Goal: Task Accomplishment & Management: Manage account settings

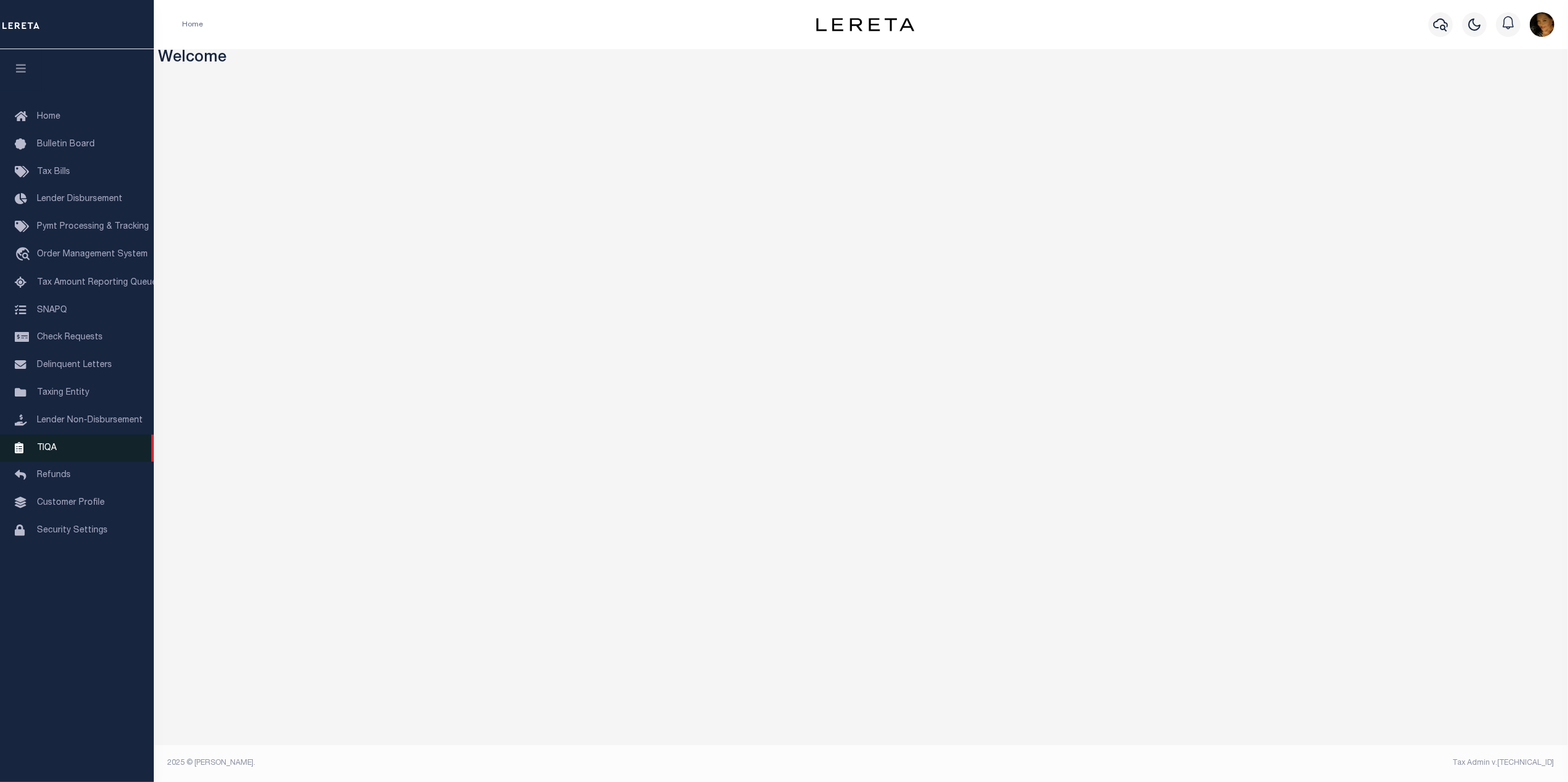
click at [65, 454] on link "TIQA" at bounding box center [77, 449] width 154 height 27
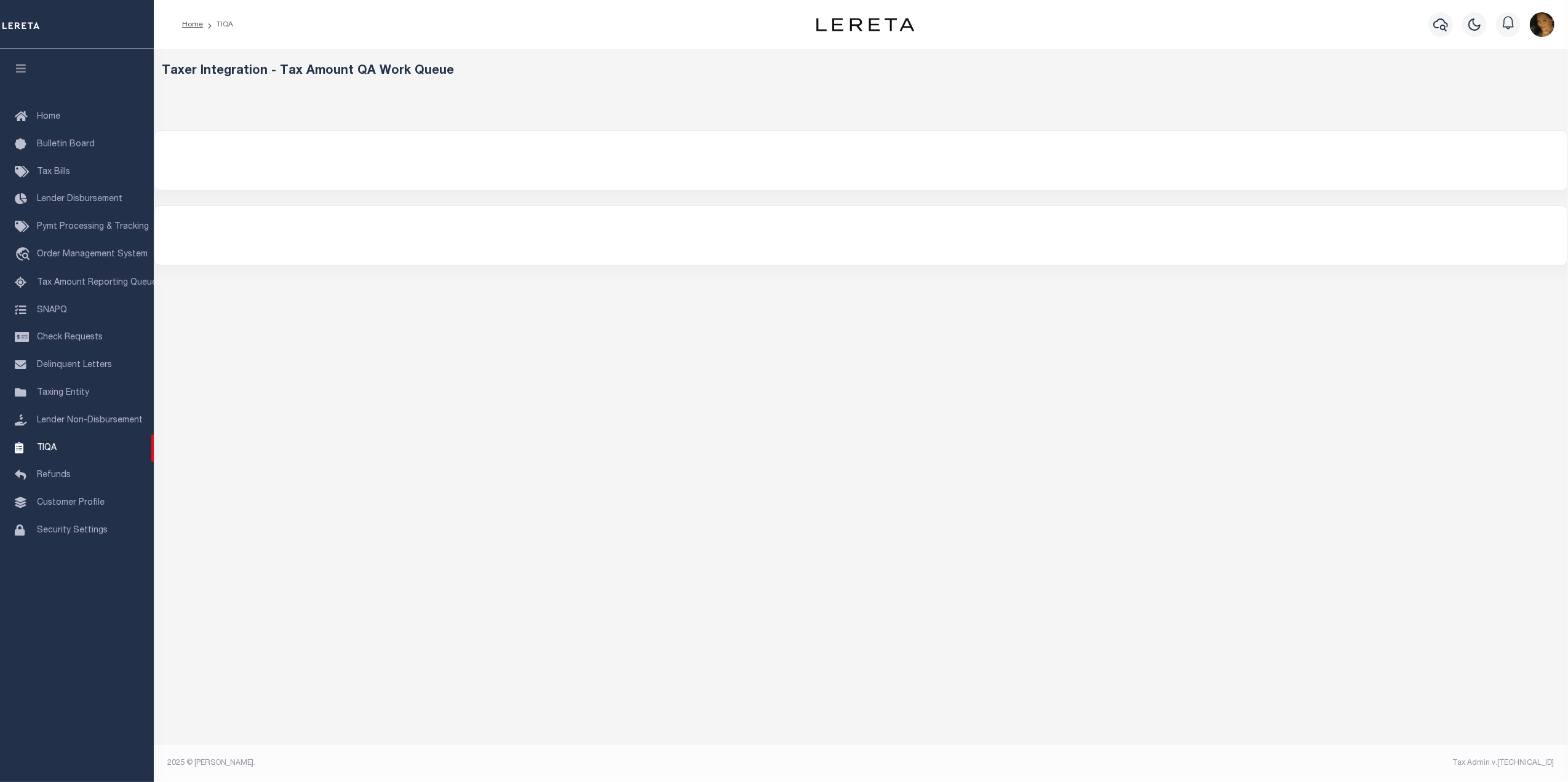
select select "200"
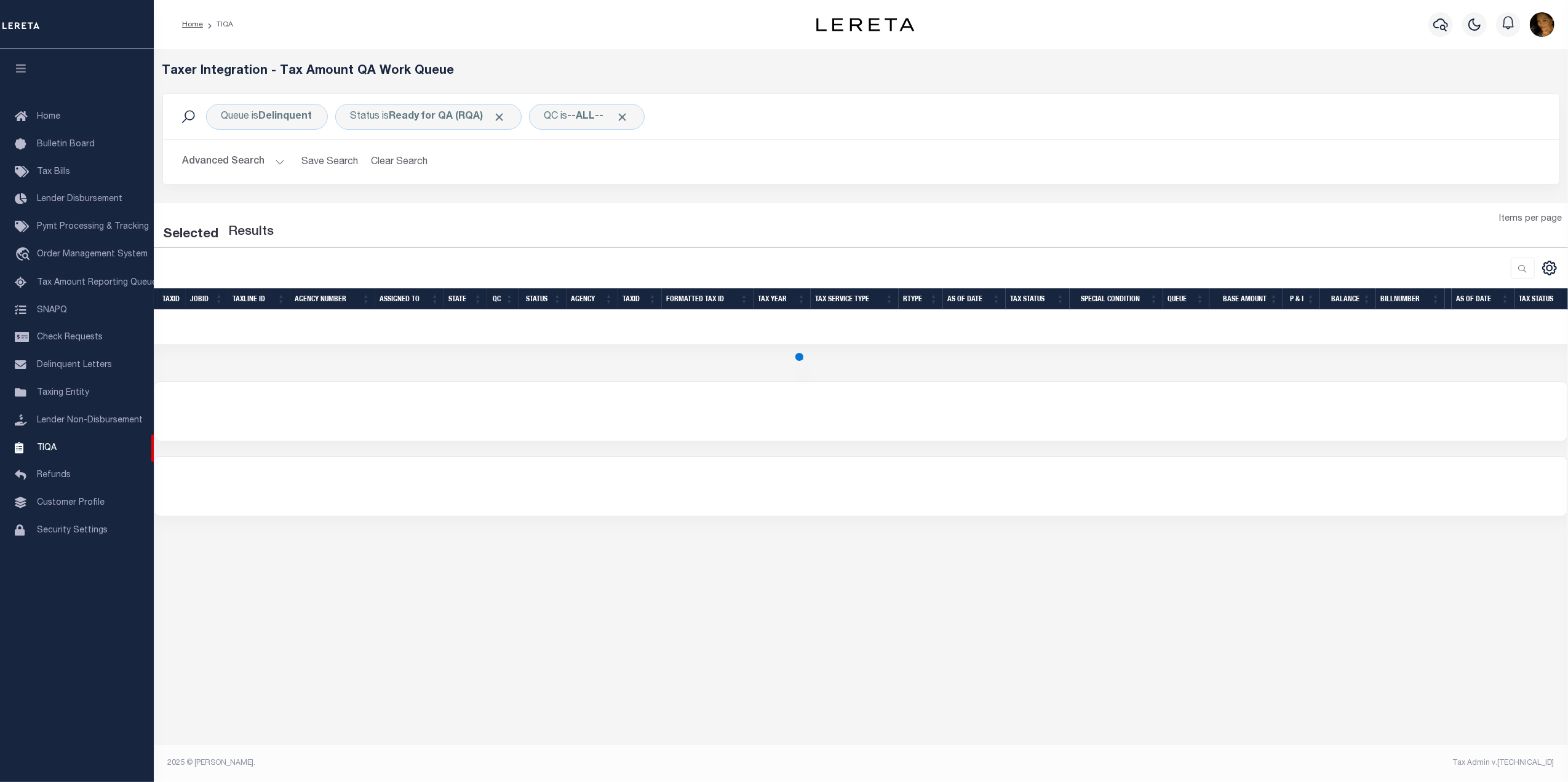
select select "200"
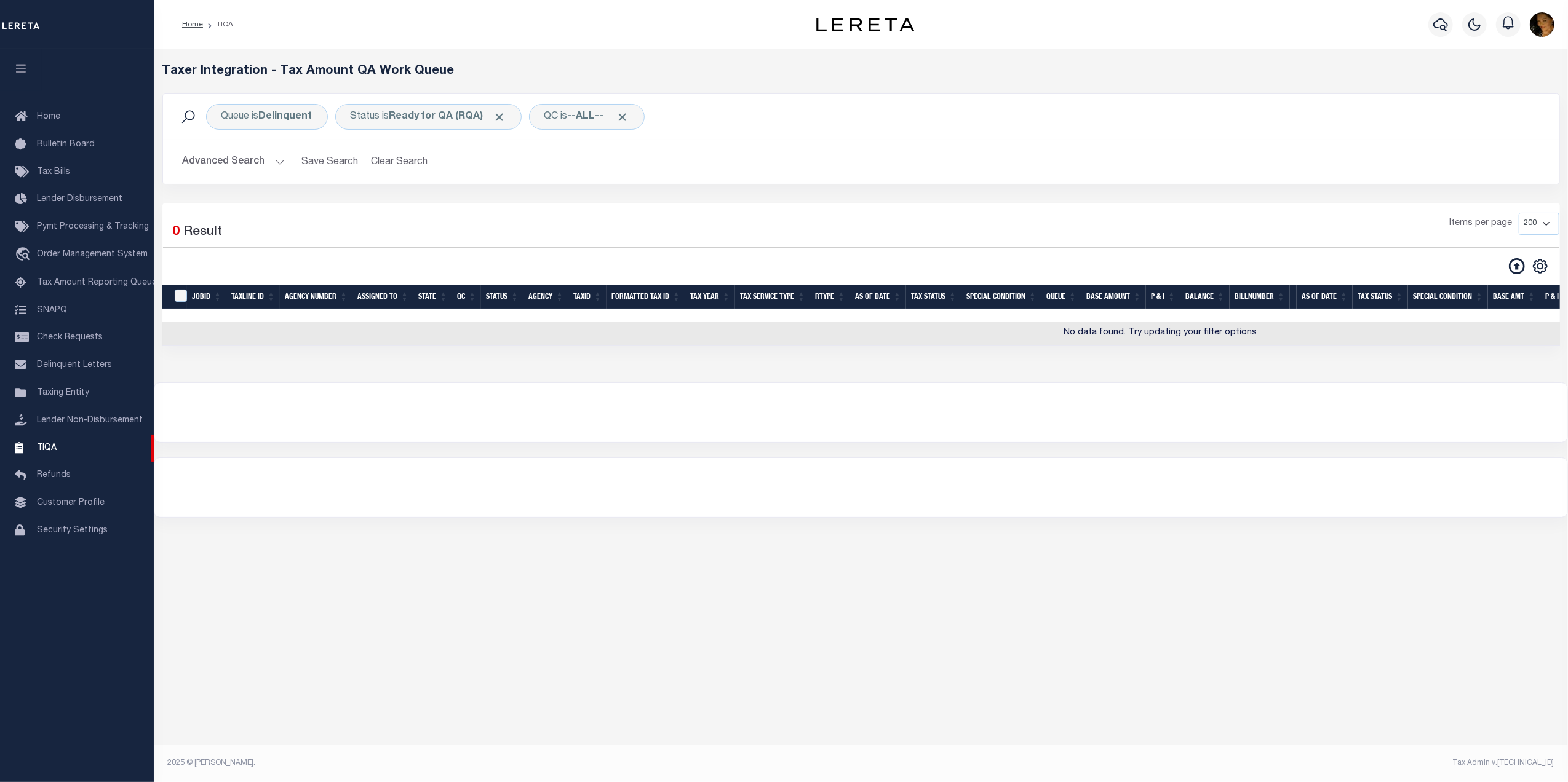
click at [279, 166] on button "Advanced Search" at bounding box center [233, 162] width 102 height 24
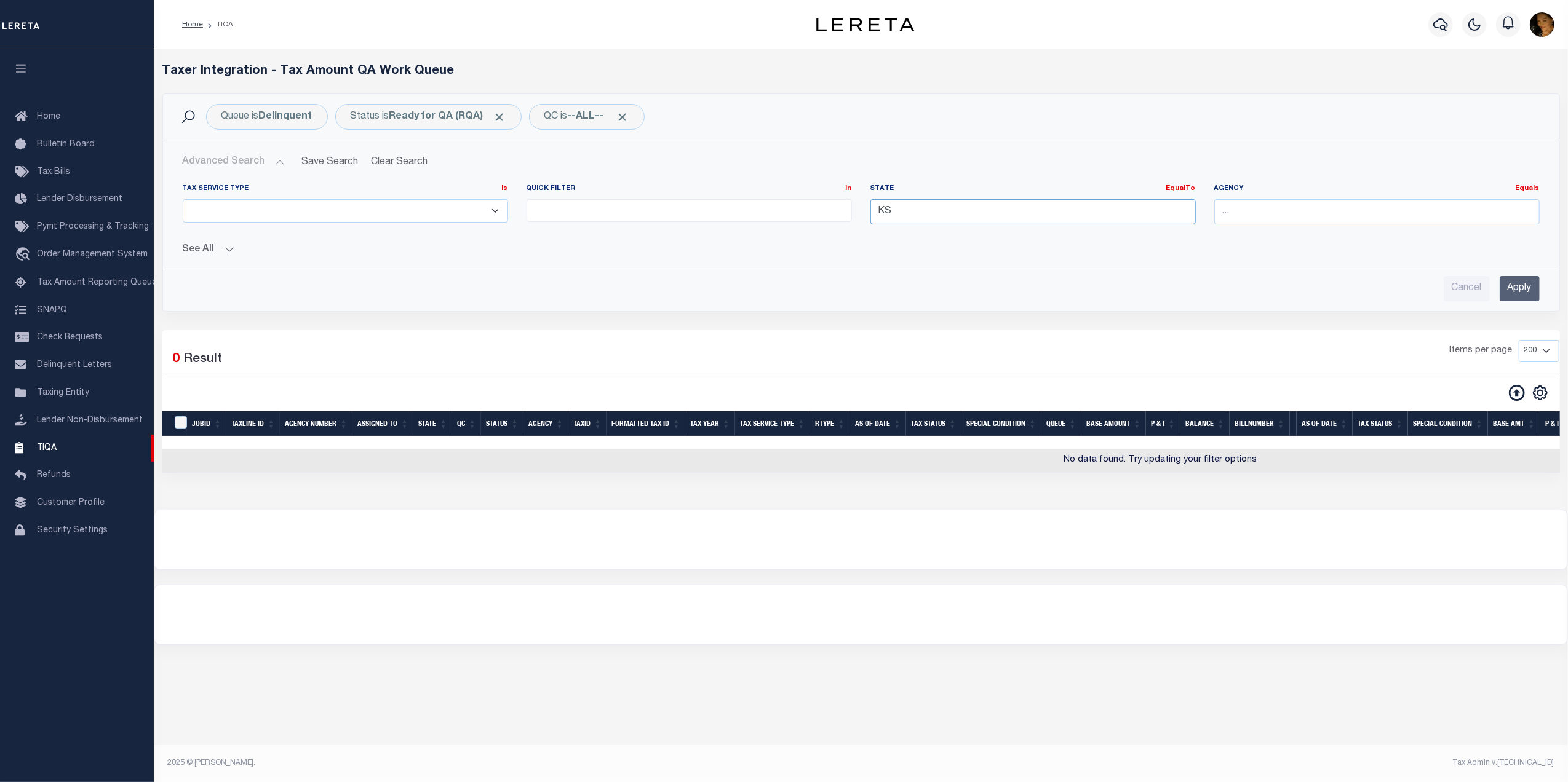
drag, startPoint x: 903, startPoint y: 220, endPoint x: 842, endPoint y: 223, distance: 61.1
click at [842, 223] on div "Tax Service Type Is Is Contains ESCROW NonESCROW Quick Filter In In View Only L…" at bounding box center [860, 209] width 1375 height 50
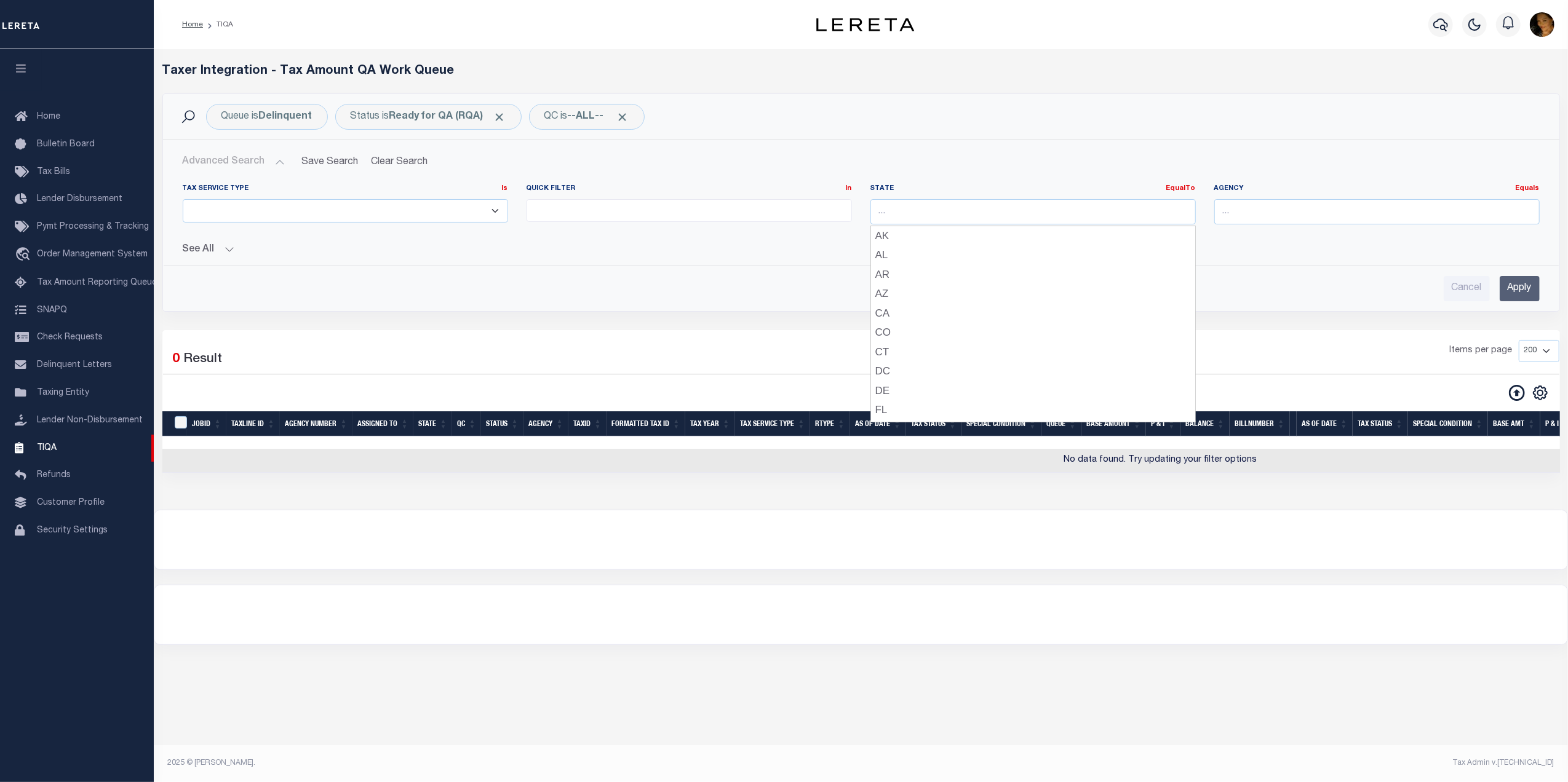
click at [1523, 286] on input "Apply" at bounding box center [1519, 288] width 40 height 26
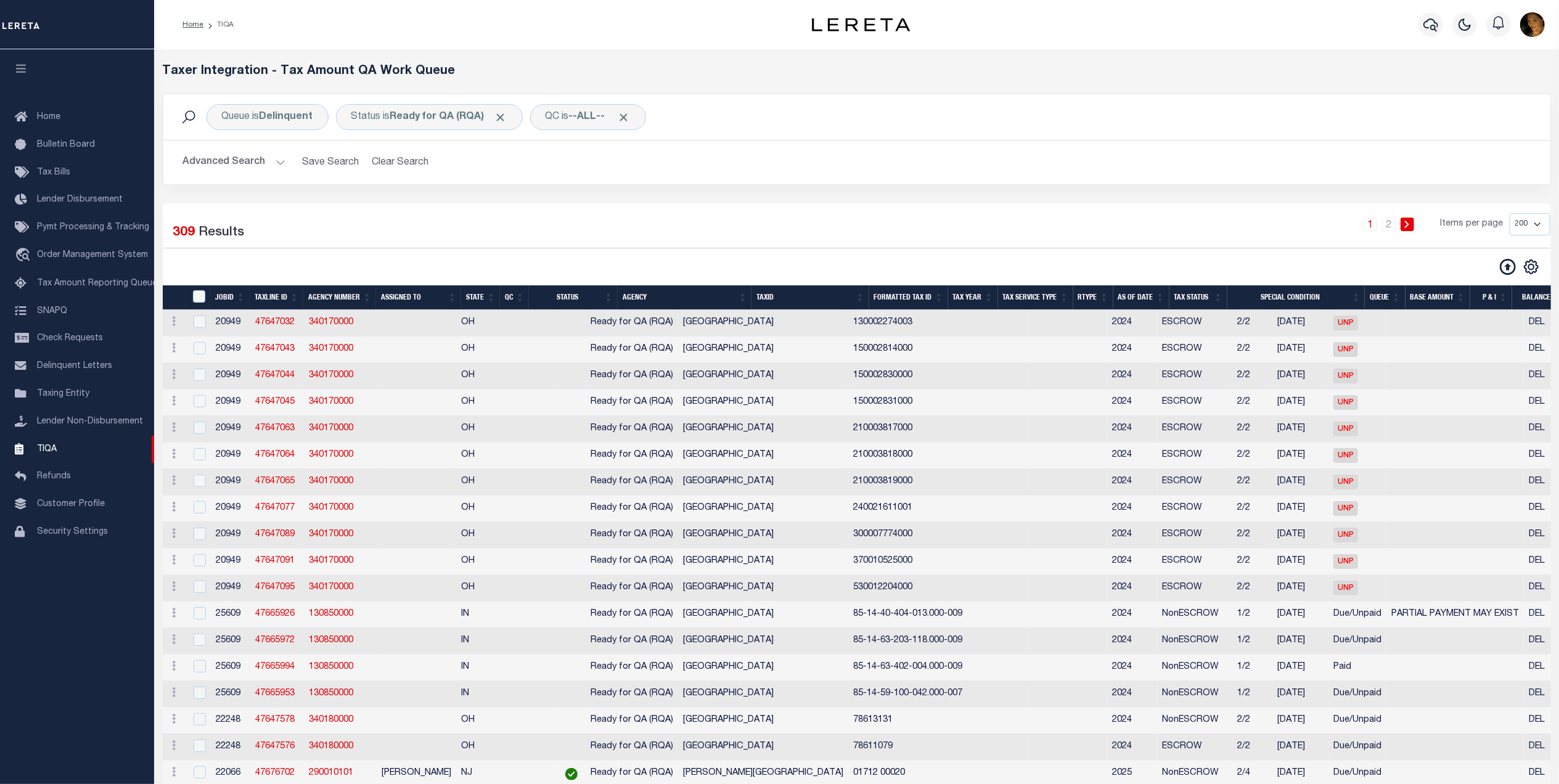
click at [1538, 230] on select "10 25 50 100 200 500 1000 2000" at bounding box center [1530, 224] width 40 height 22
select select "2000"
click at [1509, 214] on select "10 25 50 100 200 500 1000 2000" at bounding box center [1530, 224] width 40 height 22
click at [279, 166] on button "Advanced Search" at bounding box center [233, 162] width 102 height 24
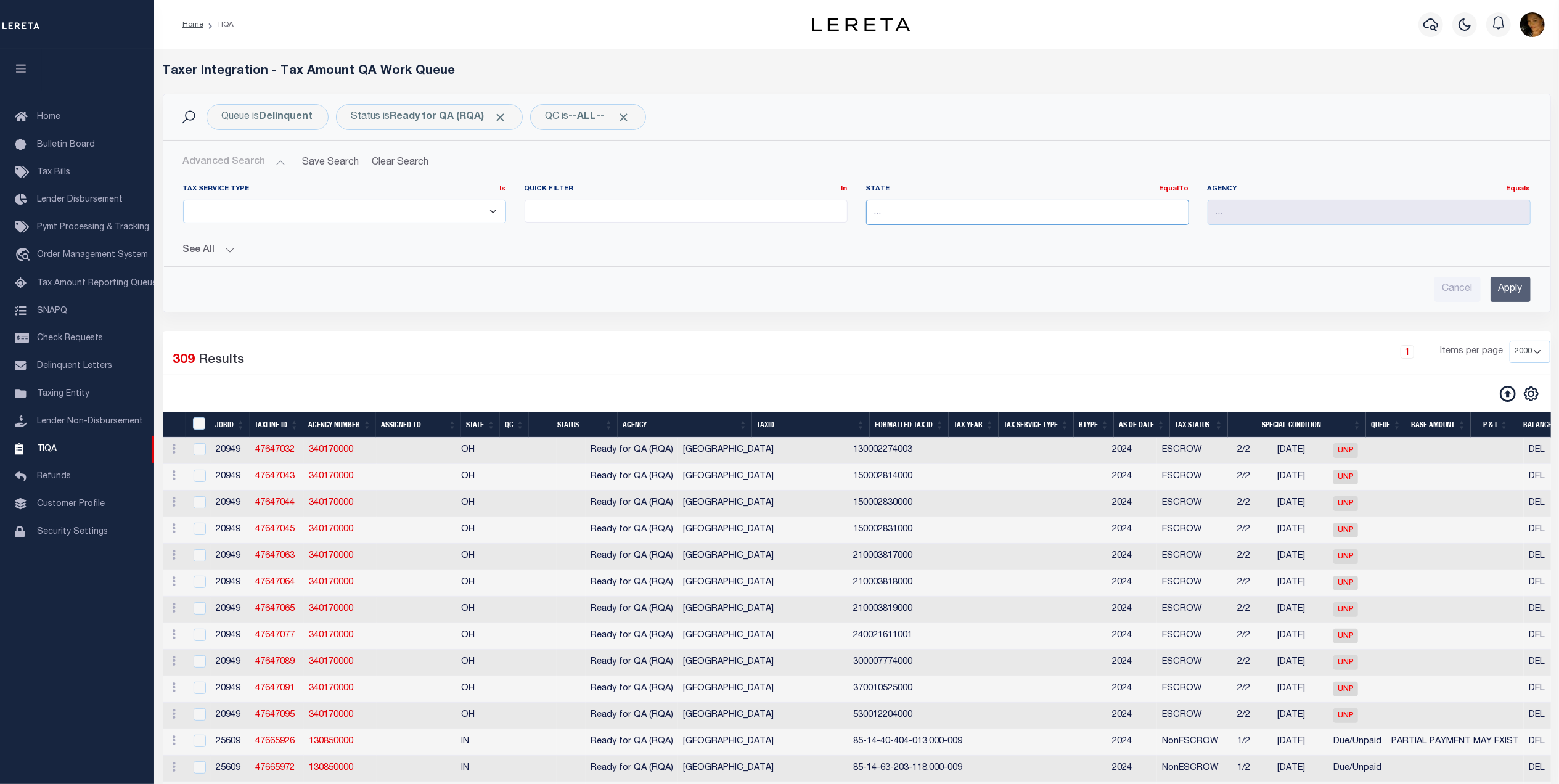
click at [906, 212] on input "text" at bounding box center [1027, 213] width 323 height 26
type input "WY"
click at [1502, 291] on input "Apply" at bounding box center [1511, 289] width 40 height 26
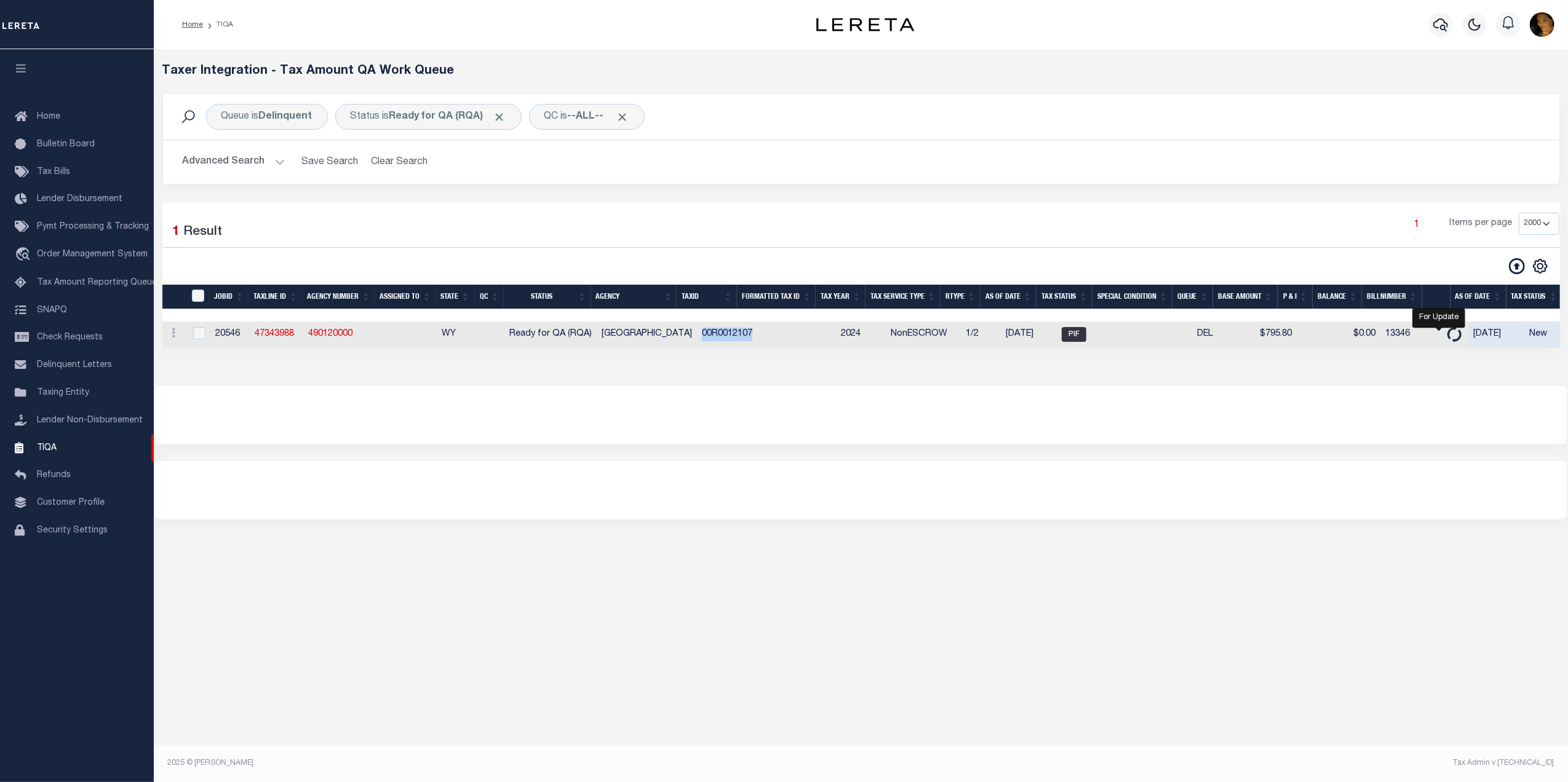
drag, startPoint x: 746, startPoint y: 338, endPoint x: 689, endPoint y: 340, distance: 57.0
click at [689, 340] on tr "ACTIONS View Detail Delete View in OMS 20546 47343988 490120000 WY Ready for QA…" at bounding box center [1260, 334] width 2196 height 27
copy td "00R0012107"
click at [280, 337] on link "47343988" at bounding box center [274, 333] width 39 height 8
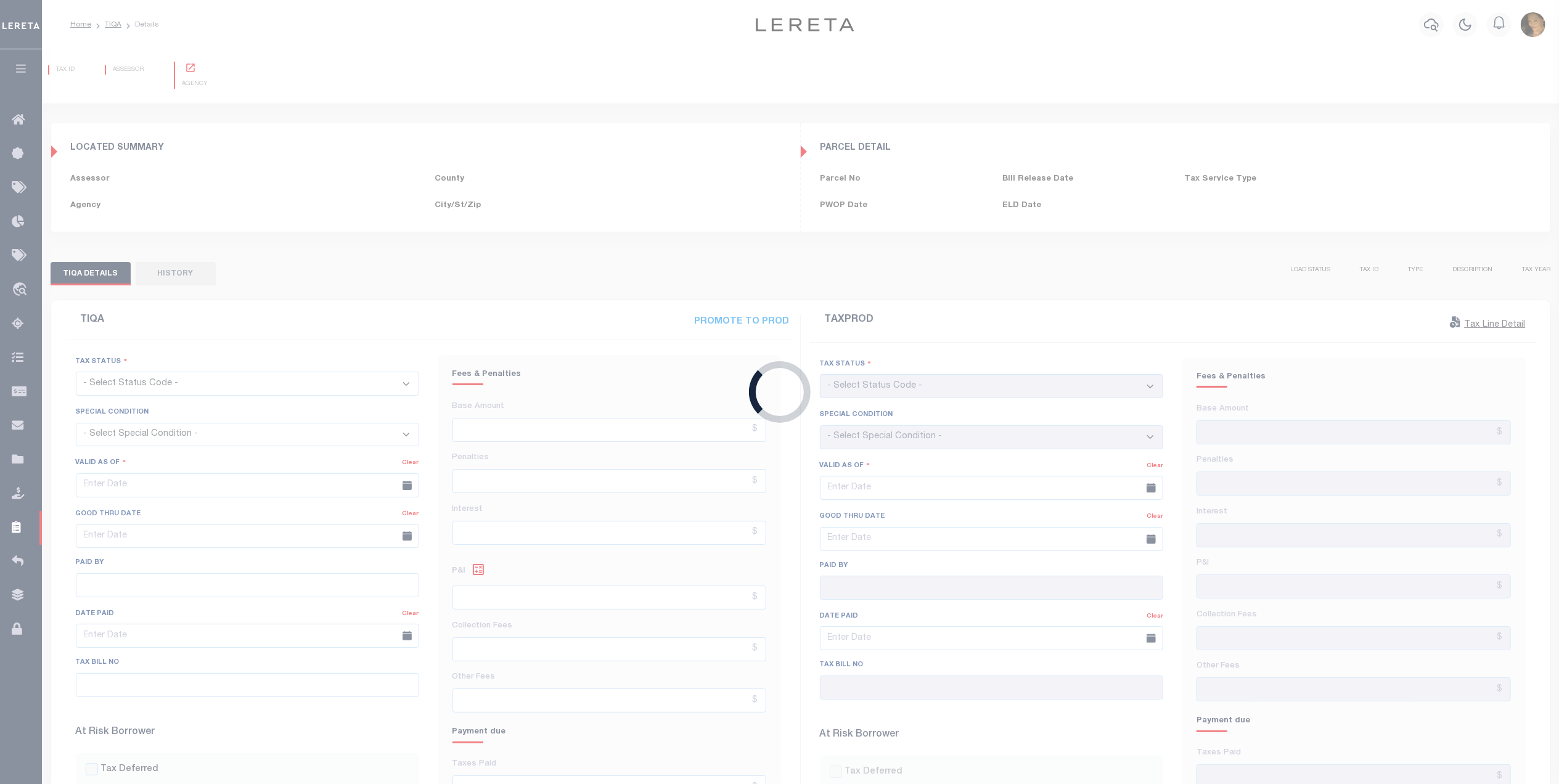
type input "[DATE]"
type input "13346"
checkbox input "false"
type input "$795.8"
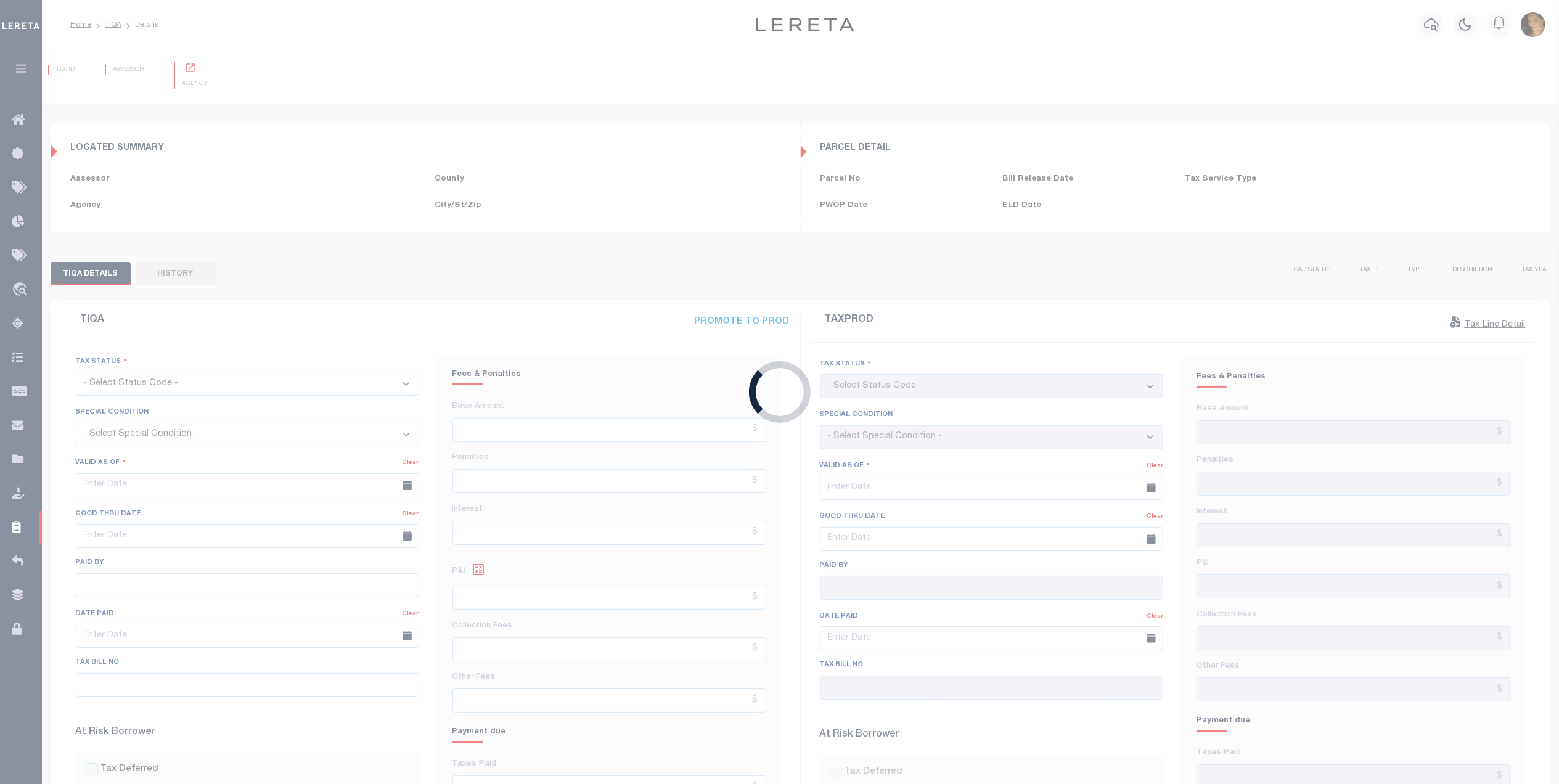
type input "$0"
type input "08/05/2025"
checkbox input "false"
select select "PIF"
select select "NW2"
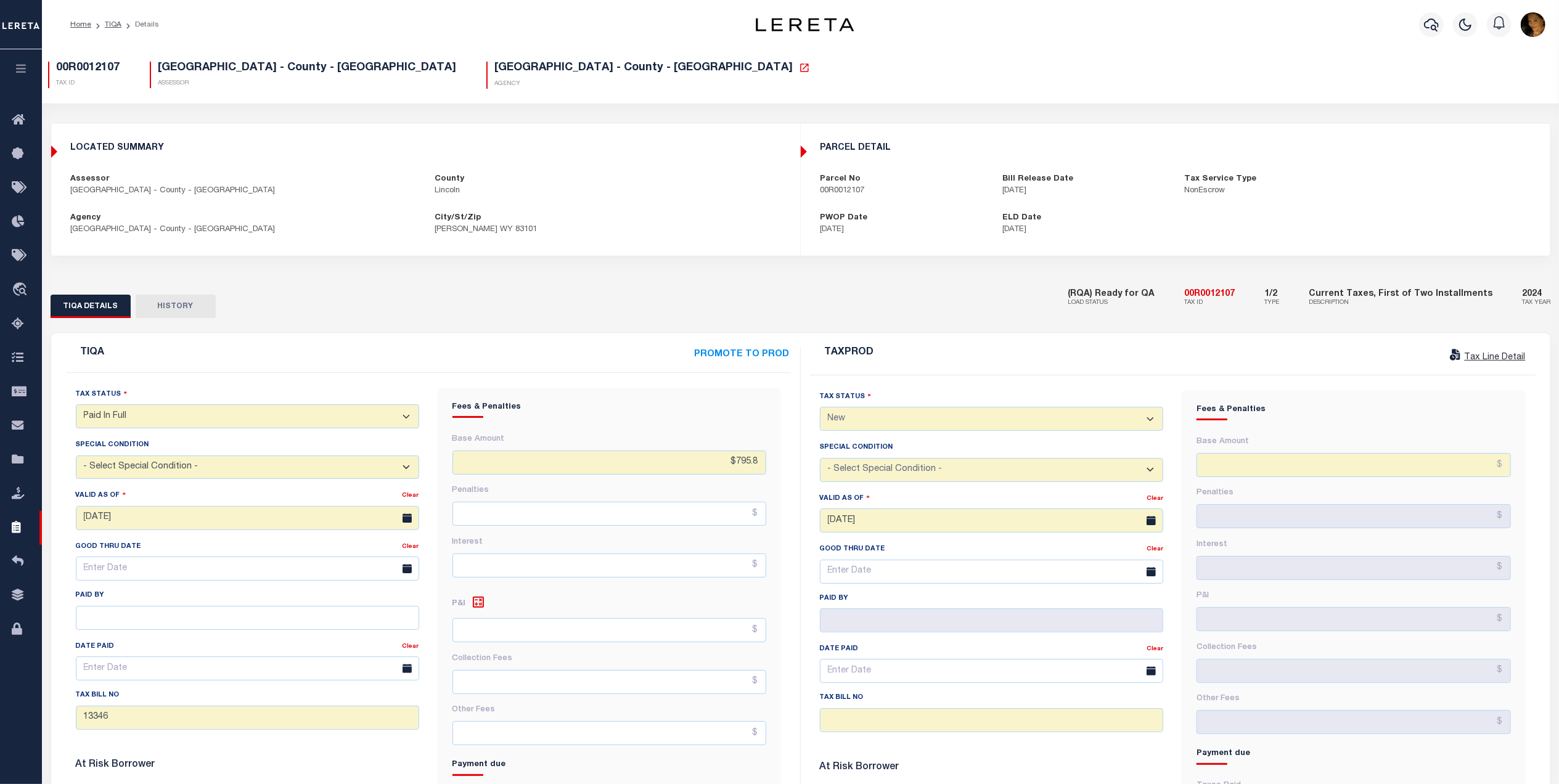
click at [1496, 359] on link "Tax Line Detail" at bounding box center [1486, 357] width 78 height 8
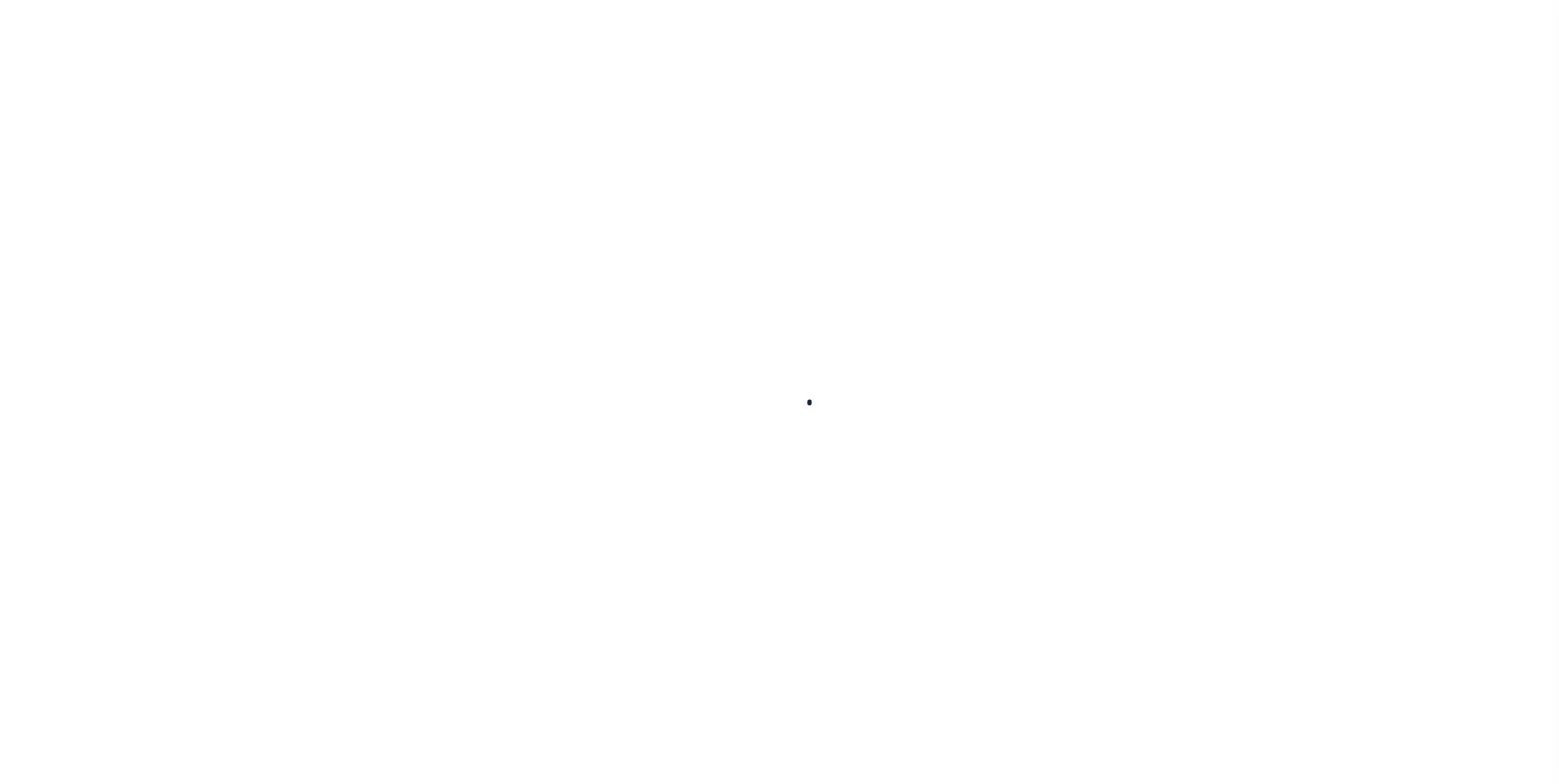
checkbox input "false"
type input "[DATE]"
select select "NW2"
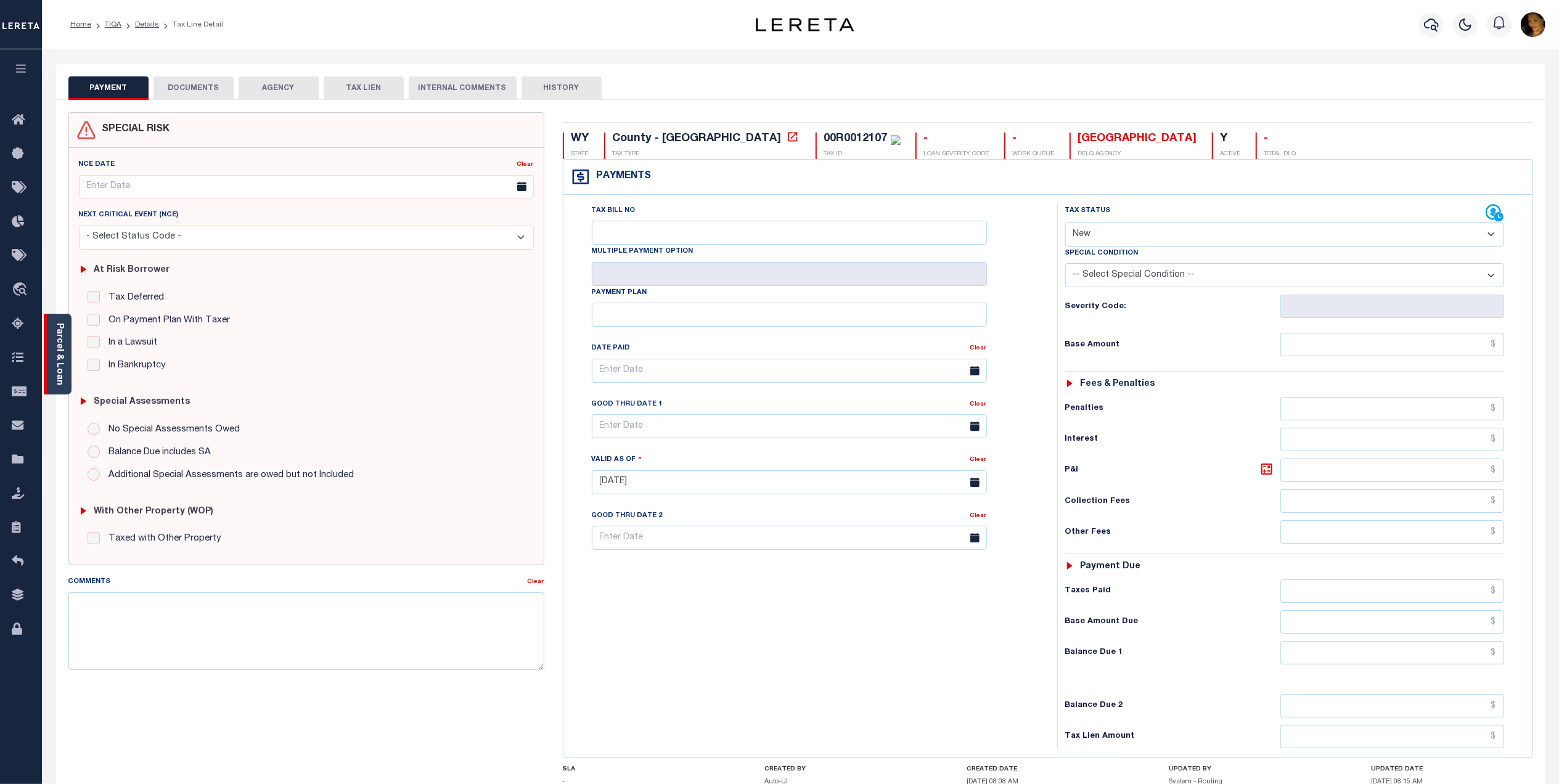
click at [55, 371] on link "Parcel & Loan" at bounding box center [59, 354] width 8 height 62
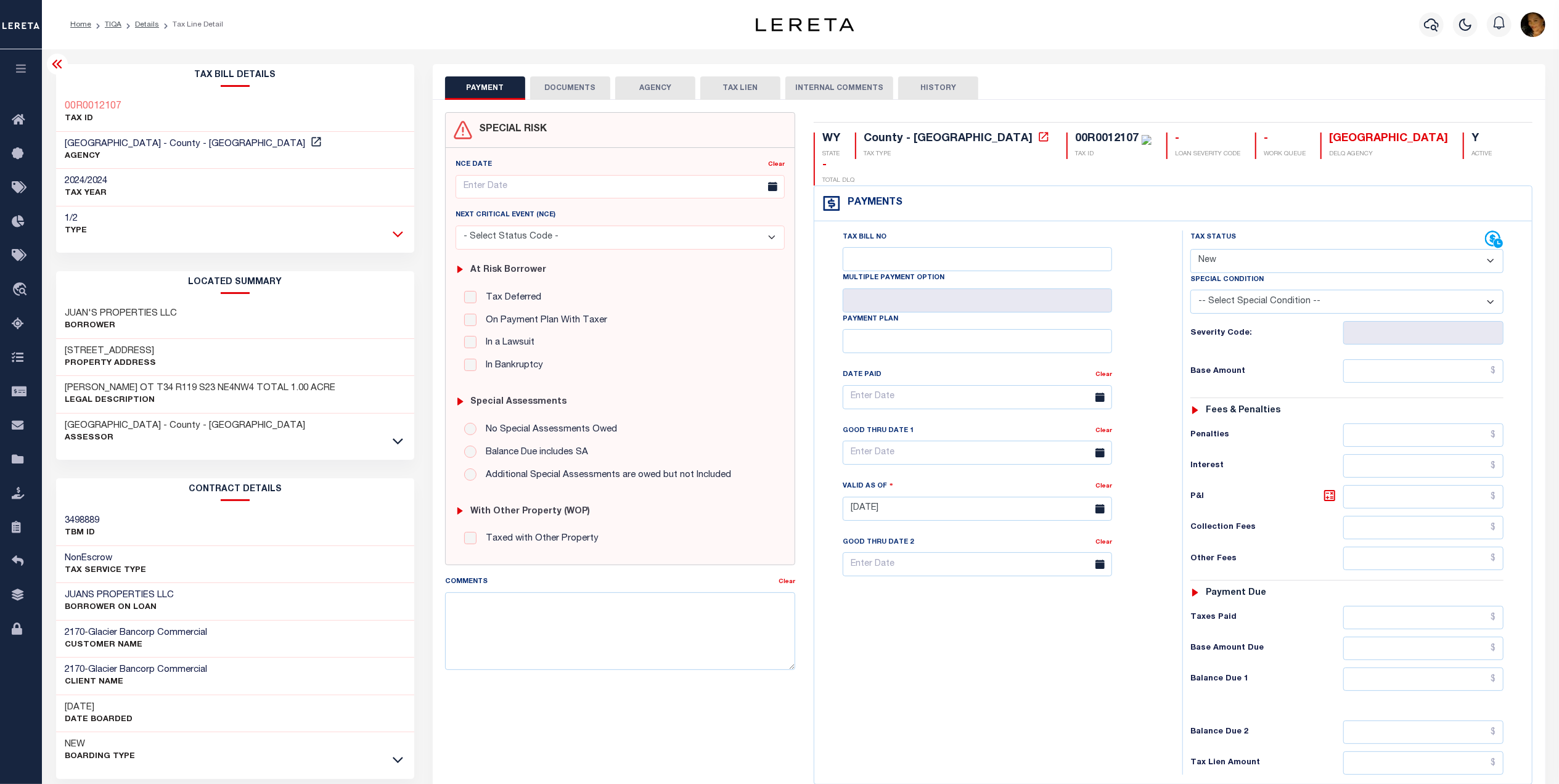
click at [400, 234] on icon at bounding box center [398, 234] width 10 height 13
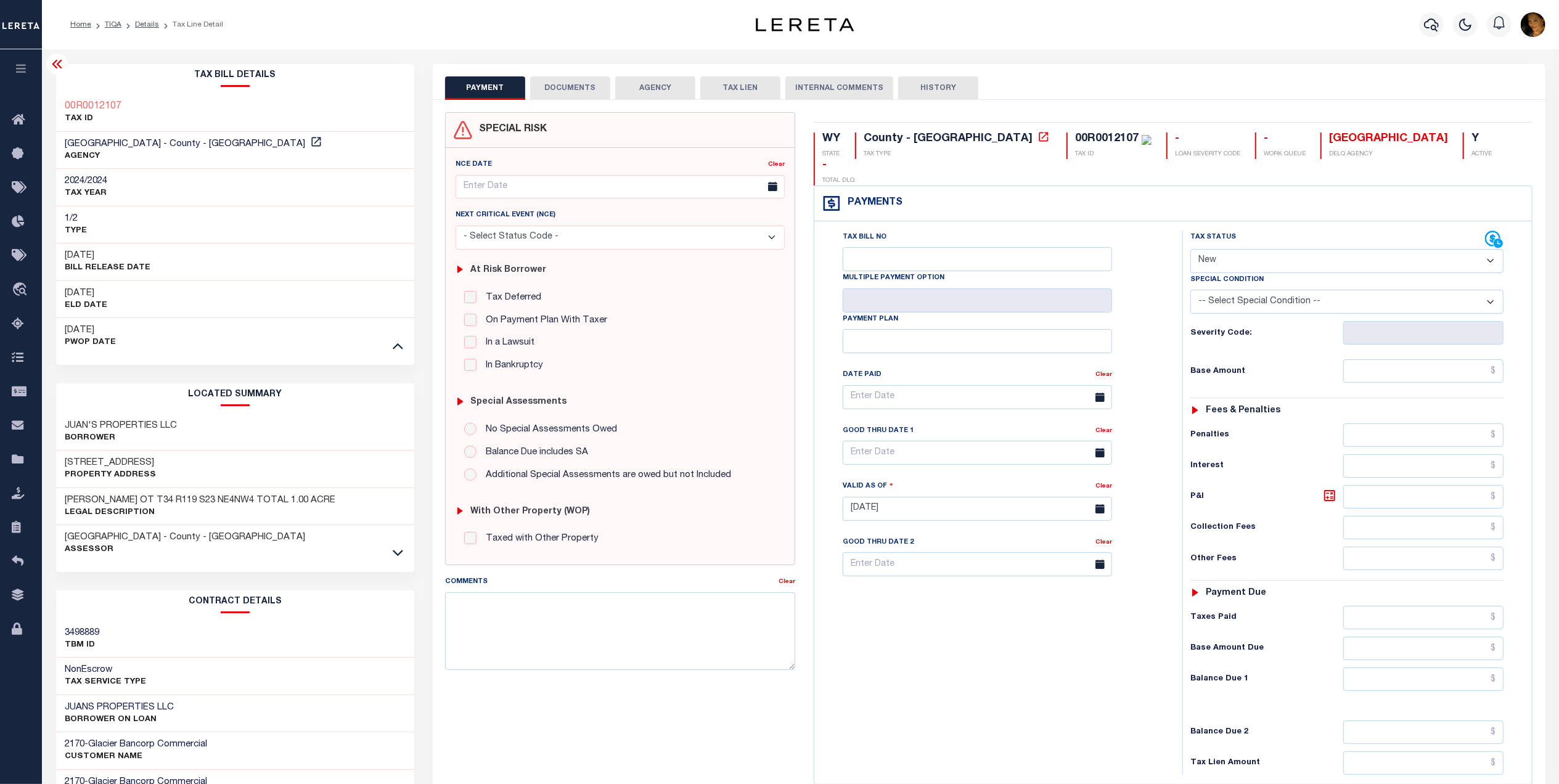
click at [107, 29] on li "TIQA" at bounding box center [106, 25] width 30 height 11
click at [107, 28] on link "TIQA" at bounding box center [113, 25] width 17 height 7
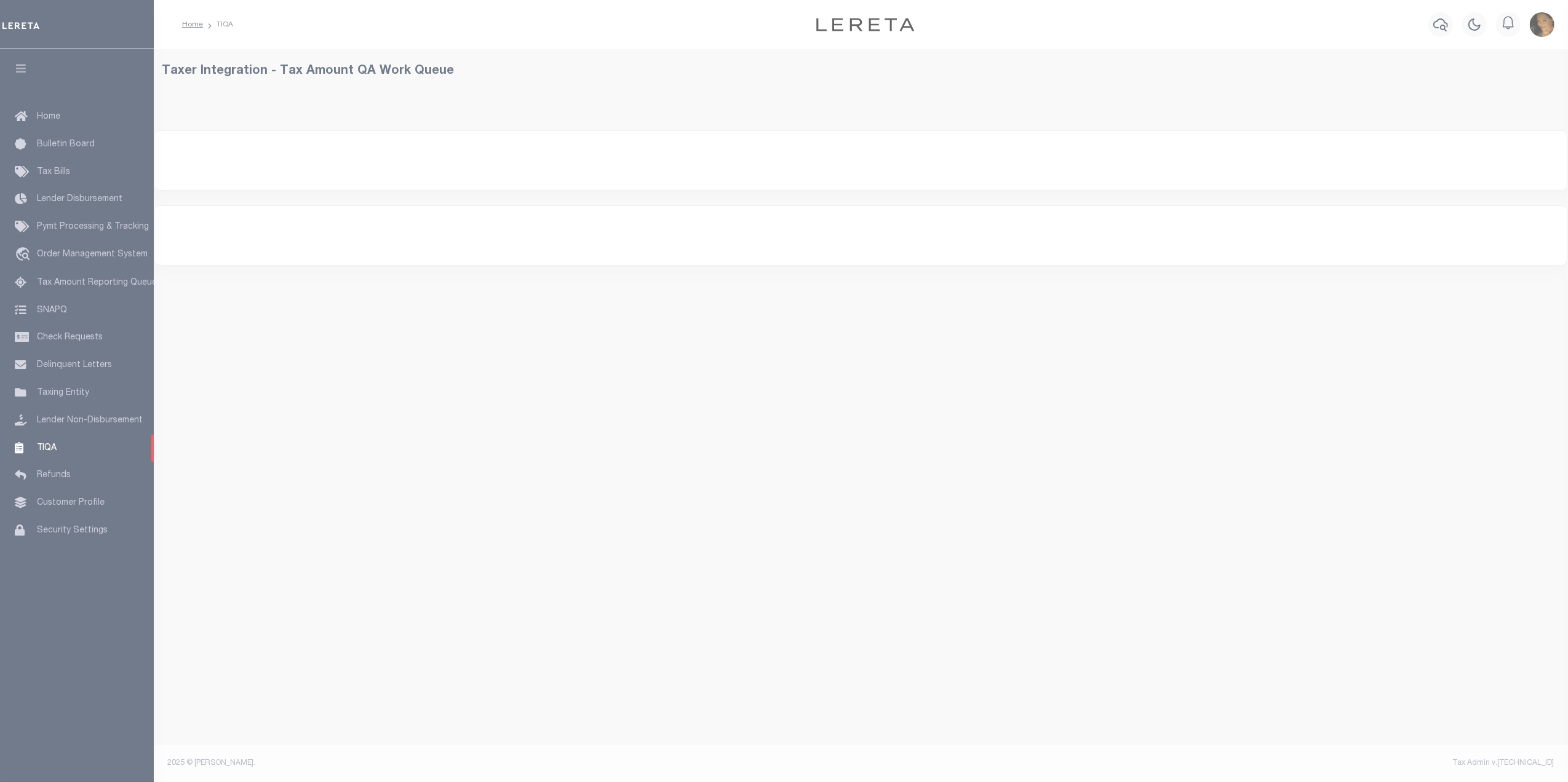
select select "2000"
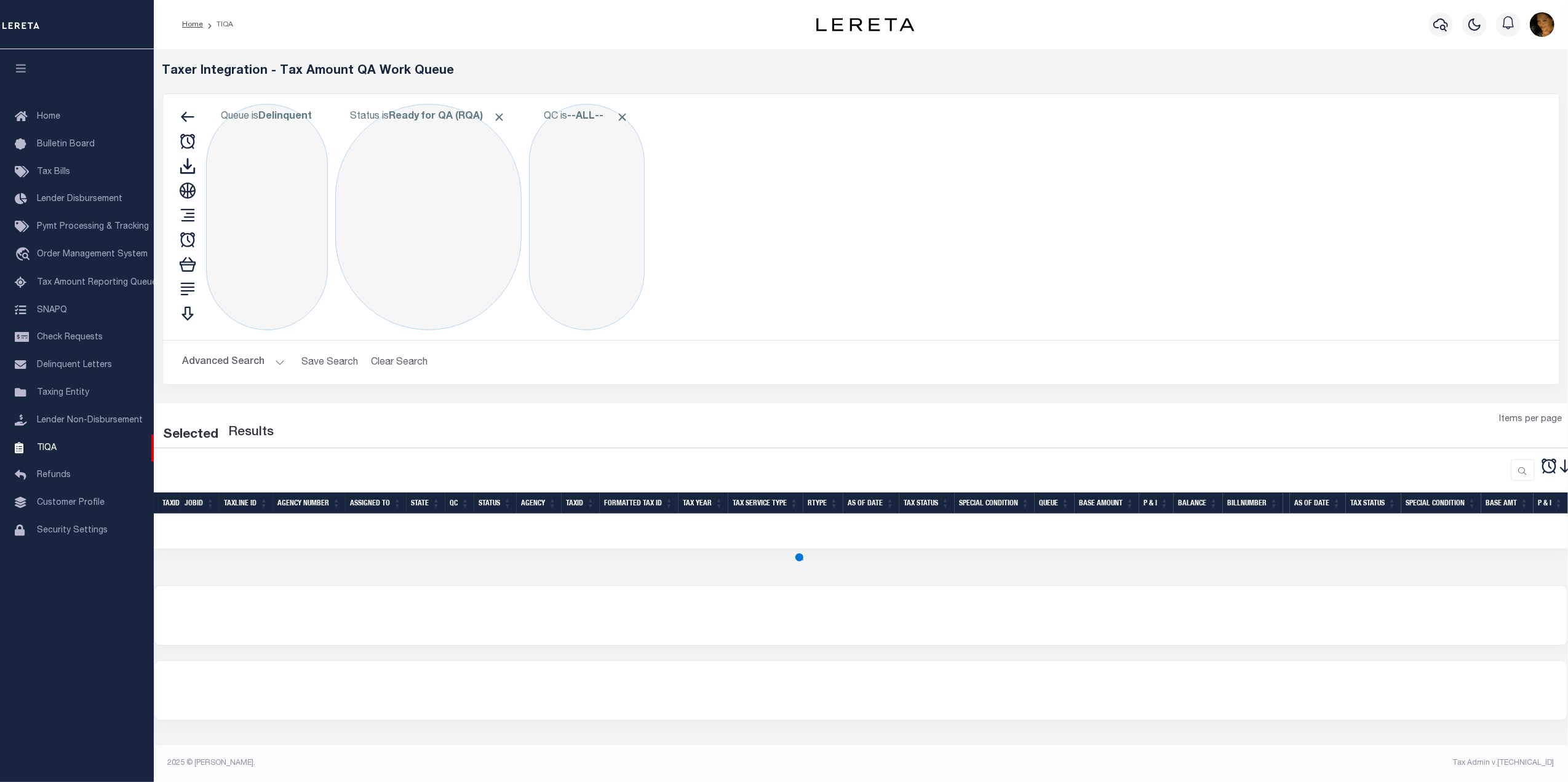
select select "2000"
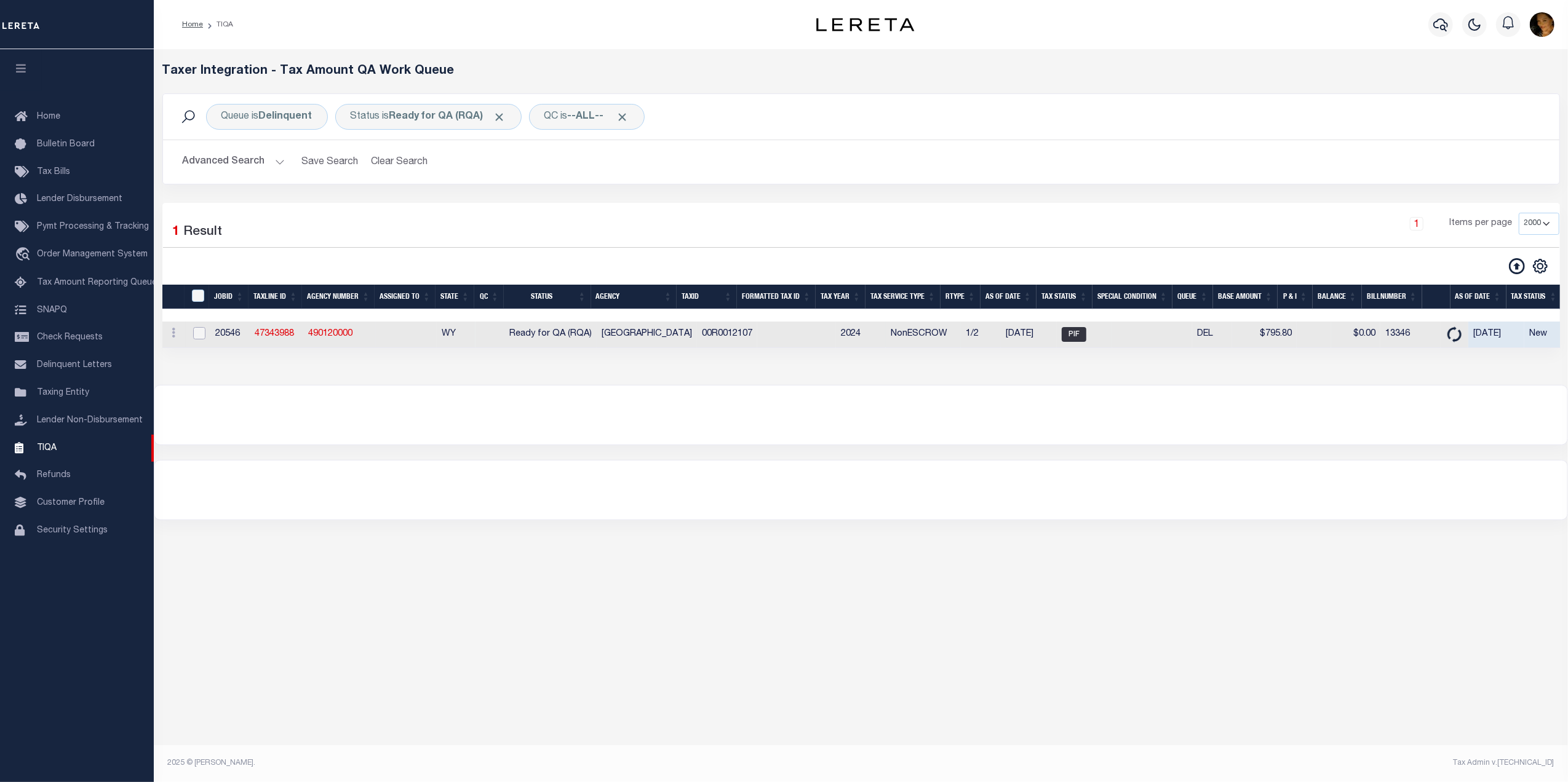
click at [204, 338] on input "checkbox" at bounding box center [199, 332] width 12 height 12
checkbox input "true"
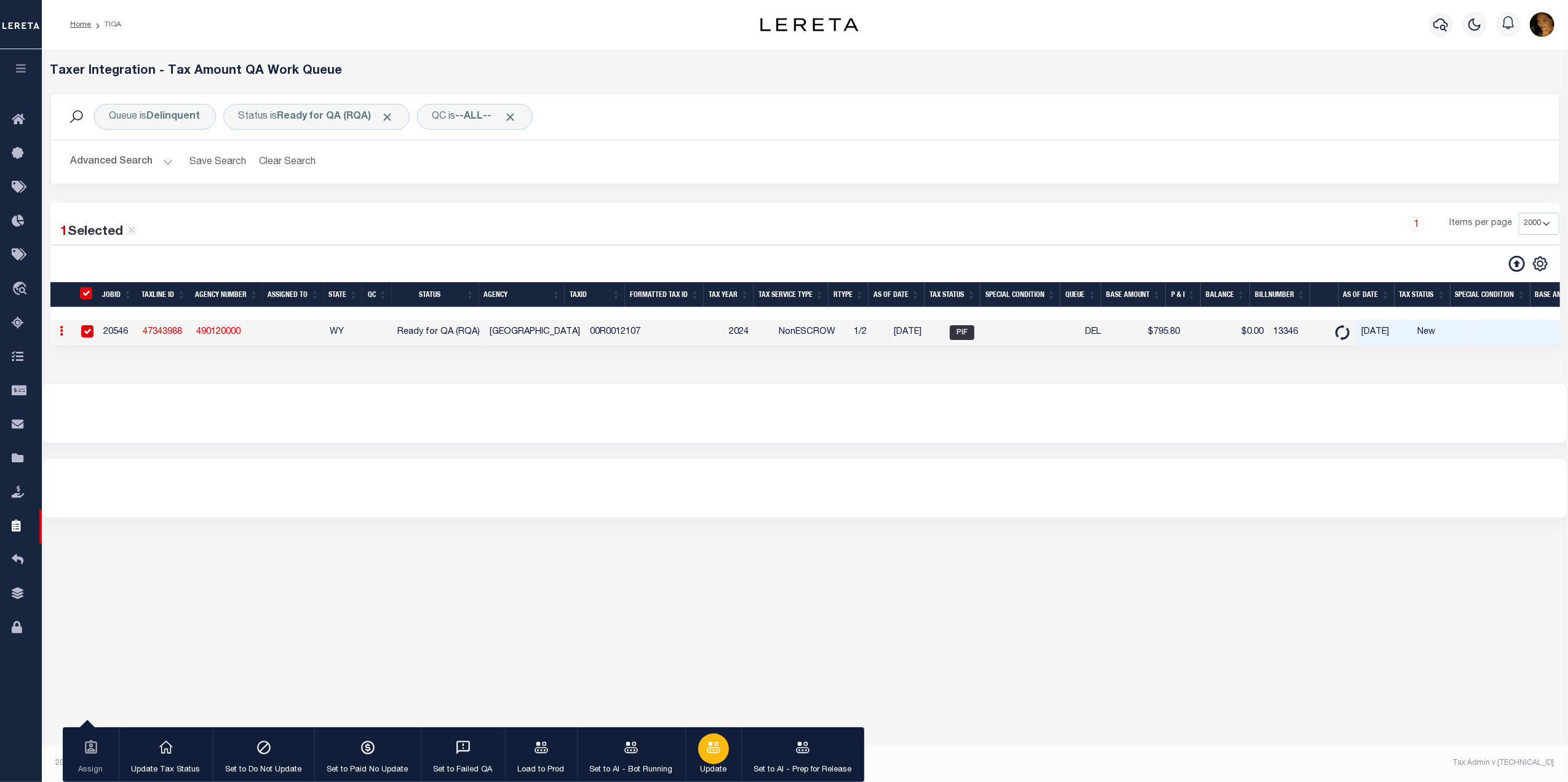
click at [722, 754] on div "button" at bounding box center [713, 749] width 31 height 31
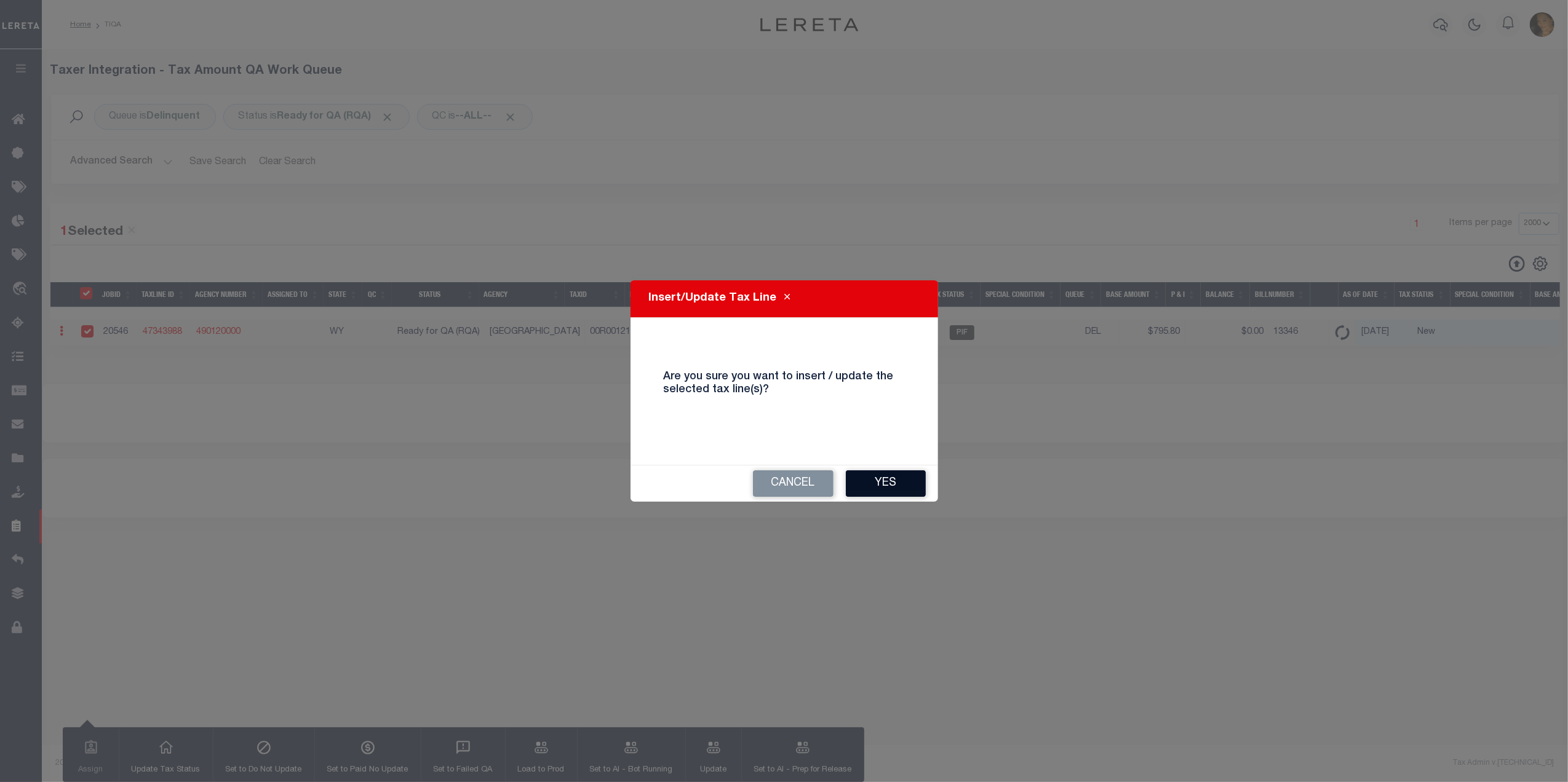
click at [890, 481] on button "Yes" at bounding box center [885, 483] width 80 height 27
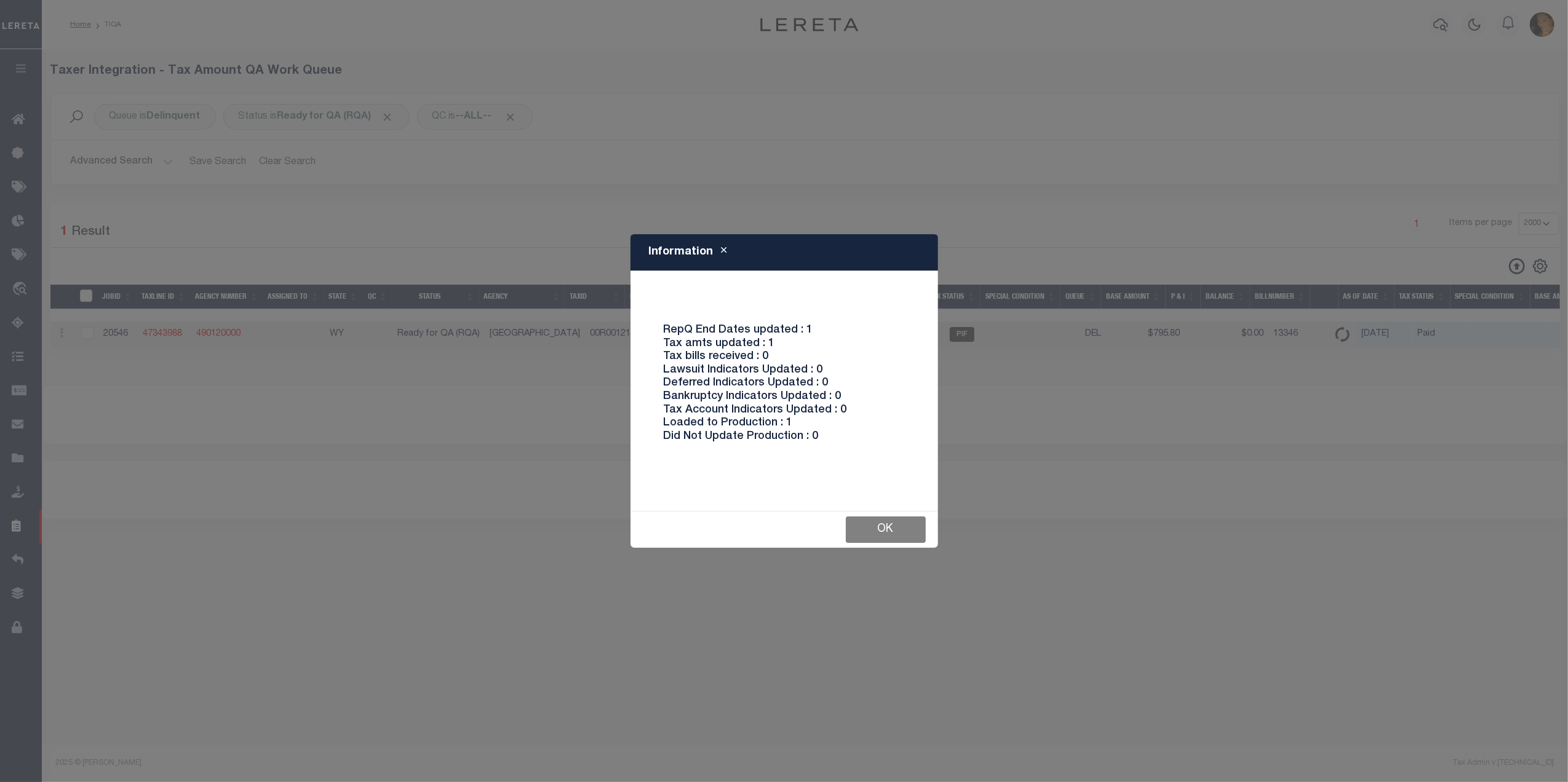
click at [889, 527] on button "Ok" at bounding box center [885, 529] width 80 height 27
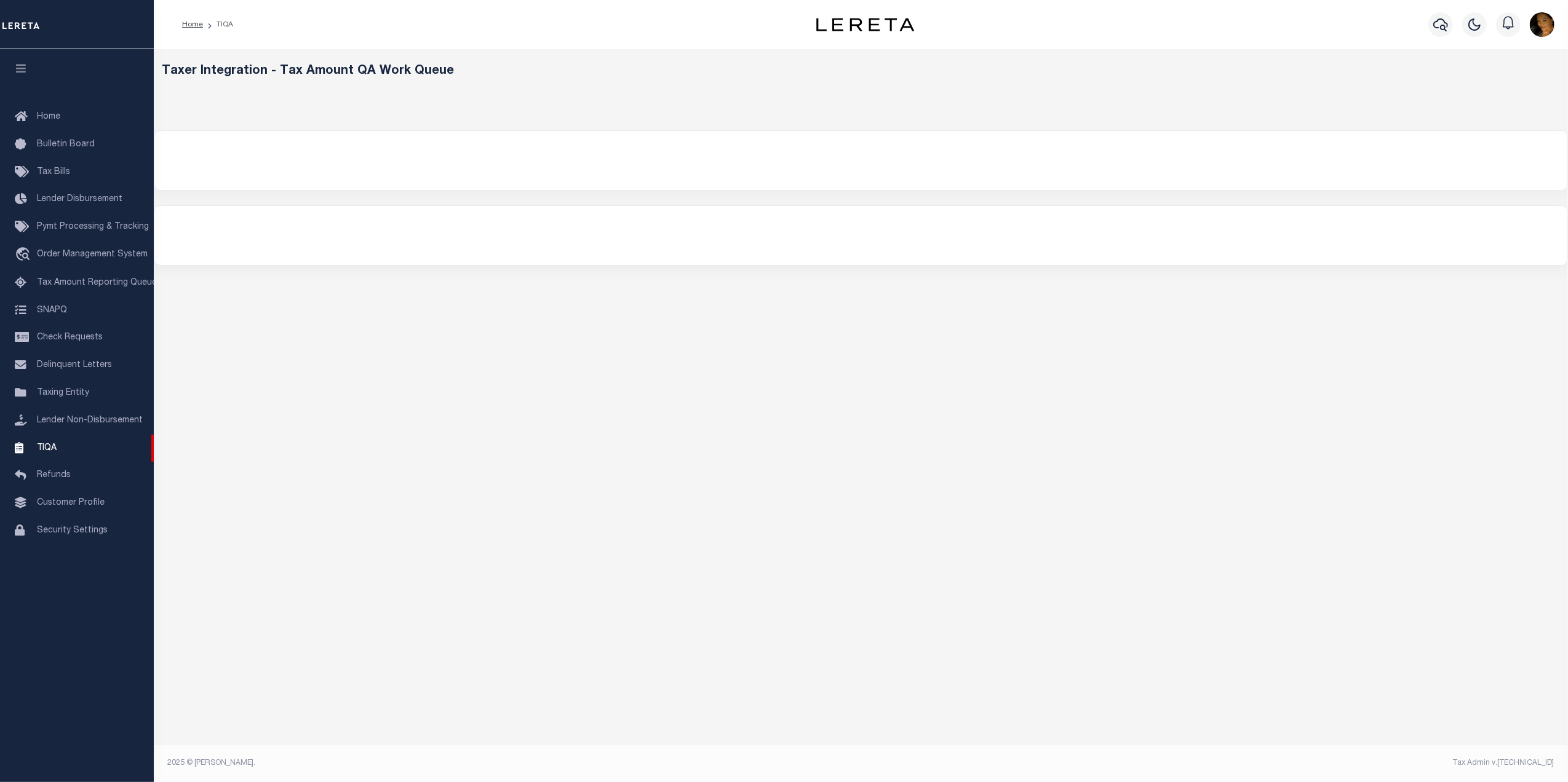
select select "2000"
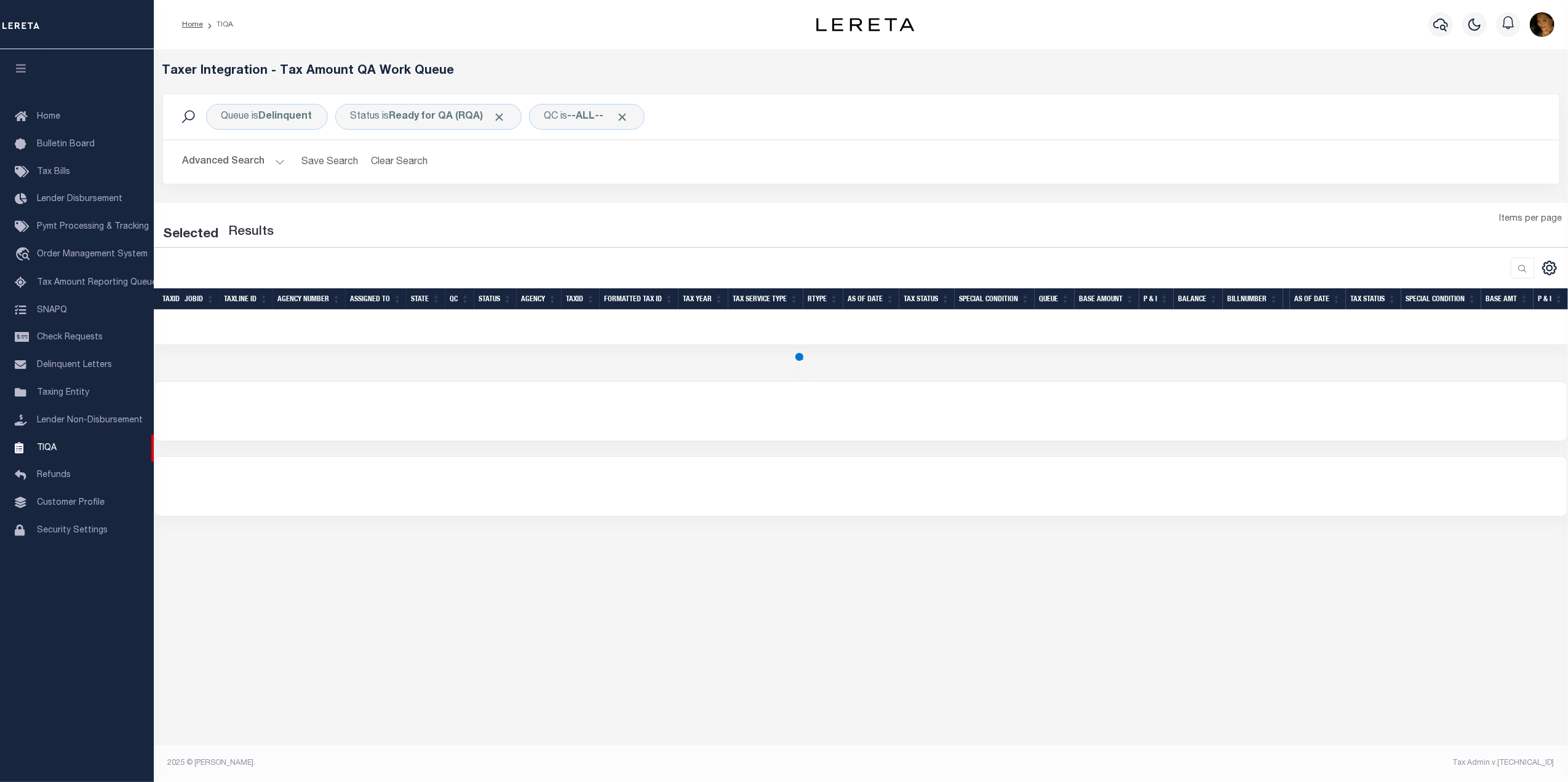
select select "2000"
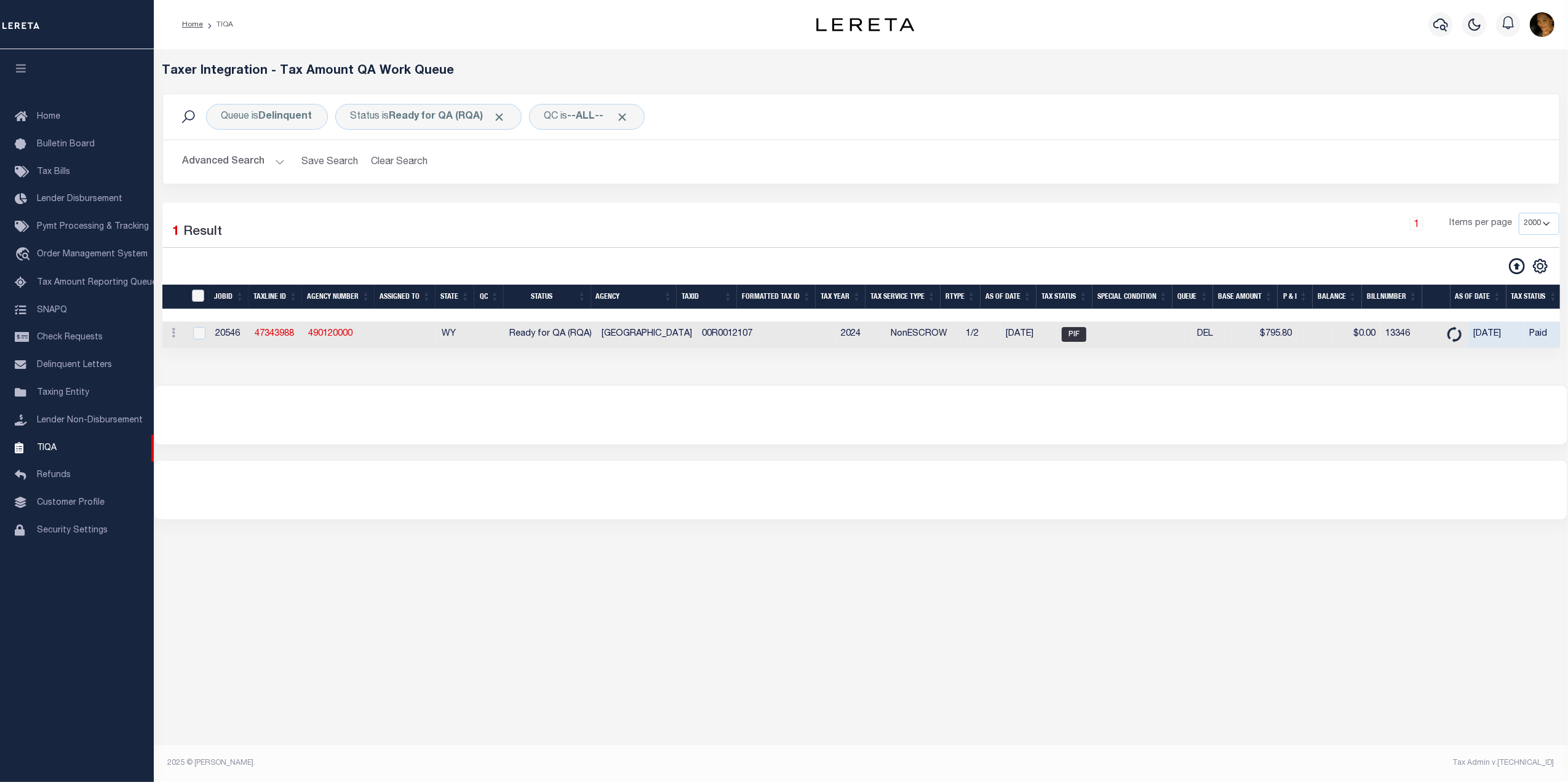
click at [197, 299] on input "TaxID" at bounding box center [197, 295] width 12 height 12
checkbox input "true"
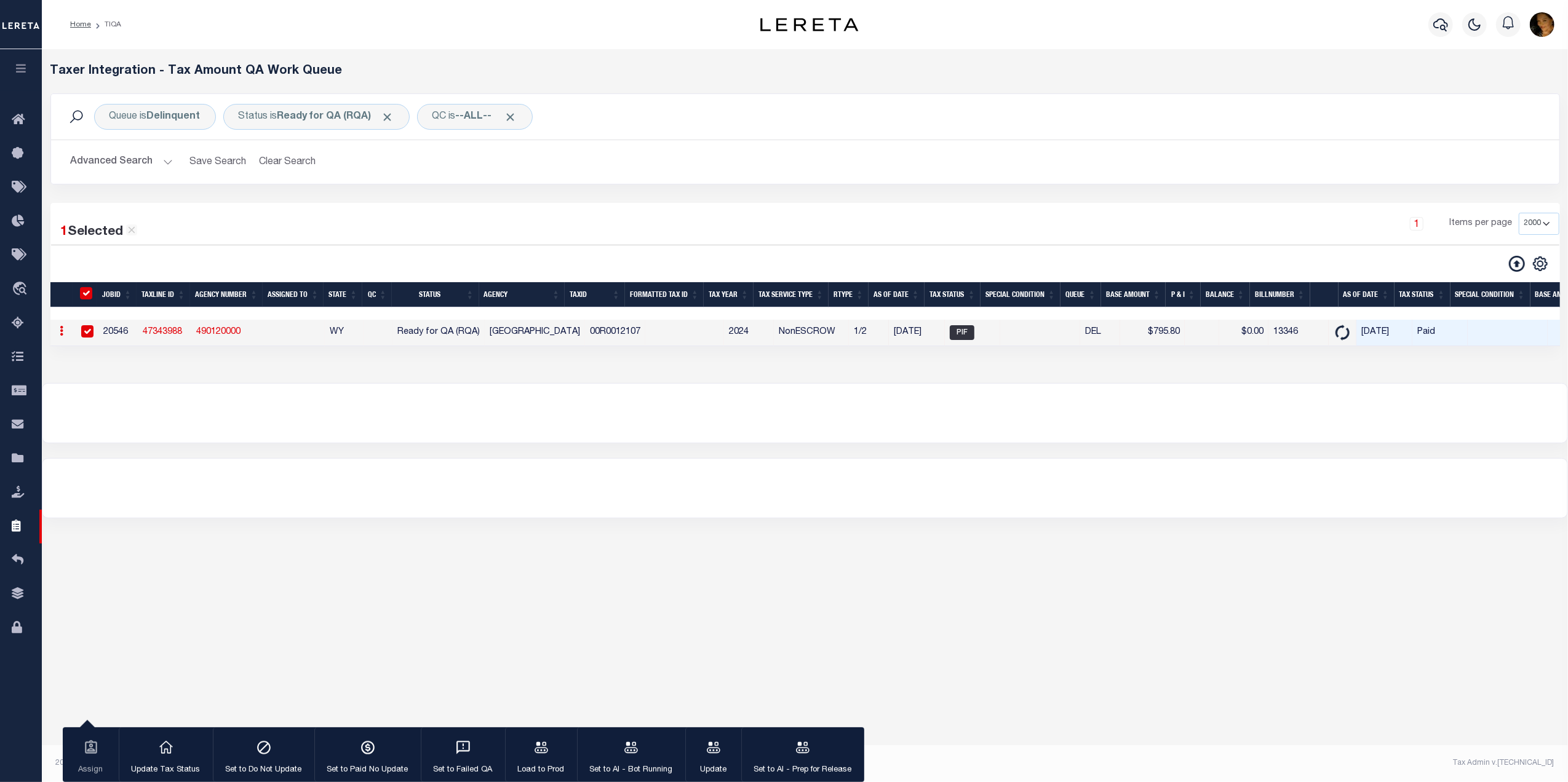
click at [365, 484] on div at bounding box center [804, 488] width 1525 height 59
click at [85, 299] on input "TaxID" at bounding box center [85, 293] width 12 height 12
checkbox input "false"
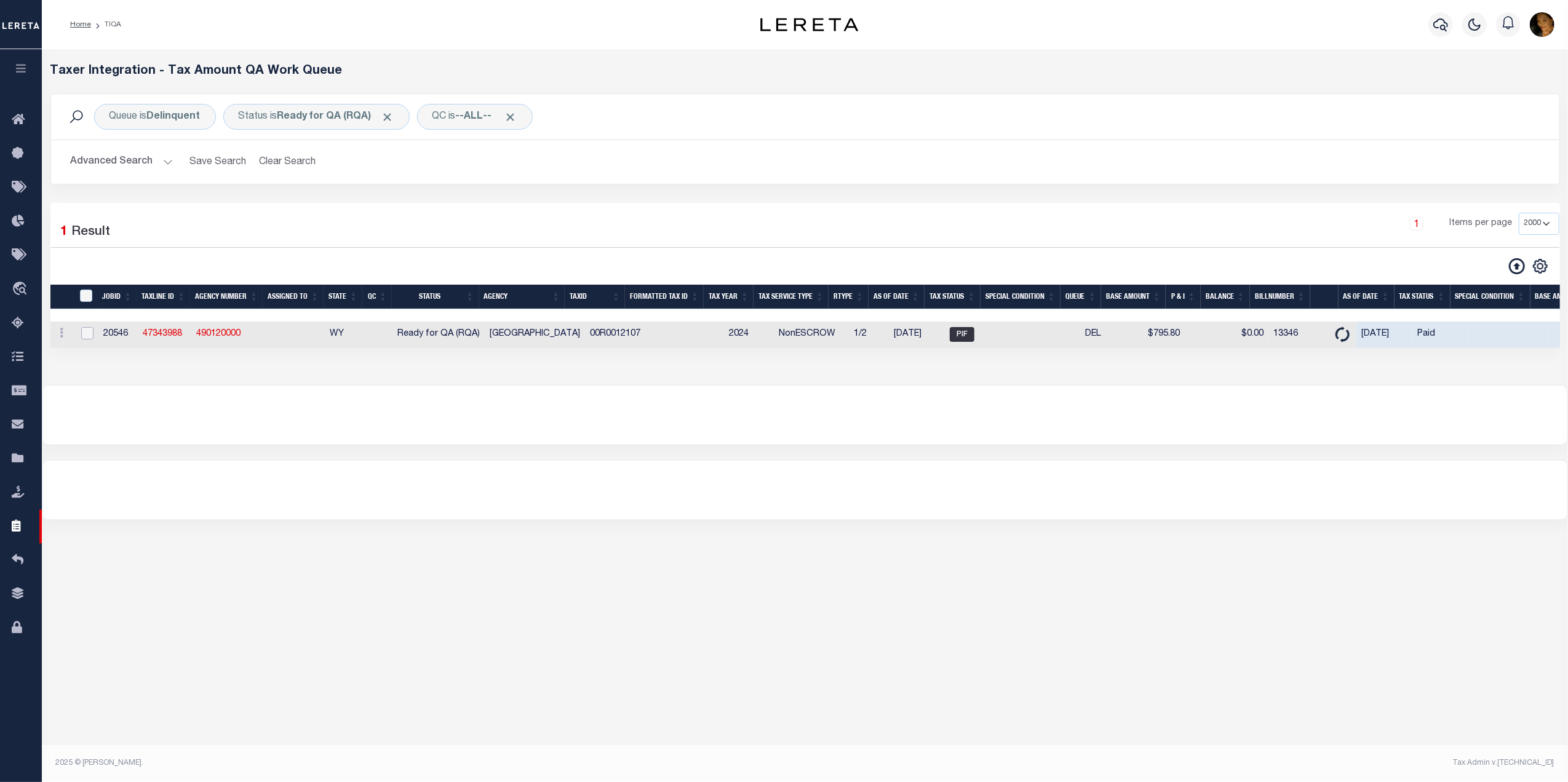
click at [85, 336] on input "checkbox" at bounding box center [87, 332] width 12 height 12
checkbox input "true"
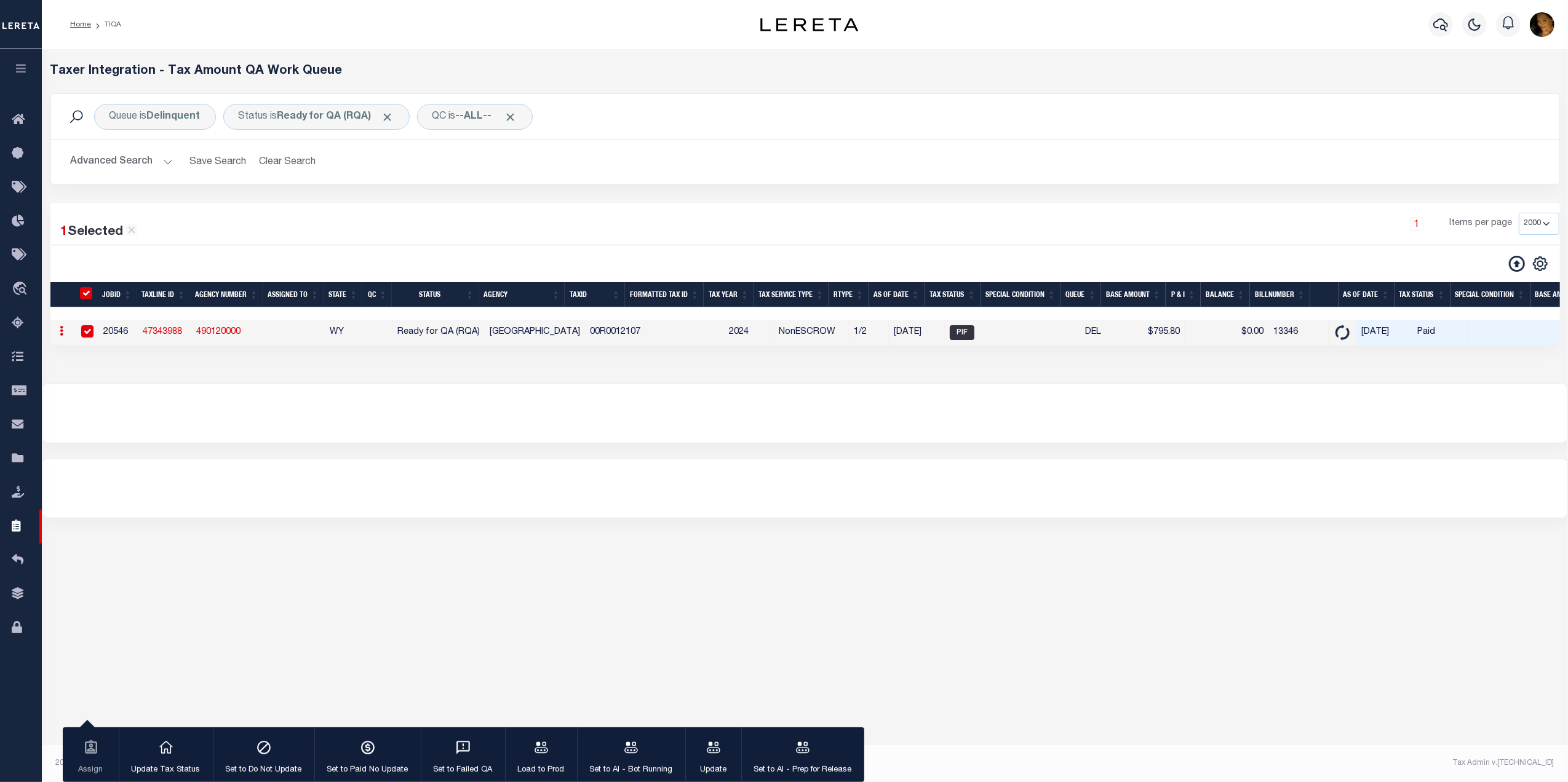
click at [85, 335] on input "checkbox" at bounding box center [87, 331] width 12 height 12
checkbox input "false"
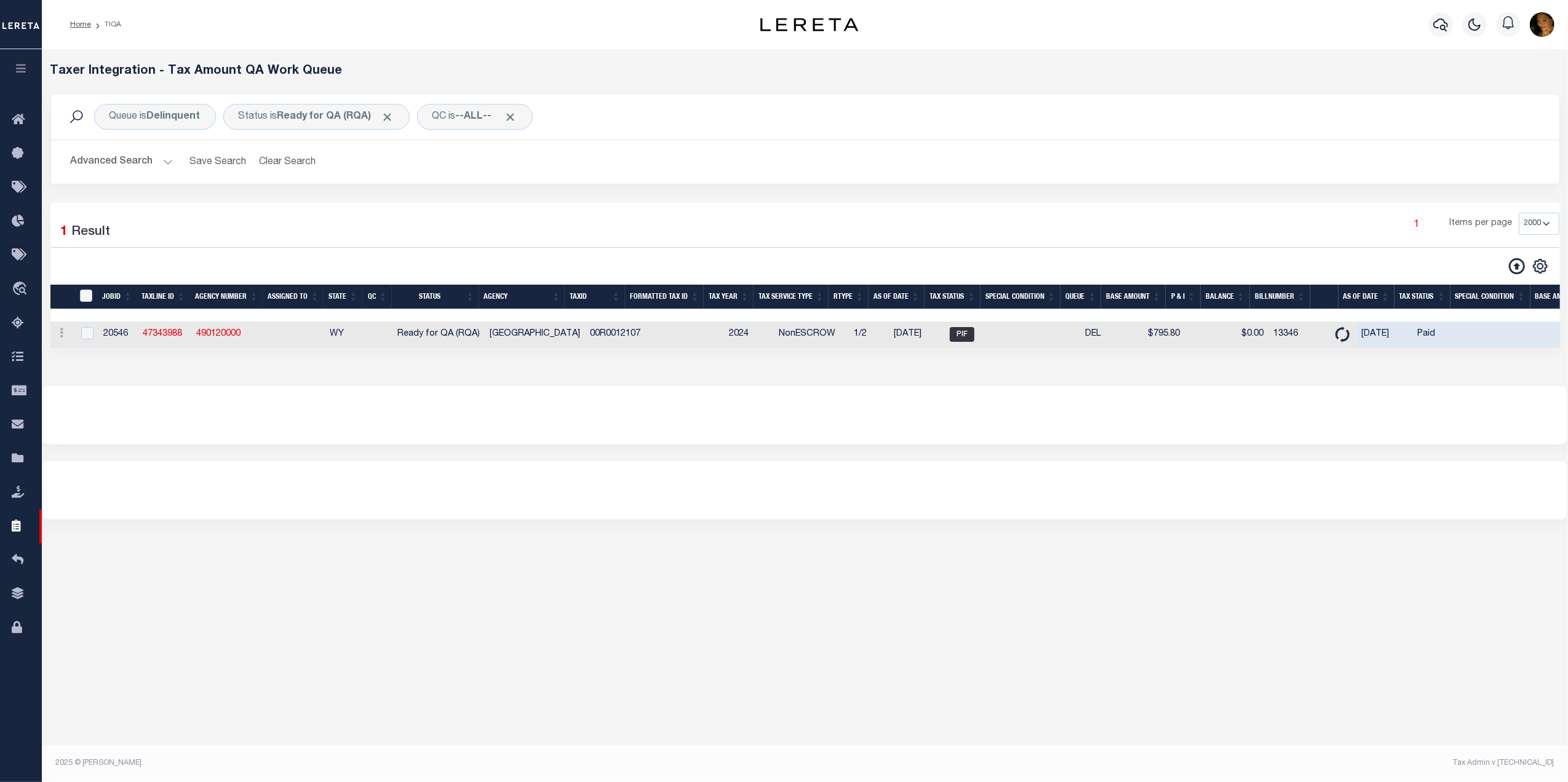
click at [888, 336] on td "[DATE]" at bounding box center [916, 334] width 56 height 27
checkbox input "true"
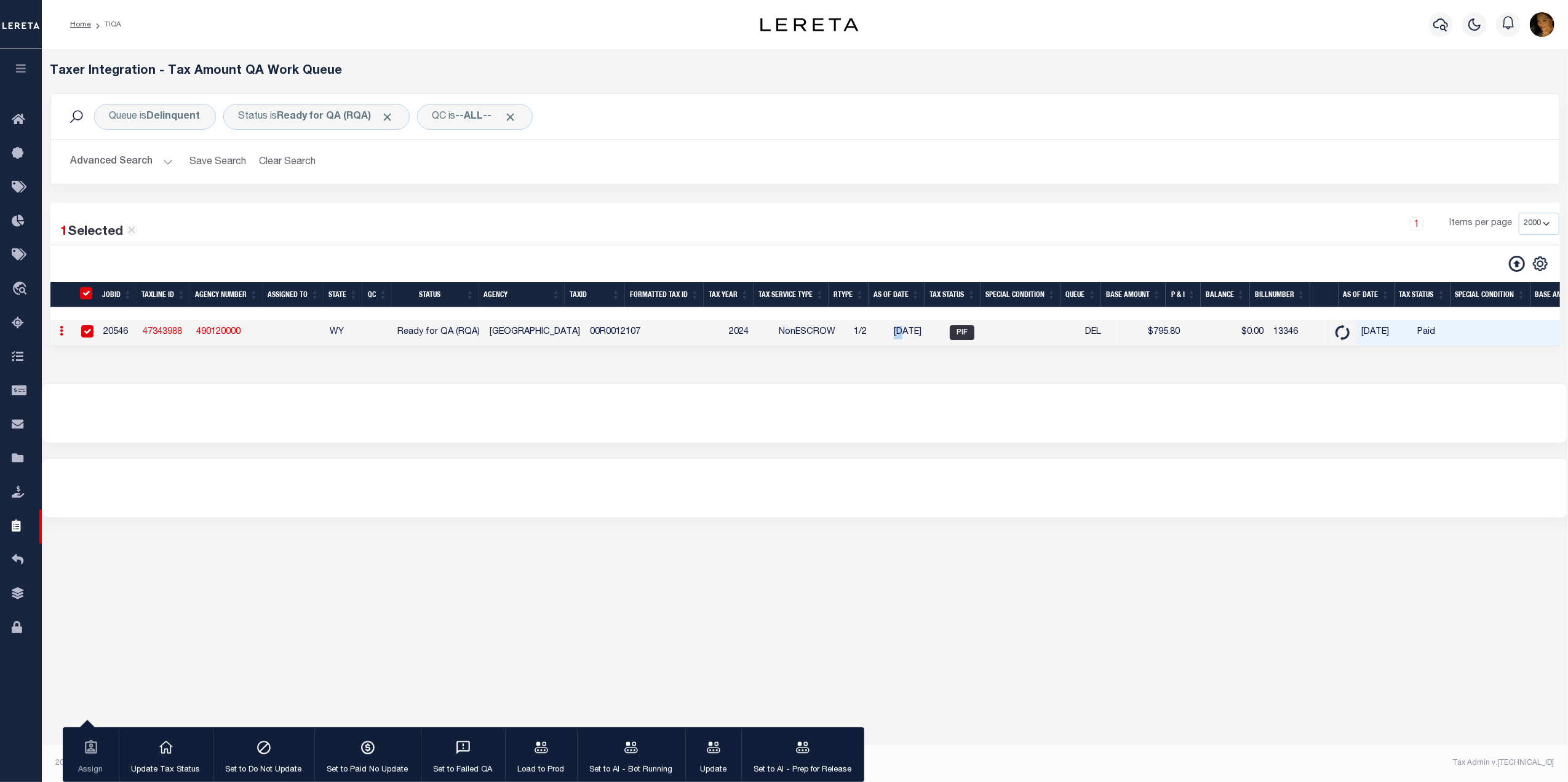
click at [888, 336] on td "[DATE]" at bounding box center [916, 332] width 56 height 27
checkbox input "false"
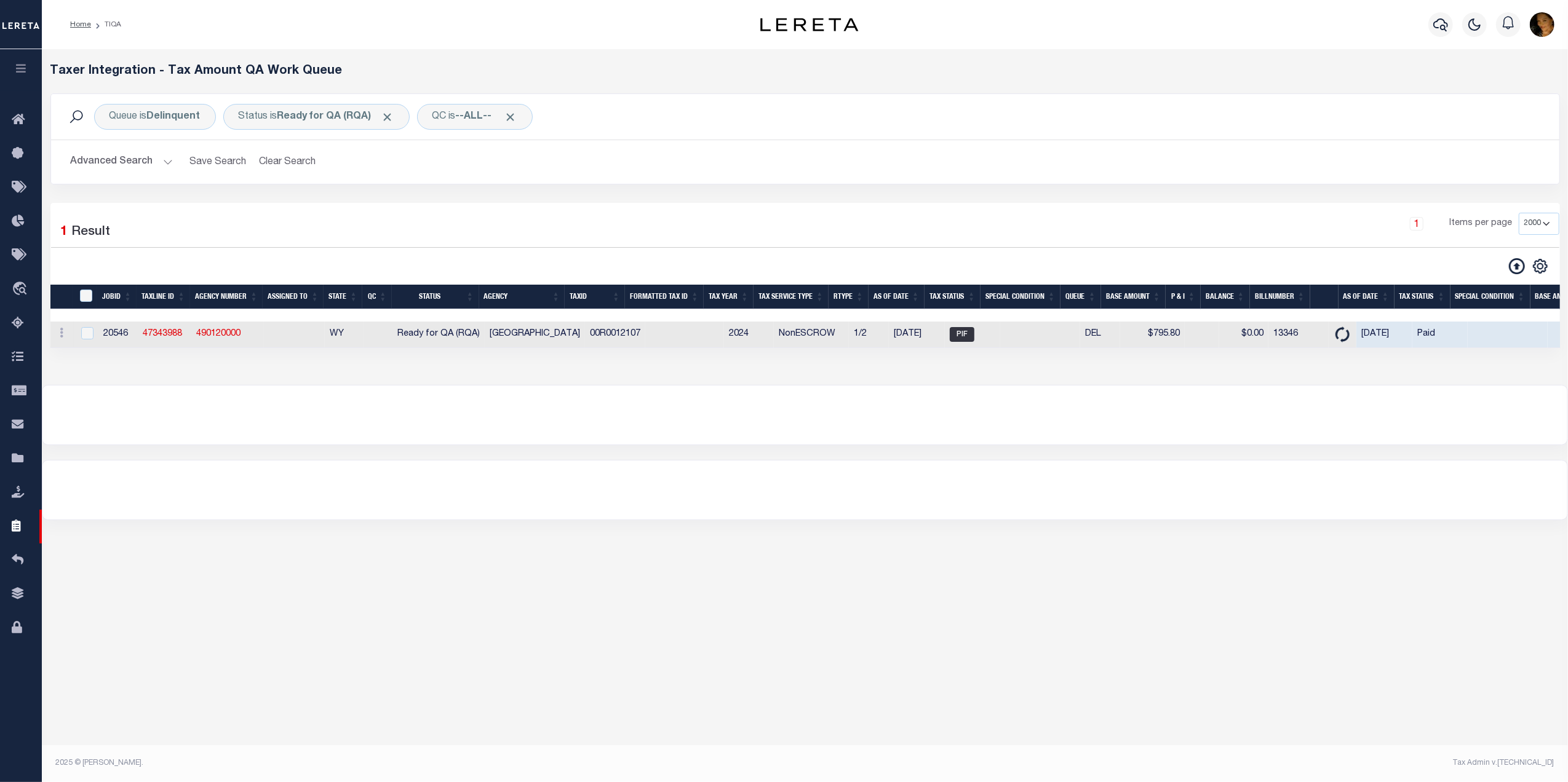
drag, startPoint x: 884, startPoint y: 336, endPoint x: 748, endPoint y: 480, distance: 198.1
click at [746, 483] on div at bounding box center [804, 490] width 1525 height 59
click at [595, 336] on td "00R0012107" at bounding box center [615, 334] width 60 height 27
checkbox input "true"
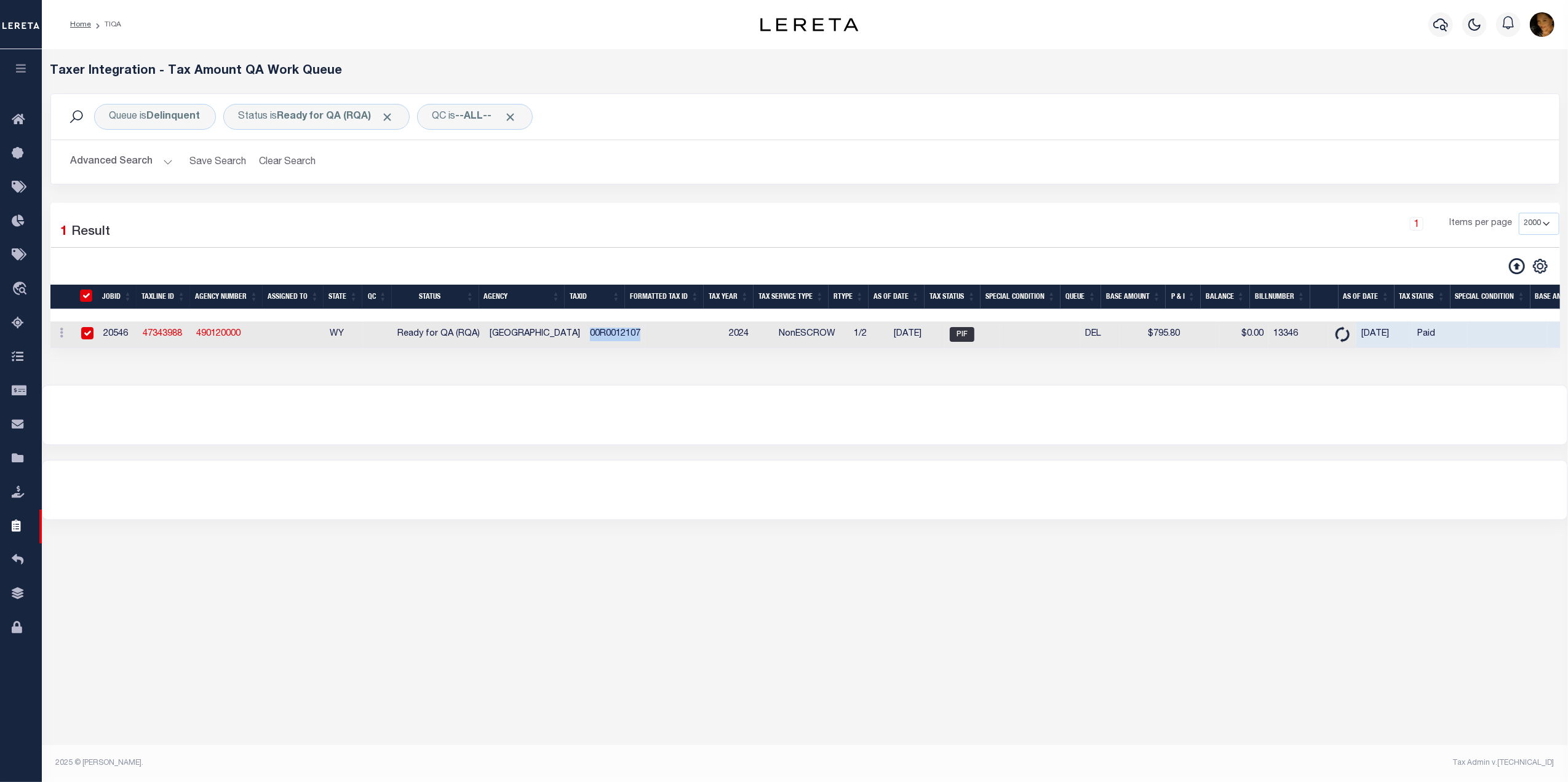
click at [595, 336] on td "00R0012107" at bounding box center [615, 334] width 60 height 27
checkbox input "false"
copy td "00R0012107"
click at [495, 418] on div at bounding box center [804, 415] width 1525 height 59
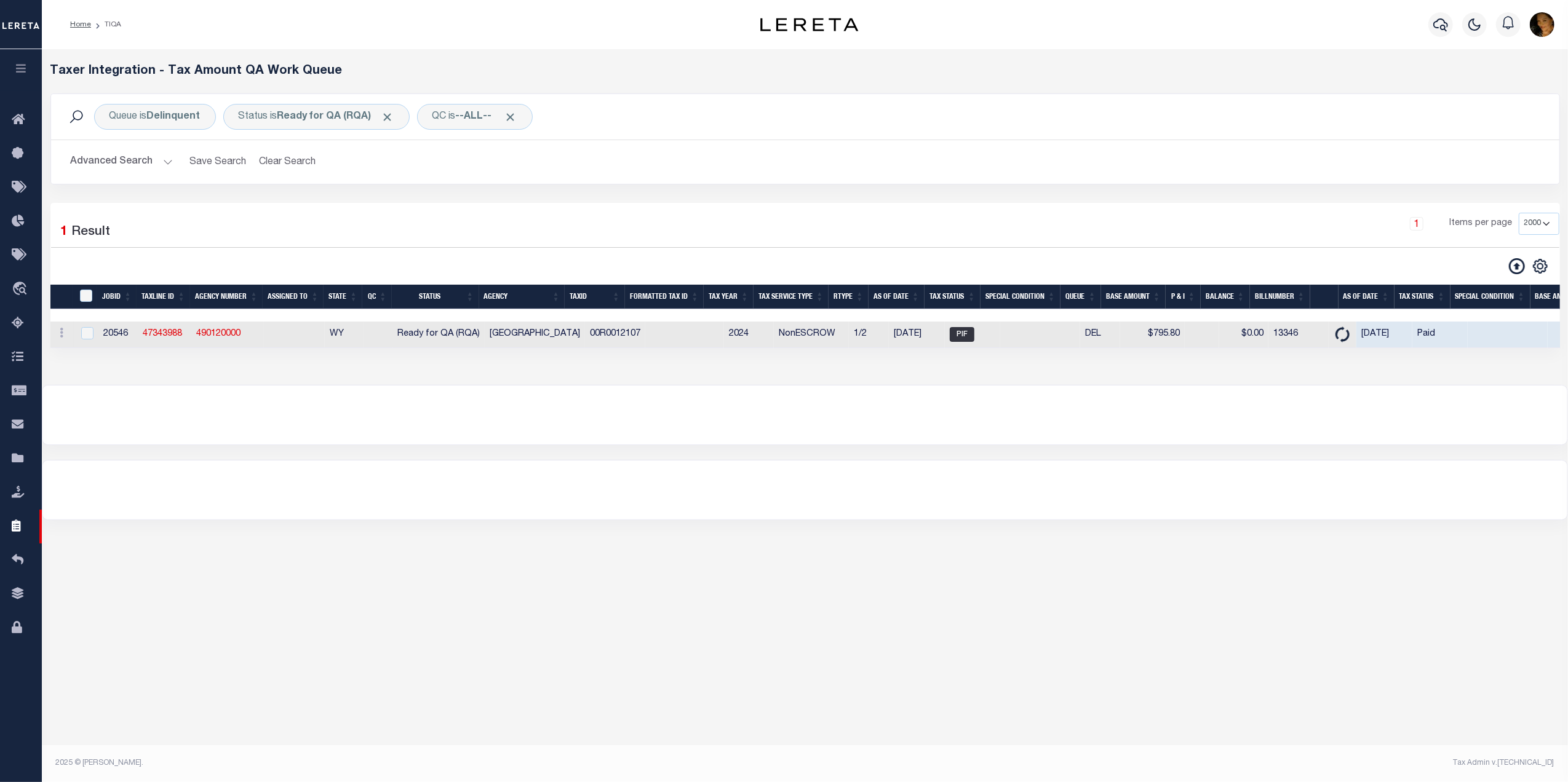
click at [164, 160] on button "Advanced Search" at bounding box center [121, 162] width 102 height 24
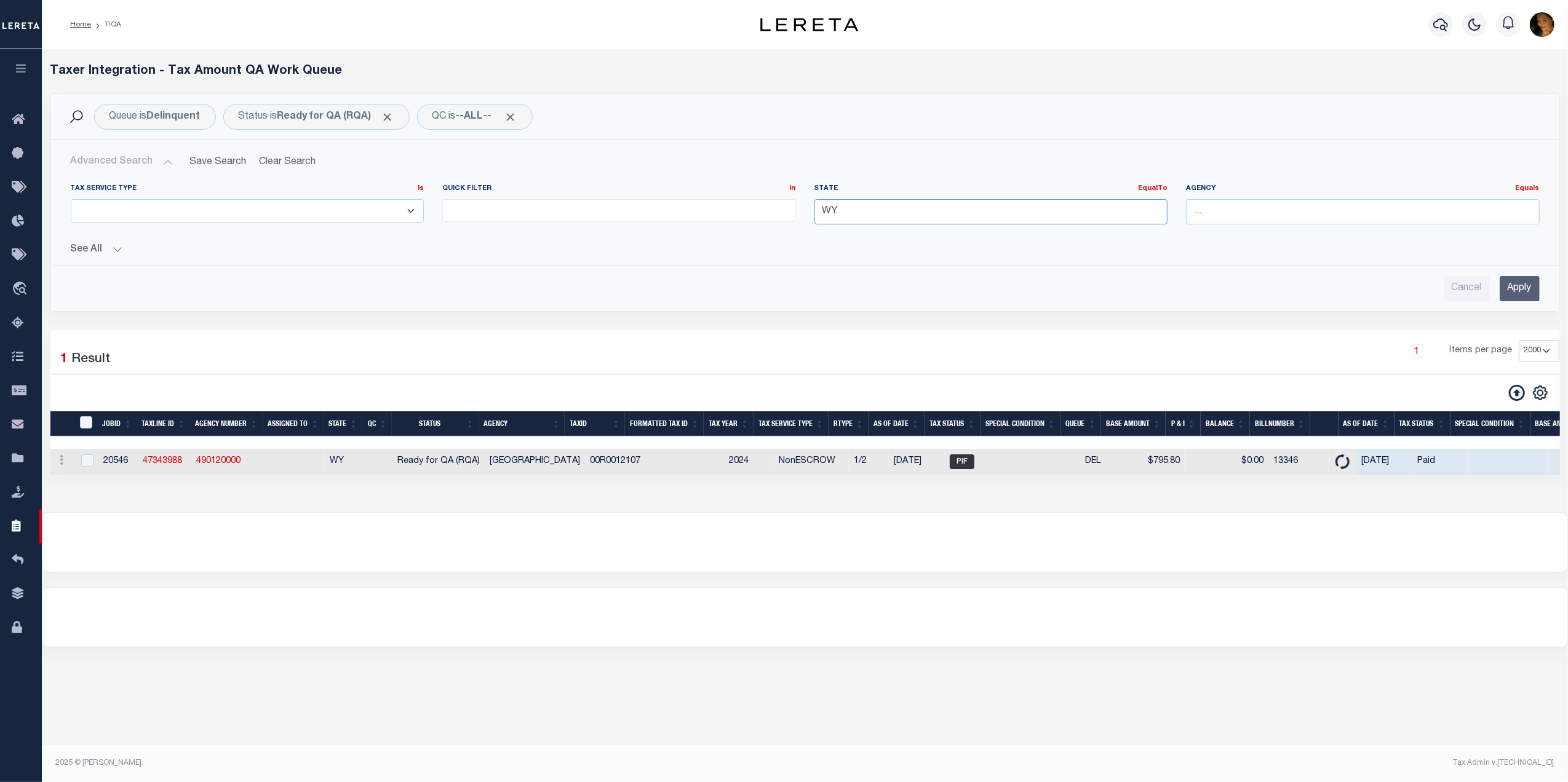
drag, startPoint x: 867, startPoint y: 217, endPoint x: 774, endPoint y: 220, distance: 93.0
click at [774, 220] on div "Tax Service Type Is Is Contains ESCROW NonESCROW Quick Filter In In View Only L…" at bounding box center [805, 209] width 1487 height 50
click at [1523, 290] on input "Apply" at bounding box center [1519, 288] width 40 height 26
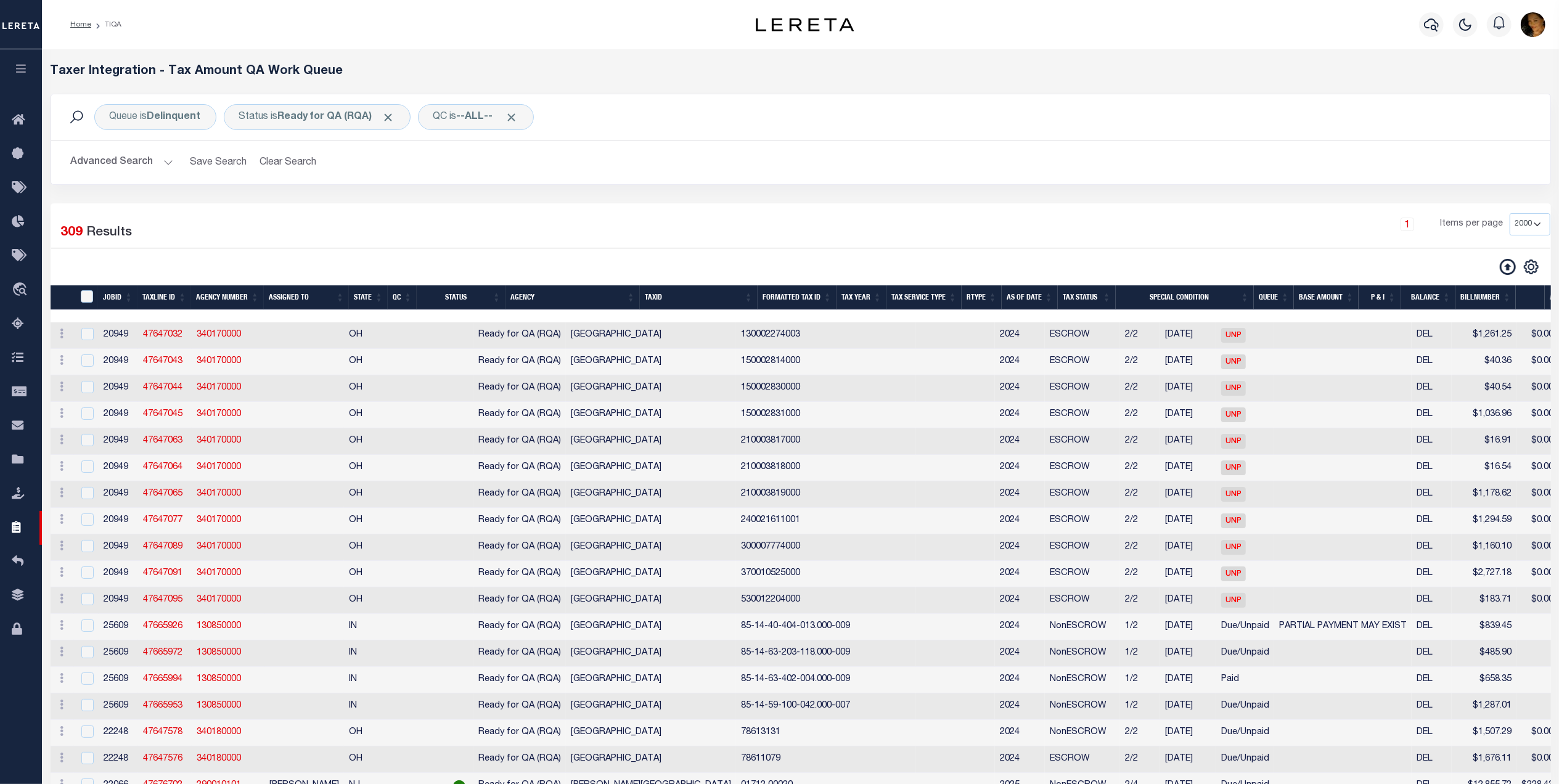
click at [367, 298] on th "State" at bounding box center [368, 298] width 39 height 26
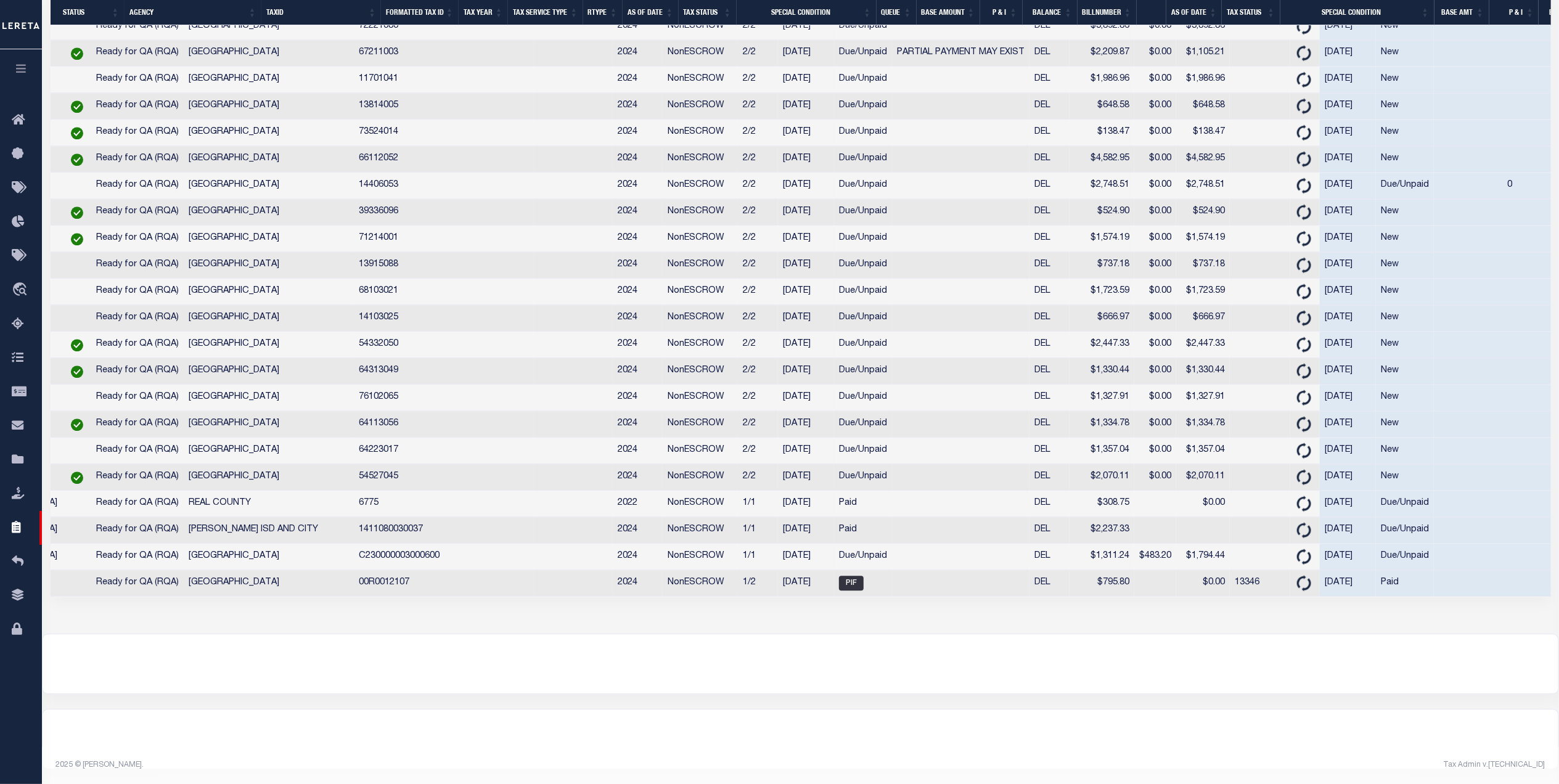
scroll to position [0, 452]
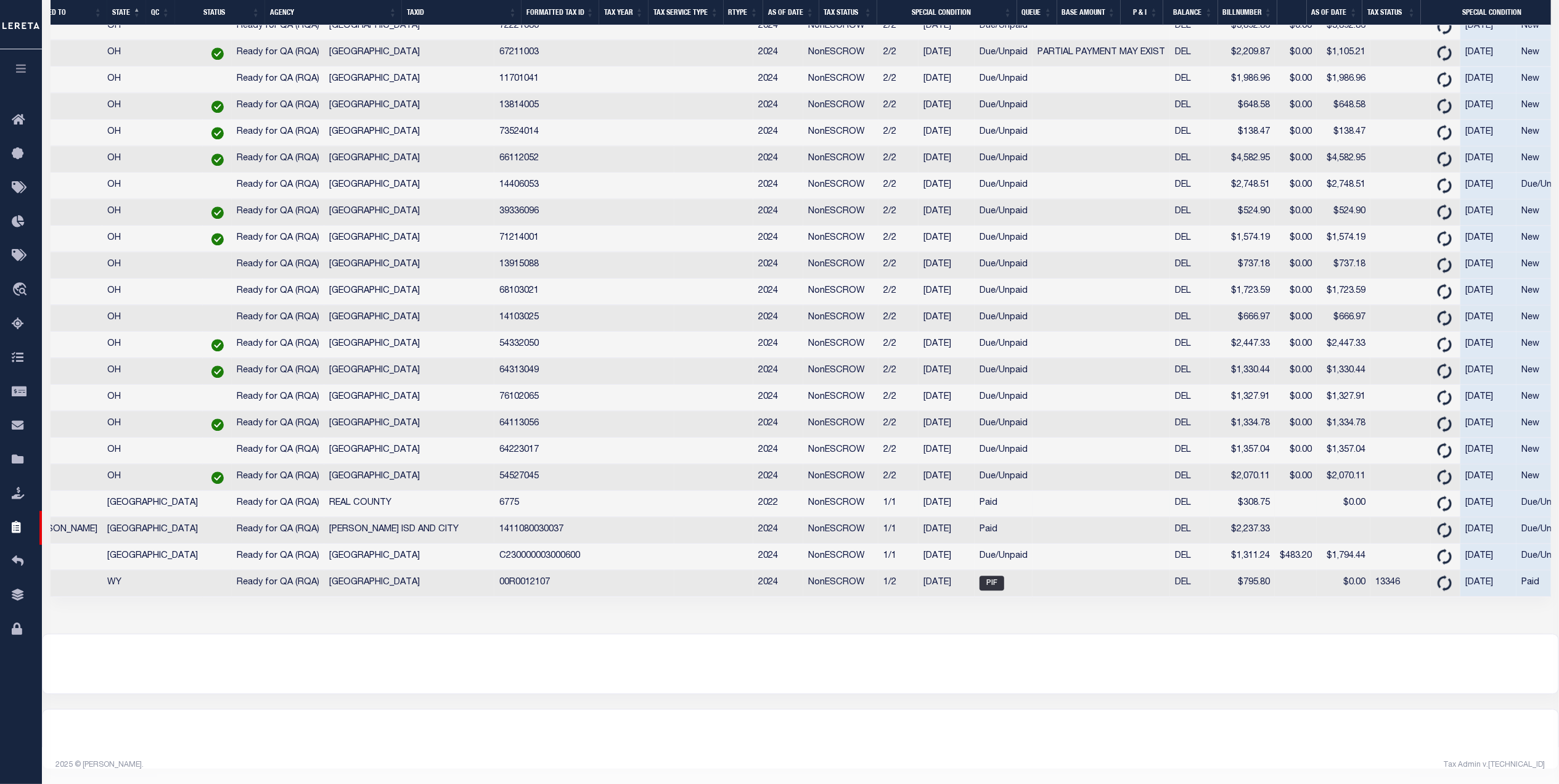
click at [495, 491] on td "6775" at bounding box center [585, 503] width 180 height 27
copy td "6775"
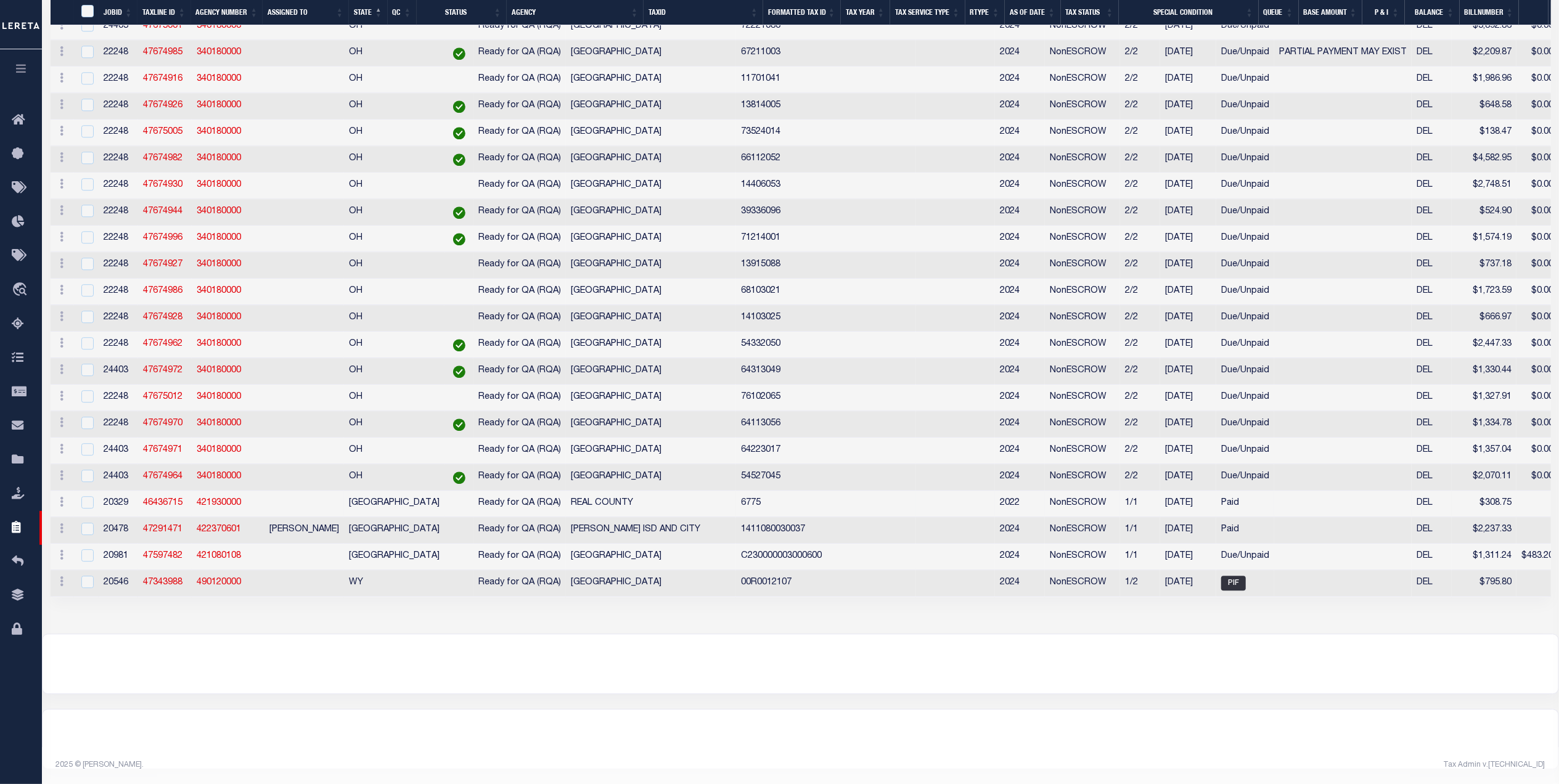
click at [80, 510] on div at bounding box center [86, 503] width 16 height 14
checkbox input "true"
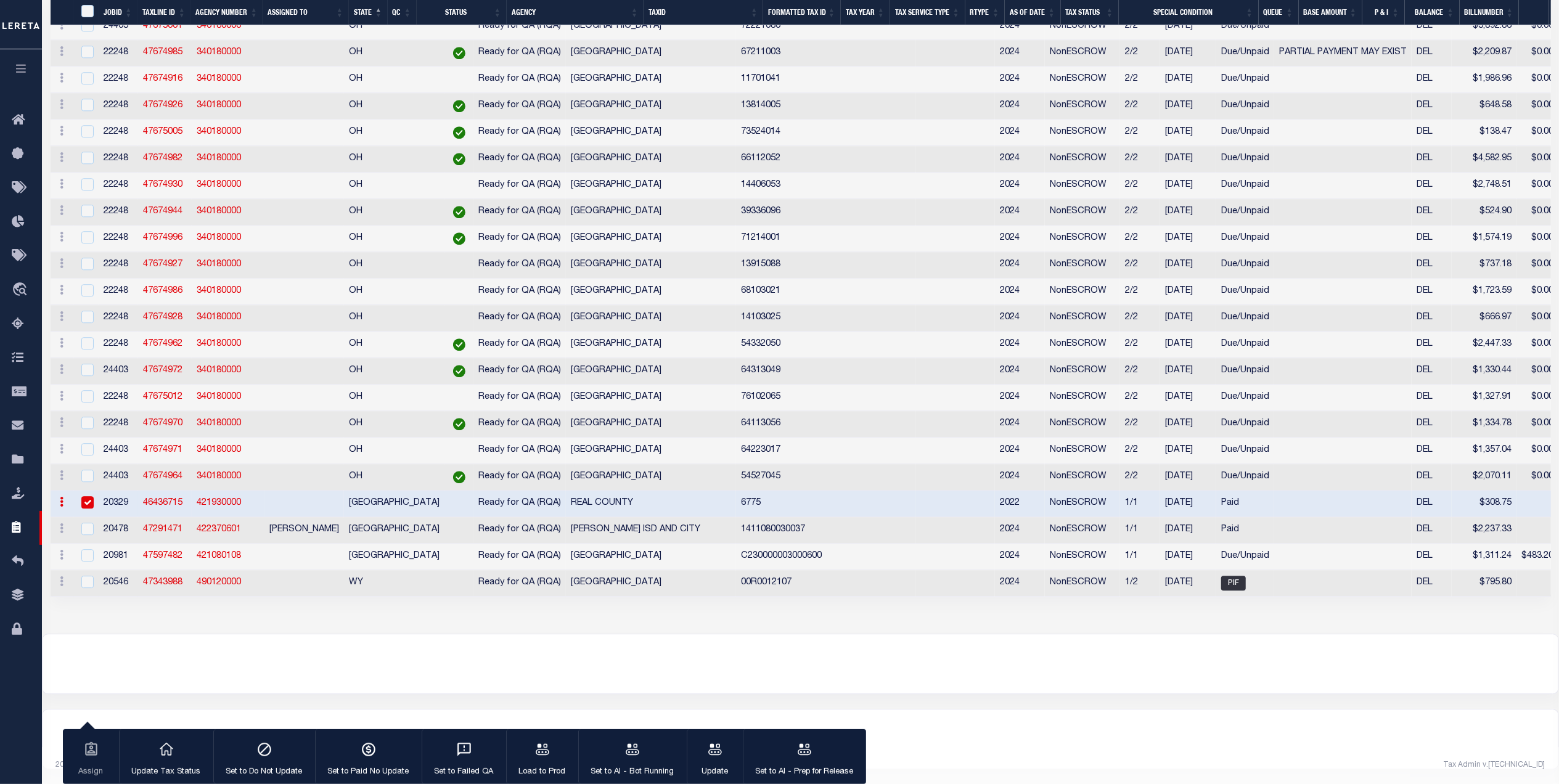
scroll to position [8174, 0]
click at [466, 765] on div "button" at bounding box center [465, 751] width 31 height 31
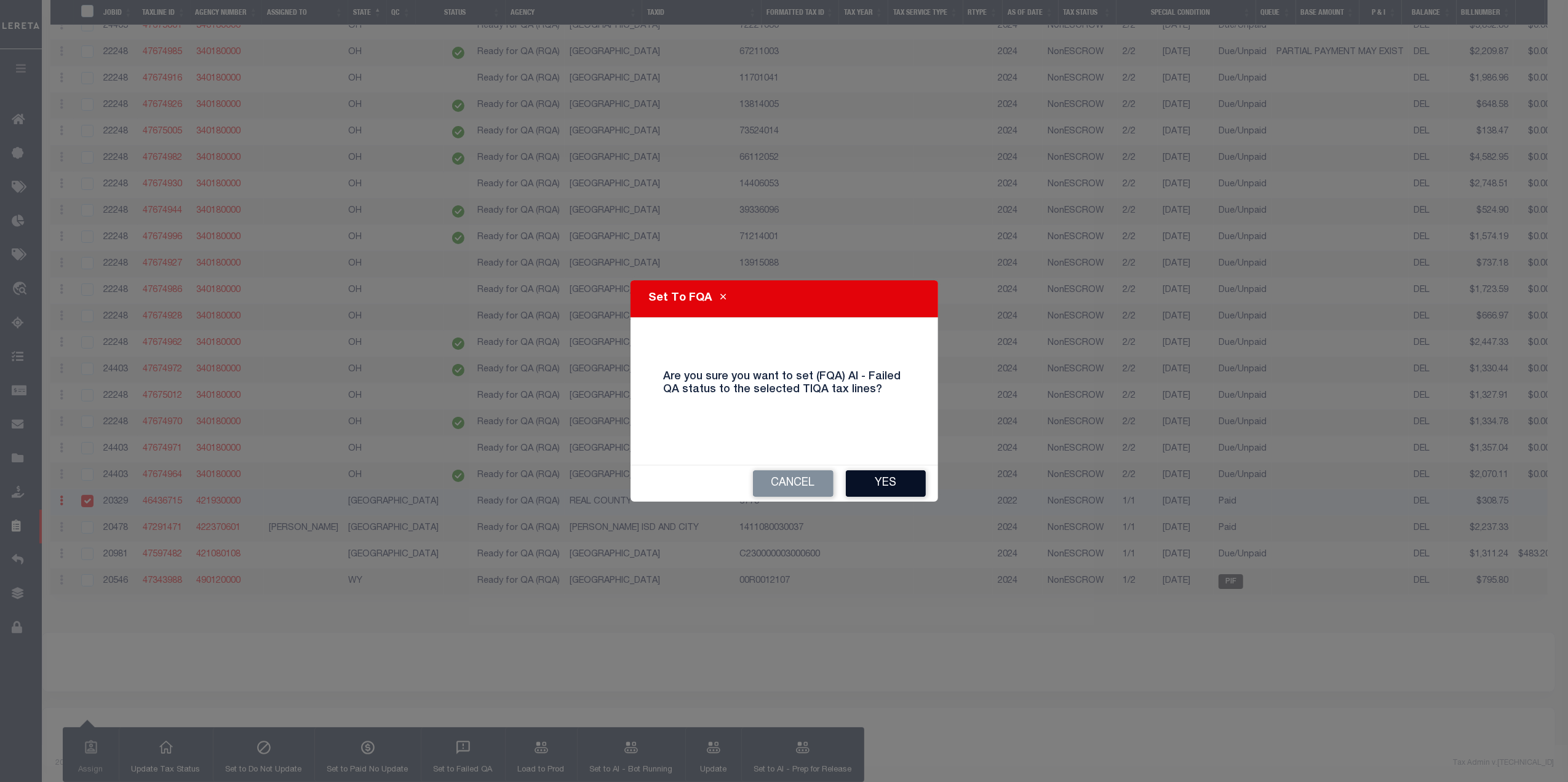
click at [885, 483] on button "Yes" at bounding box center [885, 483] width 80 height 27
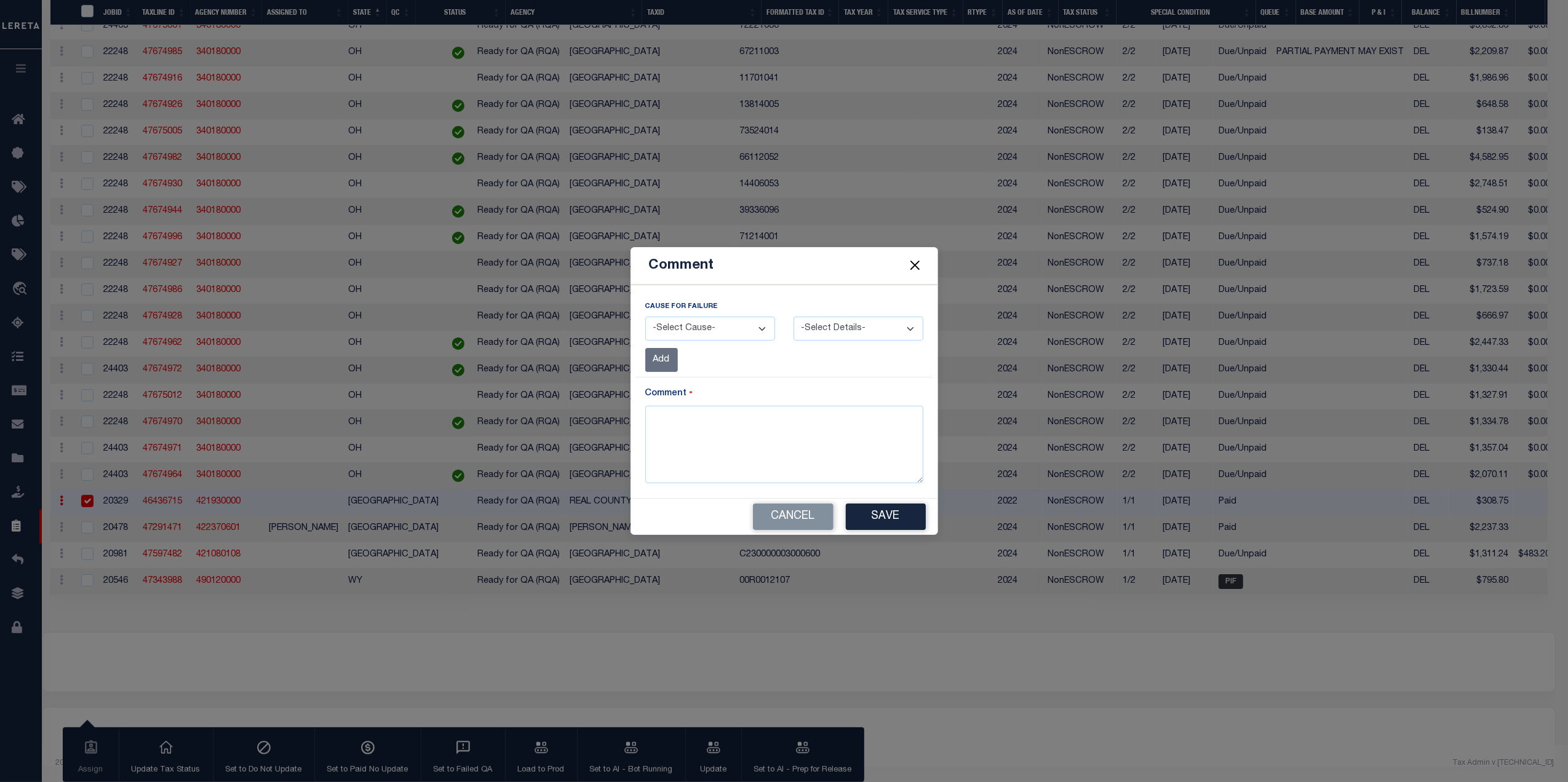
click at [741, 323] on select "-Select Cause- Website Data Differs Missing Data Payment Status Other" at bounding box center [710, 329] width 130 height 24
select select "1"
click at [645, 317] on select "-Select Cause- Website Data Differs Missing Data Payment Status Other" at bounding box center [710, 329] width 130 height 24
click at [840, 330] on select "-Select Details- Amounts due are not the same as website Tax information not th…" at bounding box center [858, 329] width 130 height 24
select select "Amounts due are not the same as website"
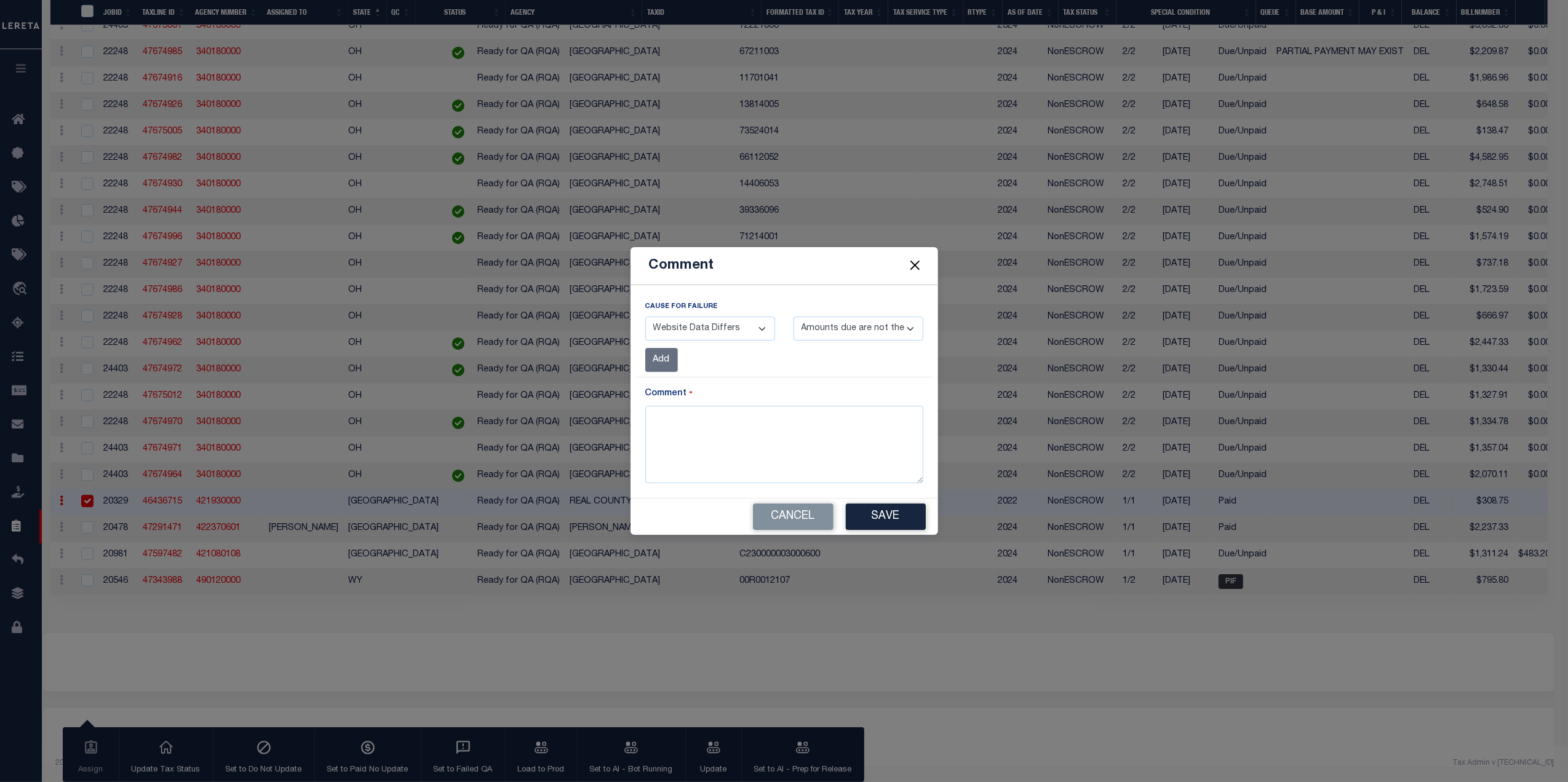
click at [793, 317] on select "-Select Details- Amounts due are not the same as website Tax information not th…" at bounding box center [858, 329] width 130 height 24
click at [781, 453] on textarea at bounding box center [784, 444] width 278 height 78
click at [826, 418] on textarea "Wrong amounts 2022 base should be" at bounding box center [784, 444] width 278 height 78
type textarea "Wrong amounts 2022 base should be $9.26"
drag, startPoint x: 886, startPoint y: 515, endPoint x: 894, endPoint y: 497, distance: 19.7
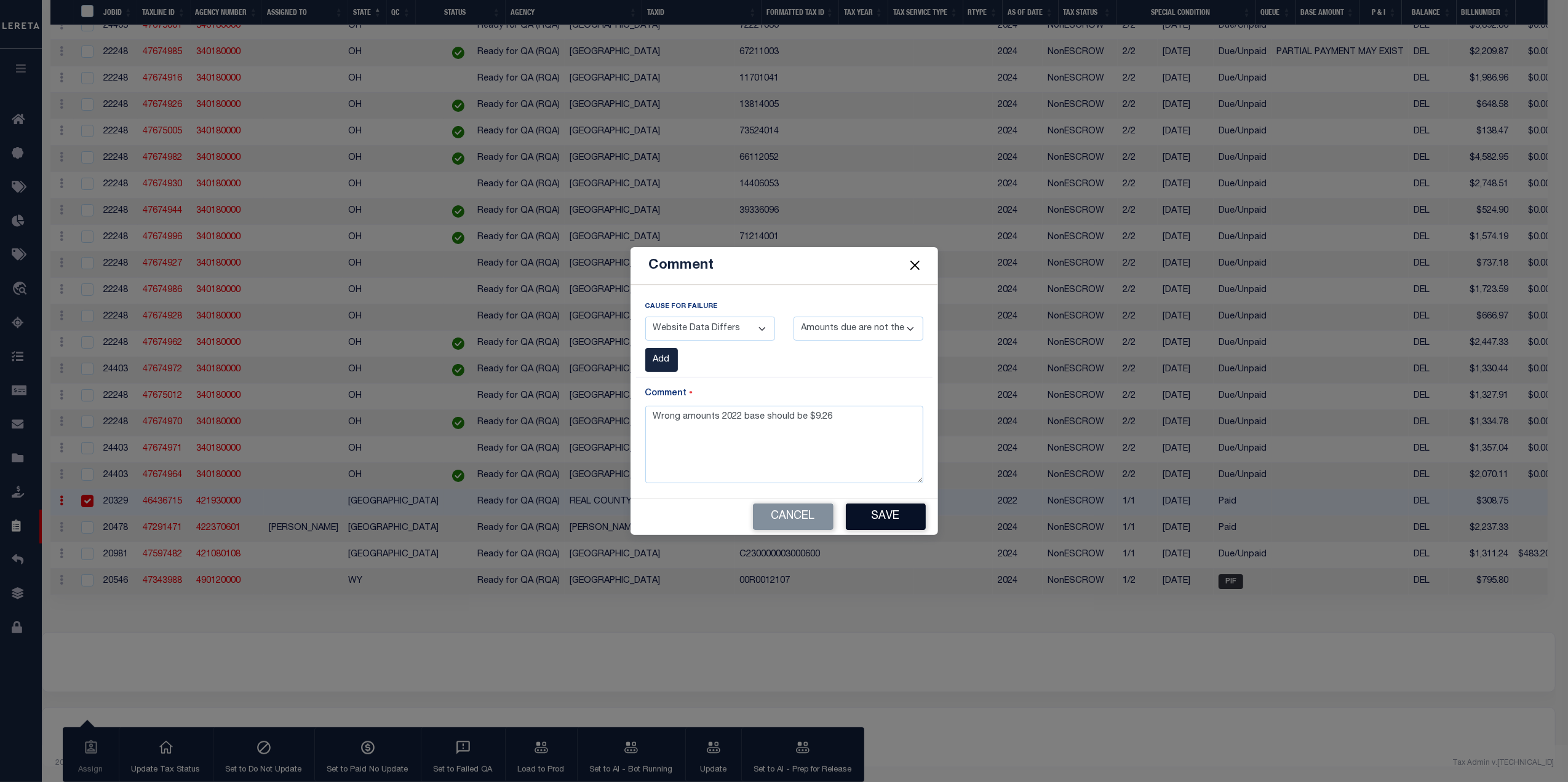
click at [887, 515] on button "Save" at bounding box center [885, 516] width 80 height 27
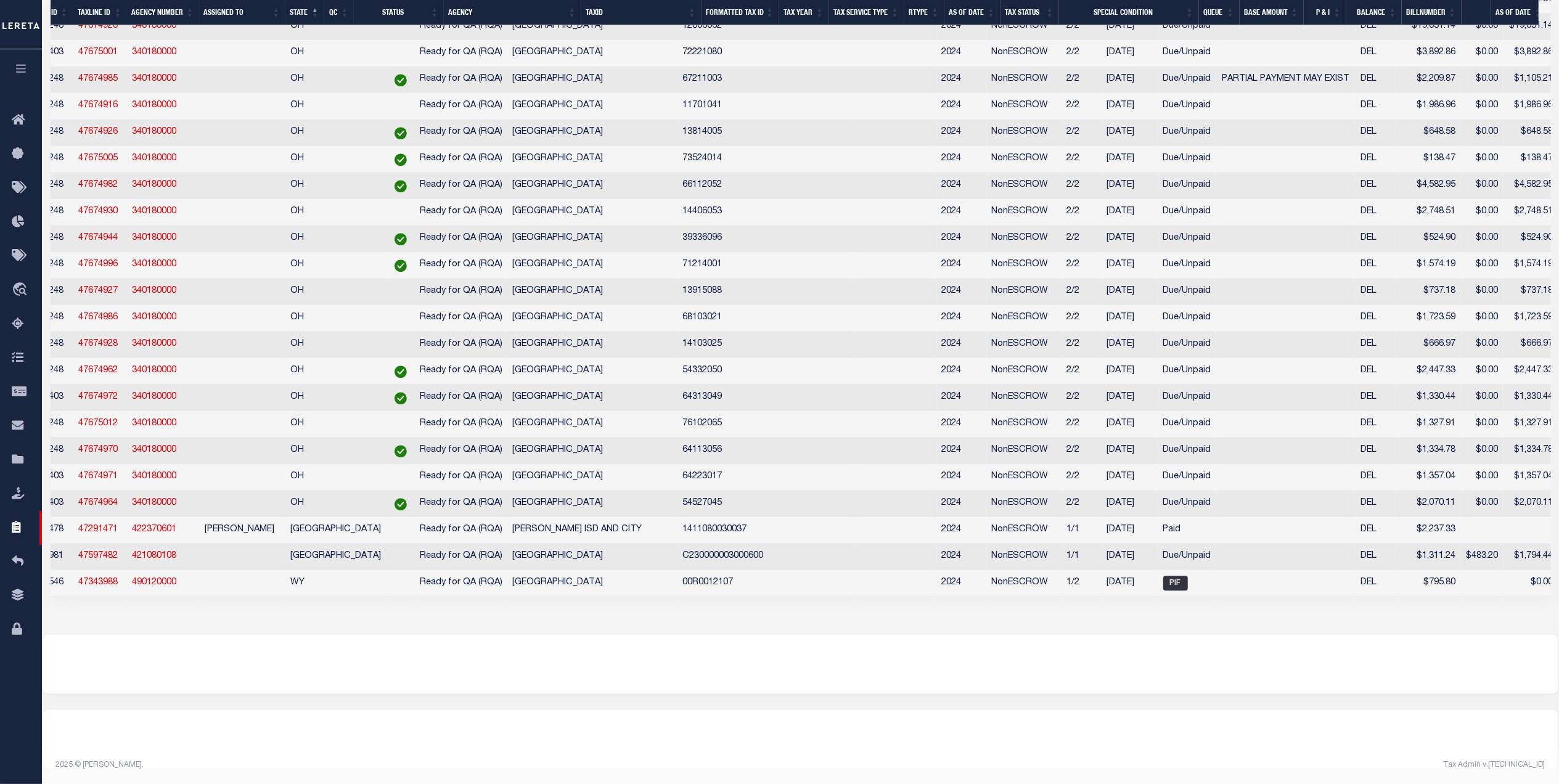
scroll to position [0, 0]
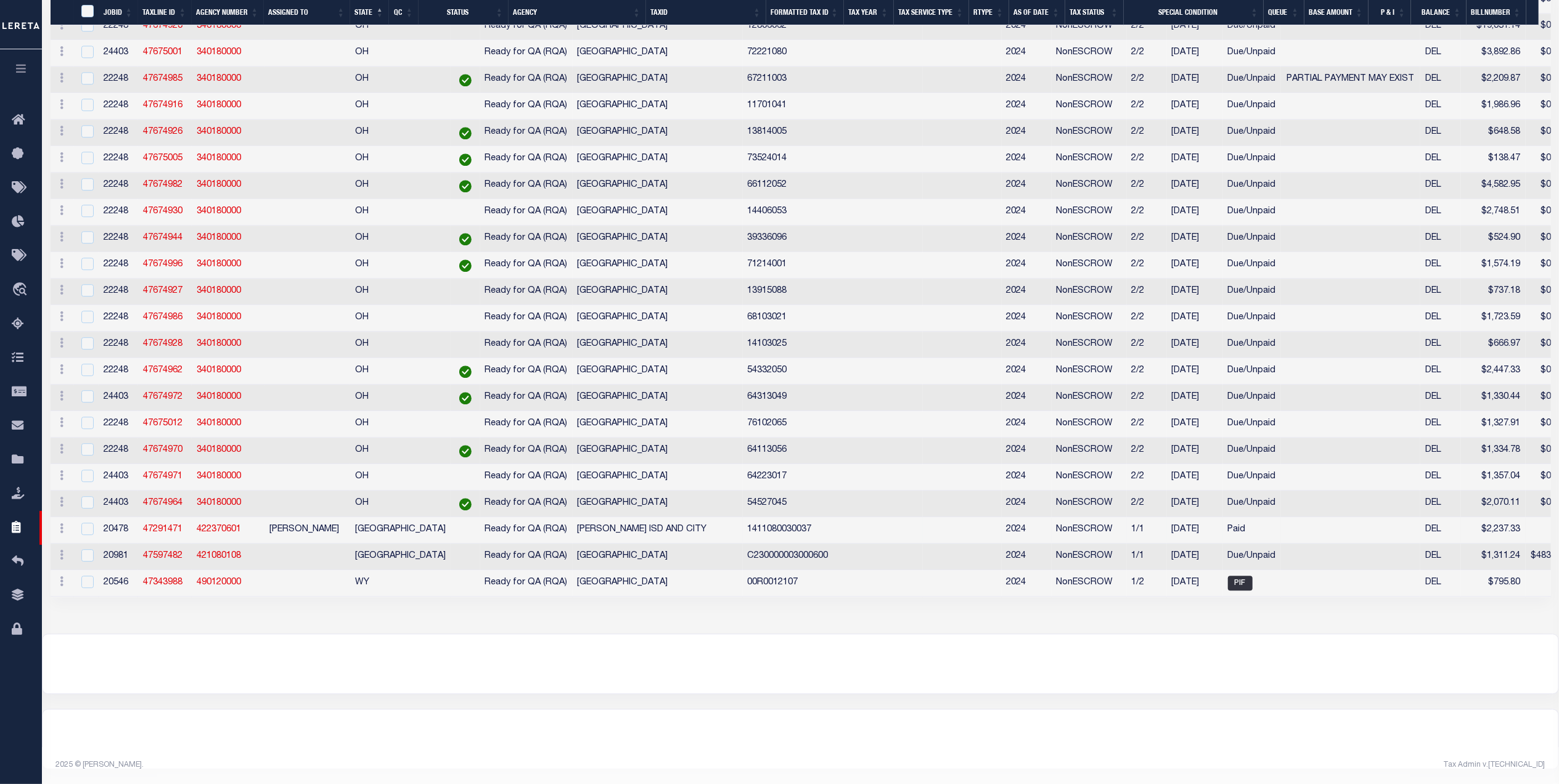
click at [743, 517] on td "1411080030037" at bounding box center [833, 530] width 180 height 27
copy td "1411080030037"
click at [84, 522] on input "checkbox" at bounding box center [87, 528] width 12 height 12
checkbox input "true"
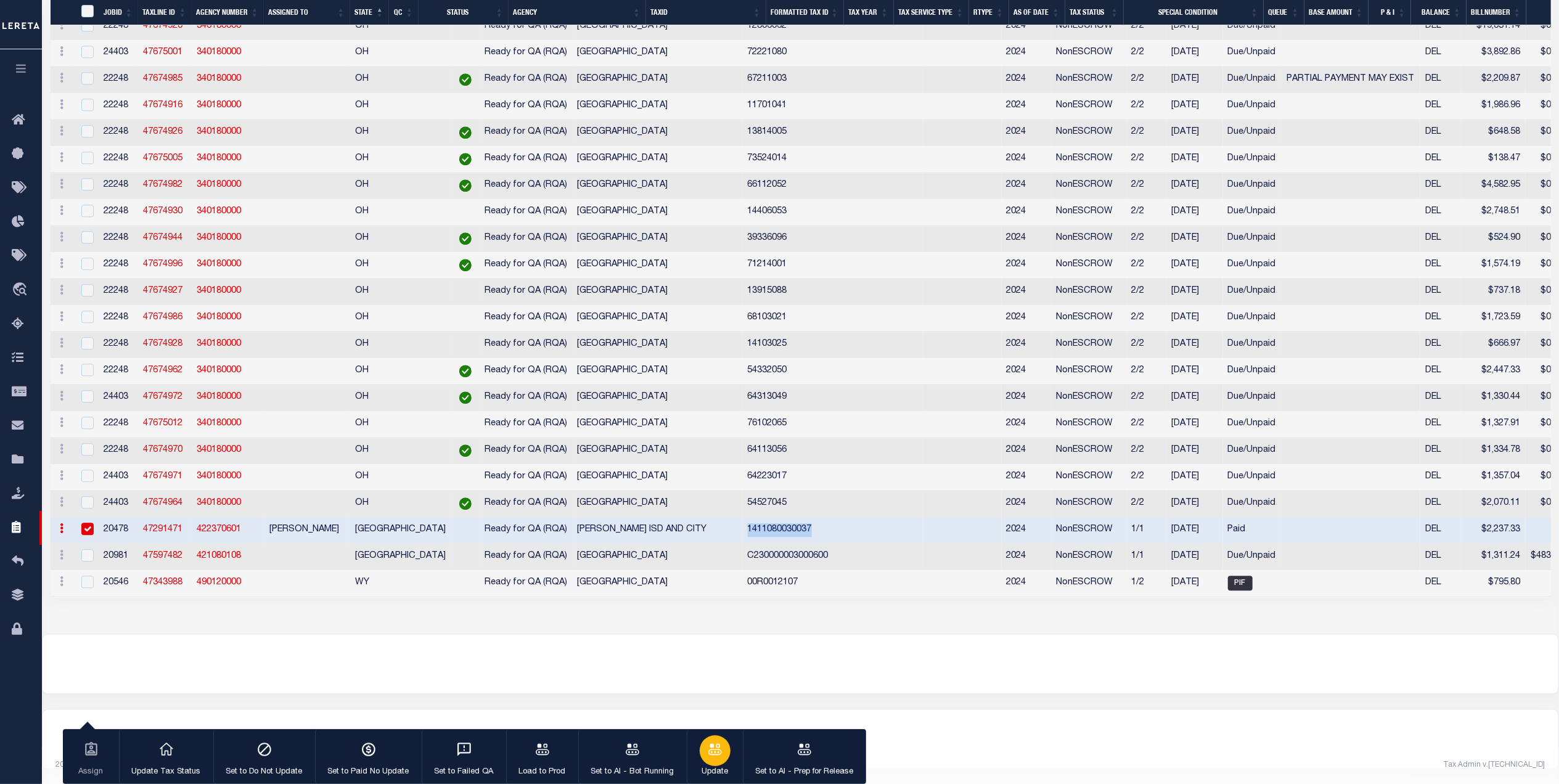
click at [725, 770] on p "Update" at bounding box center [715, 772] width 31 height 12
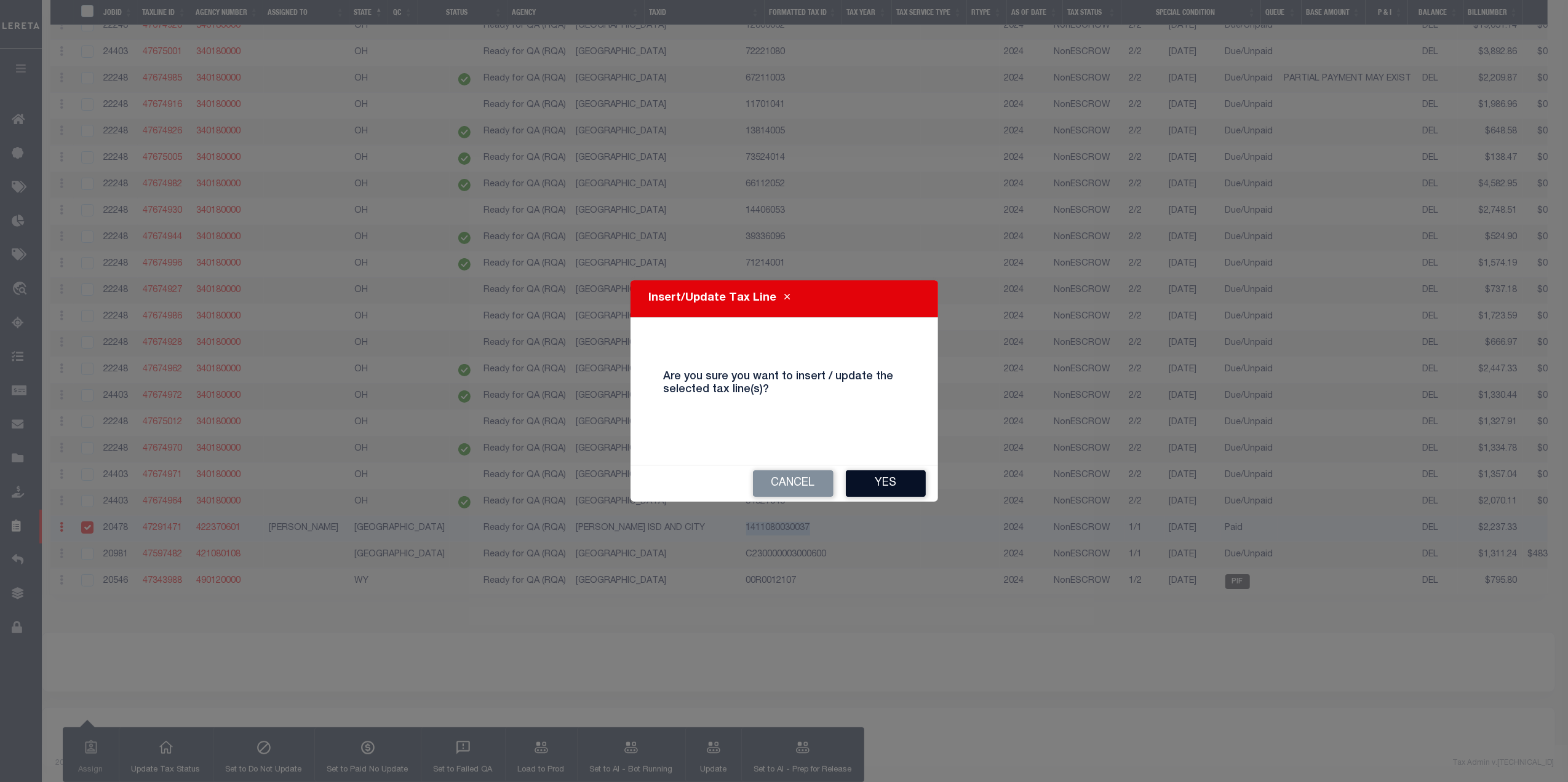
click at [890, 480] on button "Yes" at bounding box center [885, 483] width 80 height 27
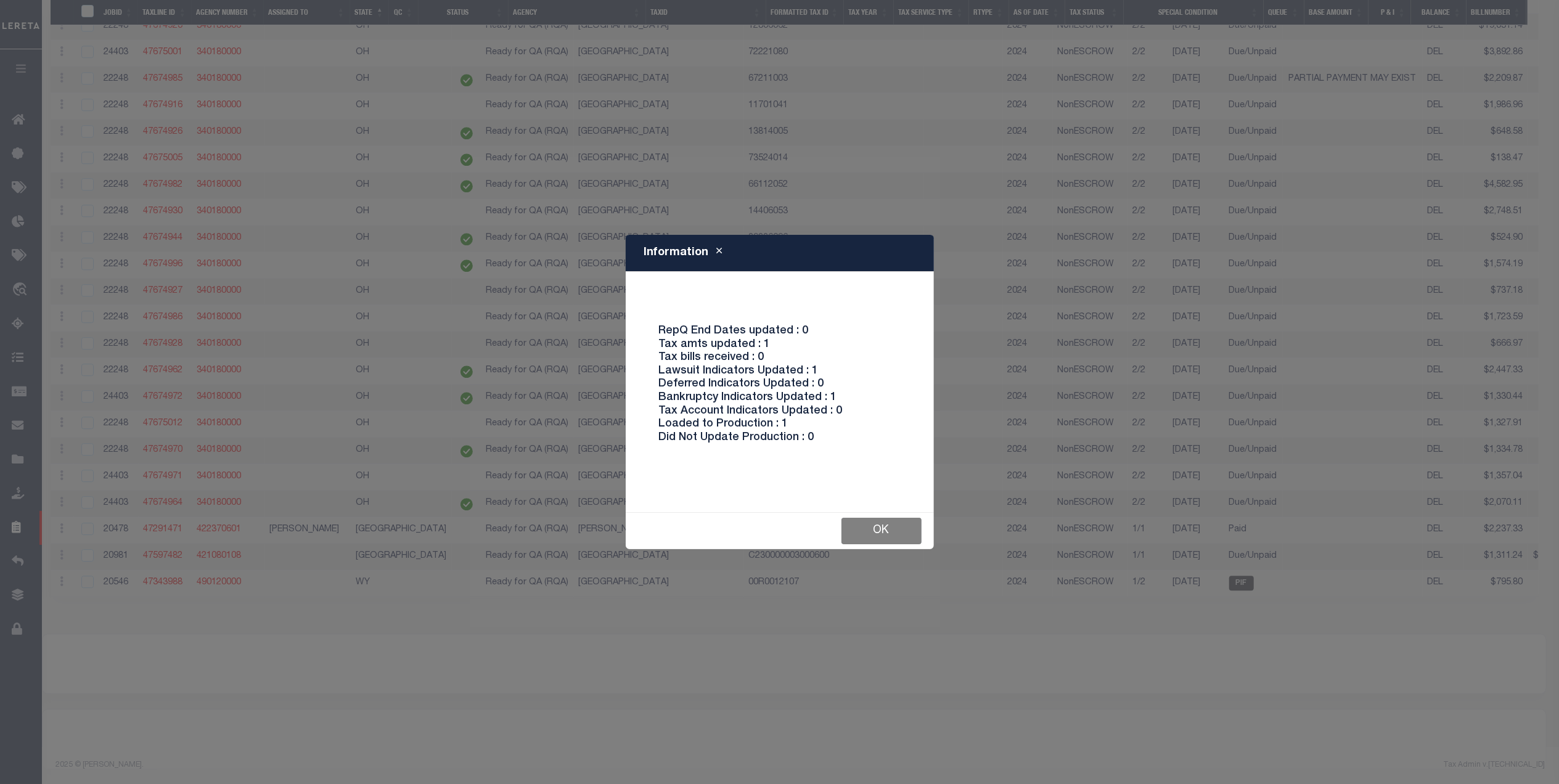
click at [881, 521] on button "Ok" at bounding box center [881, 531] width 80 height 27
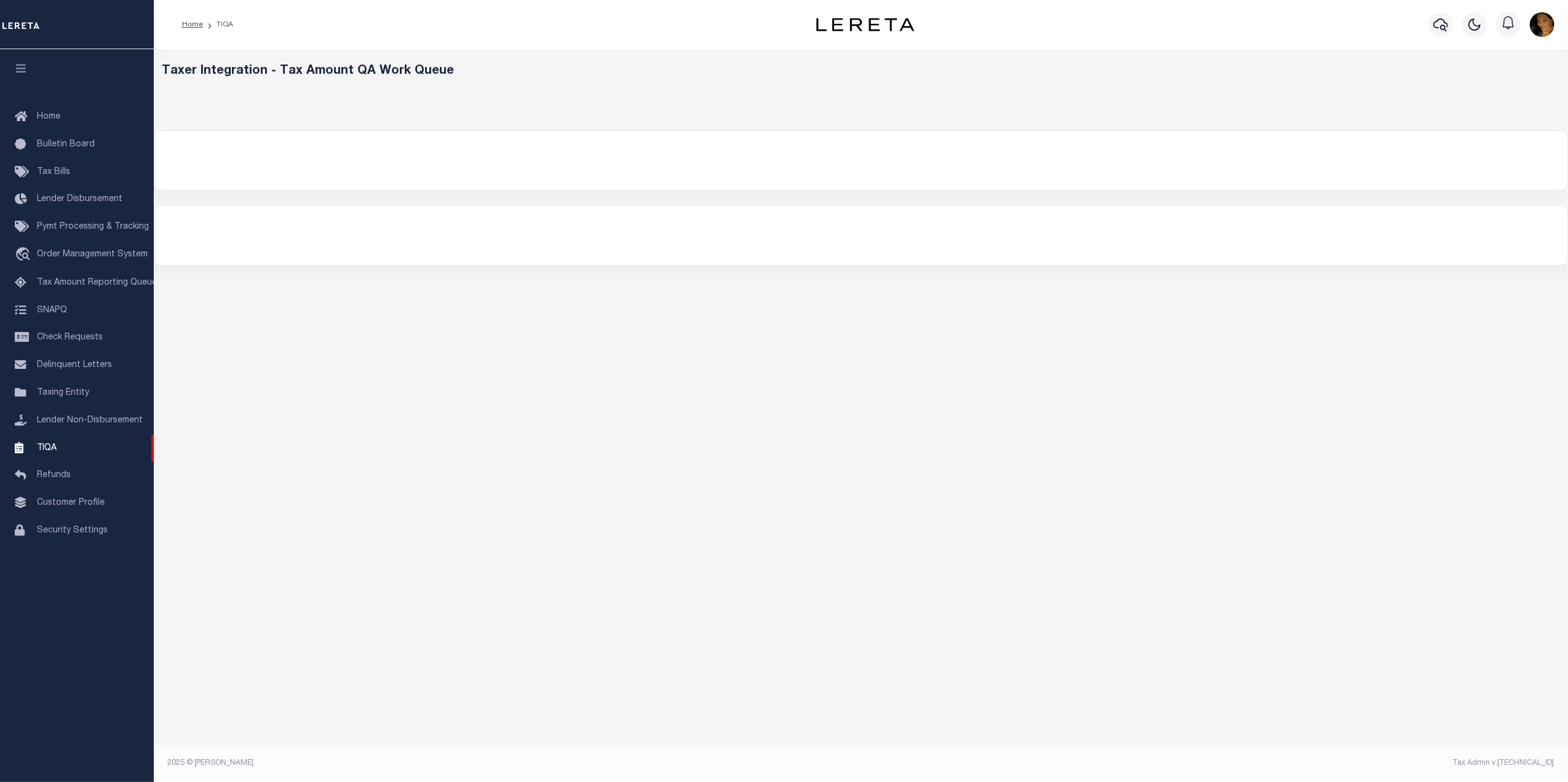
select select "2000"
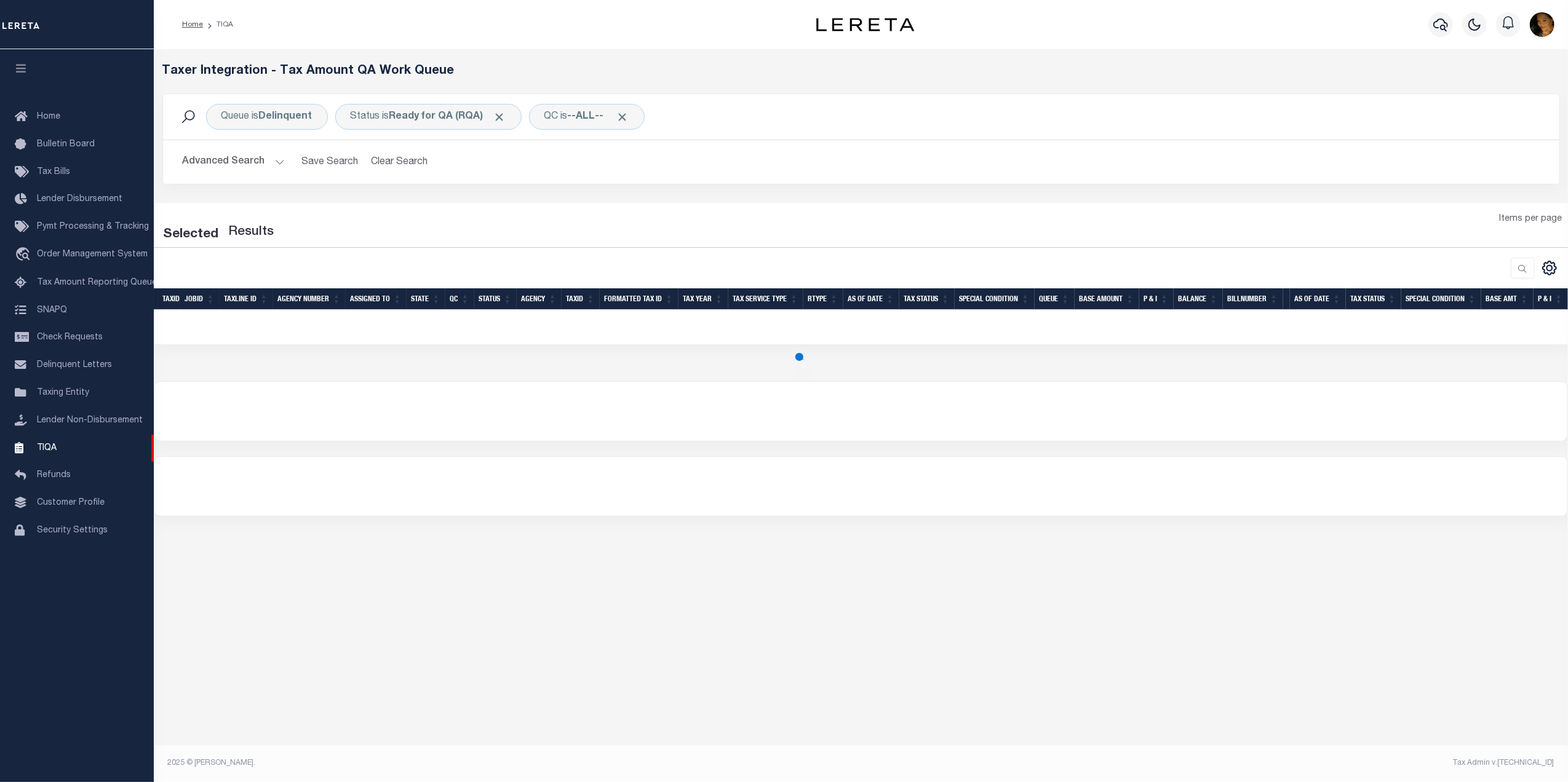
select select "2000"
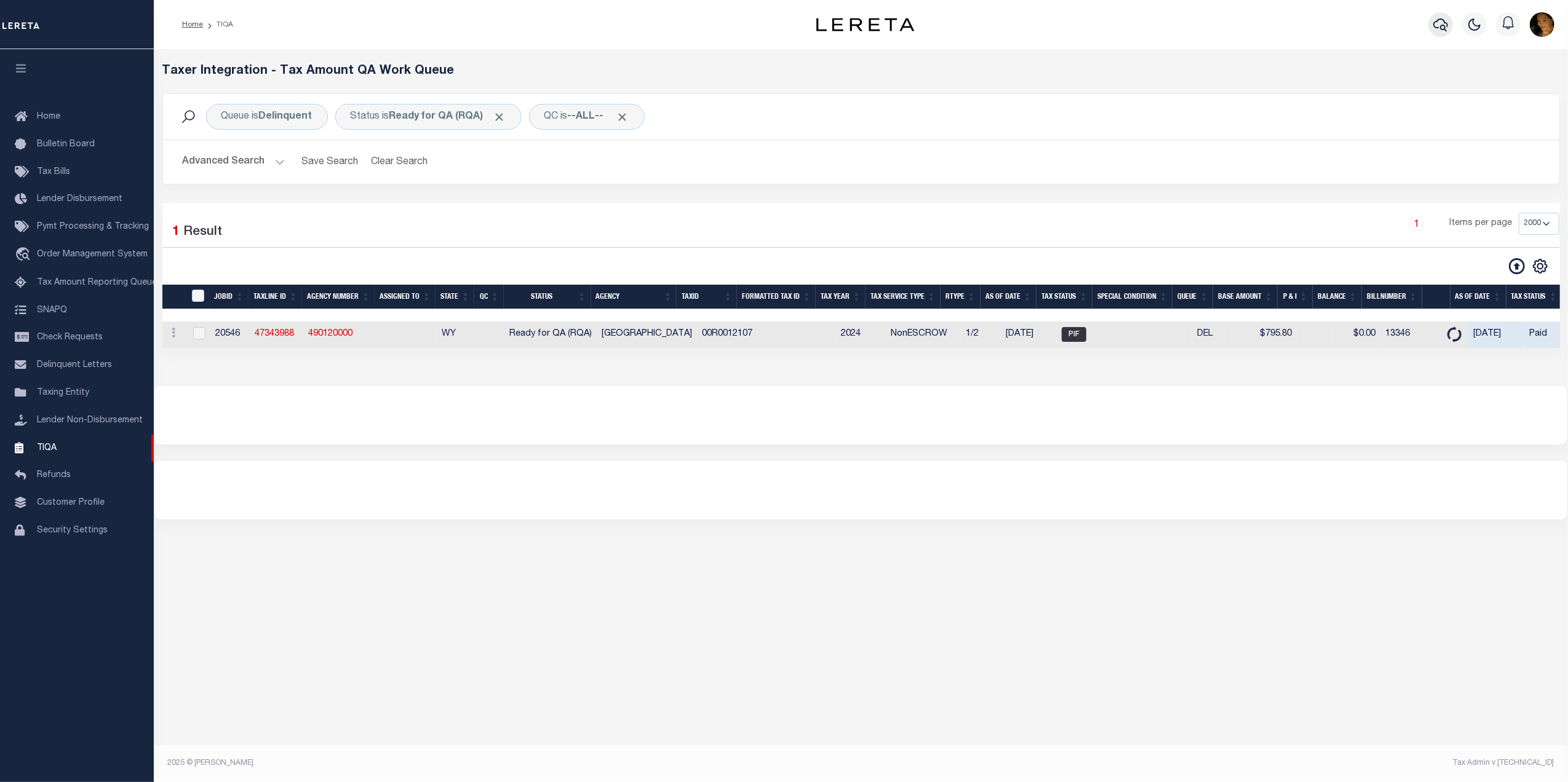
click at [1443, 27] on icon "button" at bounding box center [1441, 25] width 15 height 15
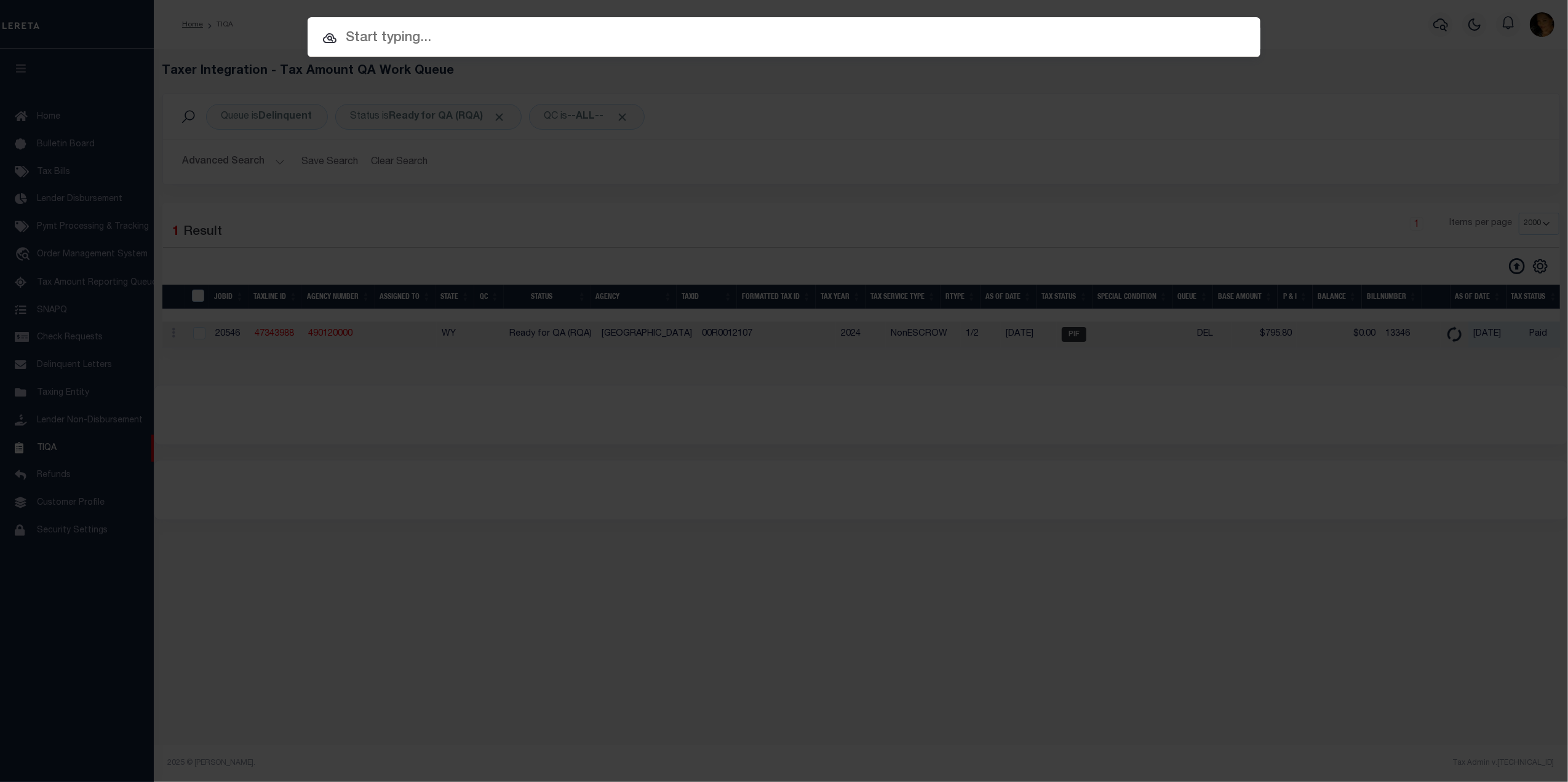
paste input "00R0012107"
type input "00R0012107"
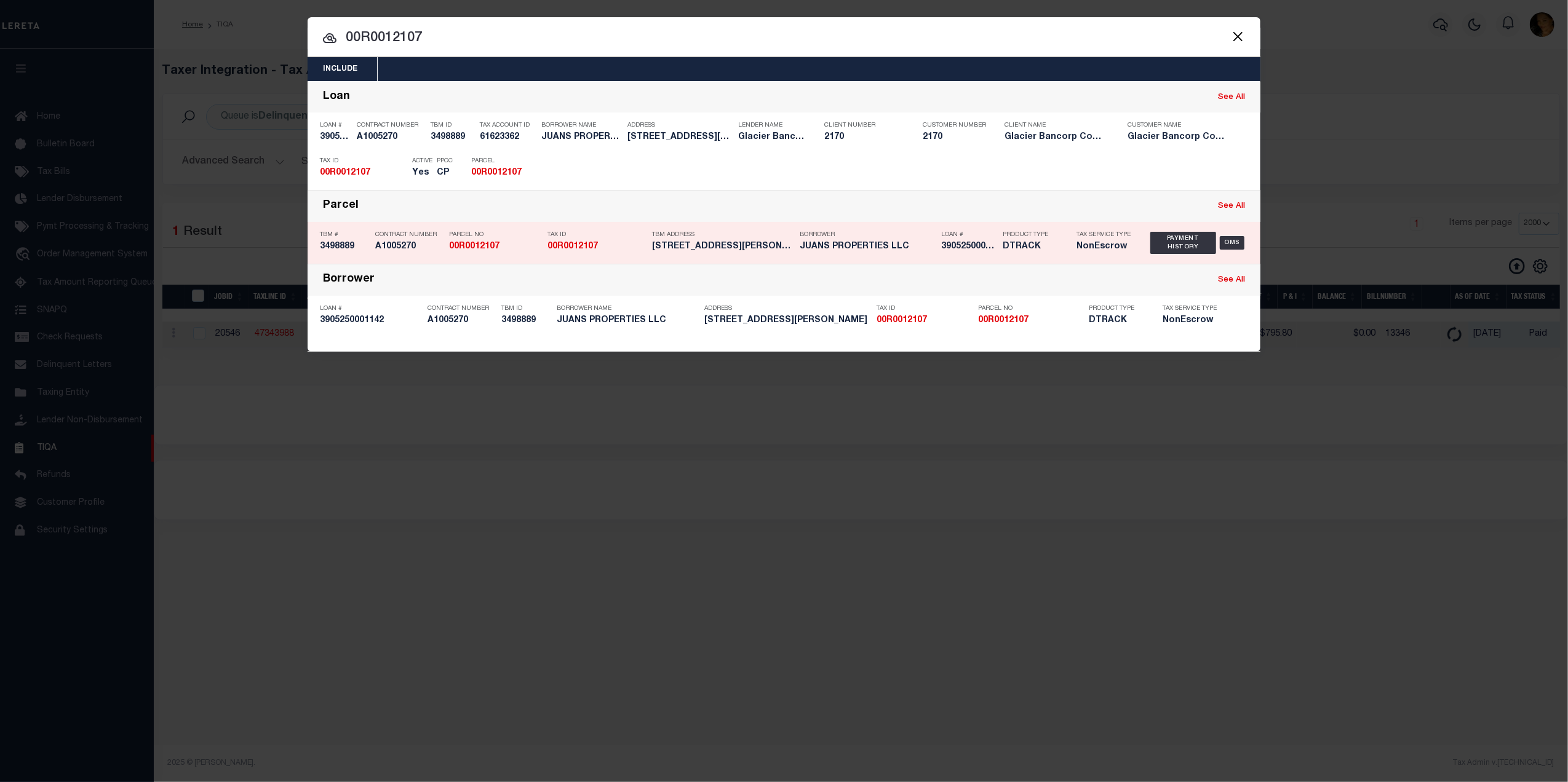
click at [674, 235] on p "TBM Address" at bounding box center [723, 234] width 141 height 7
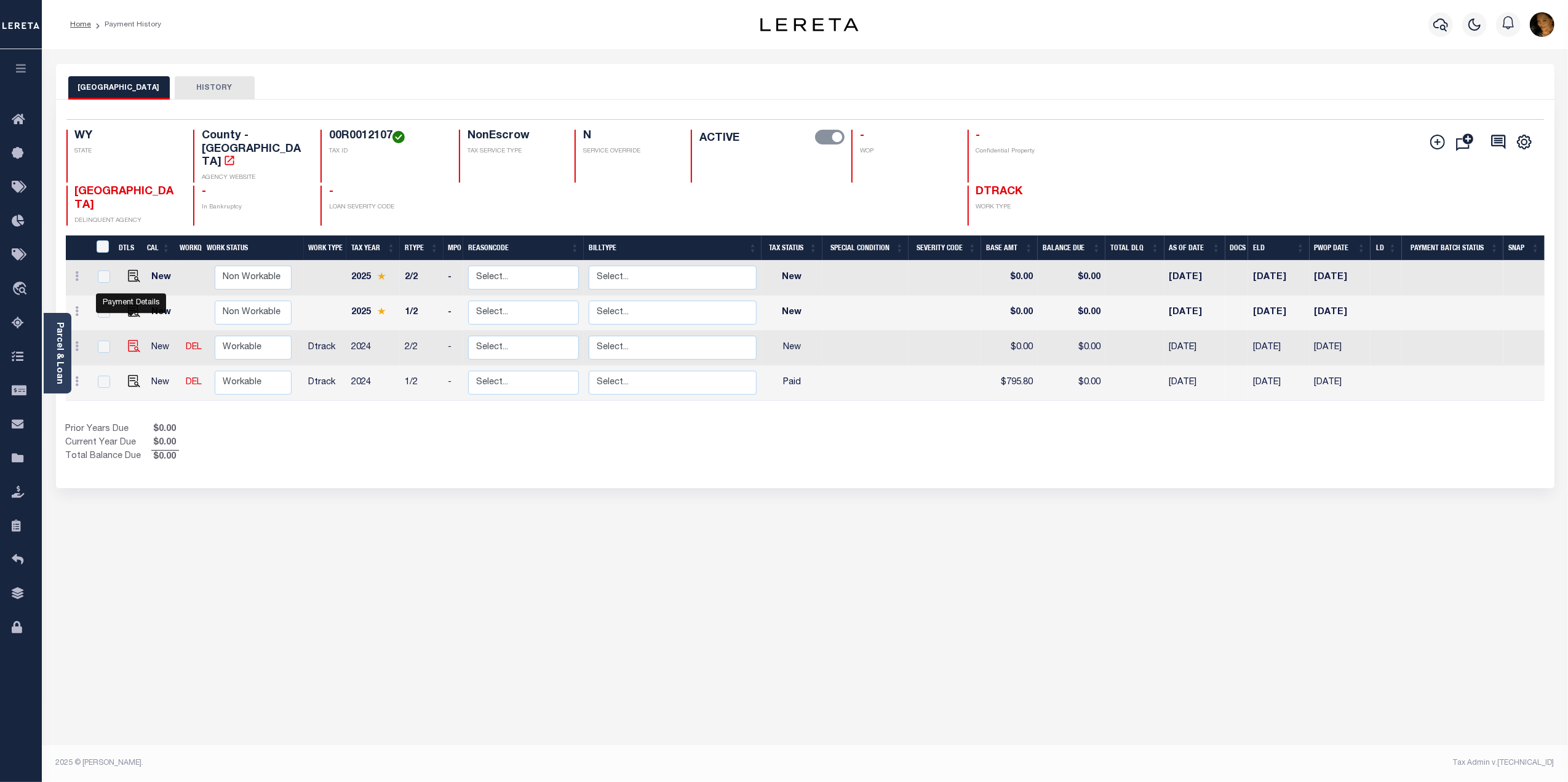
click at [136, 340] on img "" at bounding box center [134, 345] width 12 height 12
checkbox input "true"
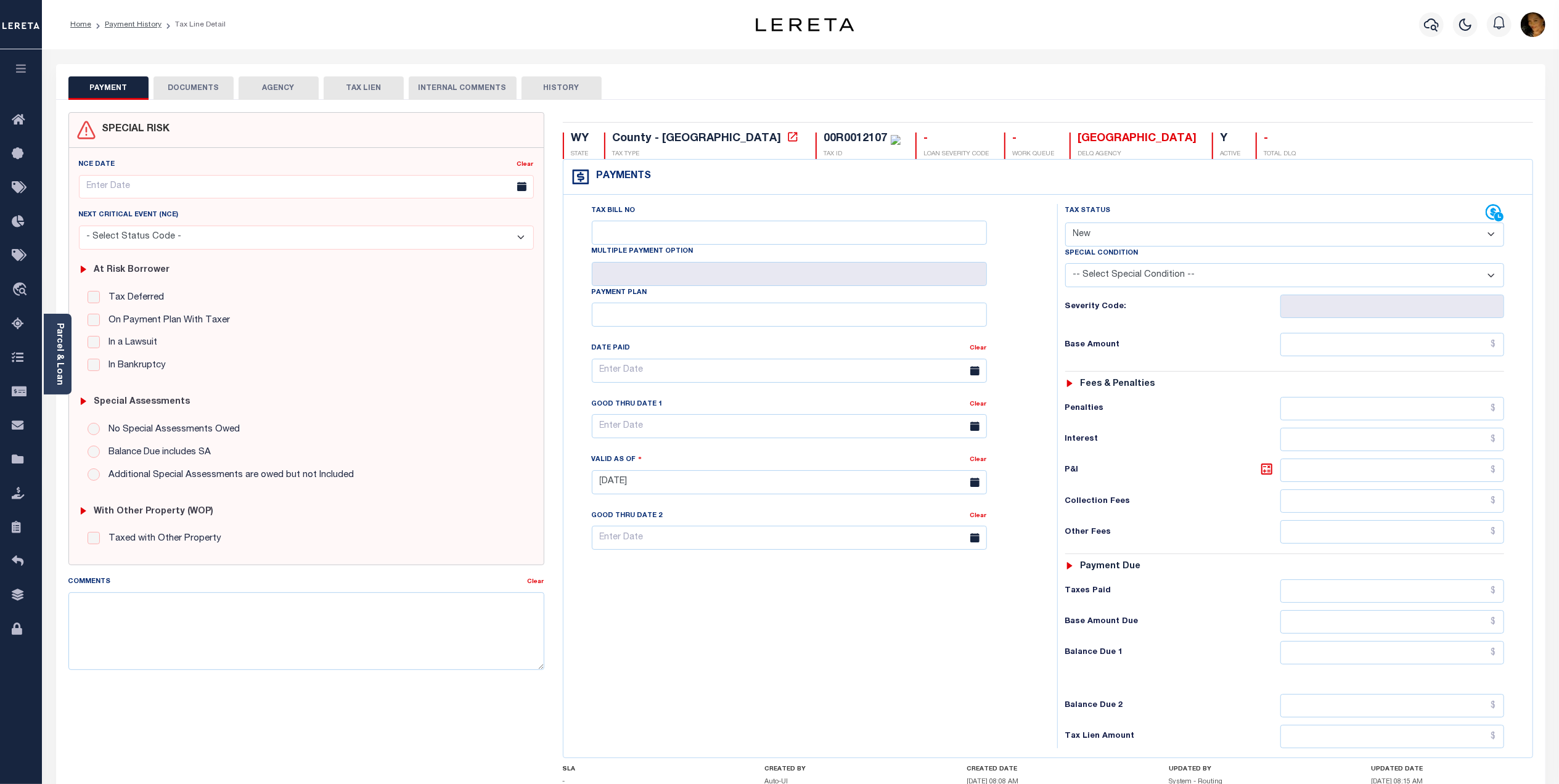
click at [1118, 236] on select "- Select Status Code - Open Due/Unpaid Paid Incomplete No Tax Due Internal Refu…" at bounding box center [1284, 234] width 439 height 24
select select "PYD"
click at [1065, 224] on select "- Select Status Code - Open Due/Unpaid Paid Incomplete No Tax Due Internal Refu…" at bounding box center [1284, 234] width 439 height 24
type input "[DATE]"
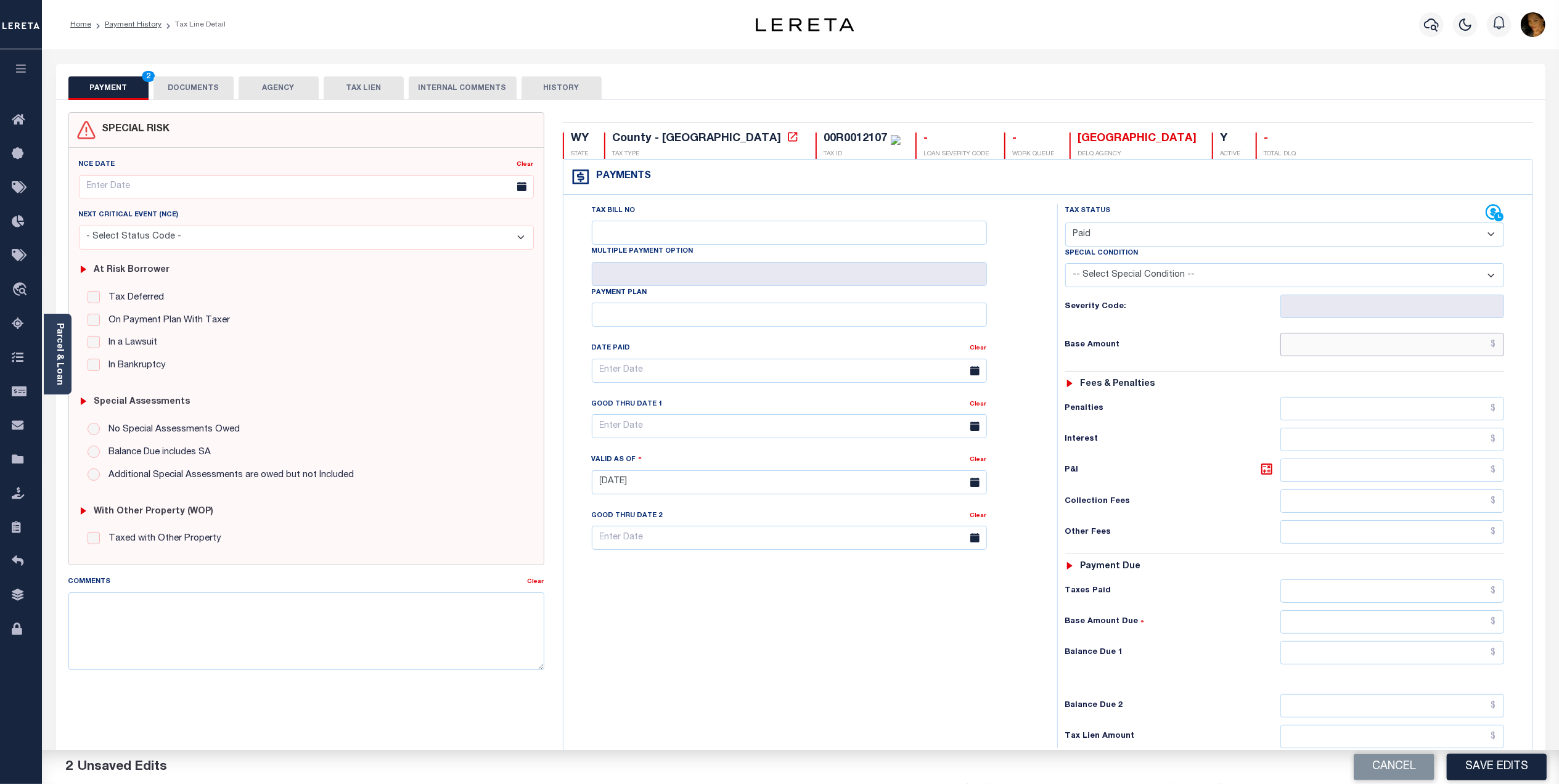
click at [1363, 349] on input "text" at bounding box center [1393, 345] width 224 height 24
paste input "795.80"
type input "$795.80"
click at [1423, 590] on input "text" at bounding box center [1393, 591] width 224 height 24
paste input "795.80"
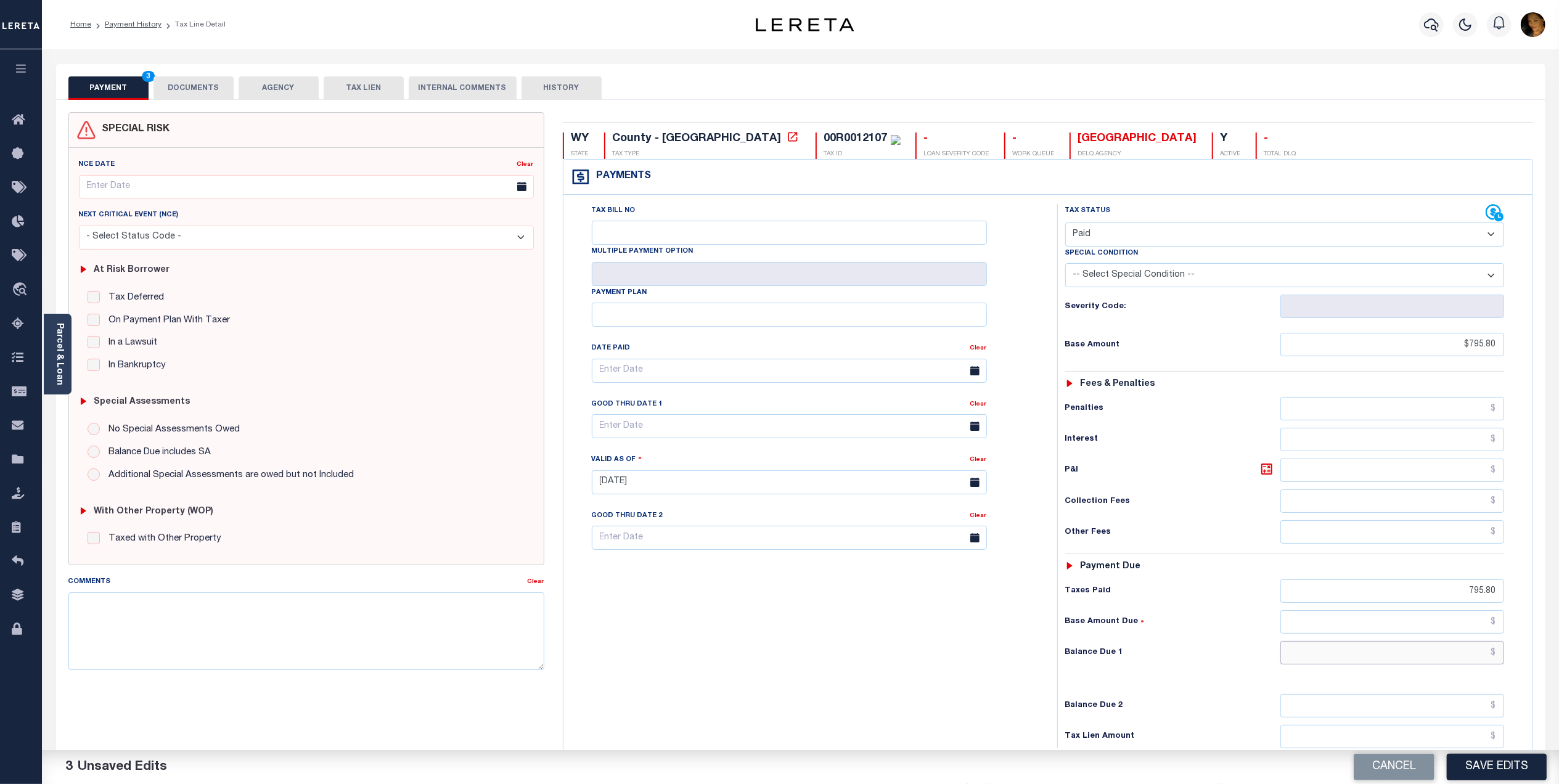
type input "$795.80"
click at [1455, 659] on input "text" at bounding box center [1393, 653] width 224 height 24
type input "$0.00"
click at [175, 84] on button "DOCUMENTS" at bounding box center [193, 88] width 80 height 24
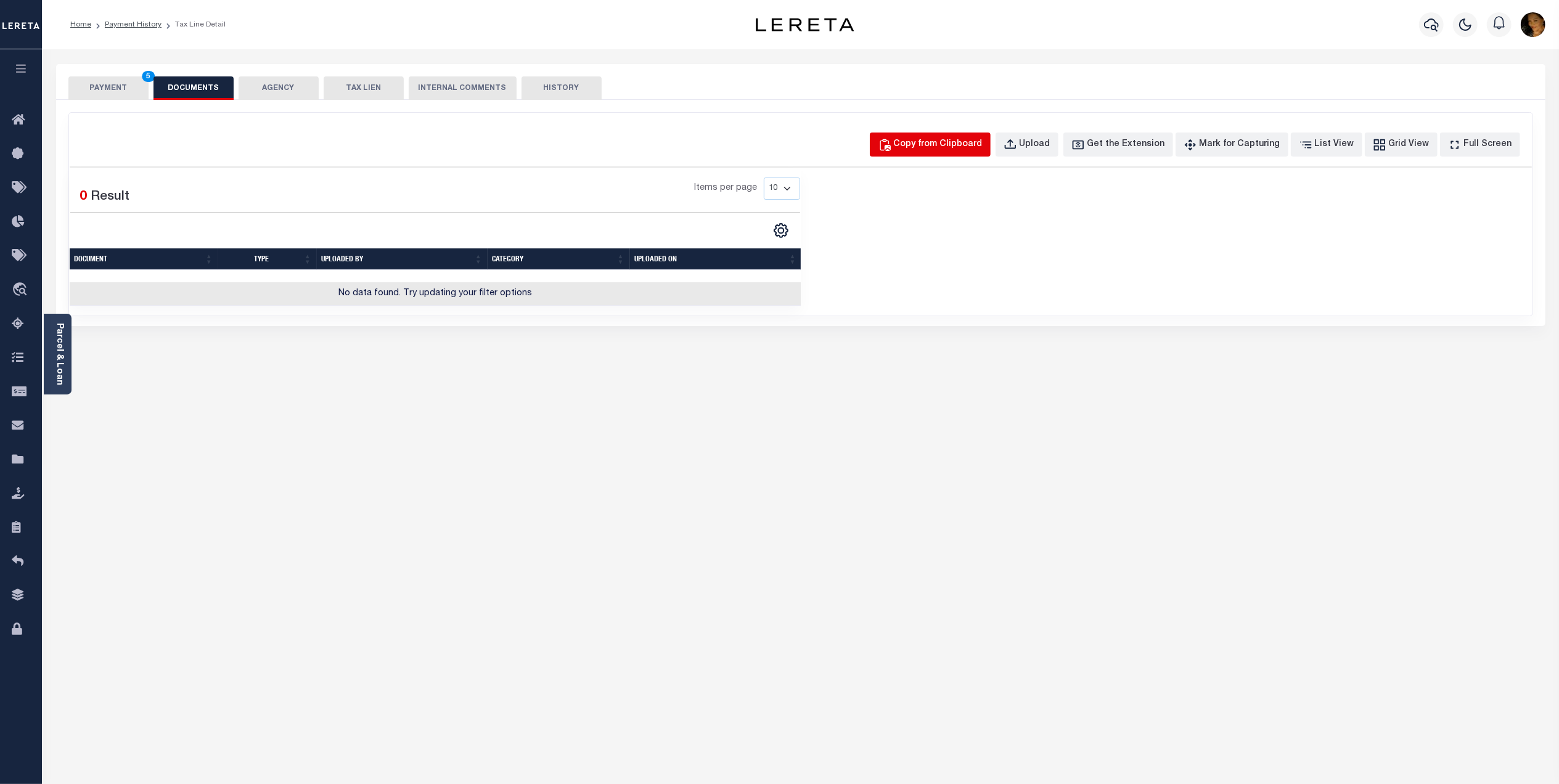
click at [941, 151] on button "Copy from Clipboard" at bounding box center [930, 144] width 121 height 24
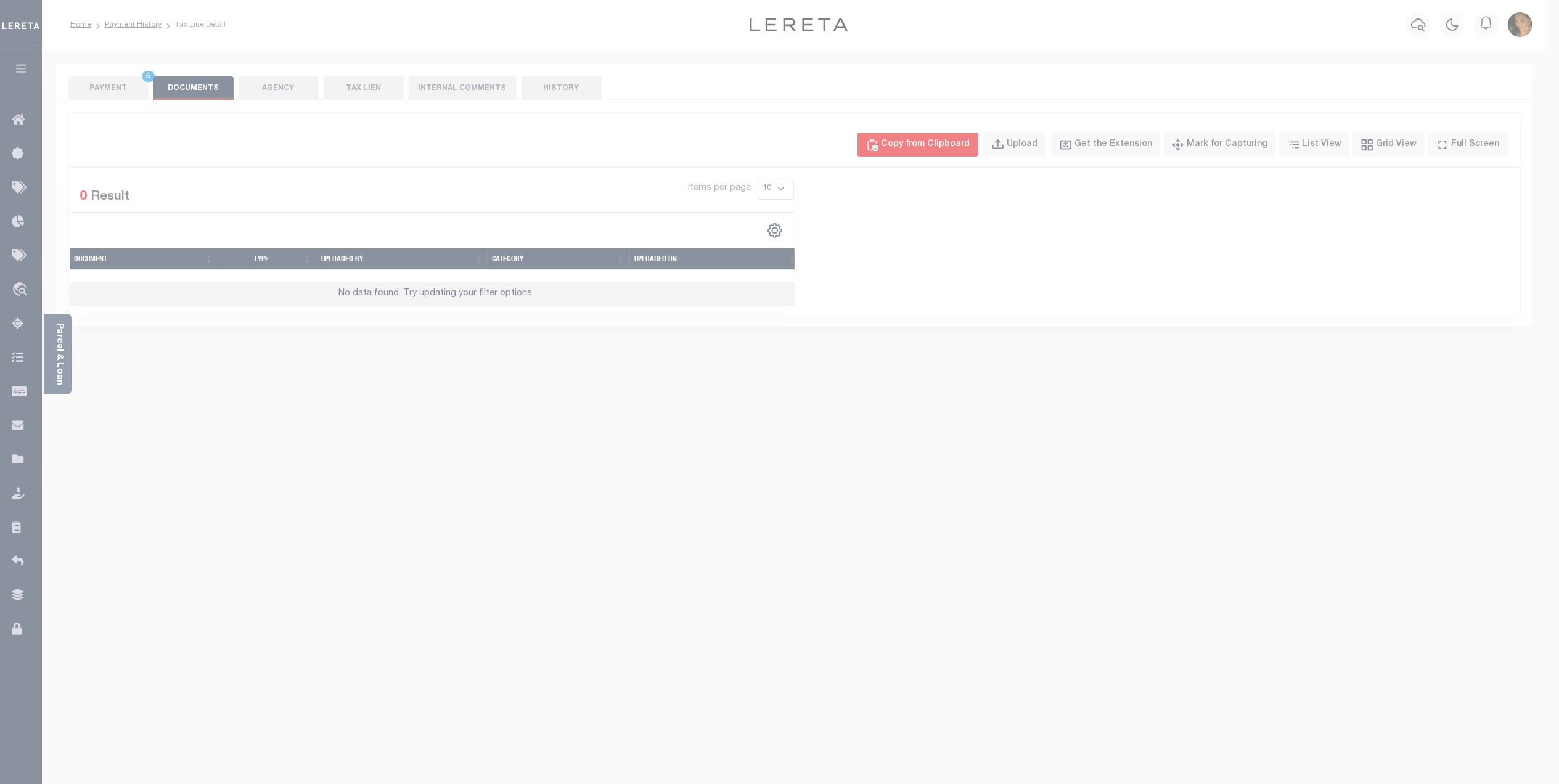
select select "POP"
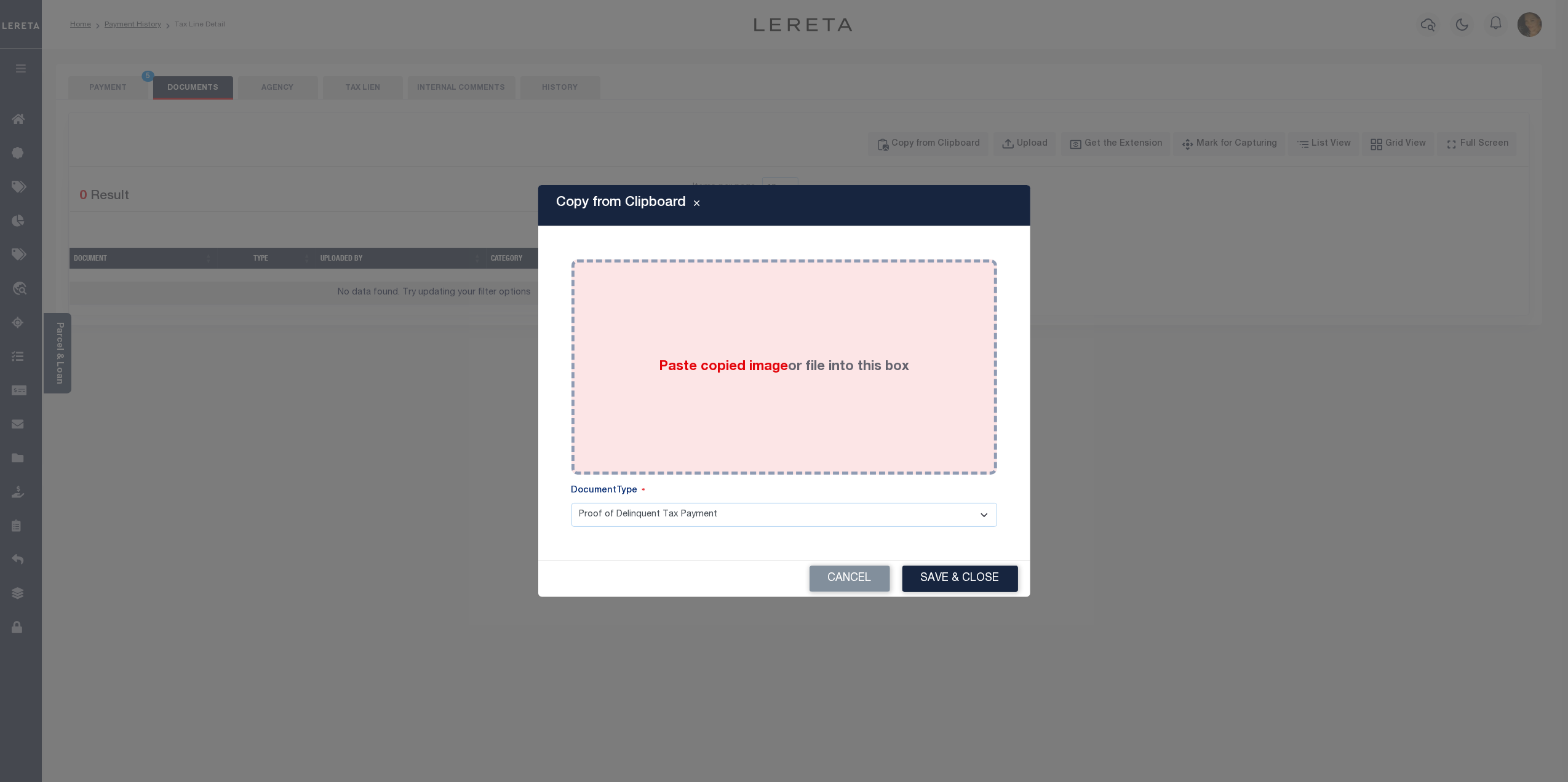
drag, startPoint x: 798, startPoint y: 345, endPoint x: 802, endPoint y: 333, distance: 12.6
click at [800, 344] on div "Paste copied image or file into this box" at bounding box center [784, 366] width 408 height 197
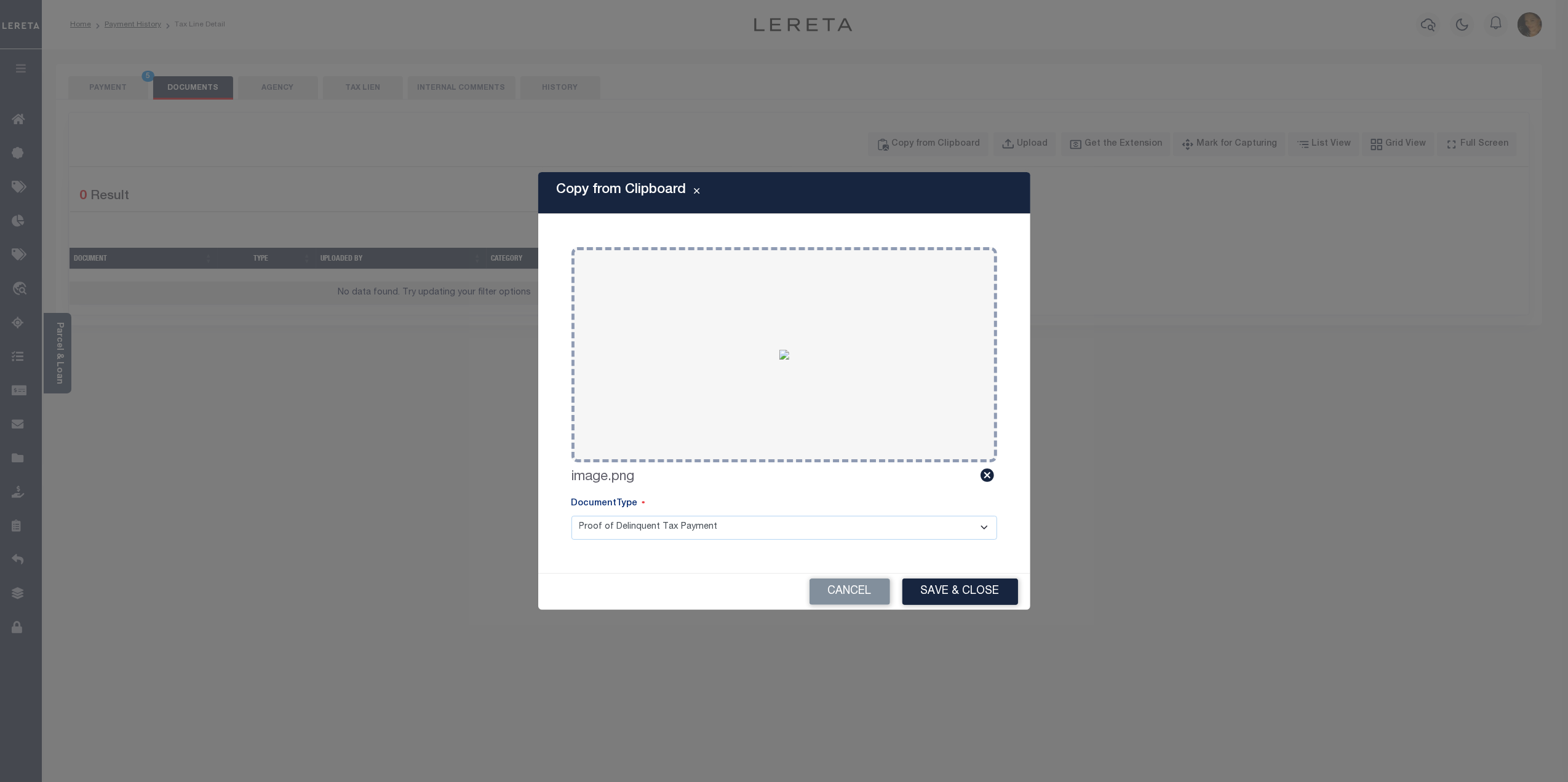
drag, startPoint x: 721, startPoint y: 532, endPoint x: 713, endPoint y: 529, distance: 8.5
click at [721, 530] on select "Proof of Delinquent Tax Payment" at bounding box center [784, 527] width 426 height 24
click at [572, 516] on select "Proof of Delinquent Tax Payment" at bounding box center [784, 527] width 426 height 24
drag, startPoint x: 961, startPoint y: 585, endPoint x: 954, endPoint y: 557, distance: 28.9
click at [961, 585] on button "Save & Close" at bounding box center [960, 592] width 115 height 27
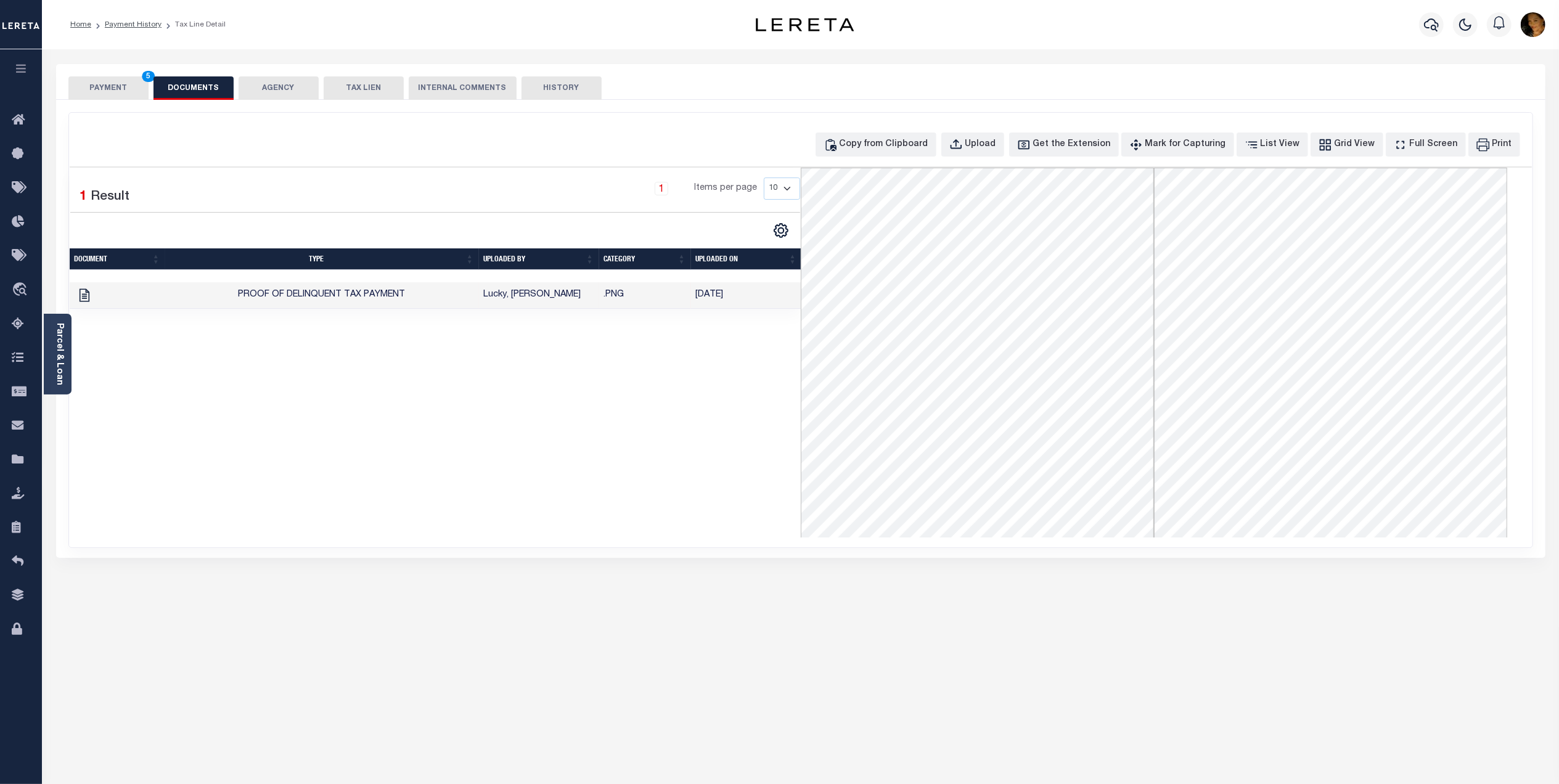
click at [121, 78] on button "PAYMENT 5" at bounding box center [108, 88] width 80 height 24
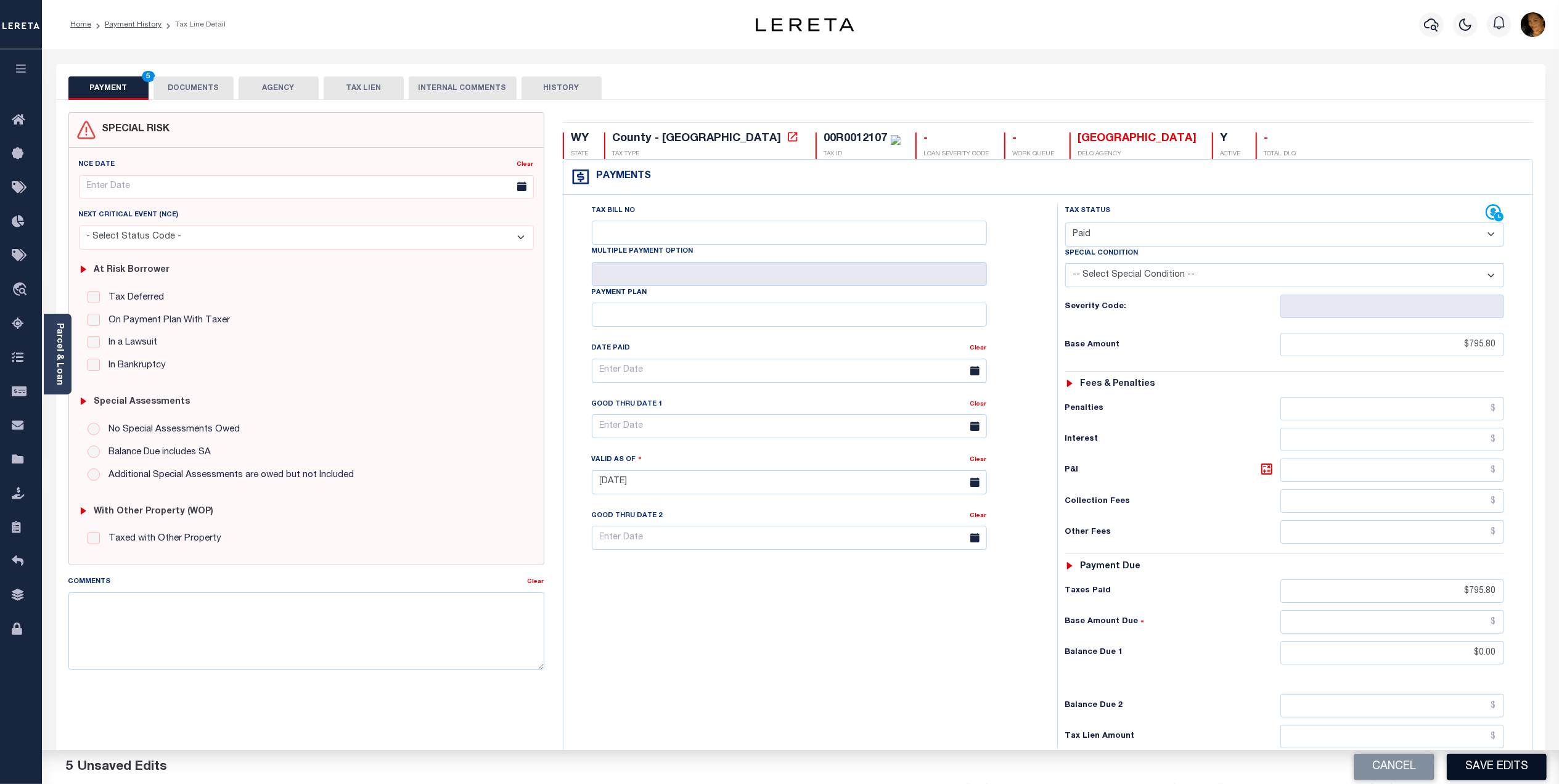
click at [1512, 769] on button "Save Edits" at bounding box center [1497, 767] width 100 height 27
checkbox input "false"
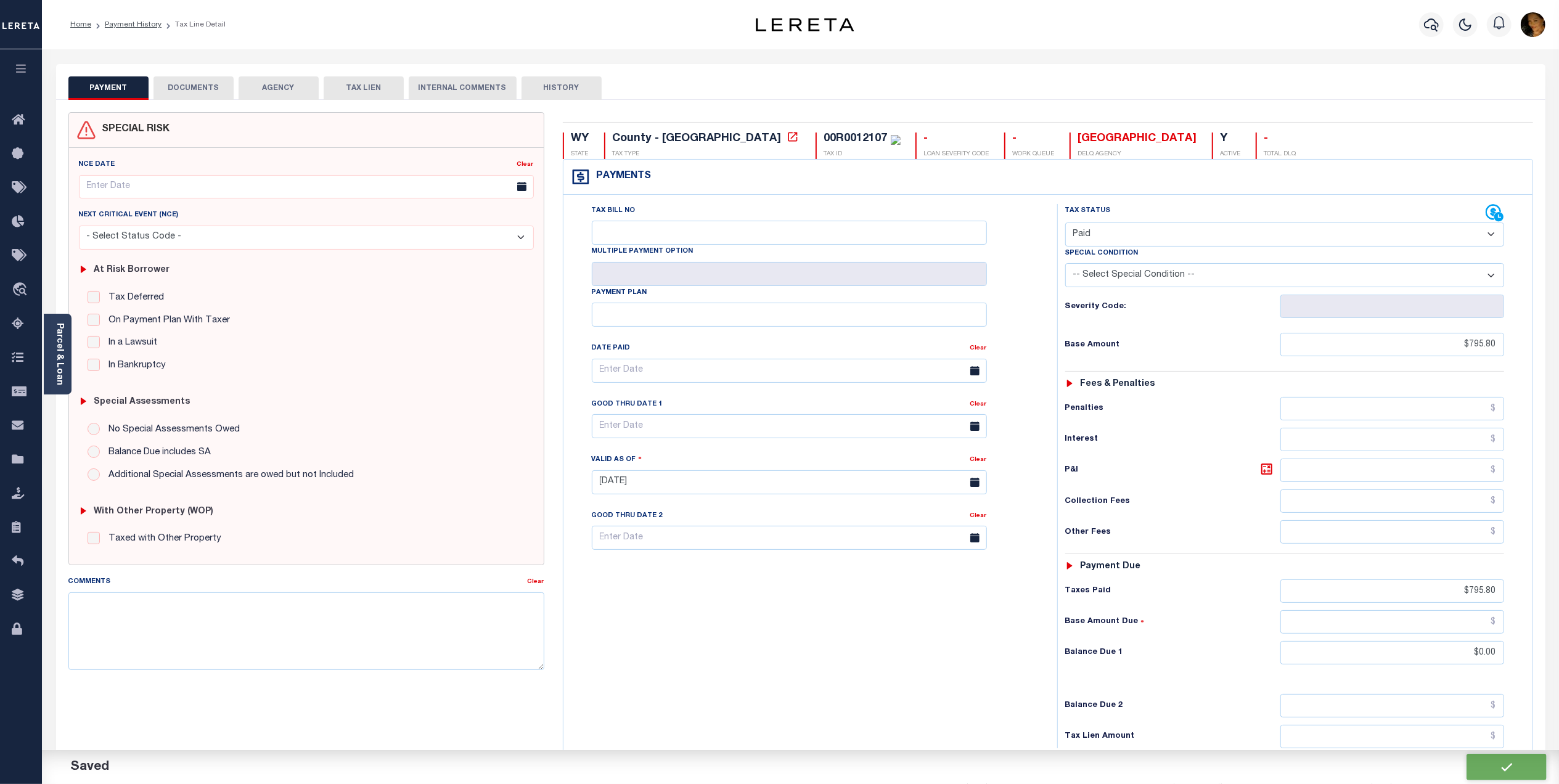
type input "$795.8"
type input "$0"
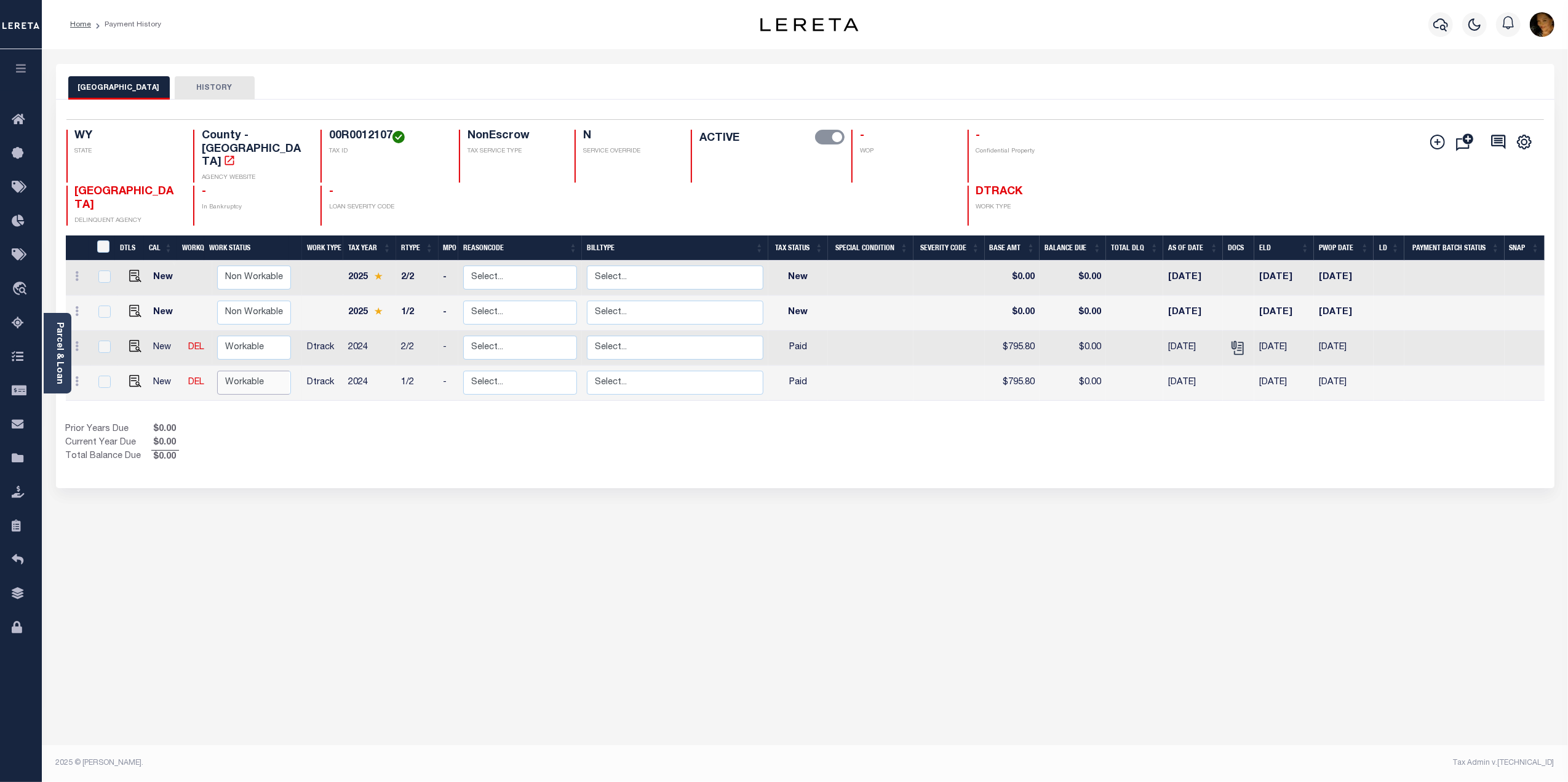
click at [251, 371] on select "Non Workable Workable" at bounding box center [254, 383] width 74 height 24
checkbox input "true"
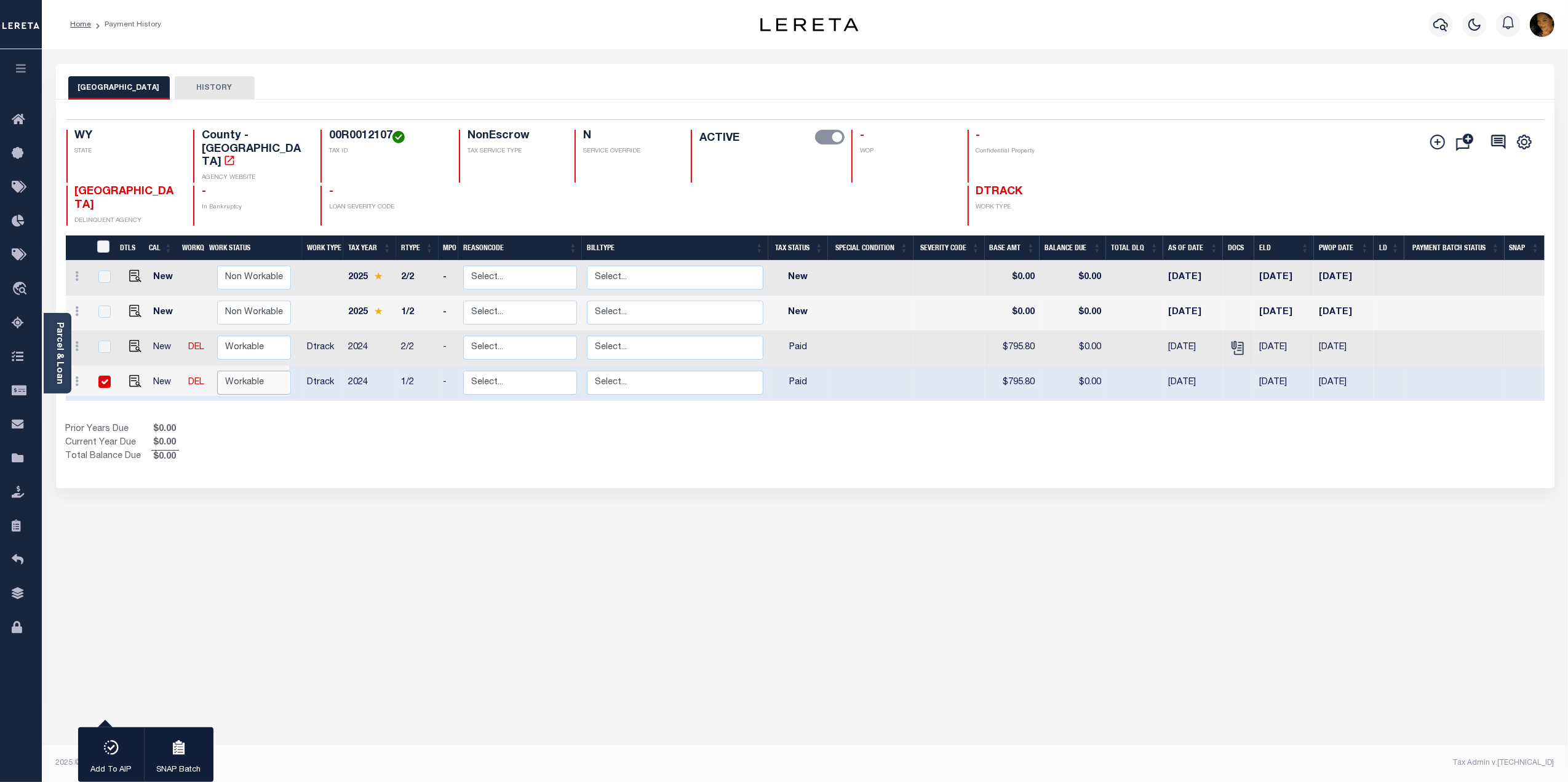
select select "true"
click at [217, 371] on select "Non Workable Workable" at bounding box center [254, 383] width 74 height 24
checkbox input "false"
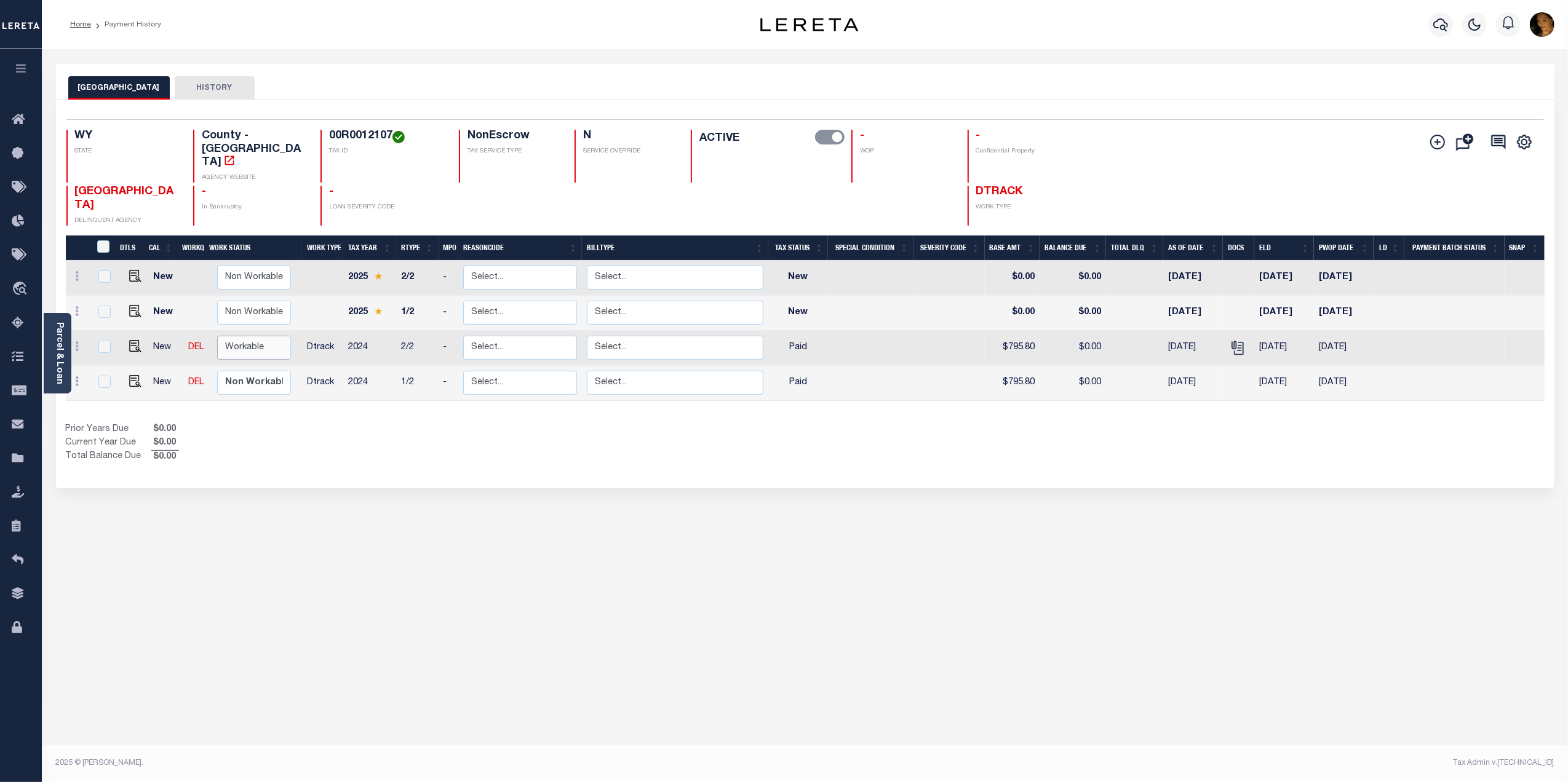
drag, startPoint x: 244, startPoint y: 322, endPoint x: 239, endPoint y: 338, distance: 16.8
click at [244, 336] on select "Non Workable Workable" at bounding box center [254, 348] width 74 height 24
checkbox input "true"
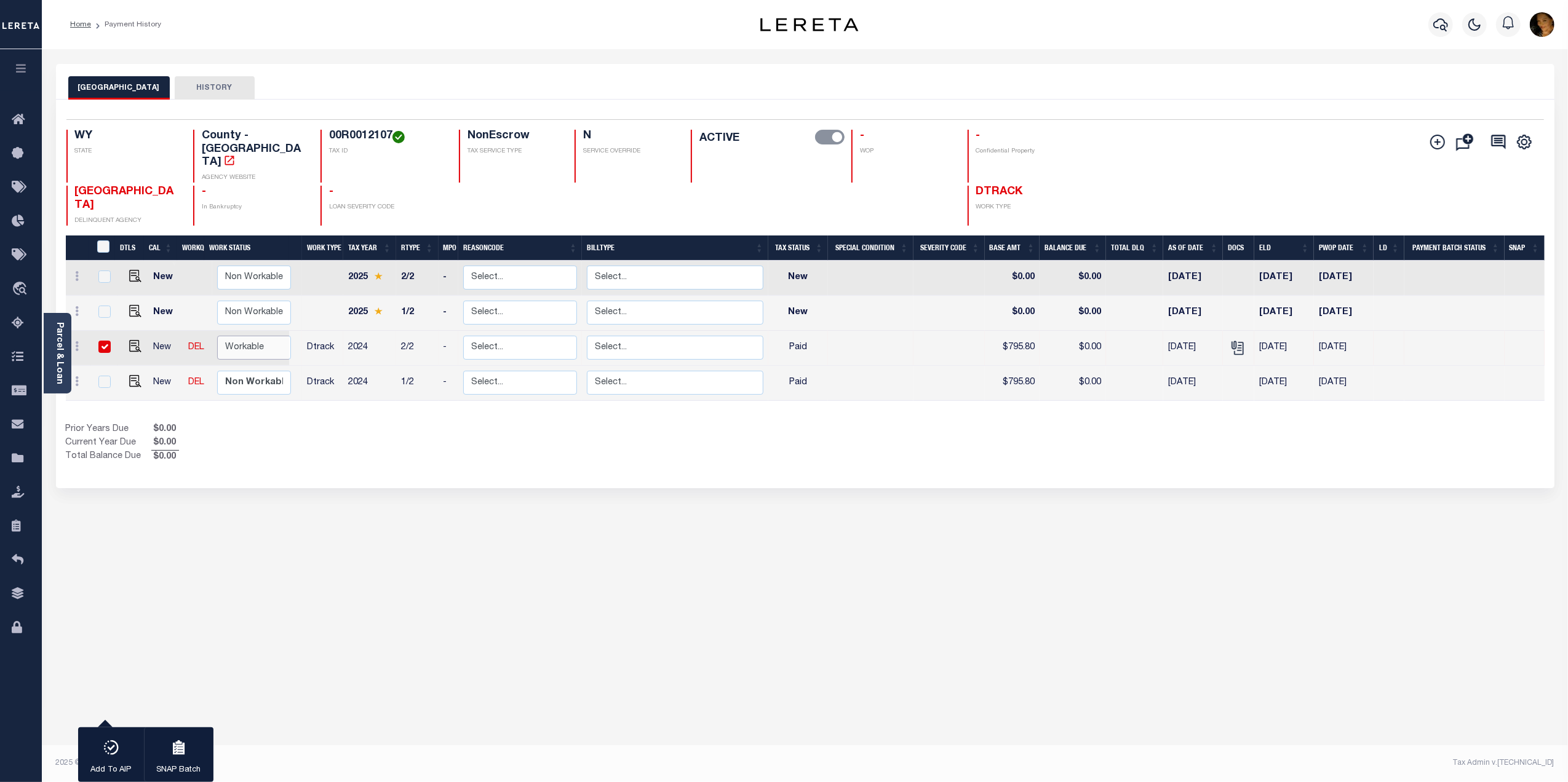
select select "true"
click at [217, 336] on select "Non Workable Workable" at bounding box center [254, 348] width 74 height 24
checkbox input "false"
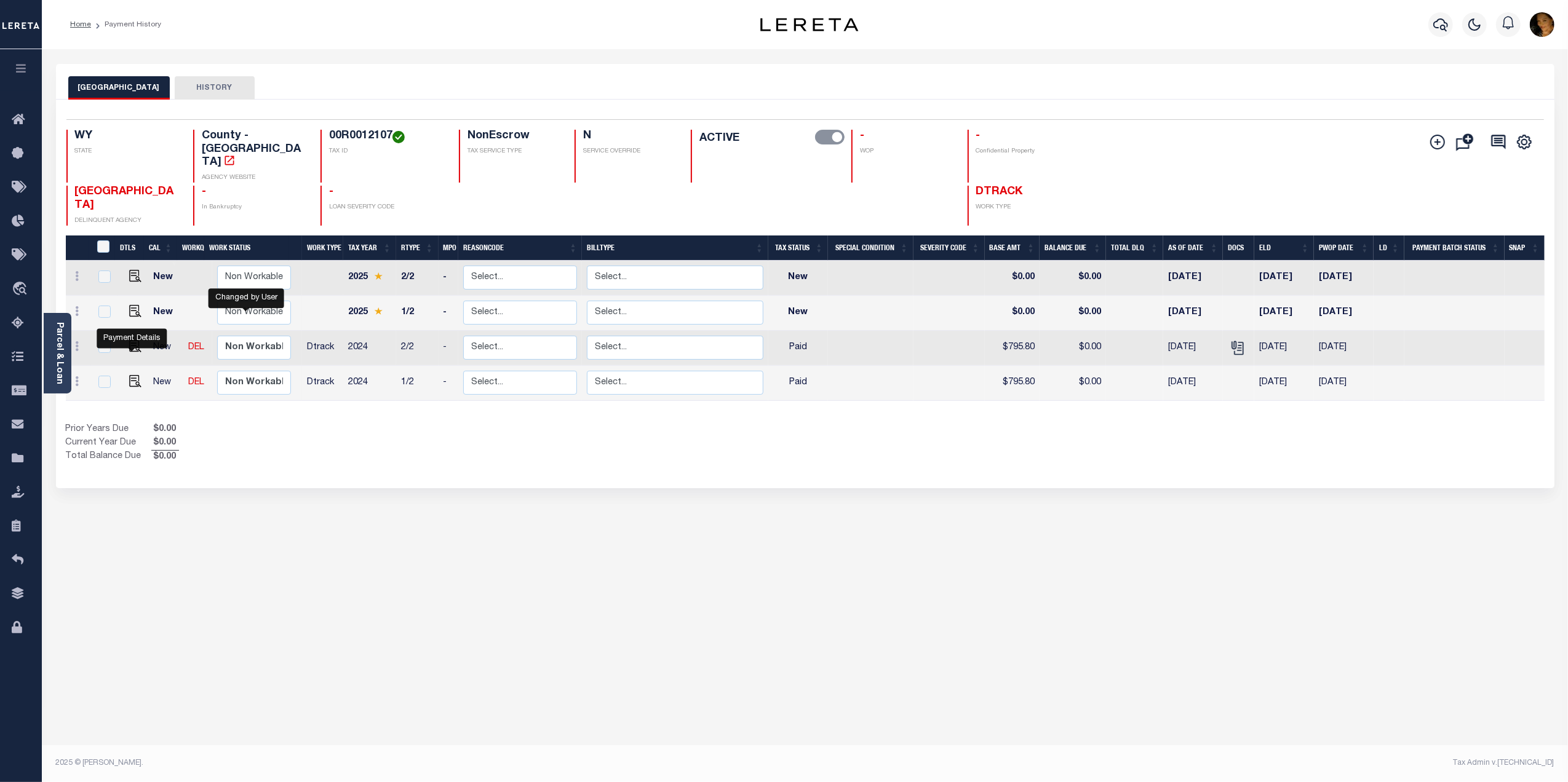
drag, startPoint x: 132, startPoint y: 358, endPoint x: 153, endPoint y: 364, distance: 21.8
click at [132, 375] on img "" at bounding box center [135, 381] width 12 height 12
checkbox input "true"
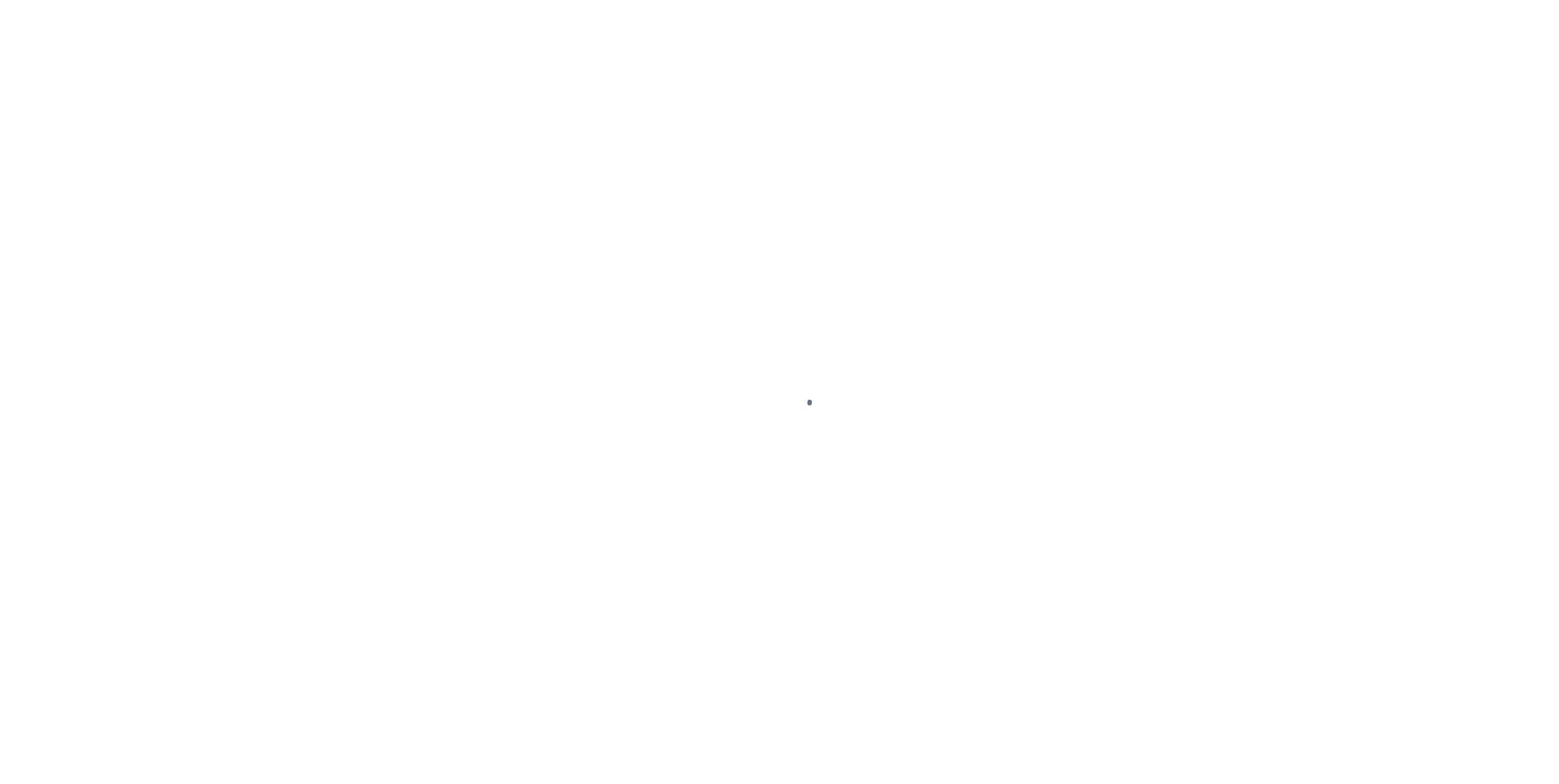
select select "PYD"
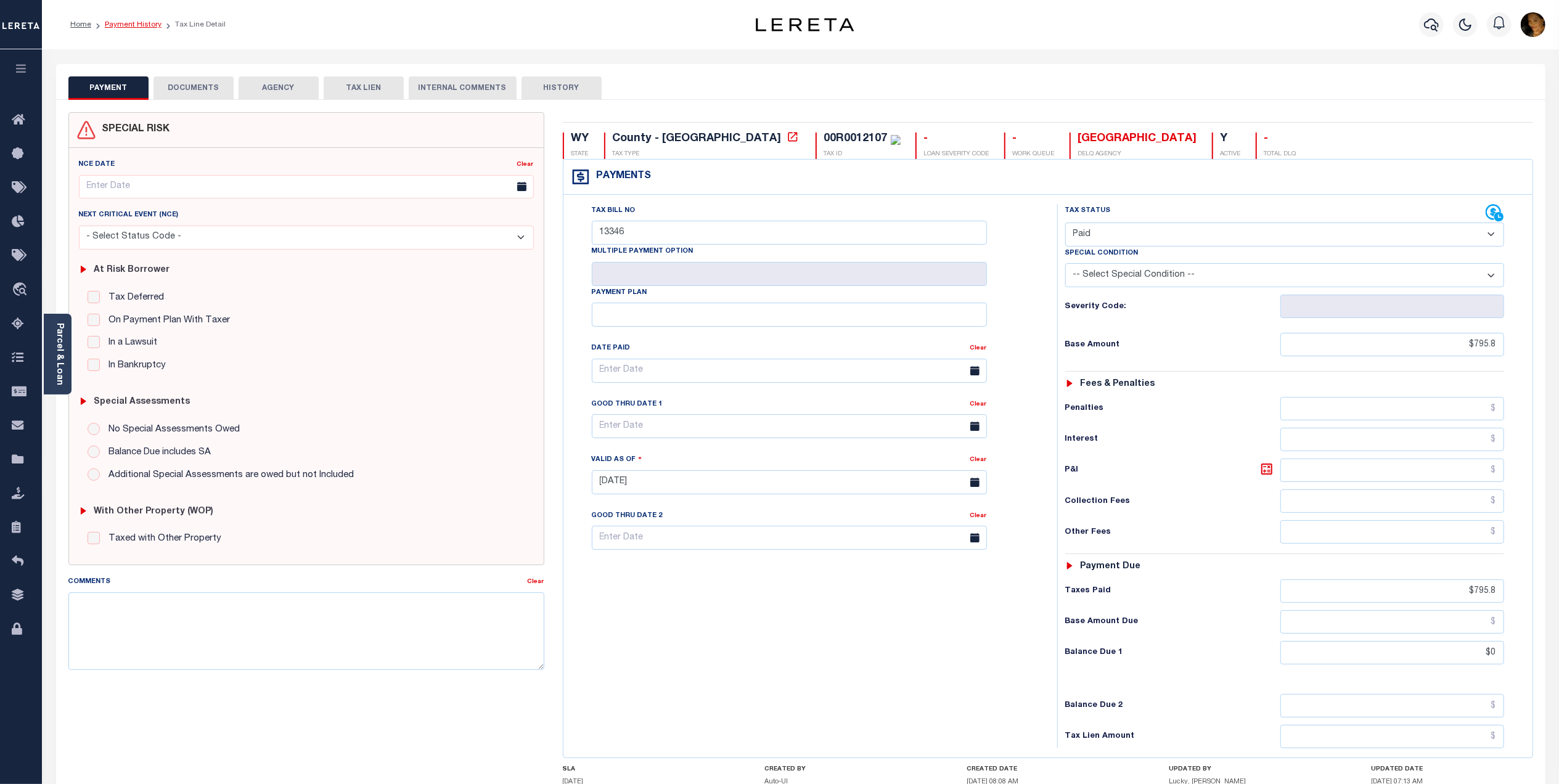
click at [140, 28] on link "Payment History" at bounding box center [133, 25] width 57 height 7
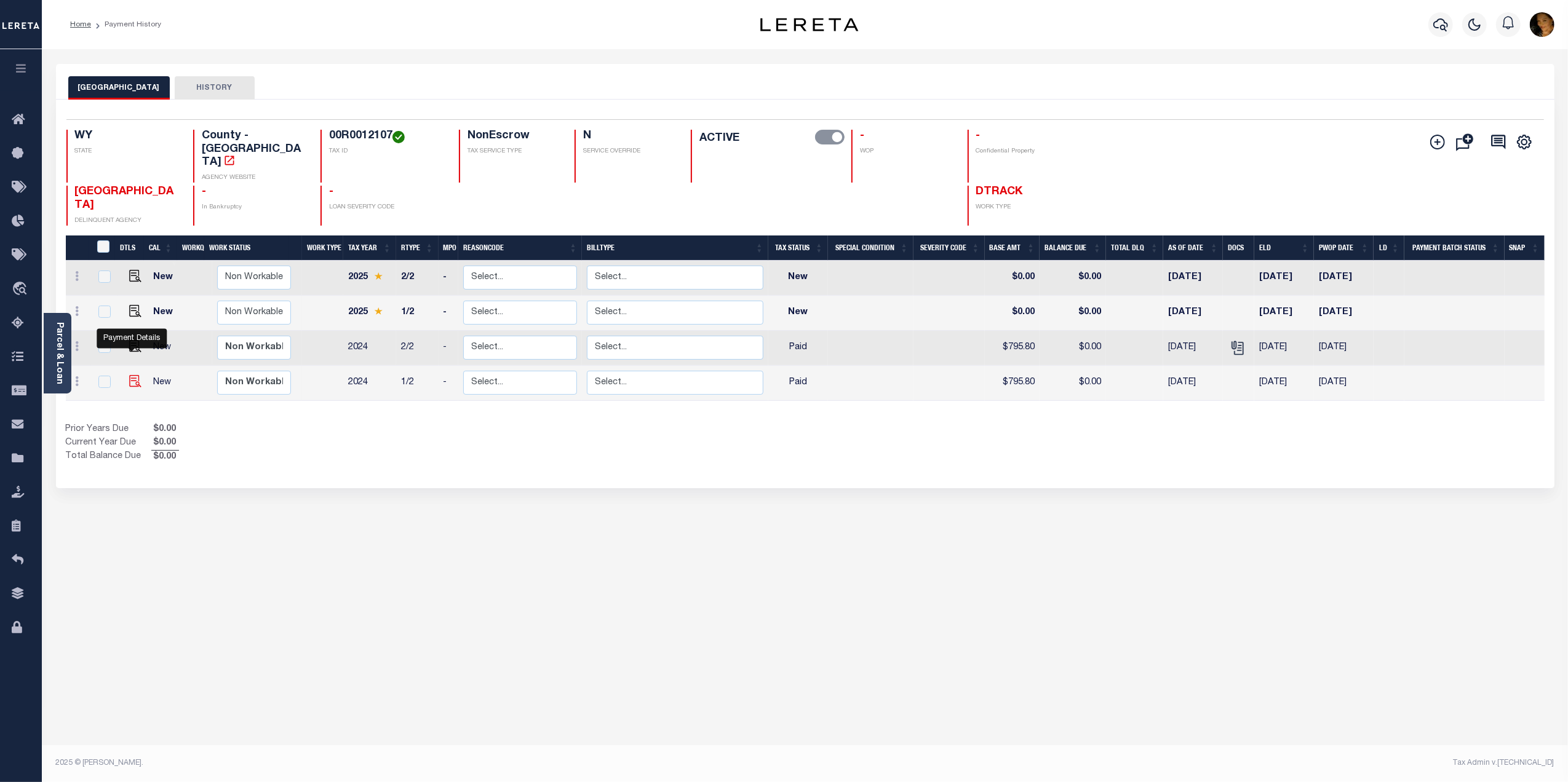
click at [136, 375] on img "" at bounding box center [135, 381] width 12 height 12
checkbox input "true"
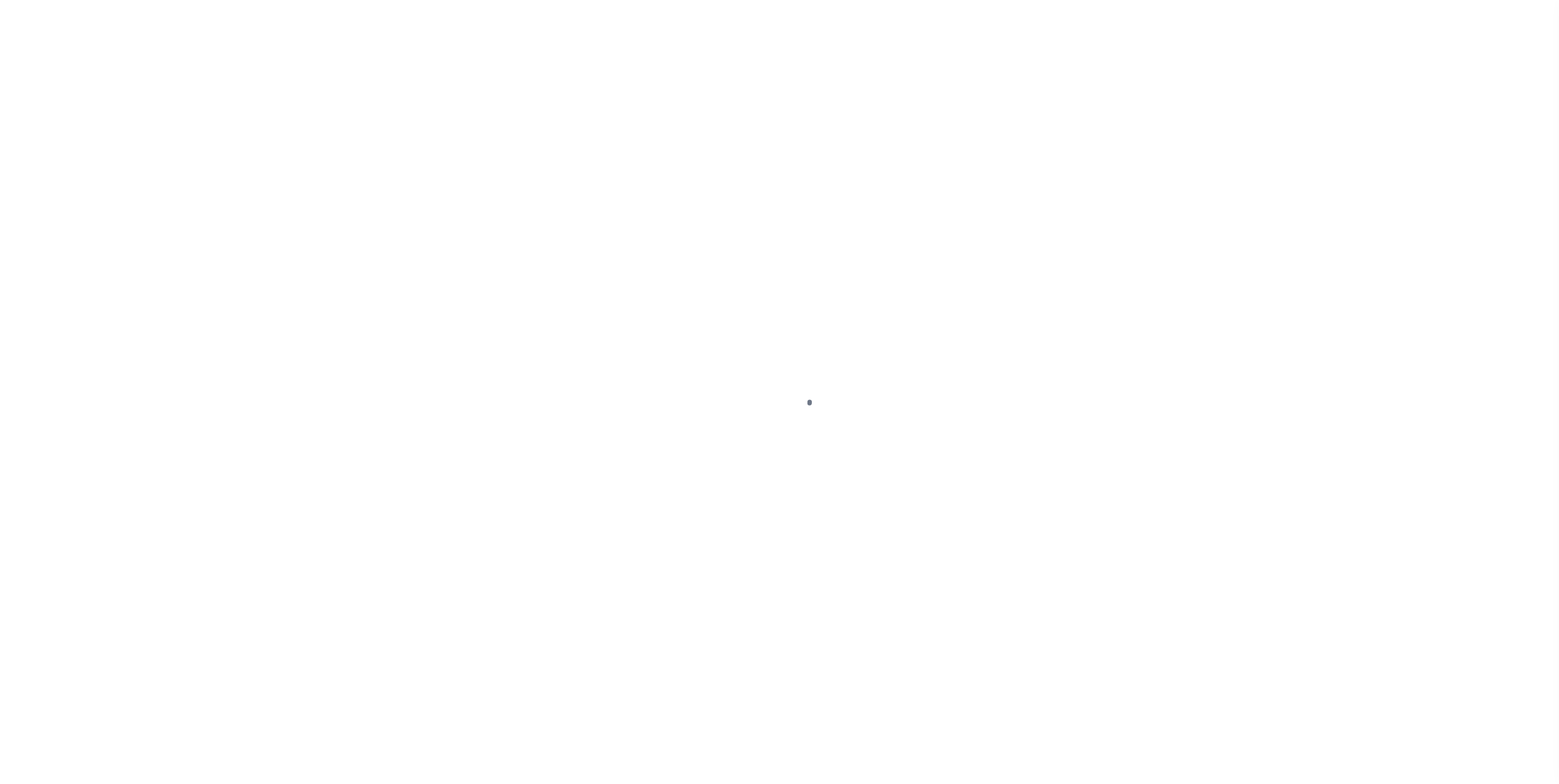
select select "PYD"
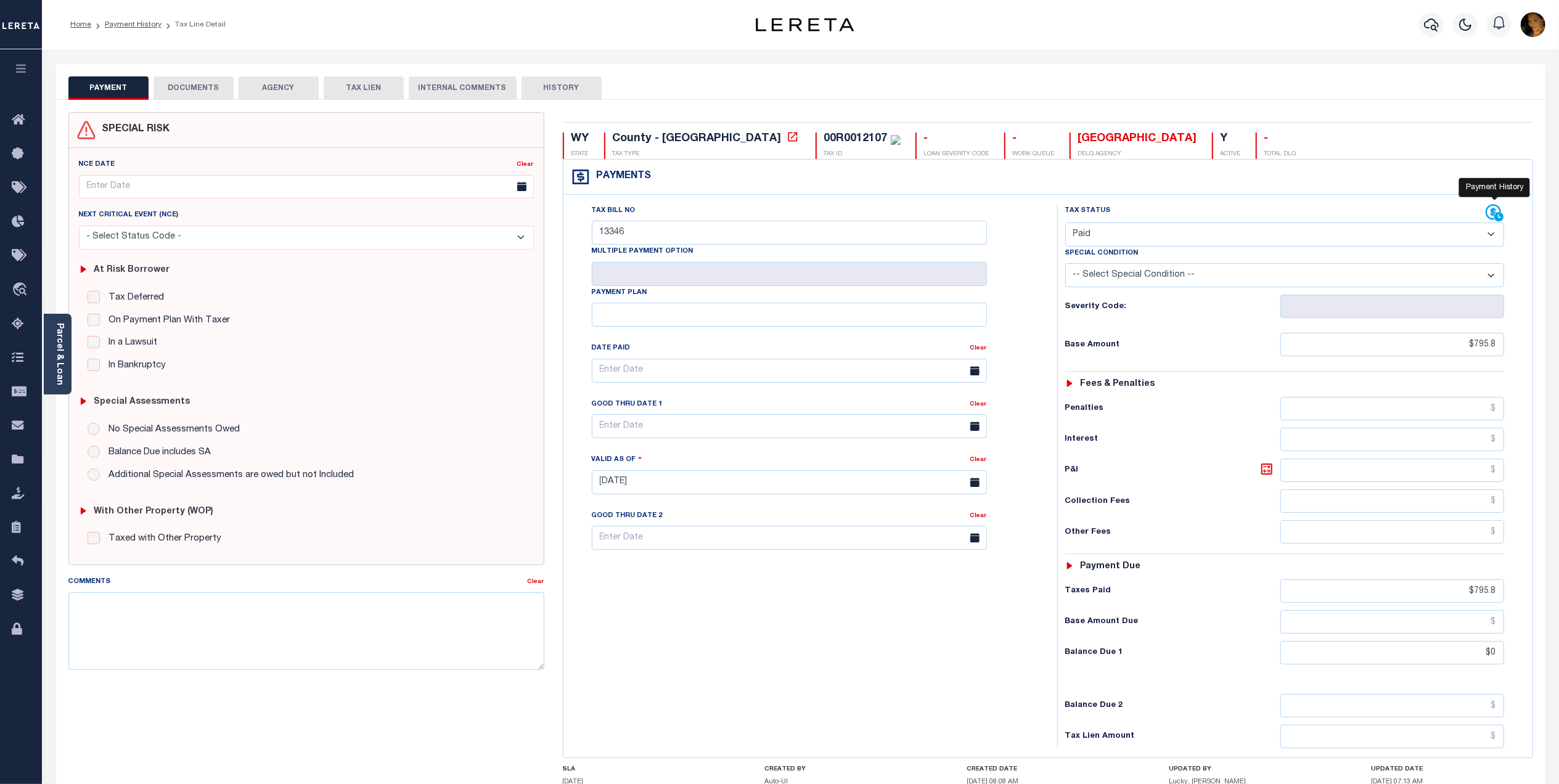
click at [1502, 213] on icon at bounding box center [1495, 213] width 18 height 18
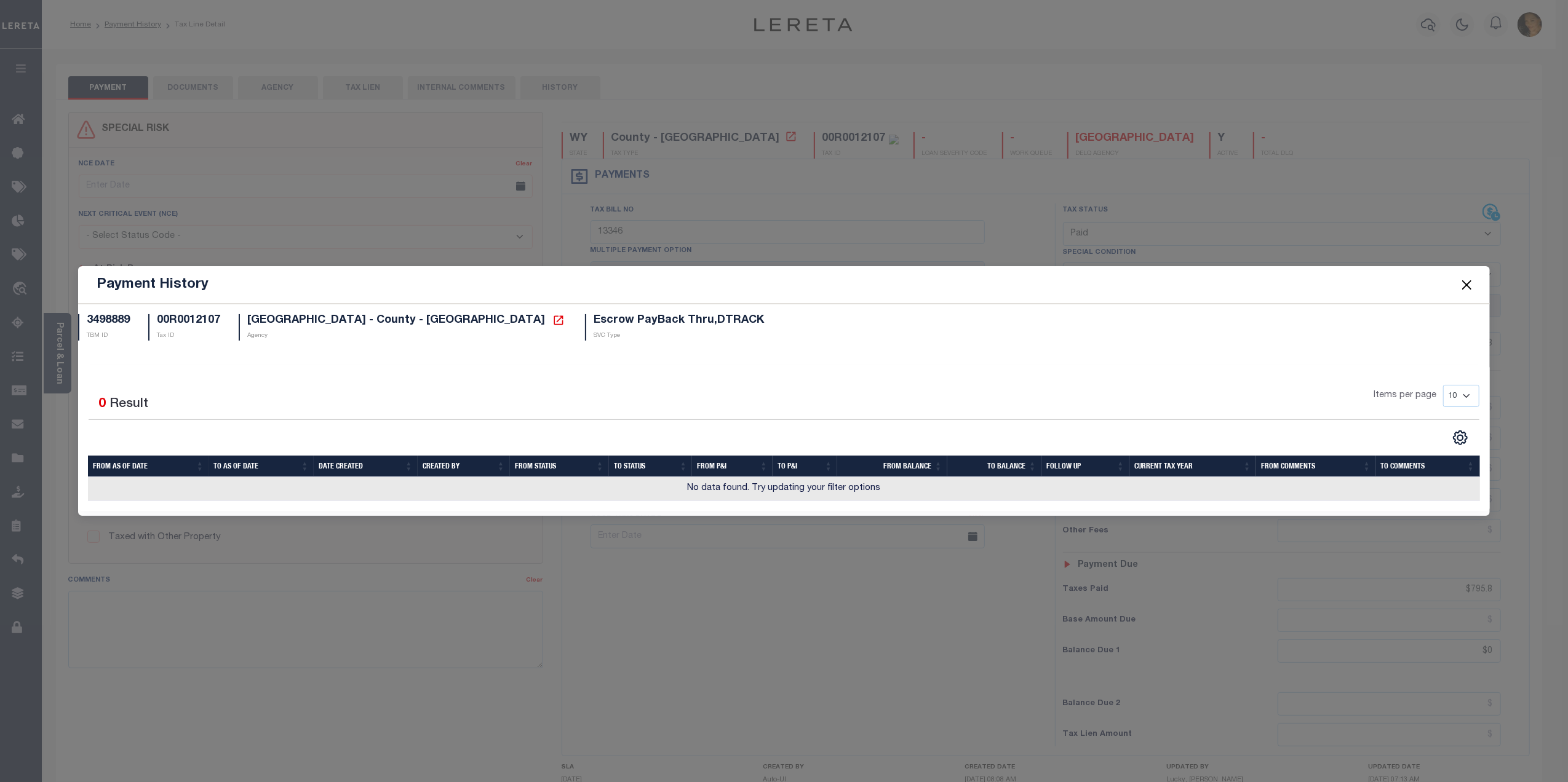
click at [1471, 284] on button "Close" at bounding box center [1465, 284] width 16 height 16
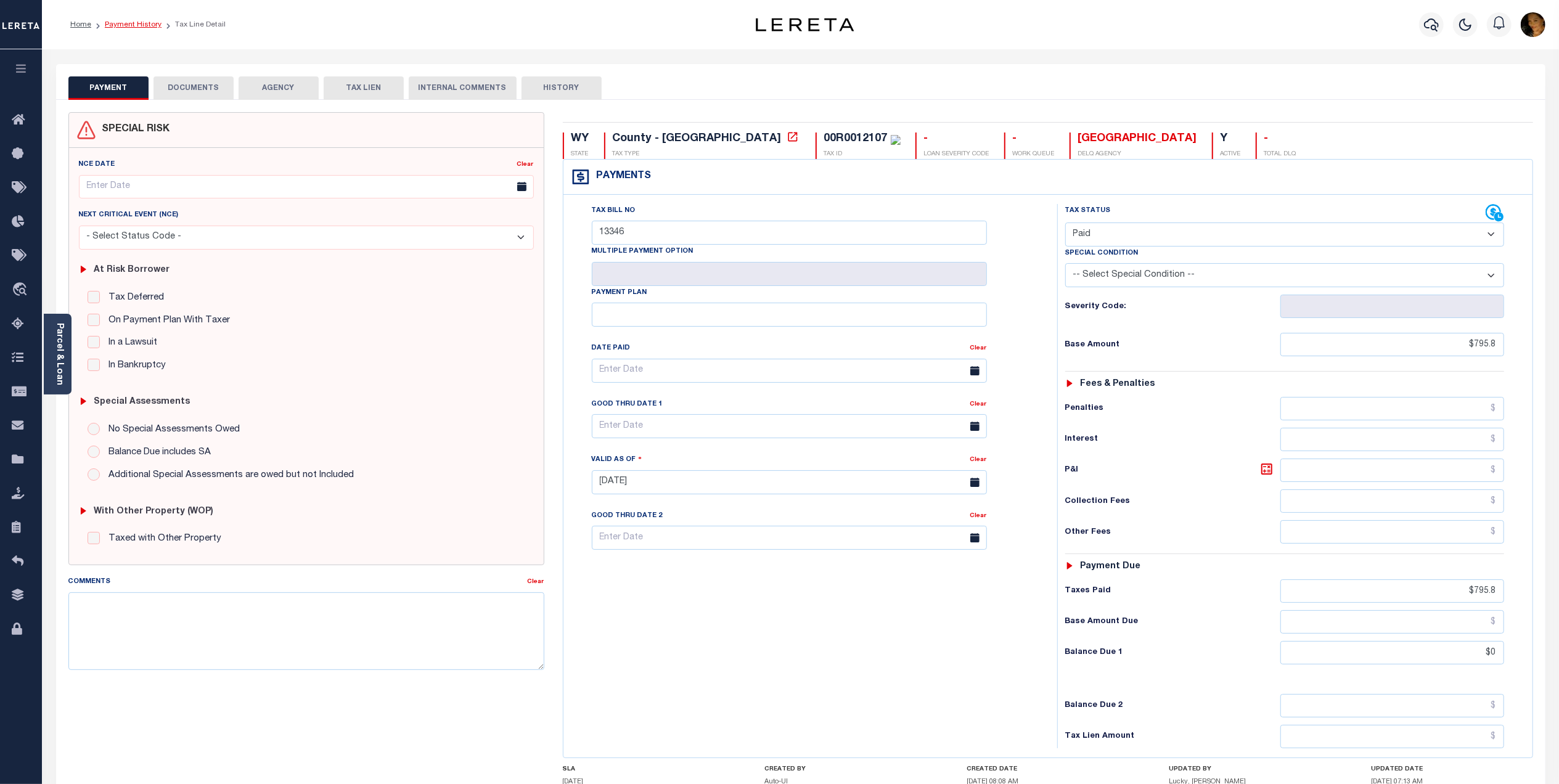
click at [151, 28] on link "Payment History" at bounding box center [133, 25] width 57 height 7
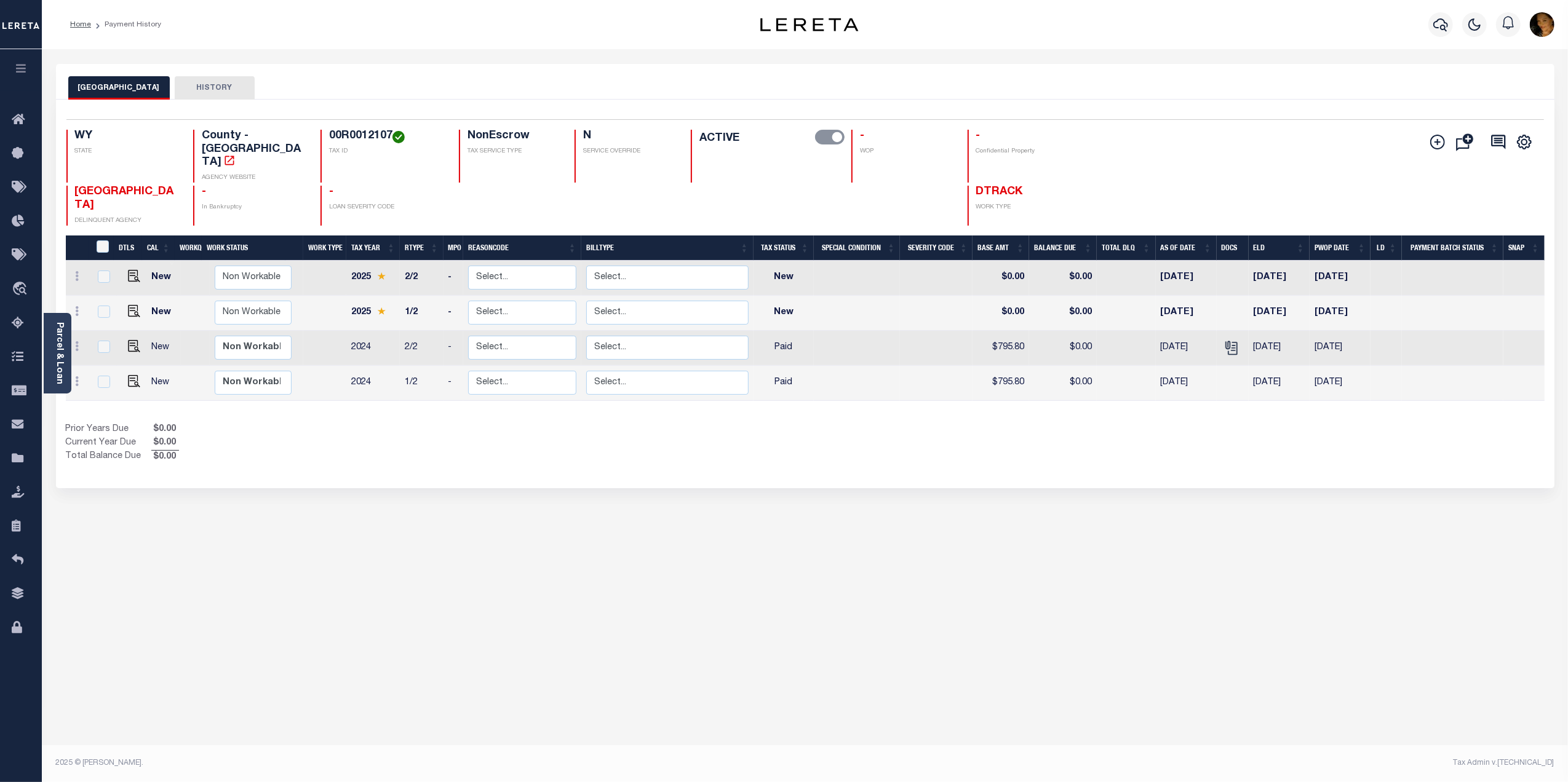
click at [201, 80] on button "HISTORY" at bounding box center [214, 88] width 80 height 24
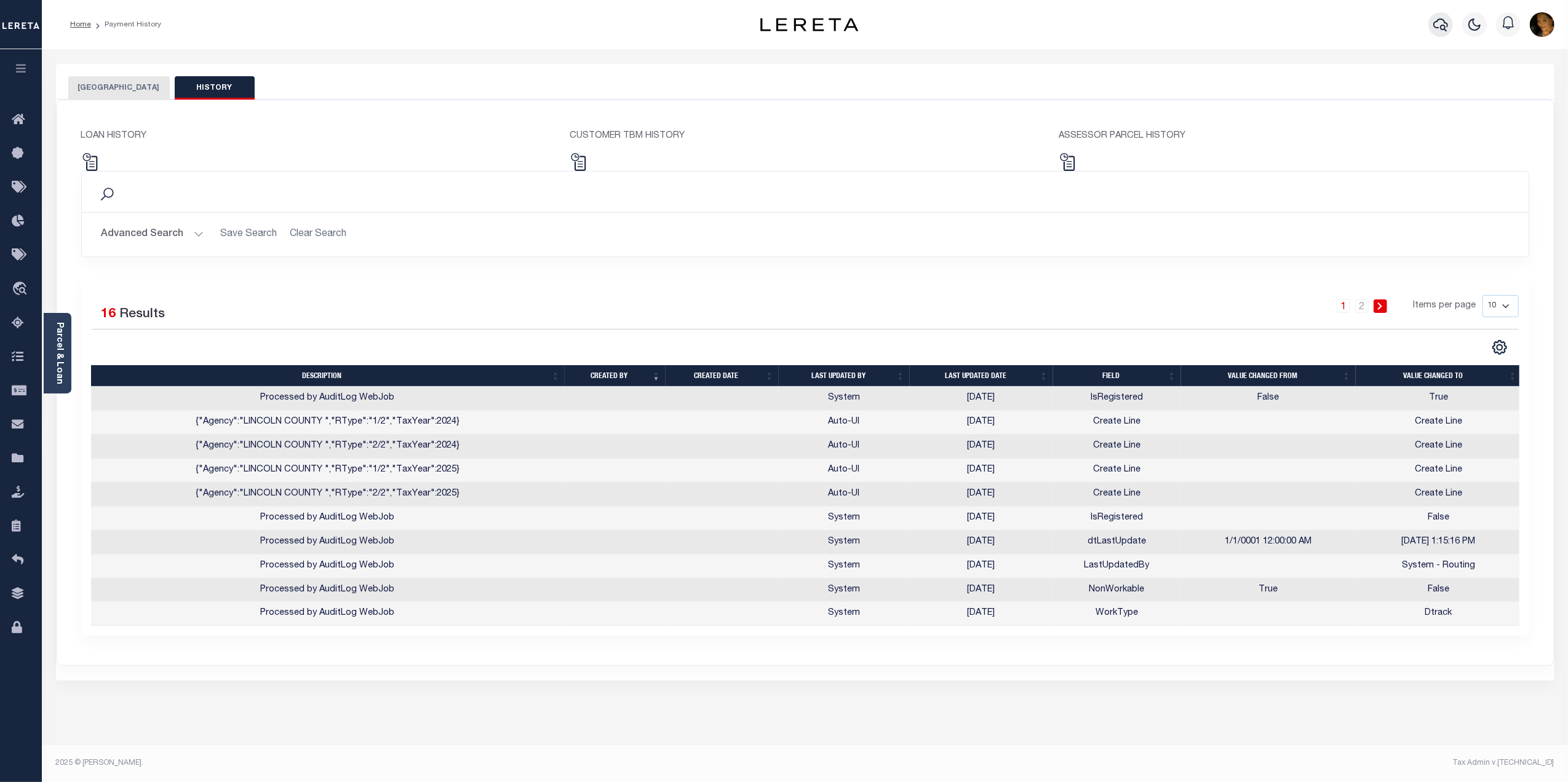
click at [1443, 25] on icon "button" at bounding box center [1441, 25] width 15 height 15
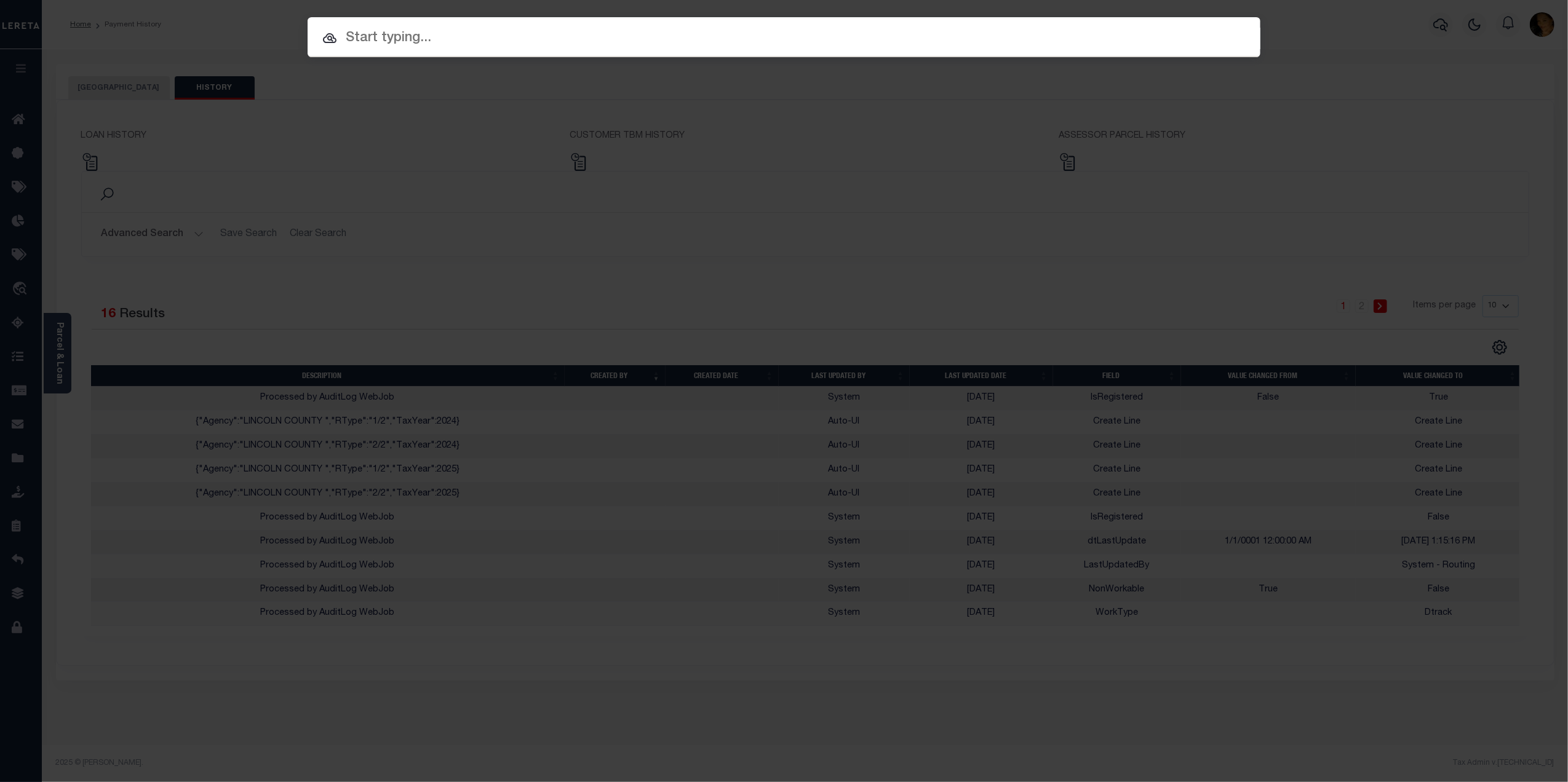
click at [422, 39] on input "text" at bounding box center [784, 38] width 953 height 22
paste input "1411080030037"
type input "1411080030037"
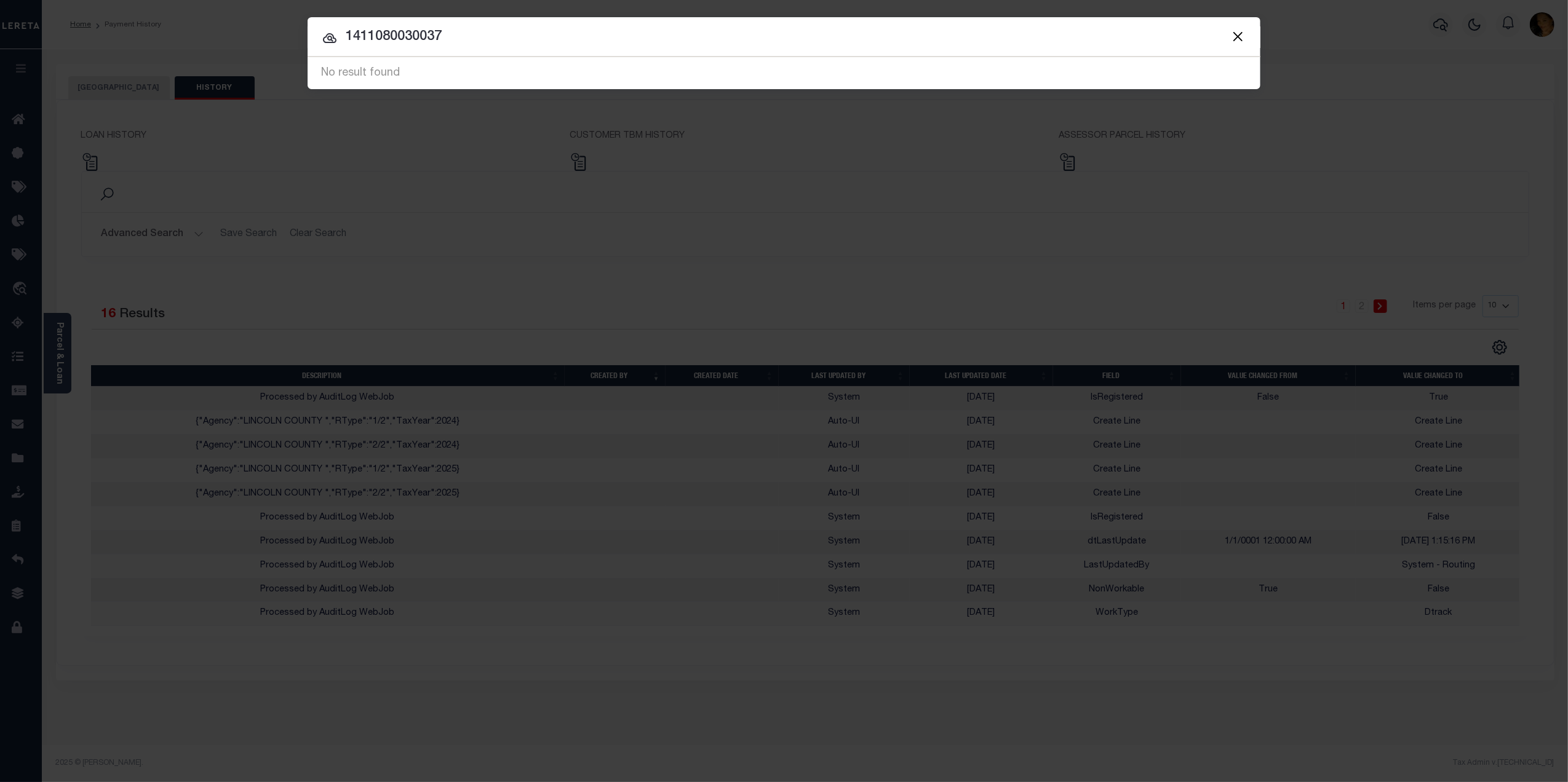
drag, startPoint x: 474, startPoint y: 36, endPoint x: 271, endPoint y: 43, distance: 203.1
click at [271, 43] on div "Include Loans TBM Customers Borrowers Payments (Lender Non-Disb) Payments (Lend…" at bounding box center [784, 391] width 1568 height 782
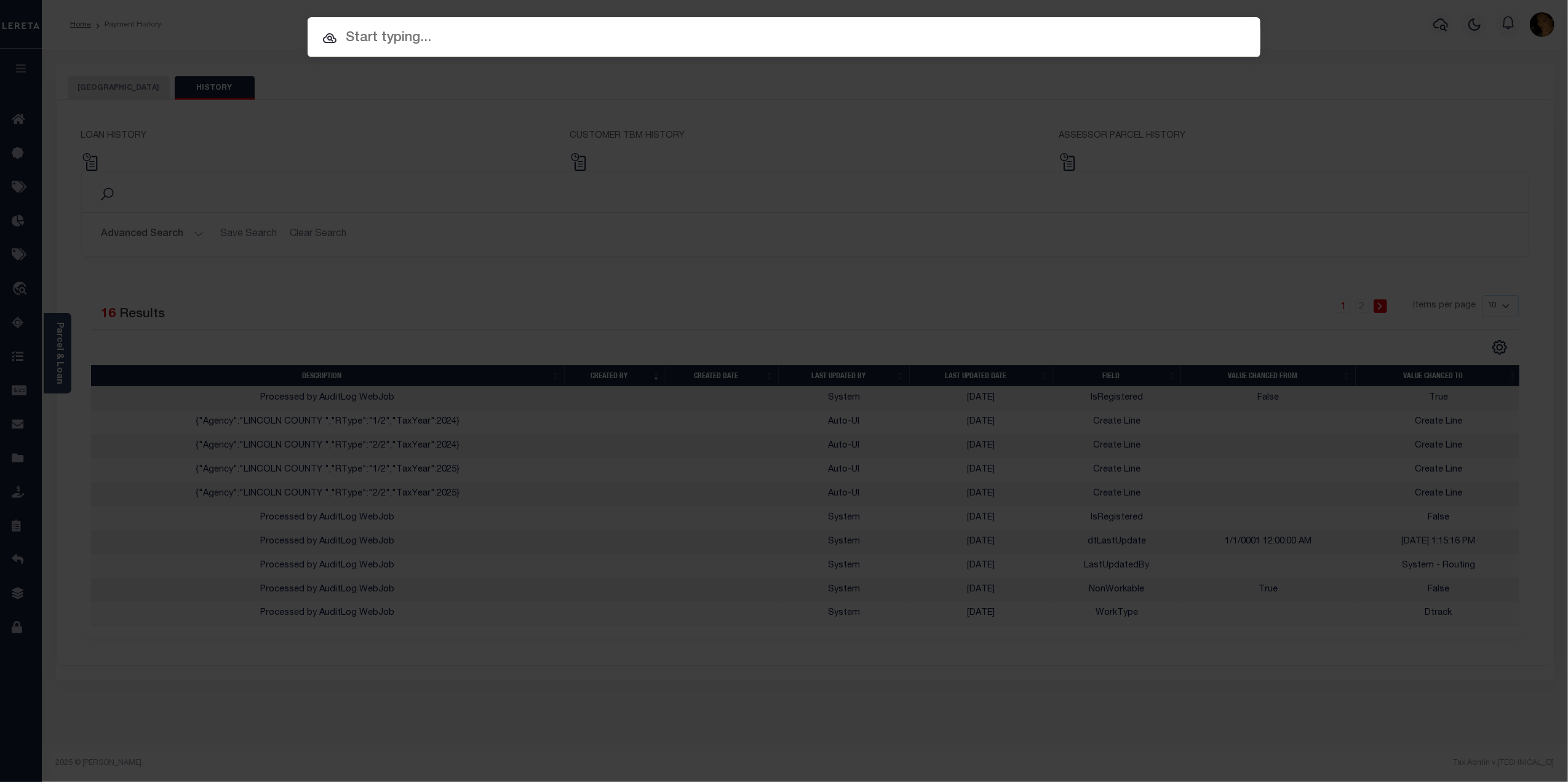
click at [387, 18] on div at bounding box center [784, 37] width 953 height 39
click input "text"
paste input "1411080030037"
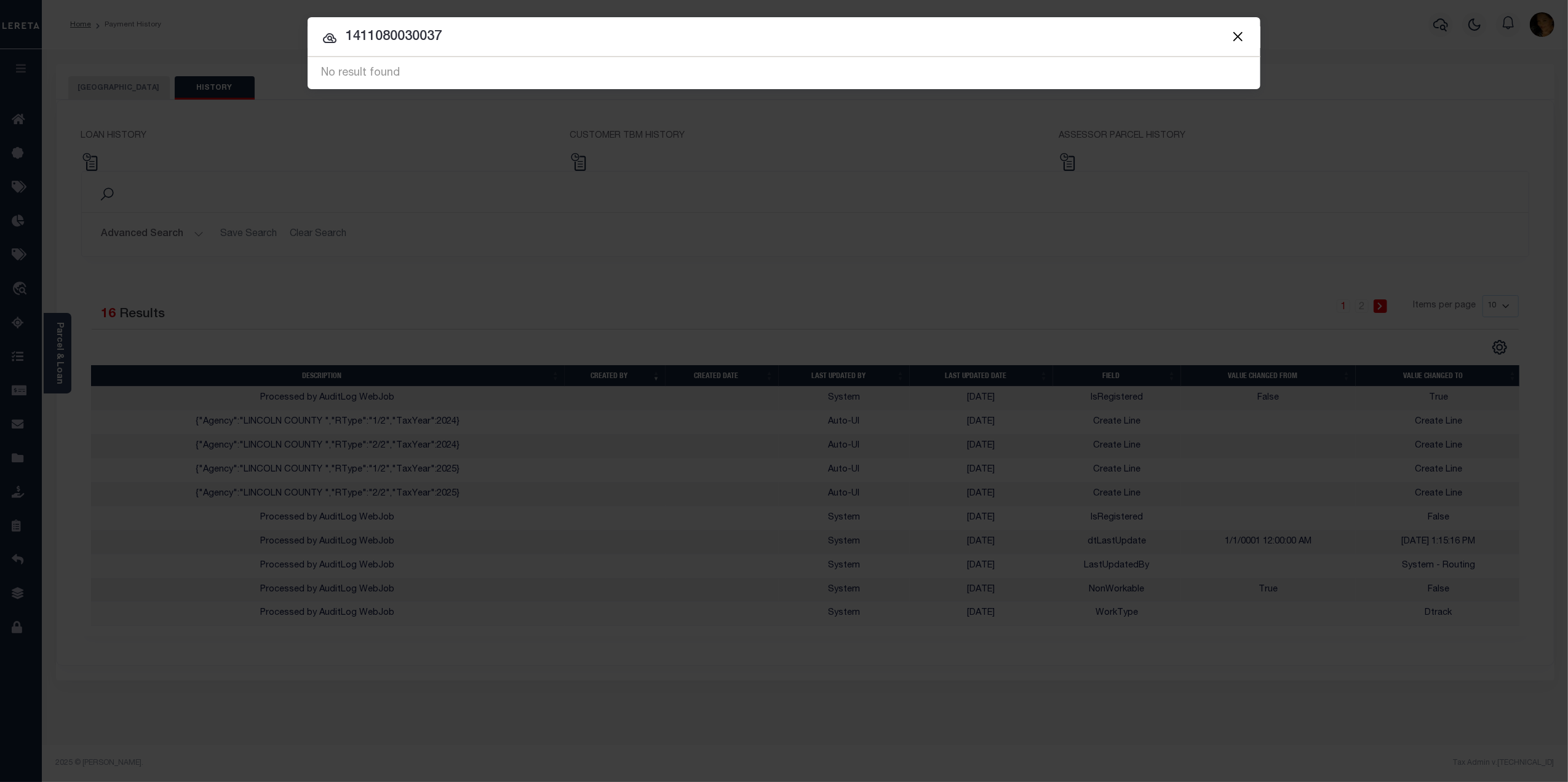
drag, startPoint x: 455, startPoint y: 35, endPoint x: 312, endPoint y: 38, distance: 143.0
click input "1411080030037"
paste input "00R001210"
type input "00R0012107"
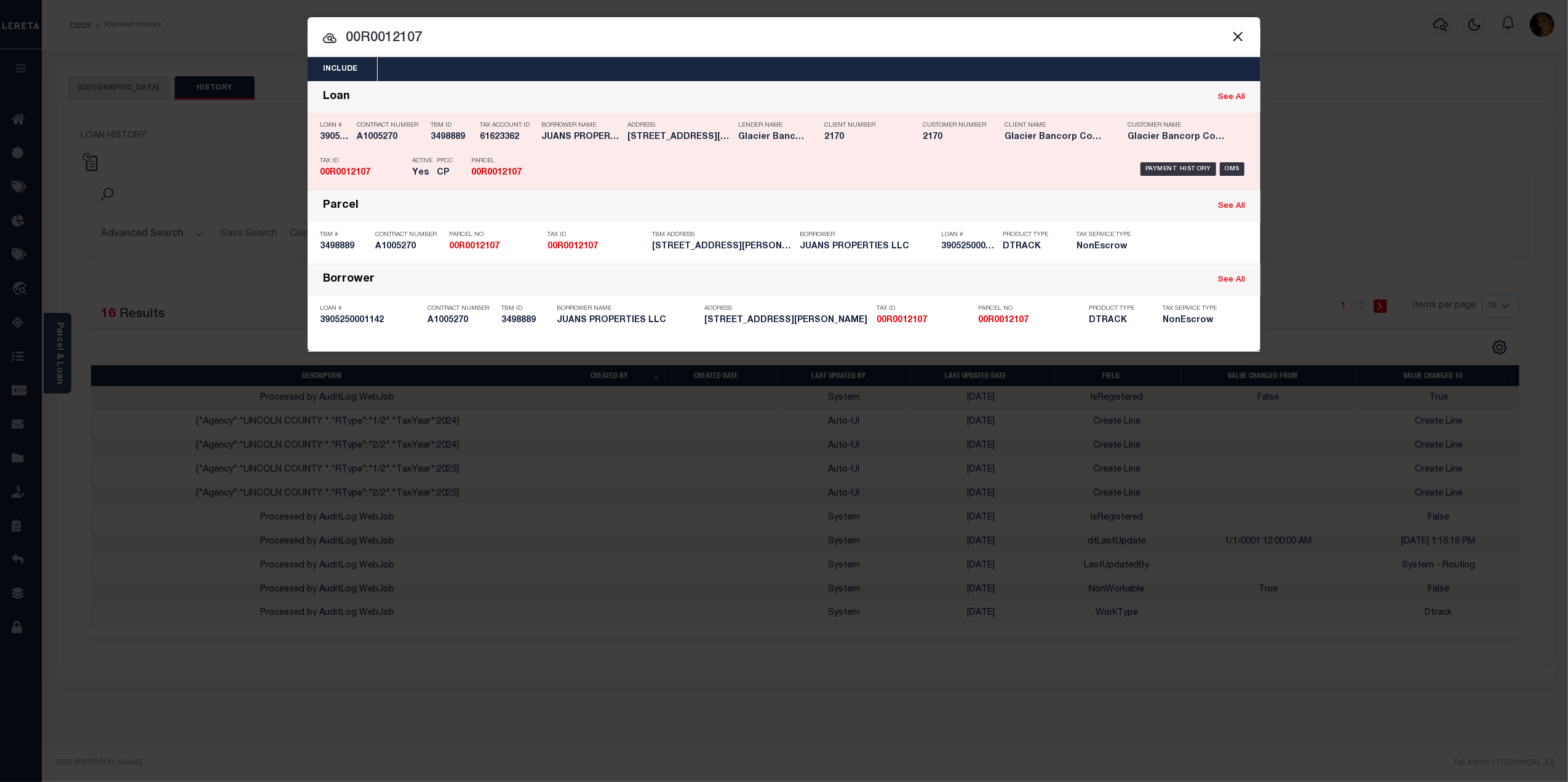
click strong "00R0012107"
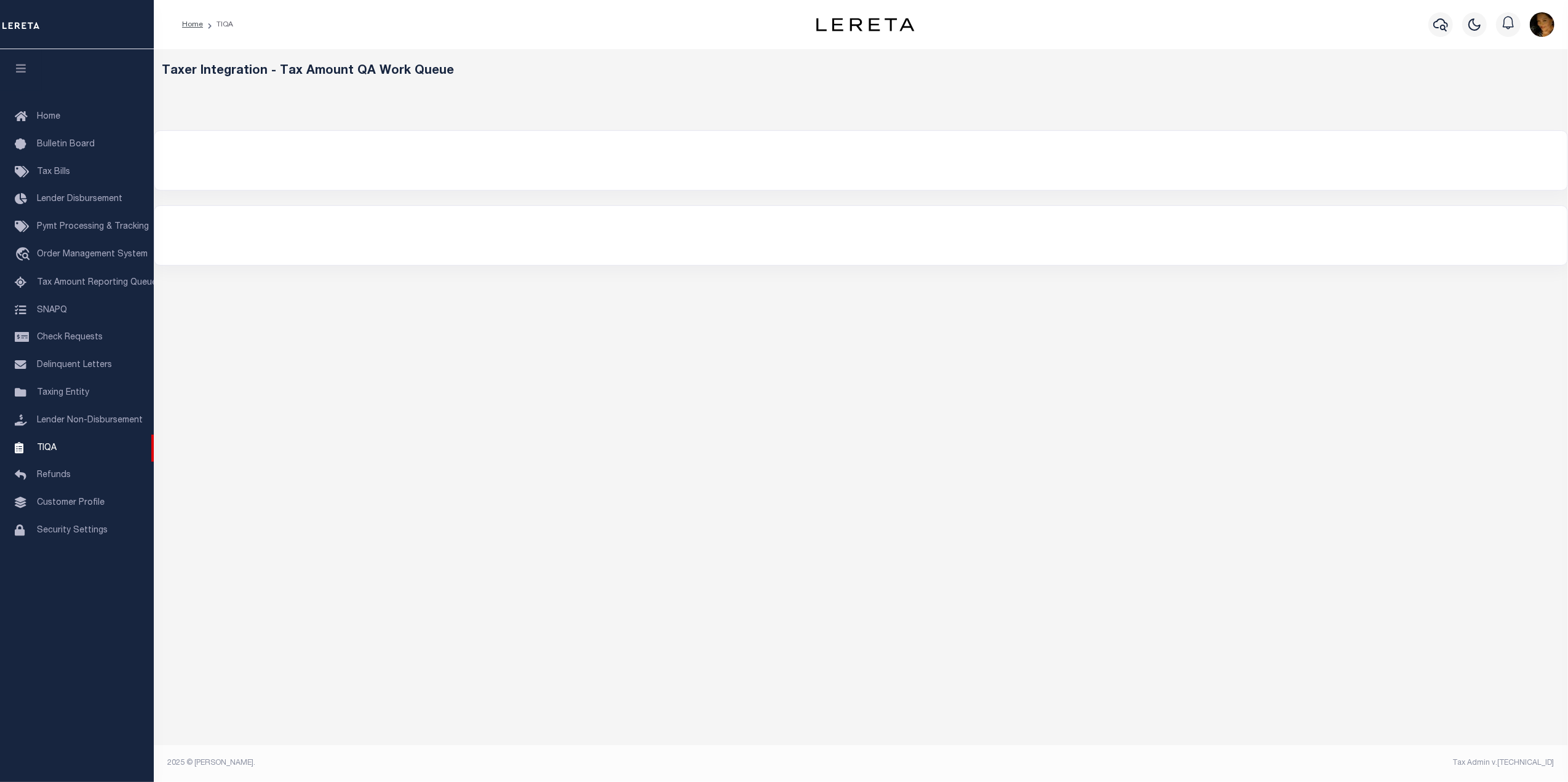
select select "2000"
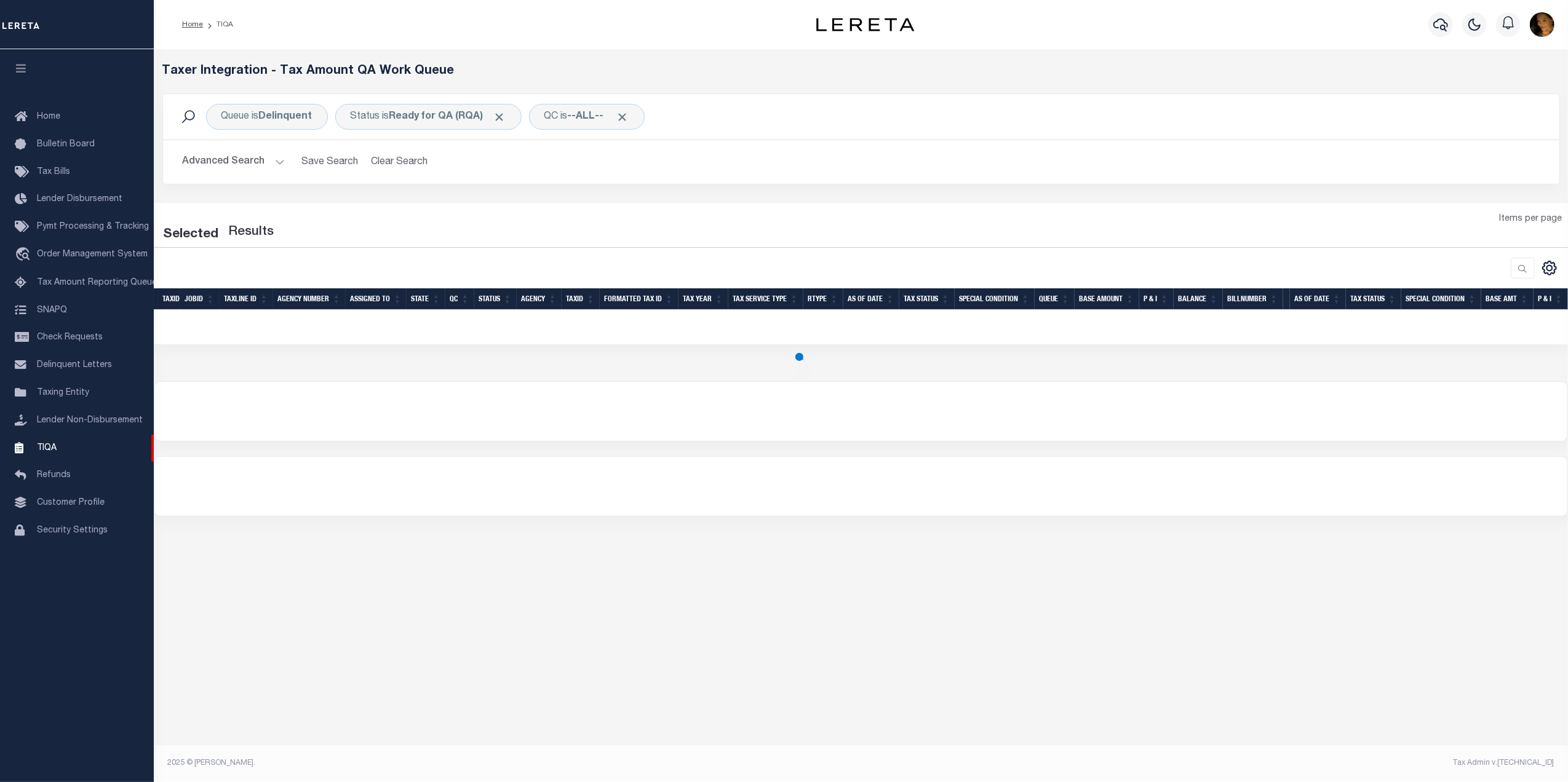
select select "2000"
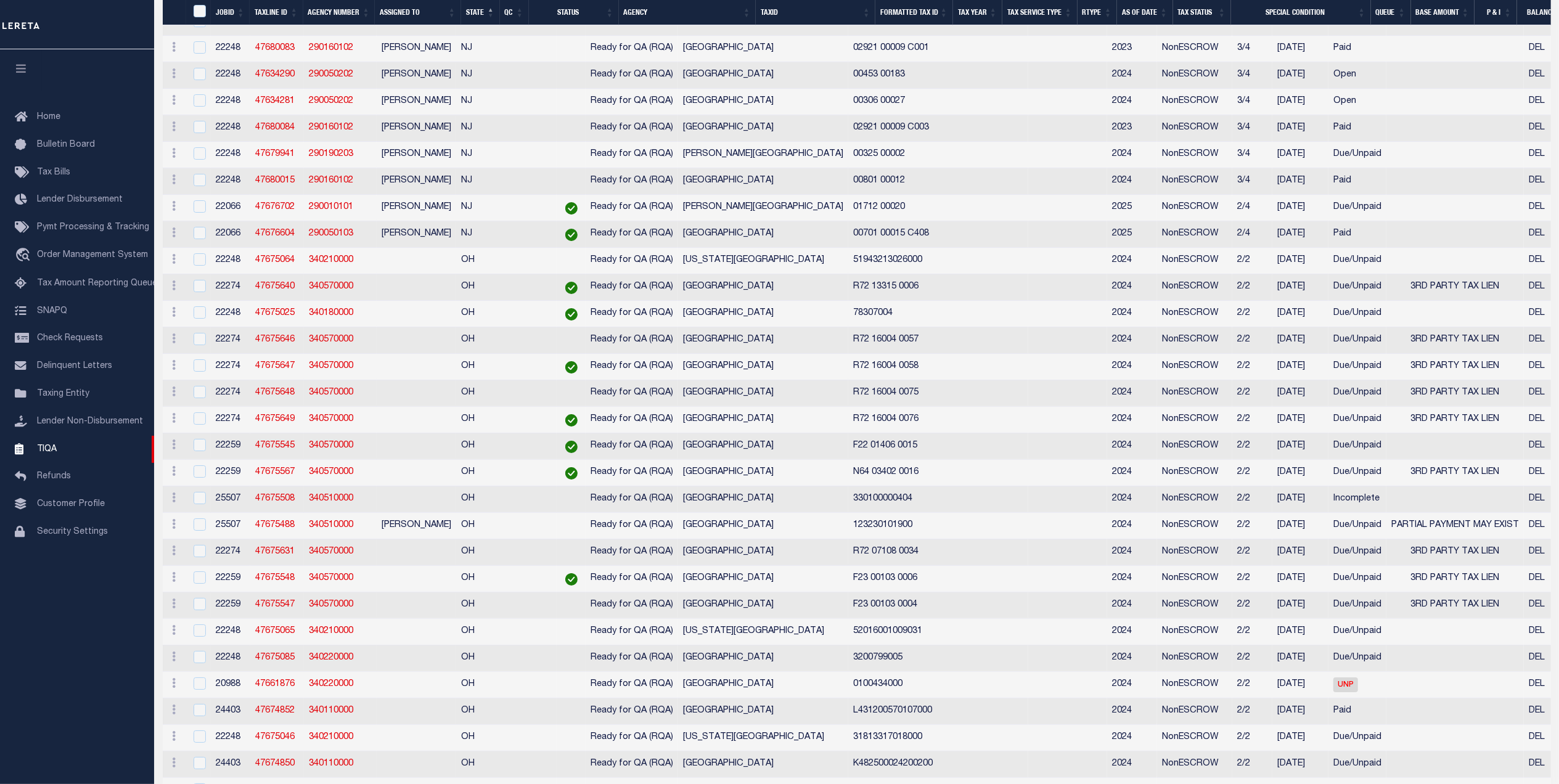
scroll to position [8174, 0]
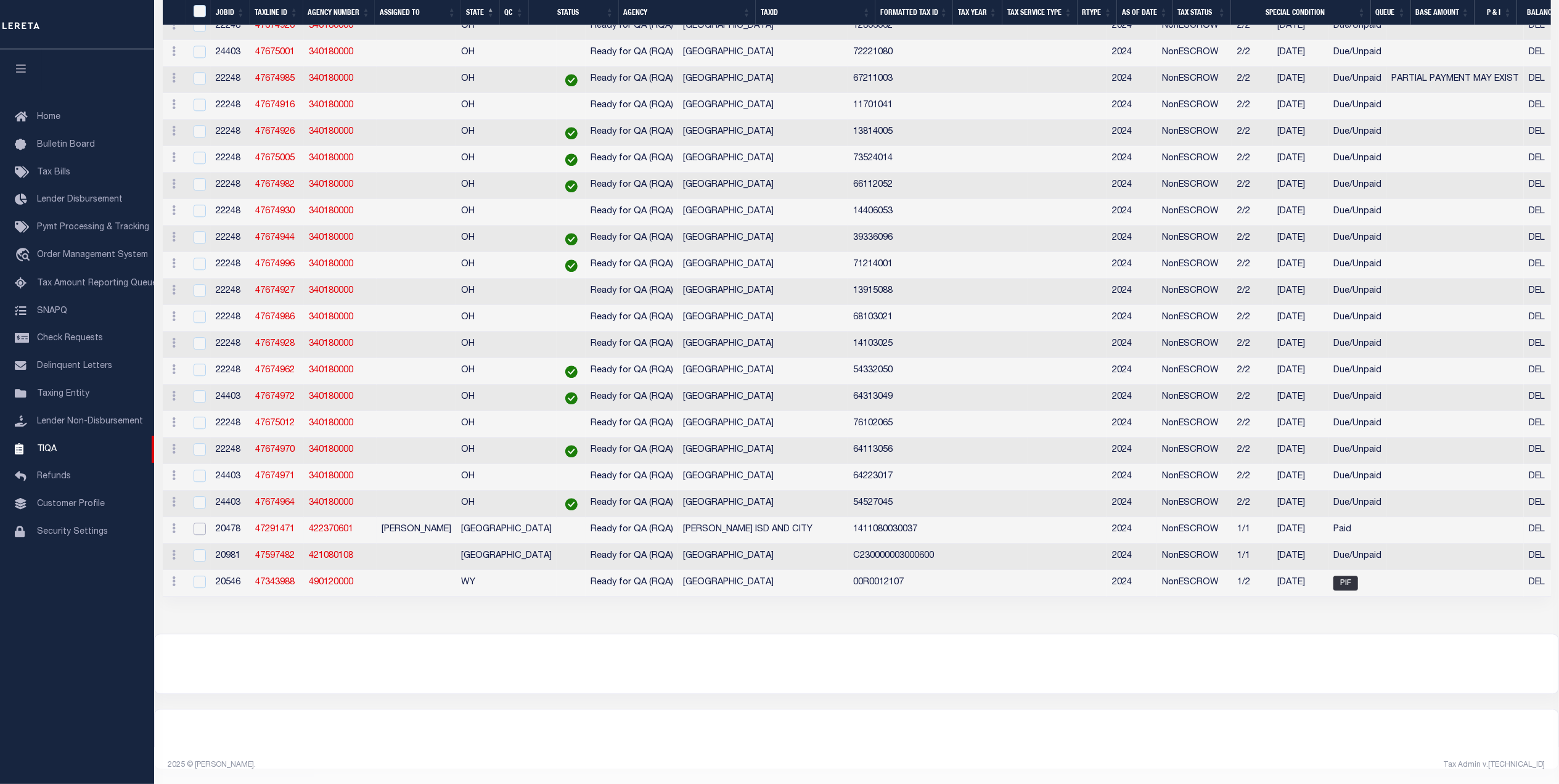
click at [202, 522] on input "checkbox" at bounding box center [199, 528] width 12 height 12
checkbox input "true"
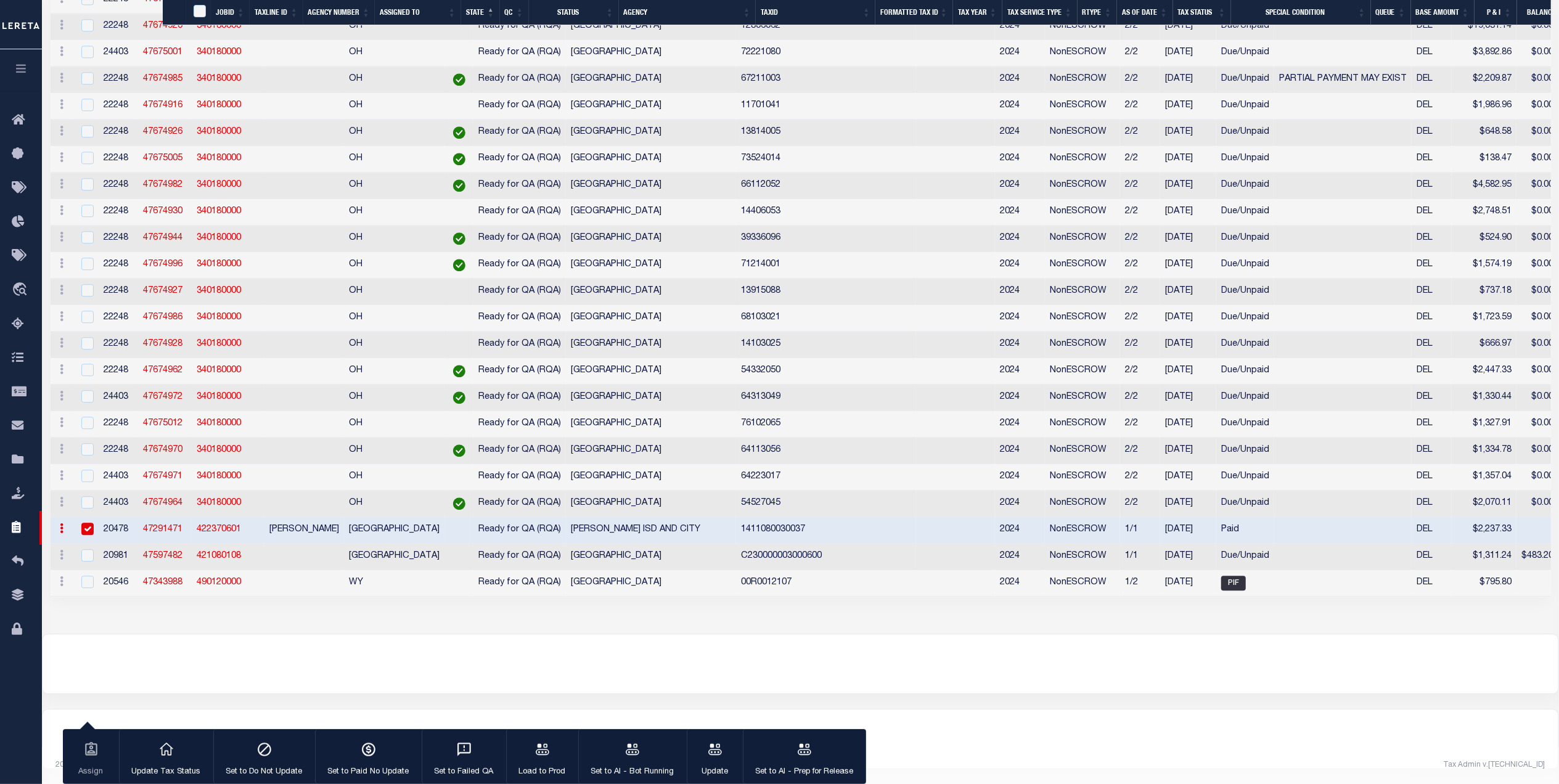
scroll to position [8171, 0]
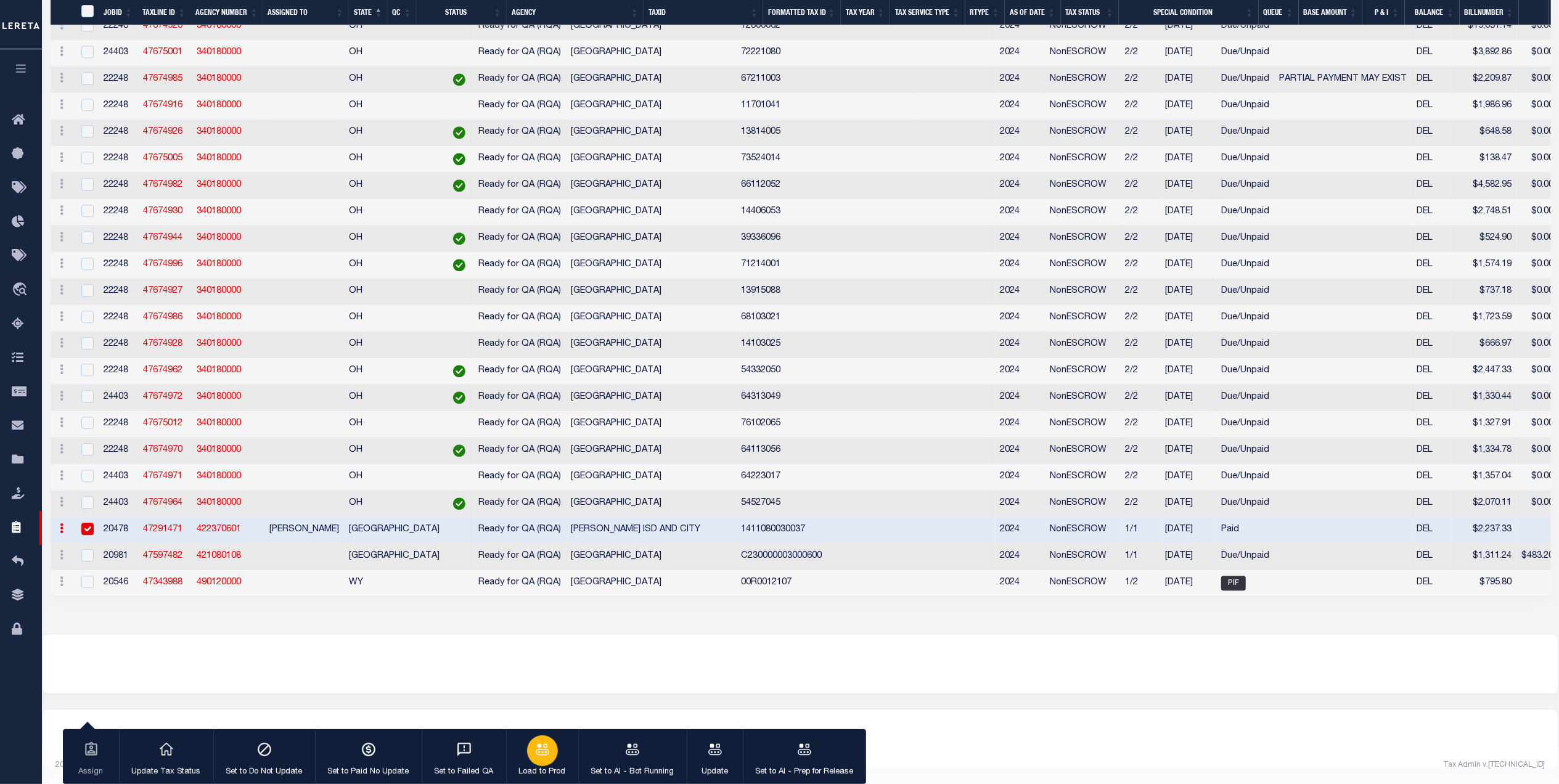
click at [551, 758] on div "button" at bounding box center [543, 751] width 31 height 31
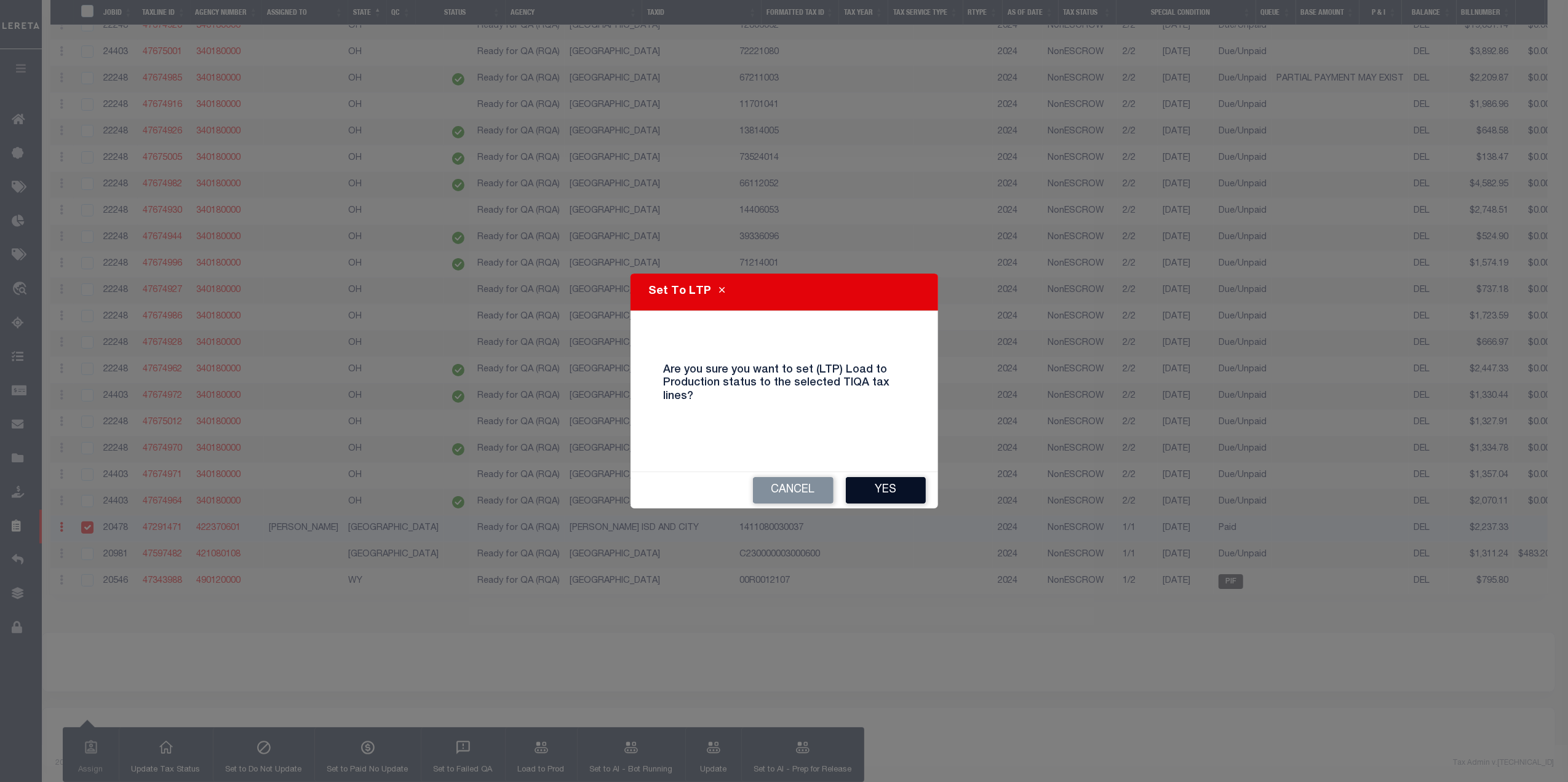
click at [904, 484] on button "Yes" at bounding box center [885, 490] width 80 height 27
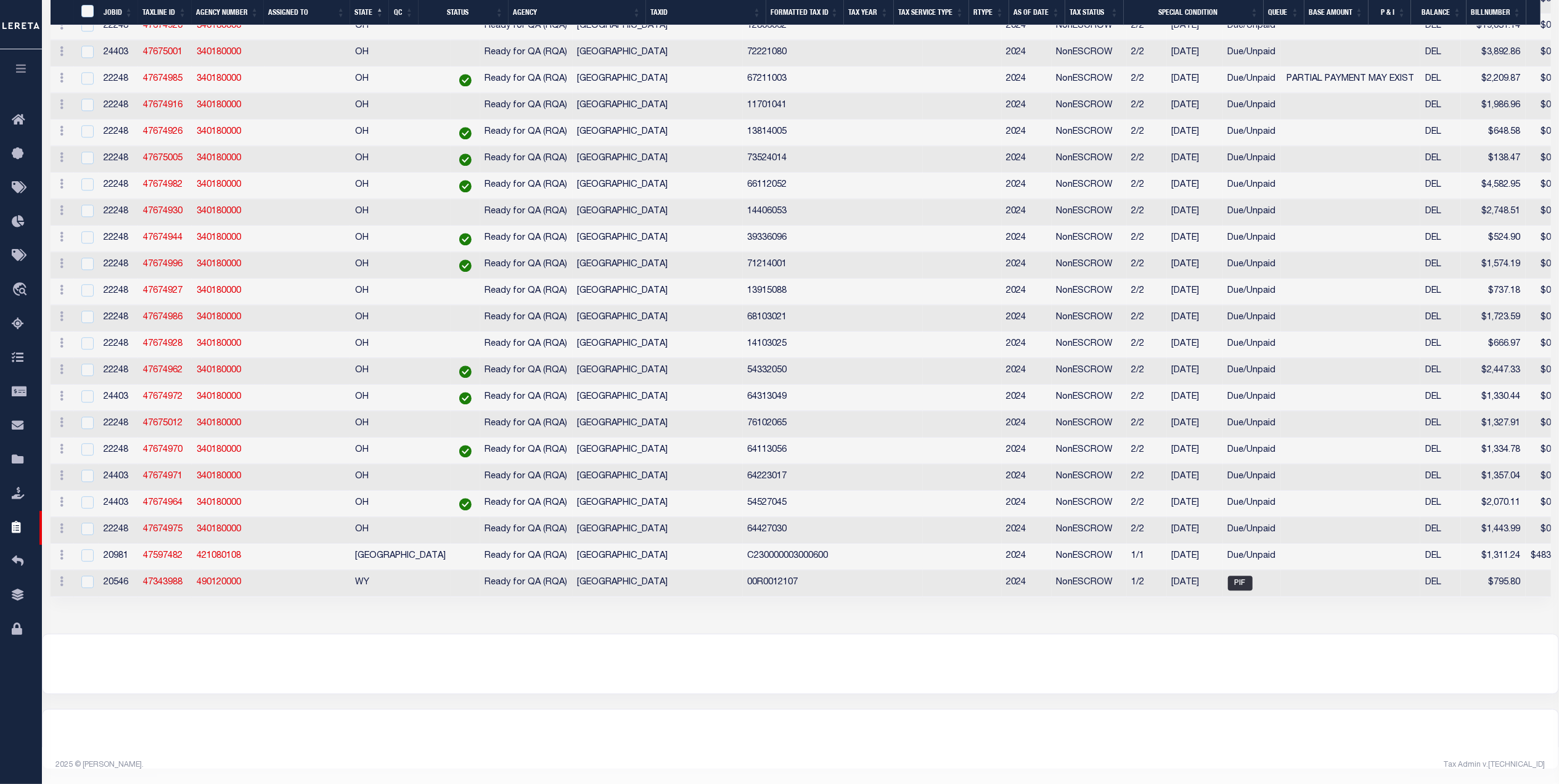
scroll to position [8147, 0]
click at [84, 576] on input "checkbox" at bounding box center [87, 581] width 12 height 12
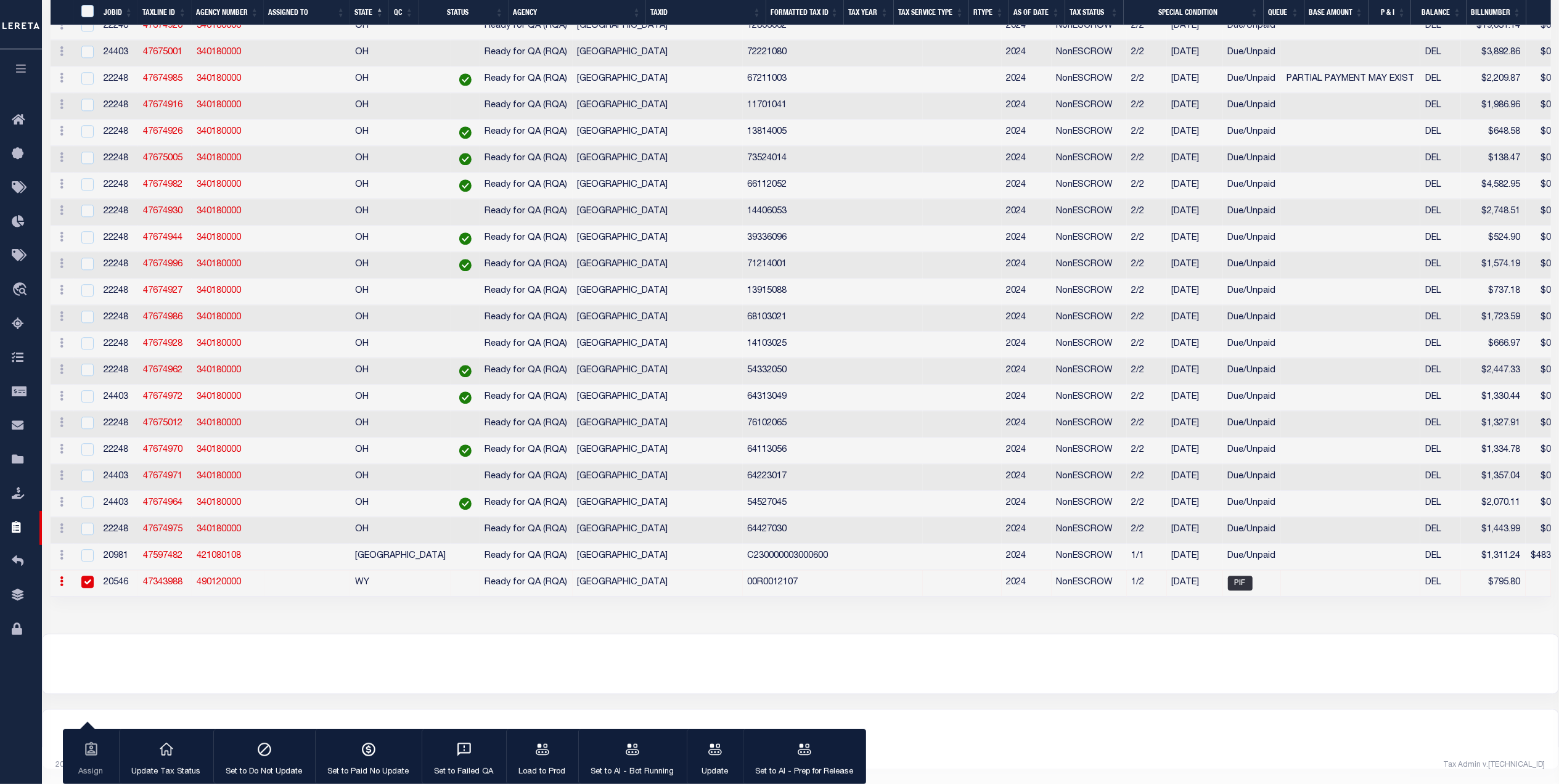
scroll to position [8118, 0]
click at [743, 597] on td "00R0012107" at bounding box center [833, 583] width 180 height 27
checkbox input "true"
click at [545, 768] on p "Load to Prod" at bounding box center [542, 772] width 47 height 12
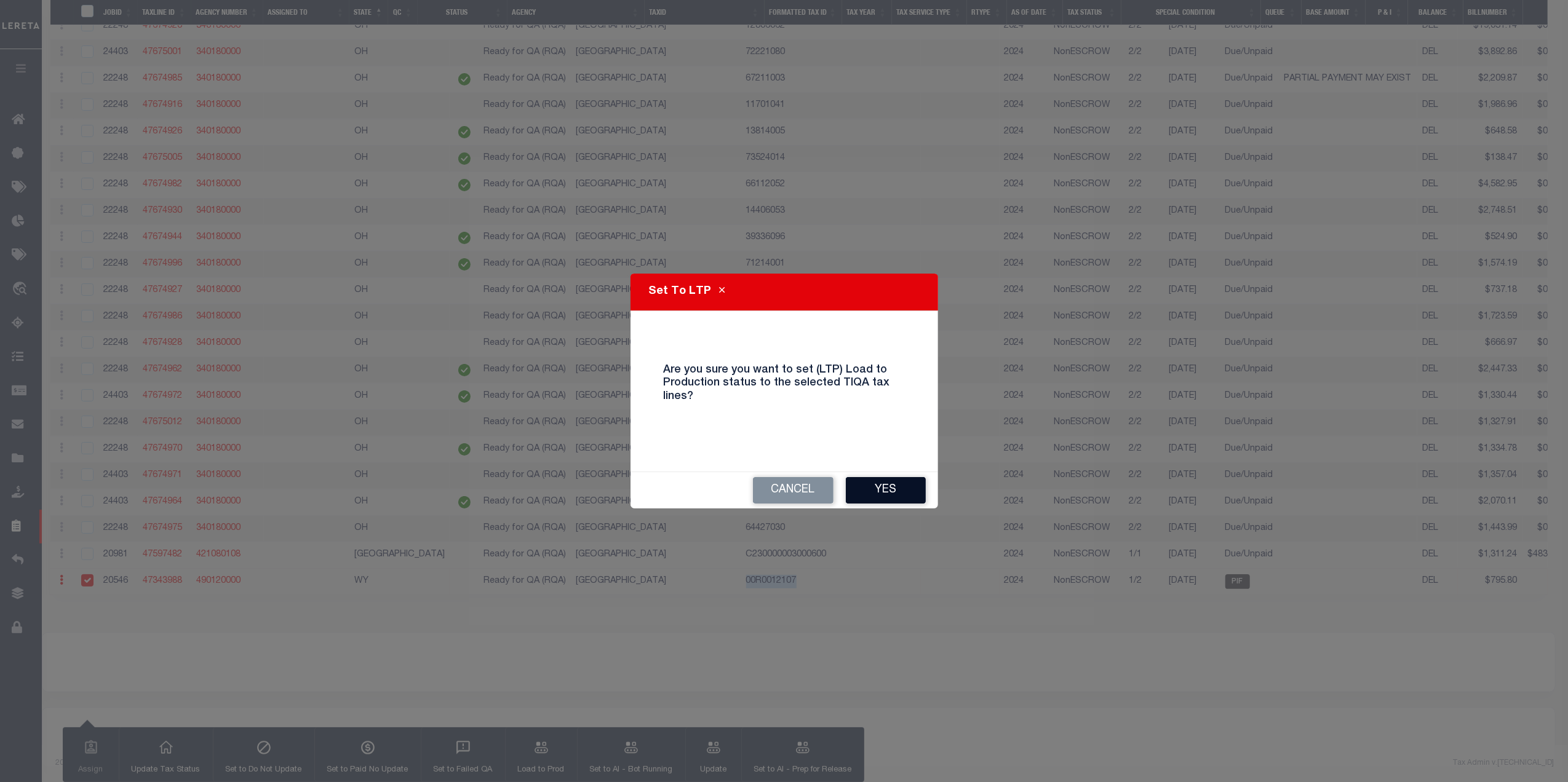
click at [881, 489] on button "Yes" at bounding box center [885, 490] width 80 height 27
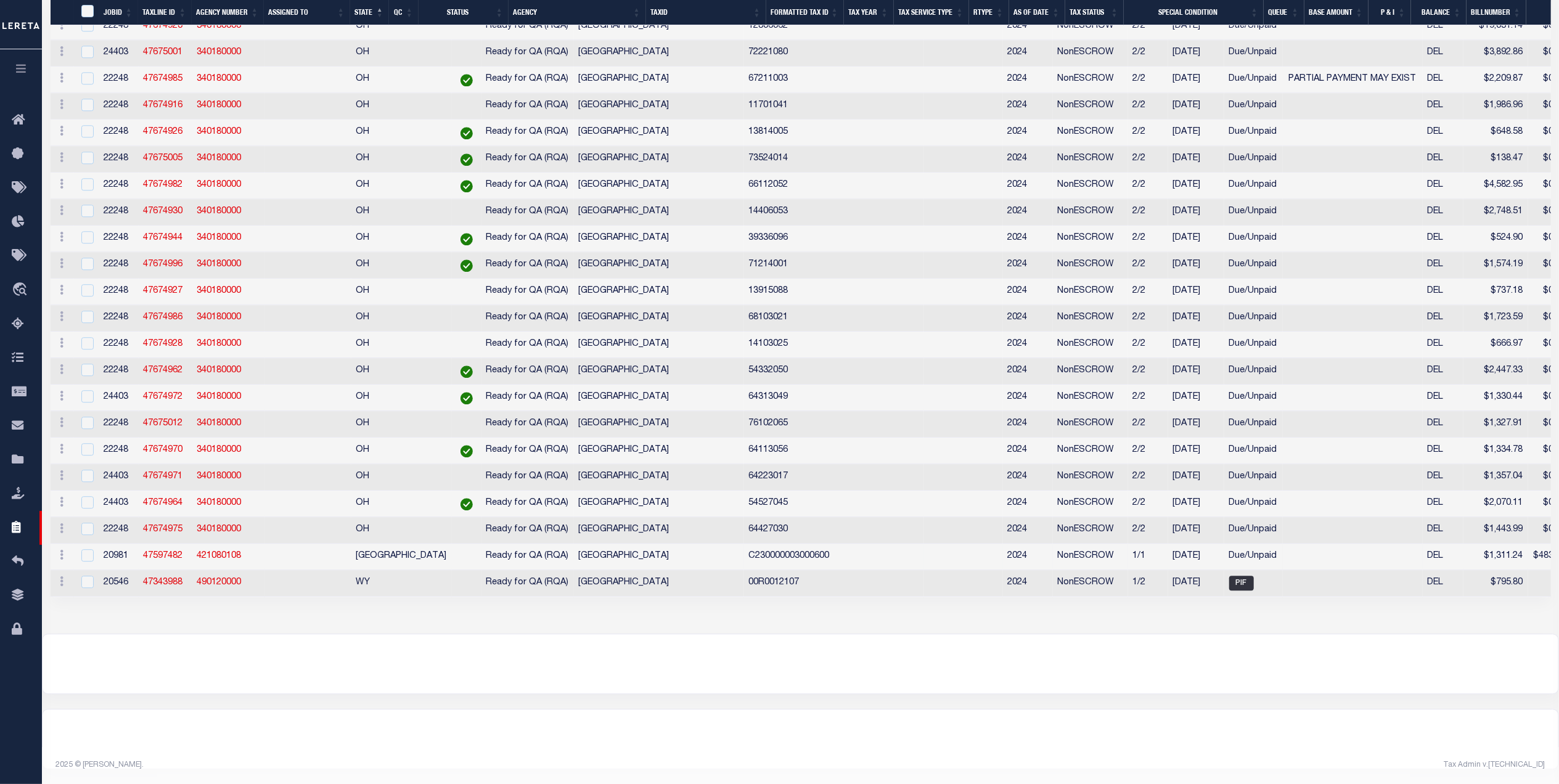
click at [744, 570] on td "C230000003000600" at bounding box center [834, 556] width 180 height 27
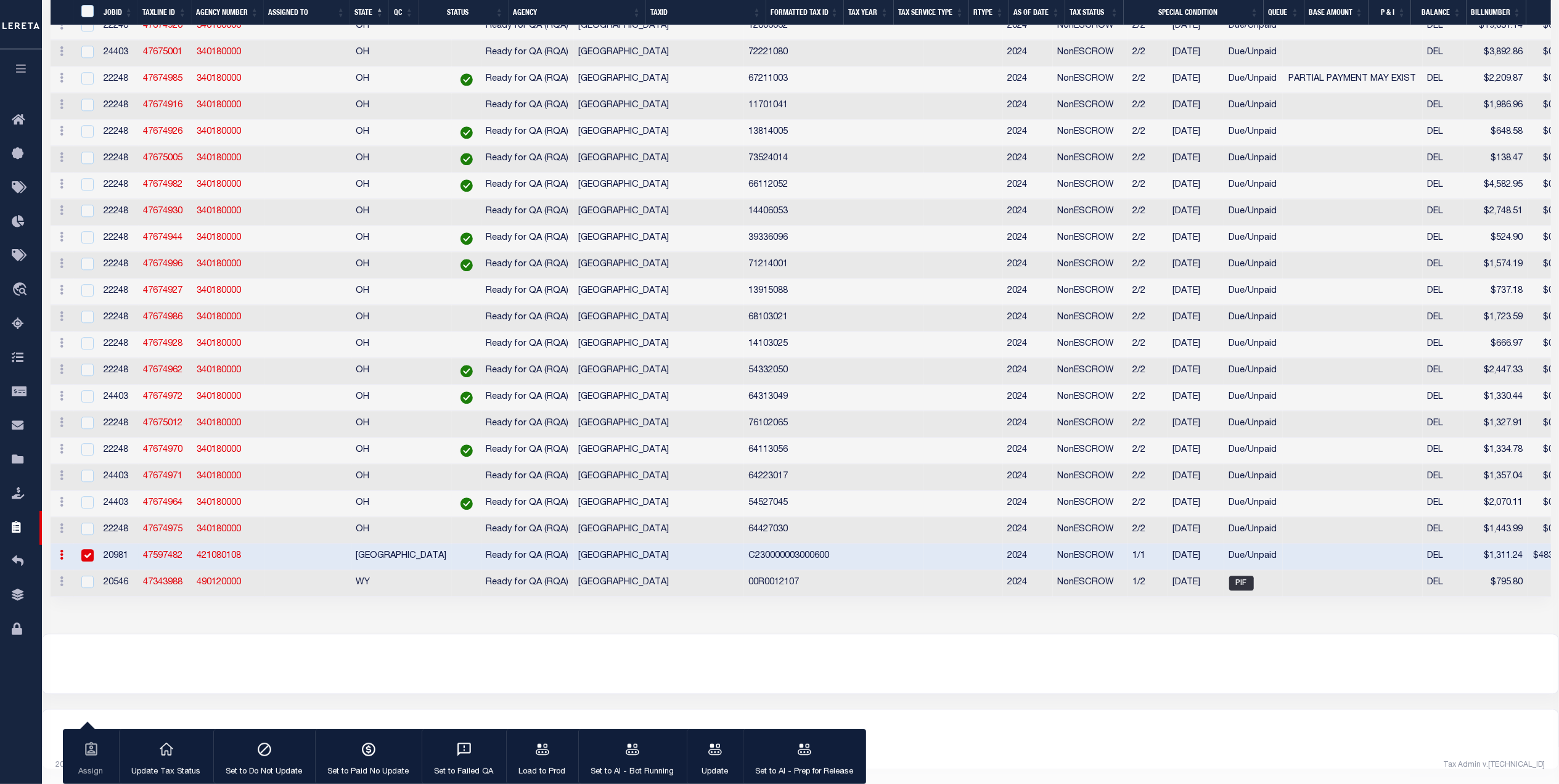
click at [744, 570] on td "C230000003000600" at bounding box center [834, 556] width 180 height 27
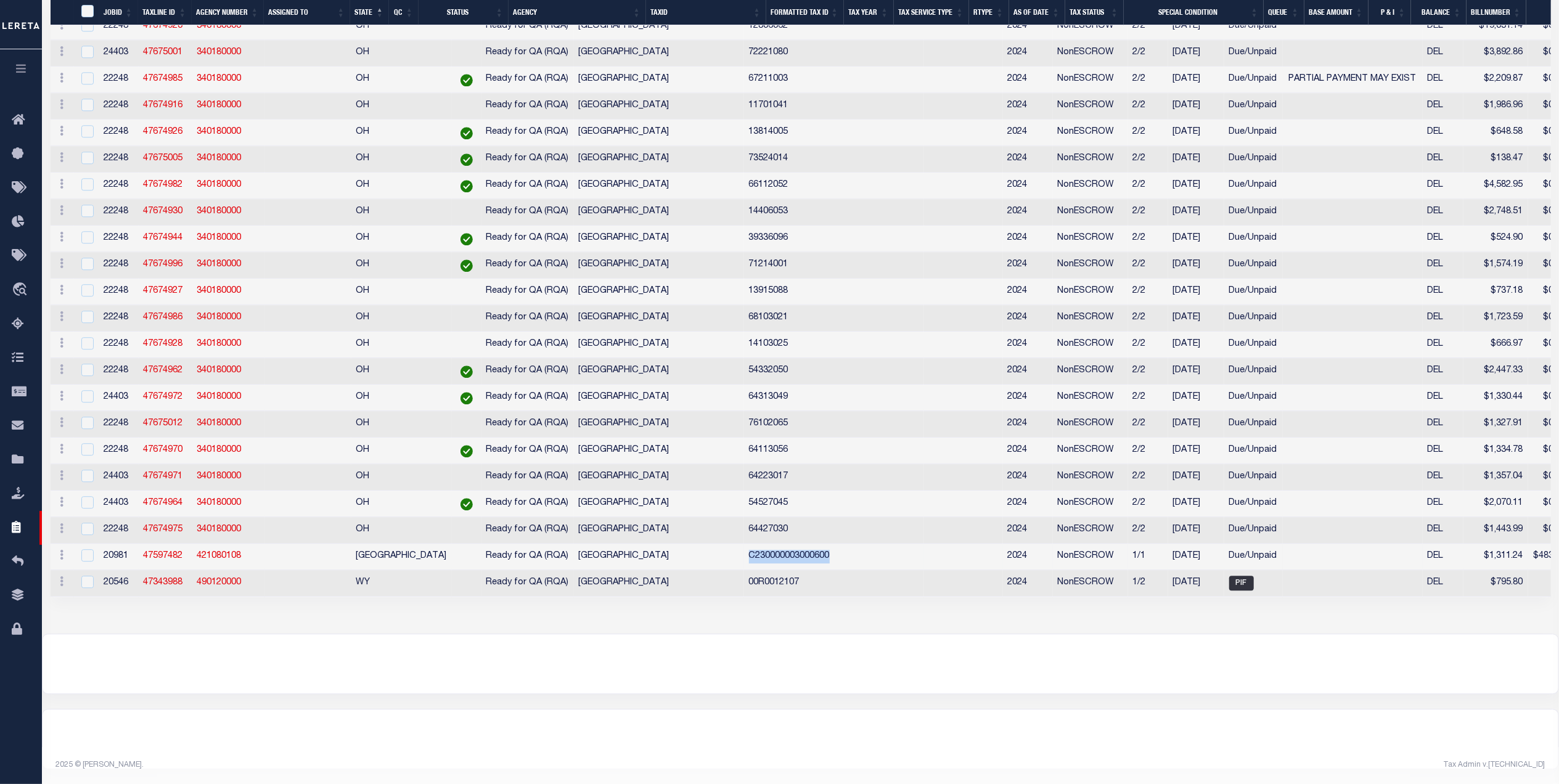
copy td "C230000003000600"
drag, startPoint x: 84, startPoint y: 573, endPoint x: 297, endPoint y: 526, distance: 218.1
click at [84, 562] on input "checkbox" at bounding box center [87, 554] width 12 height 12
checkbox input "true"
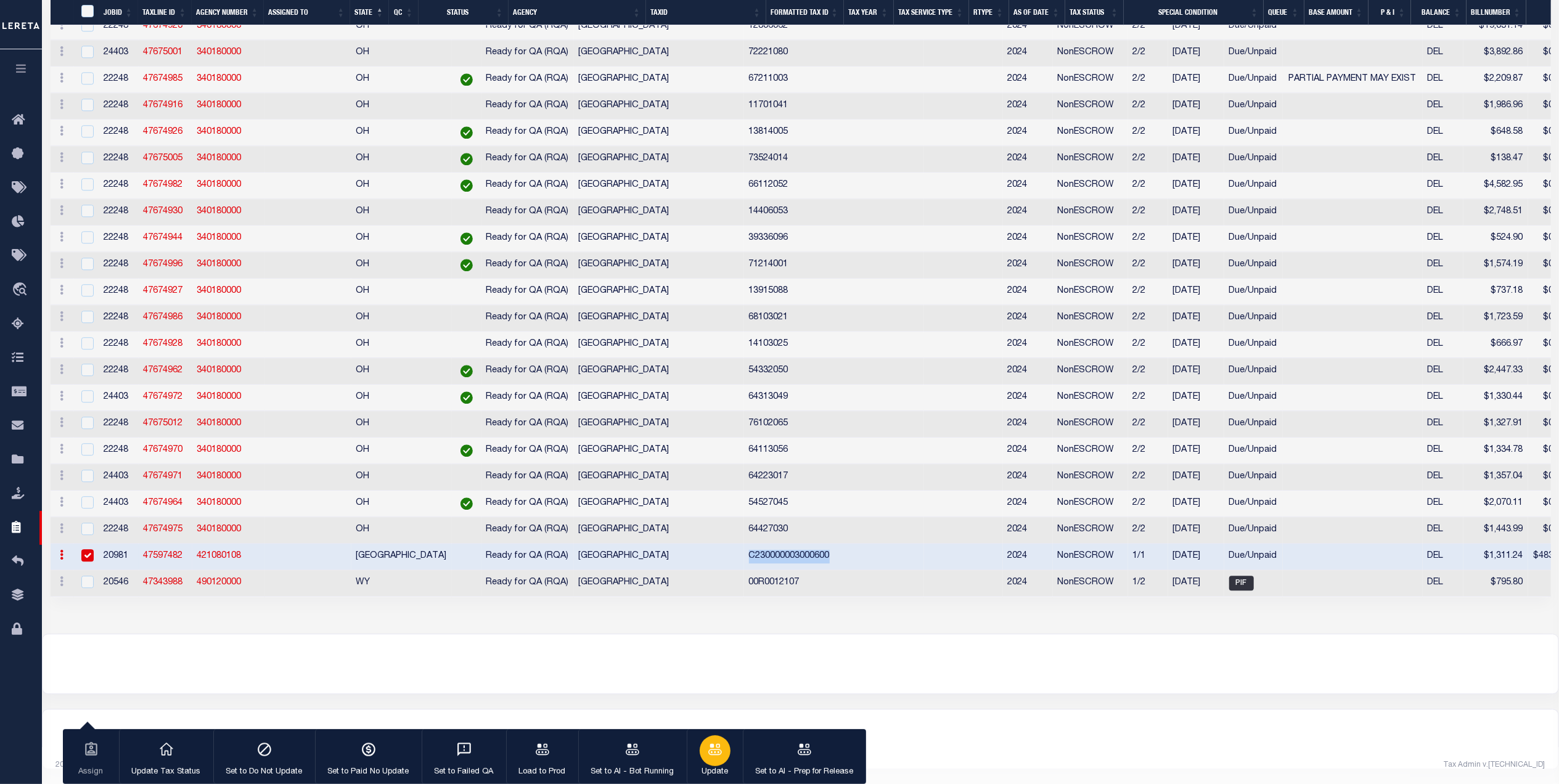
click at [711, 767] on p "Update" at bounding box center [715, 772] width 31 height 12
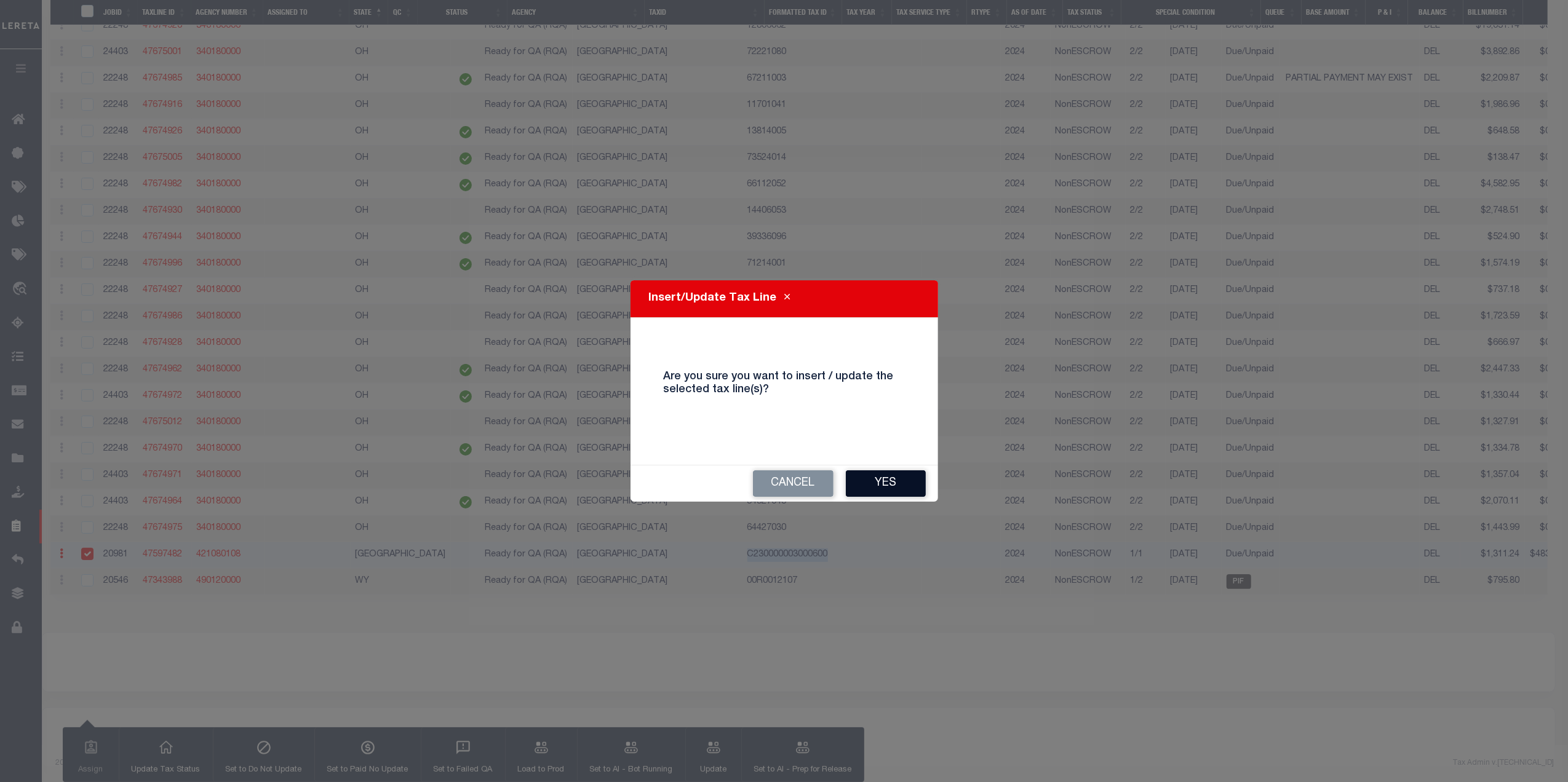
click at [862, 483] on button "Yes" at bounding box center [885, 483] width 80 height 27
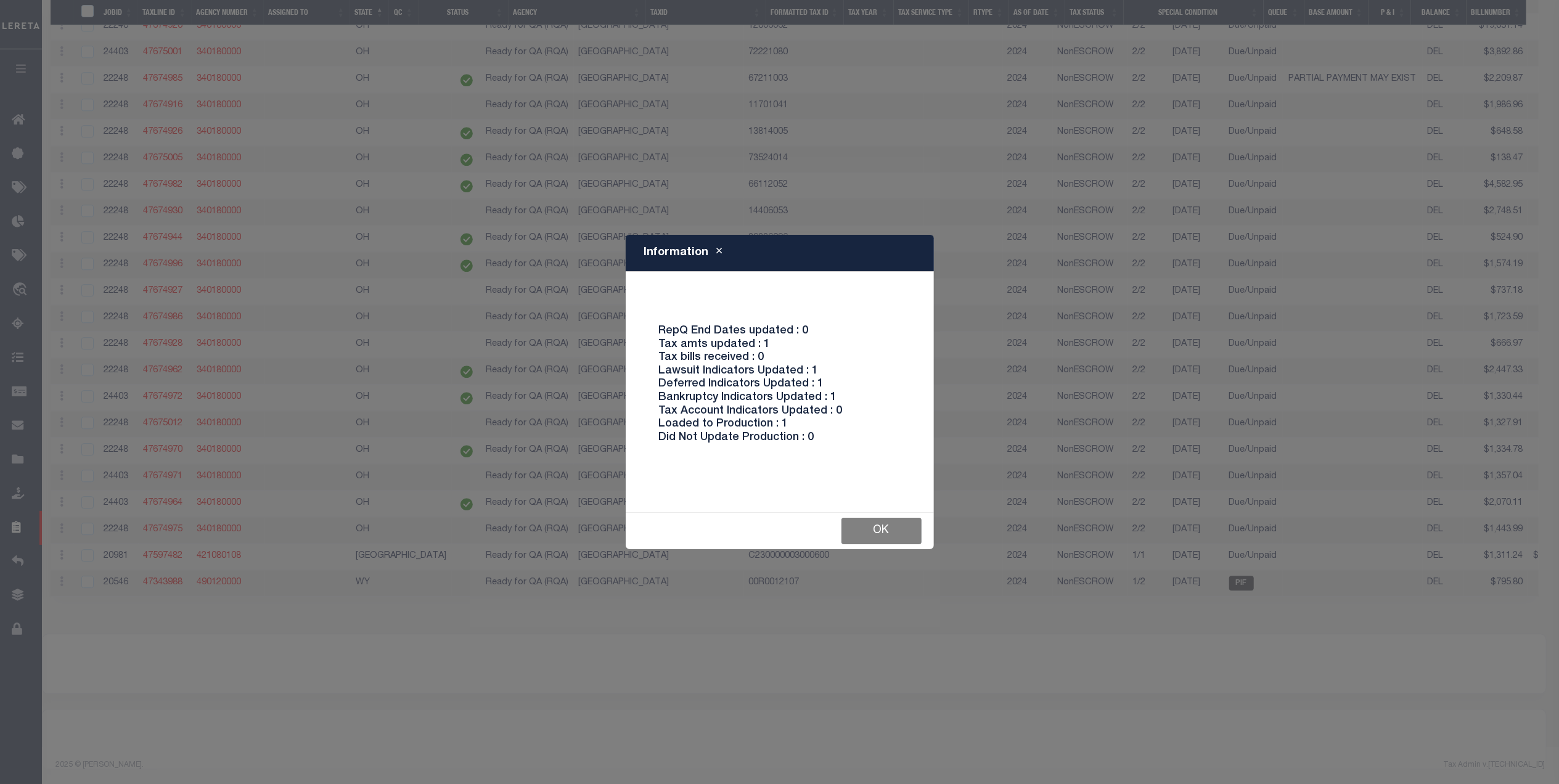
click at [894, 538] on button "Ok" at bounding box center [881, 531] width 80 height 27
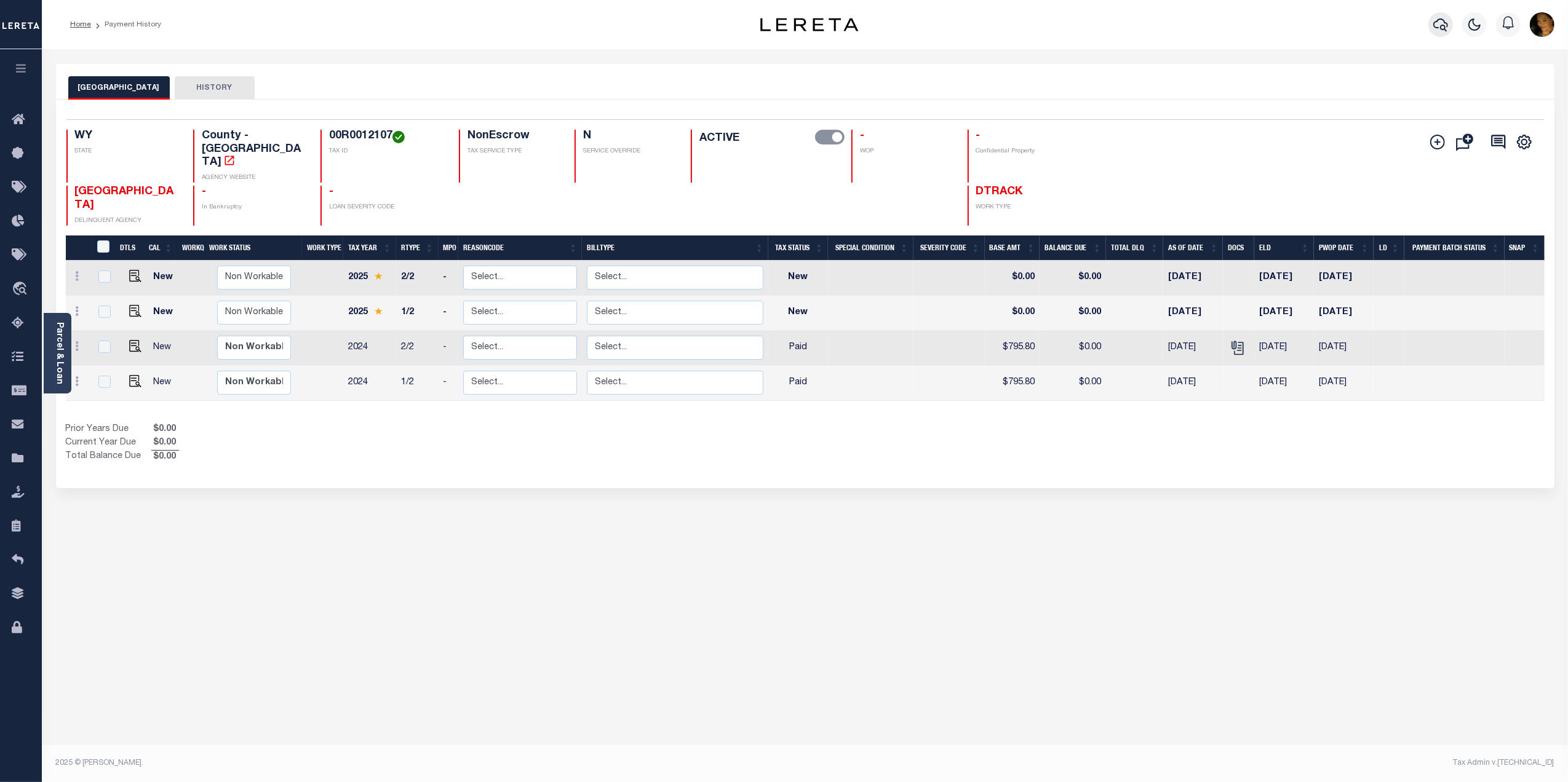
click at [1438, 29] on icon "button" at bounding box center [1441, 25] width 15 height 15
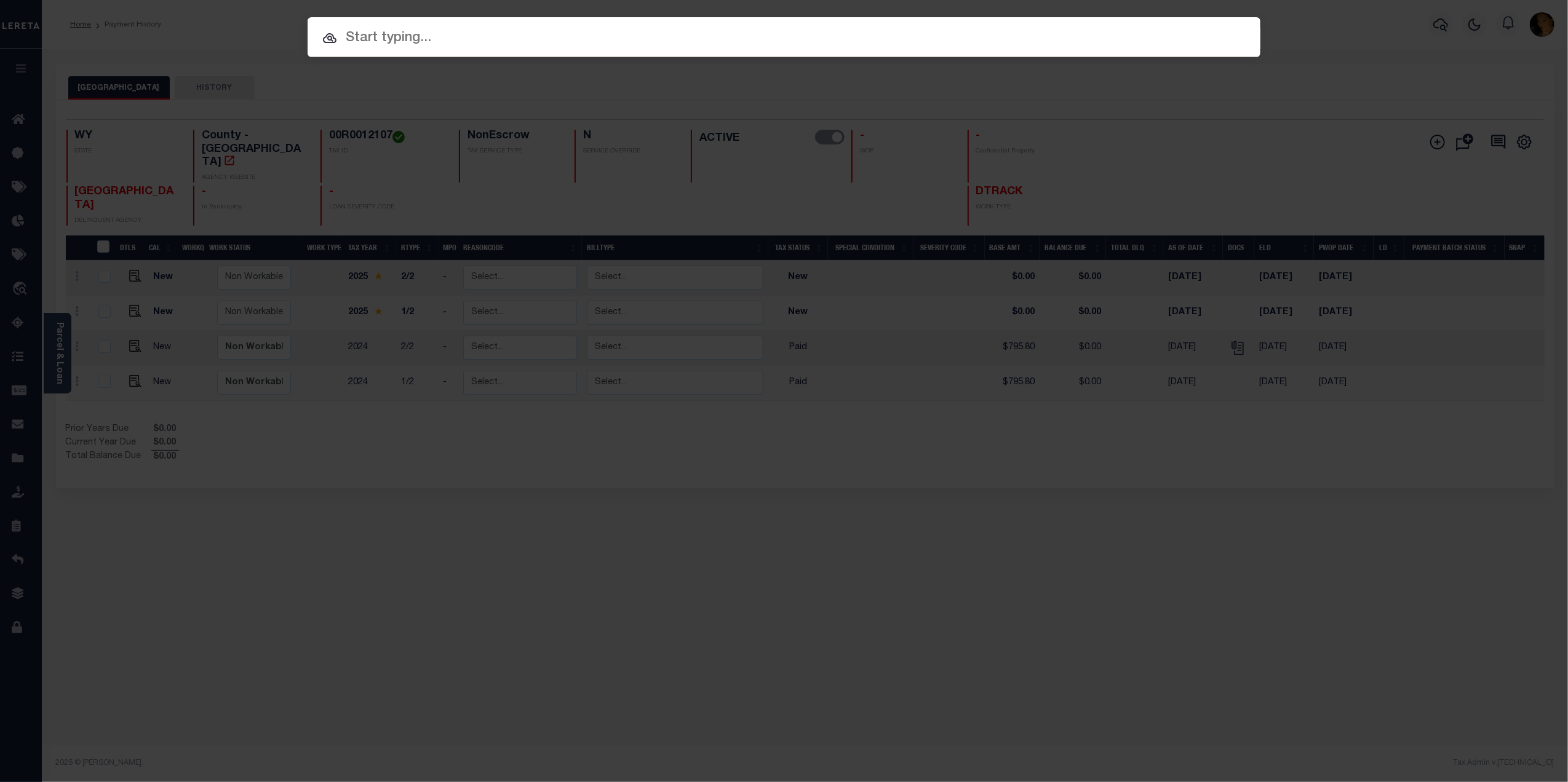
click at [365, 42] on input "text" at bounding box center [784, 38] width 953 height 22
paste input "C230000003000600"
type input "C230000003000600"
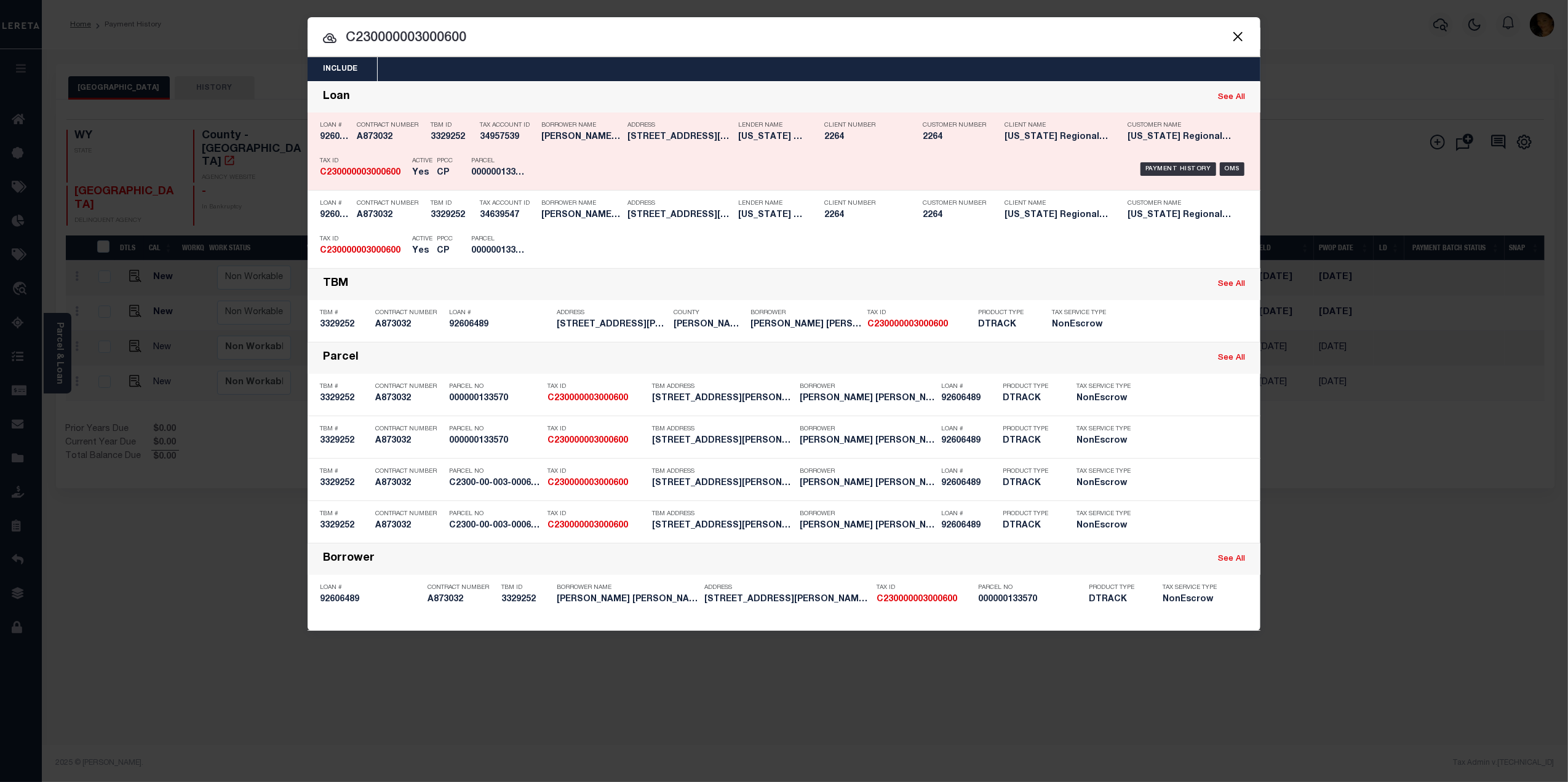
click at [449, 168] on h5 "CP" at bounding box center [444, 172] width 16 height 10
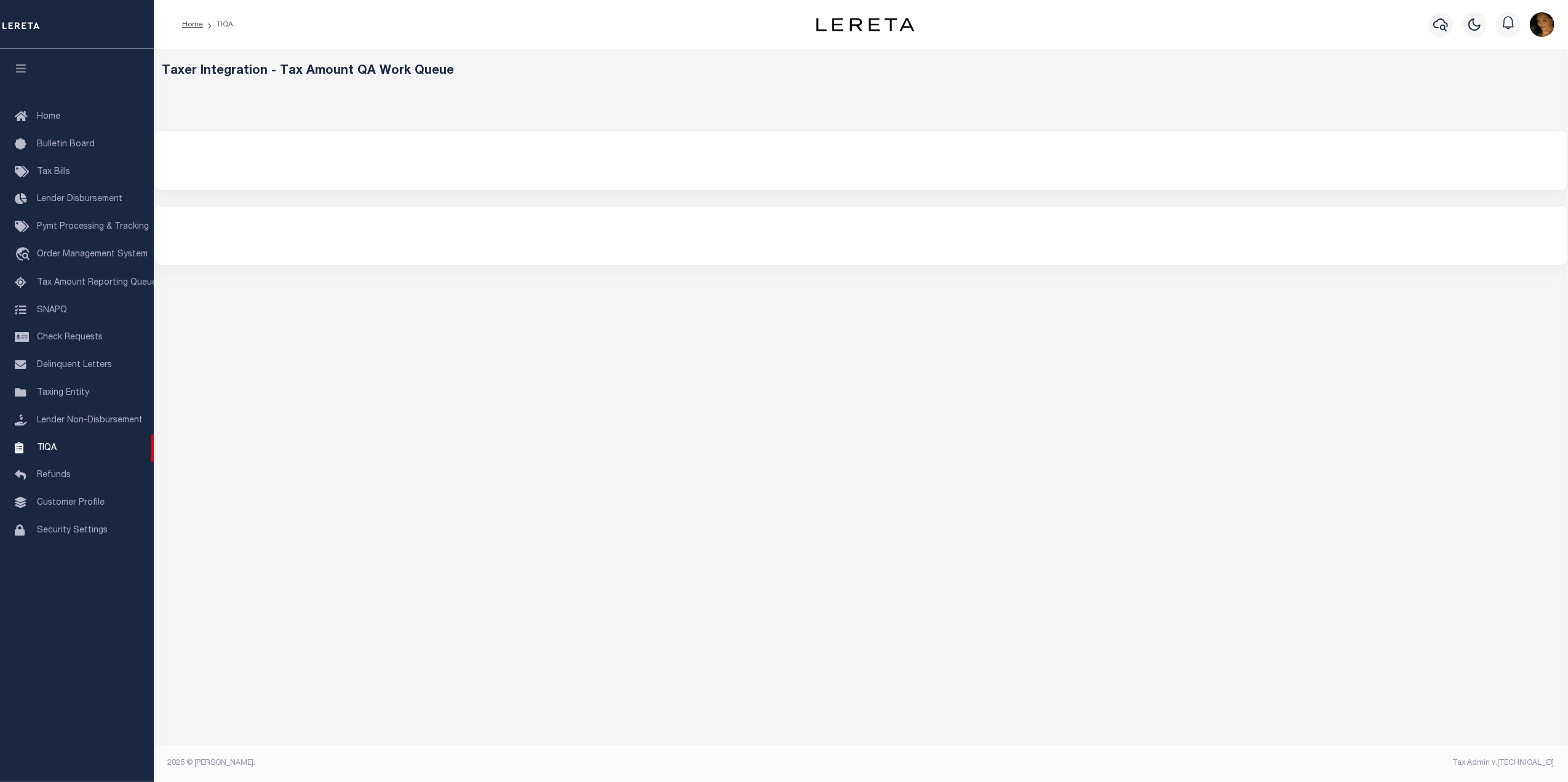
select select "2000"
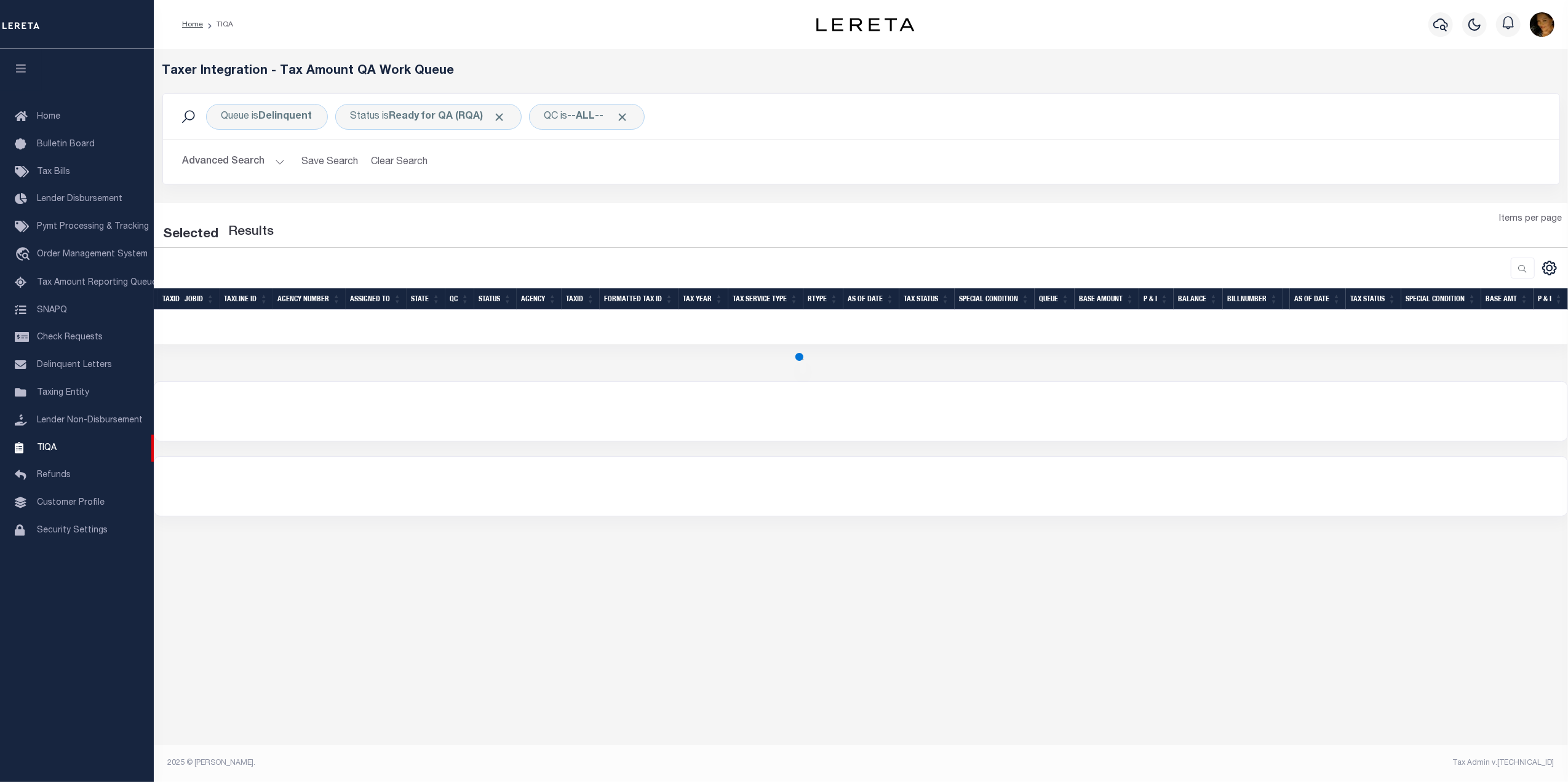
select select "2000"
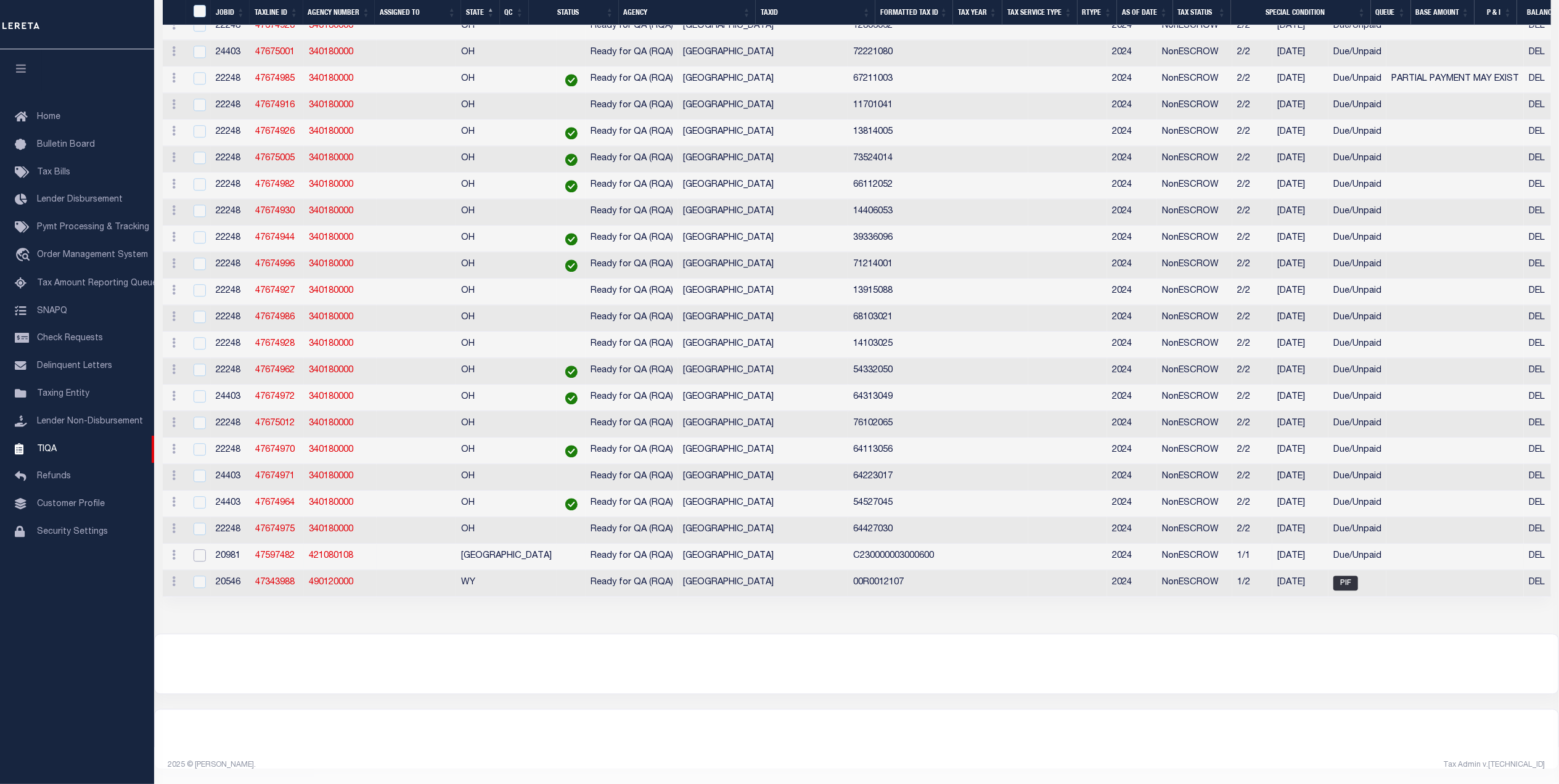
click at [206, 551] on input "checkbox" at bounding box center [199, 554] width 12 height 12
checkbox input "true"
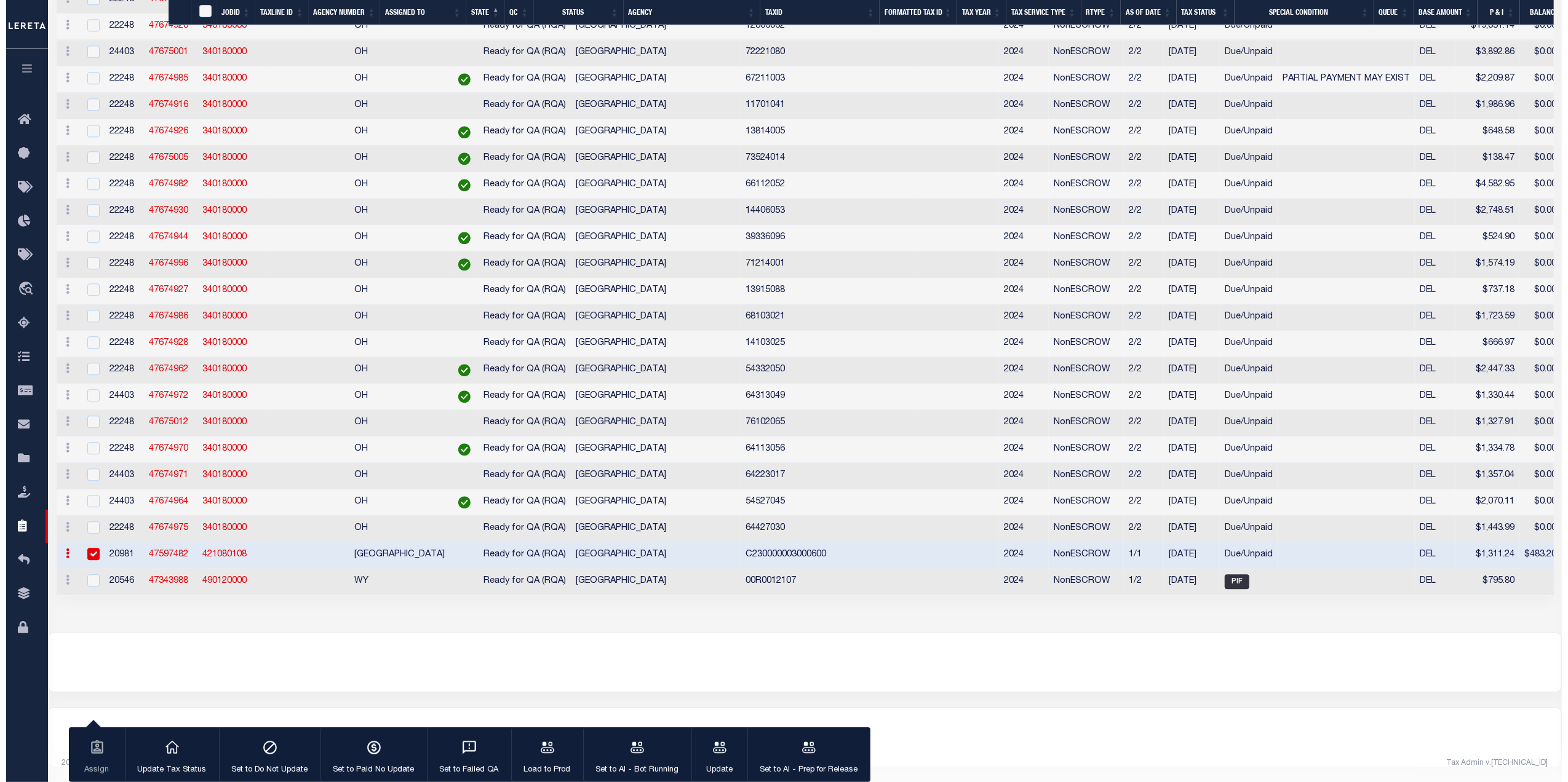
scroll to position [8123, 0]
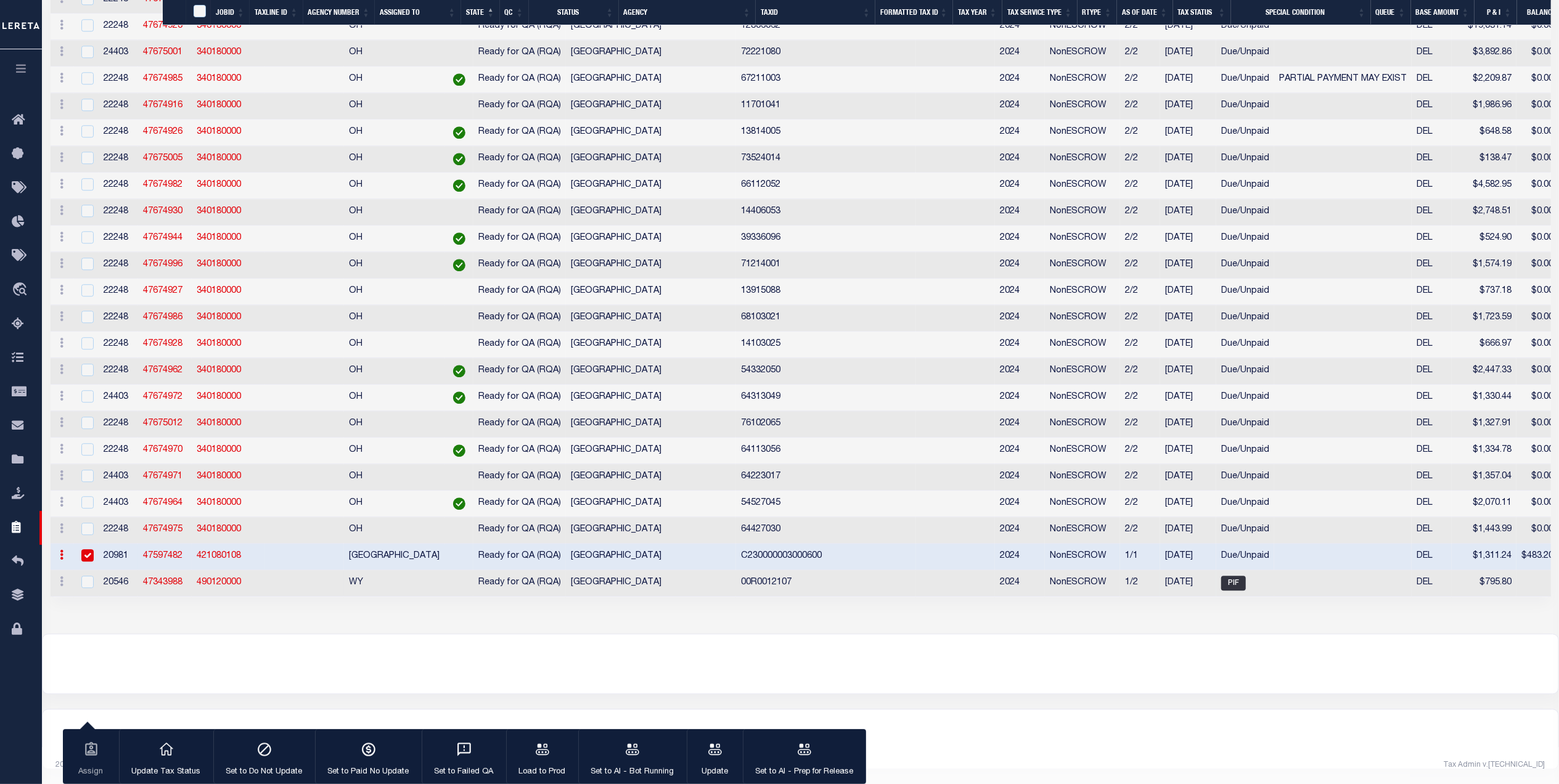
click at [202, 570] on tr "ACTIONS View Detail Delete View in OMS 20546 47343988 490120000 WY Ready for QA…" at bounding box center [1390, 583] width 2679 height 27
click at [87, 577] on input "checkbox" at bounding box center [87, 581] width 12 height 12
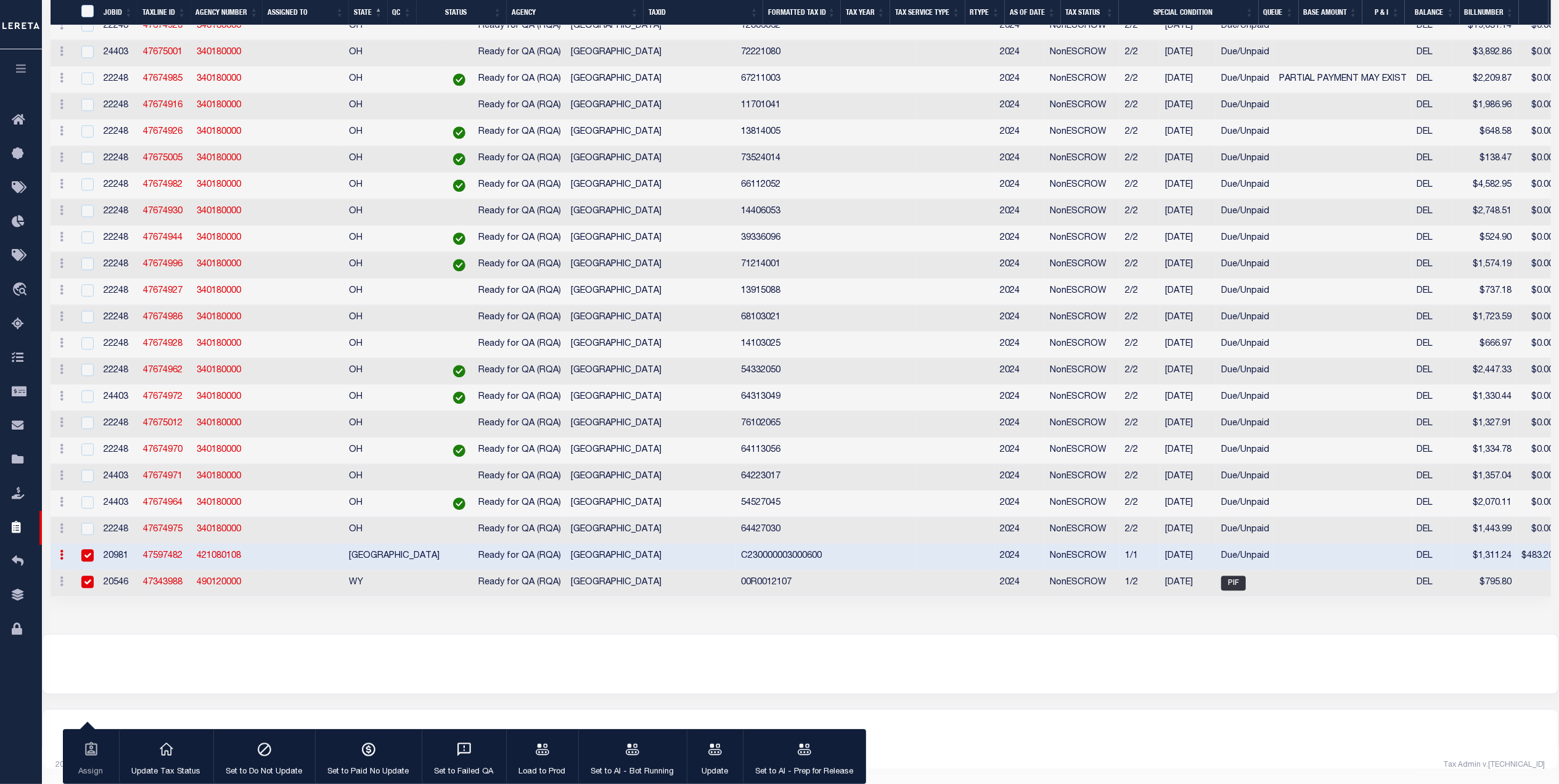
checkbox input "true"
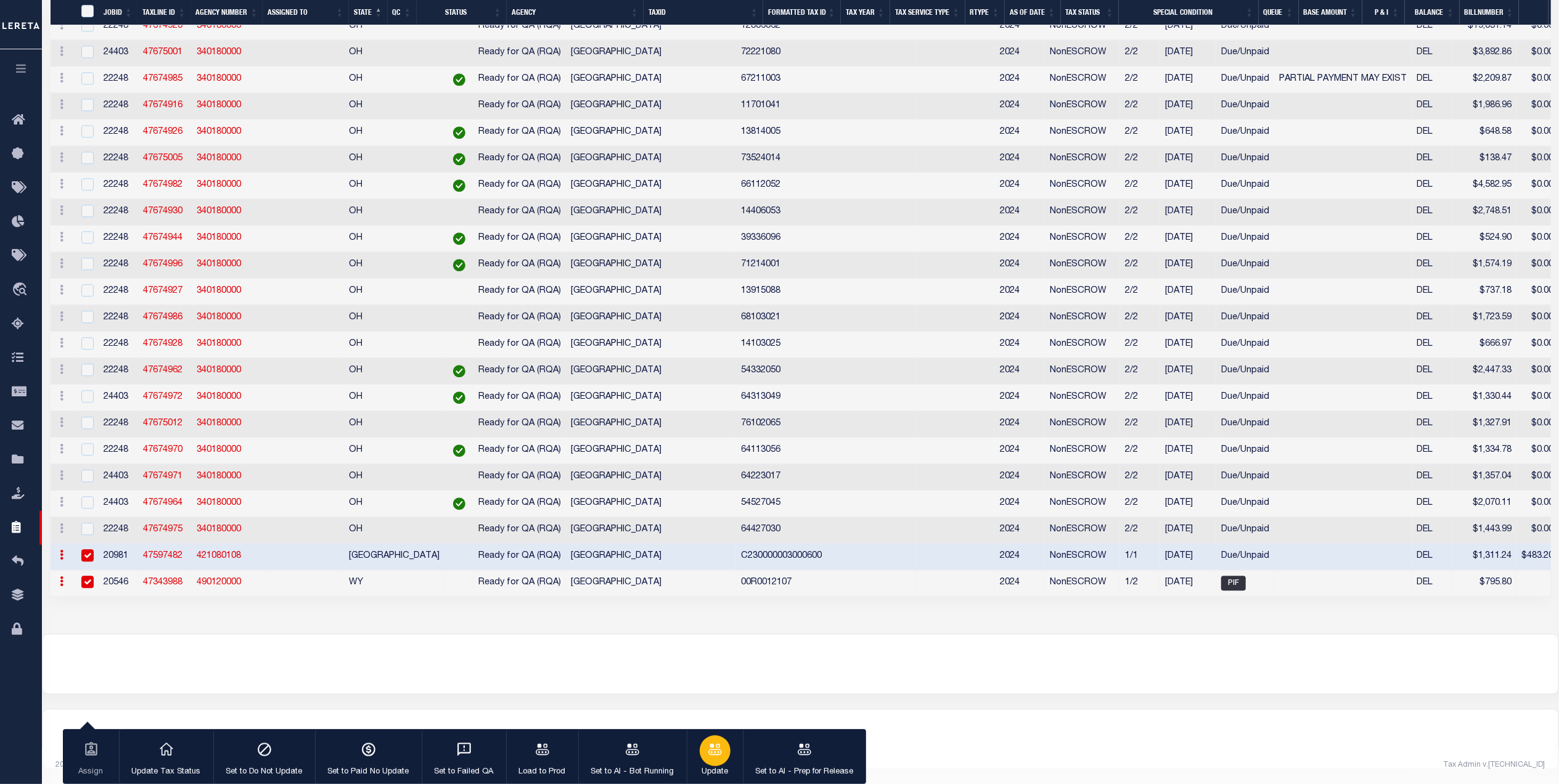
click at [725, 757] on div "button" at bounding box center [715, 751] width 31 height 31
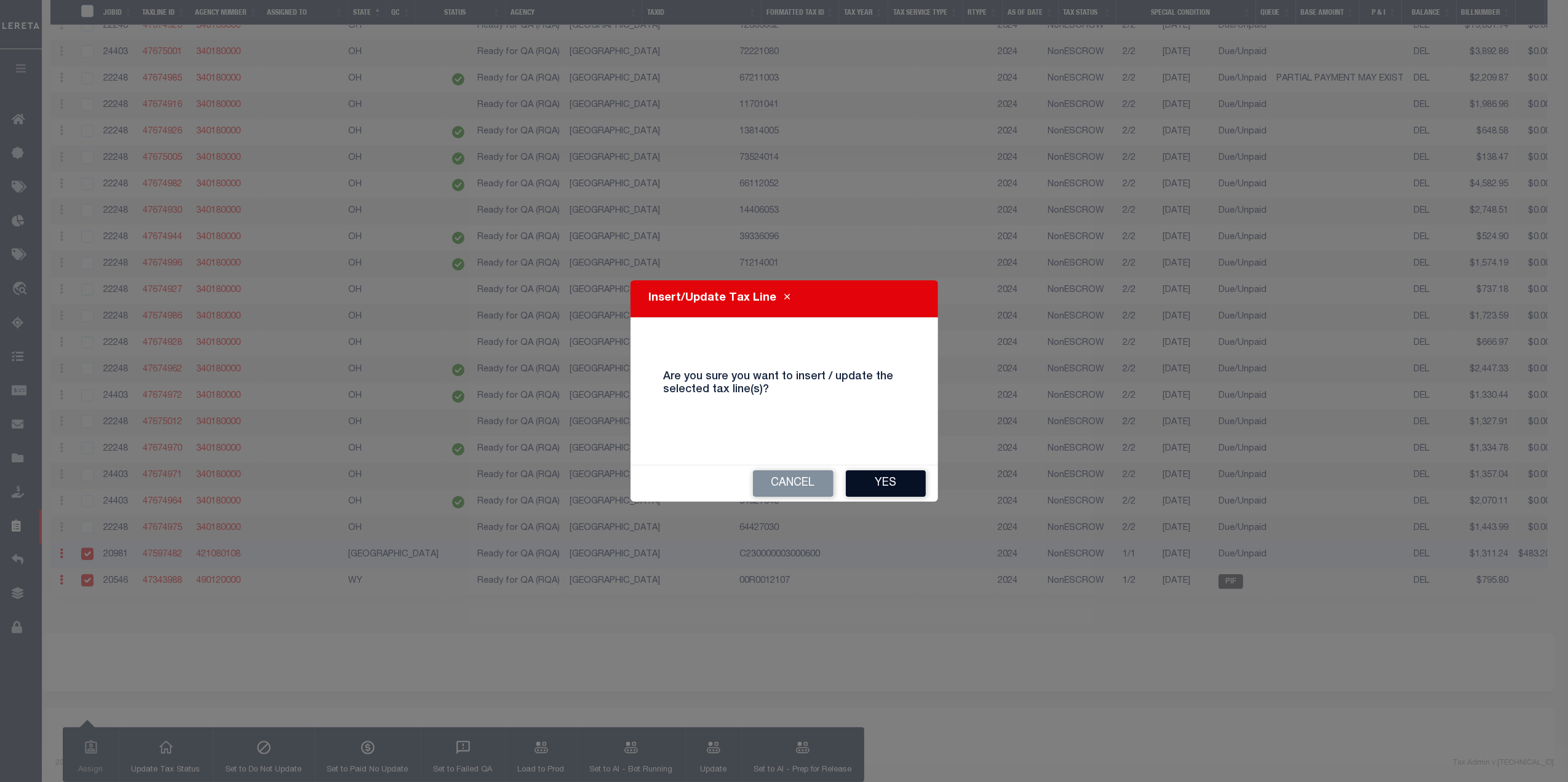
click at [874, 485] on button "Yes" at bounding box center [885, 483] width 80 height 27
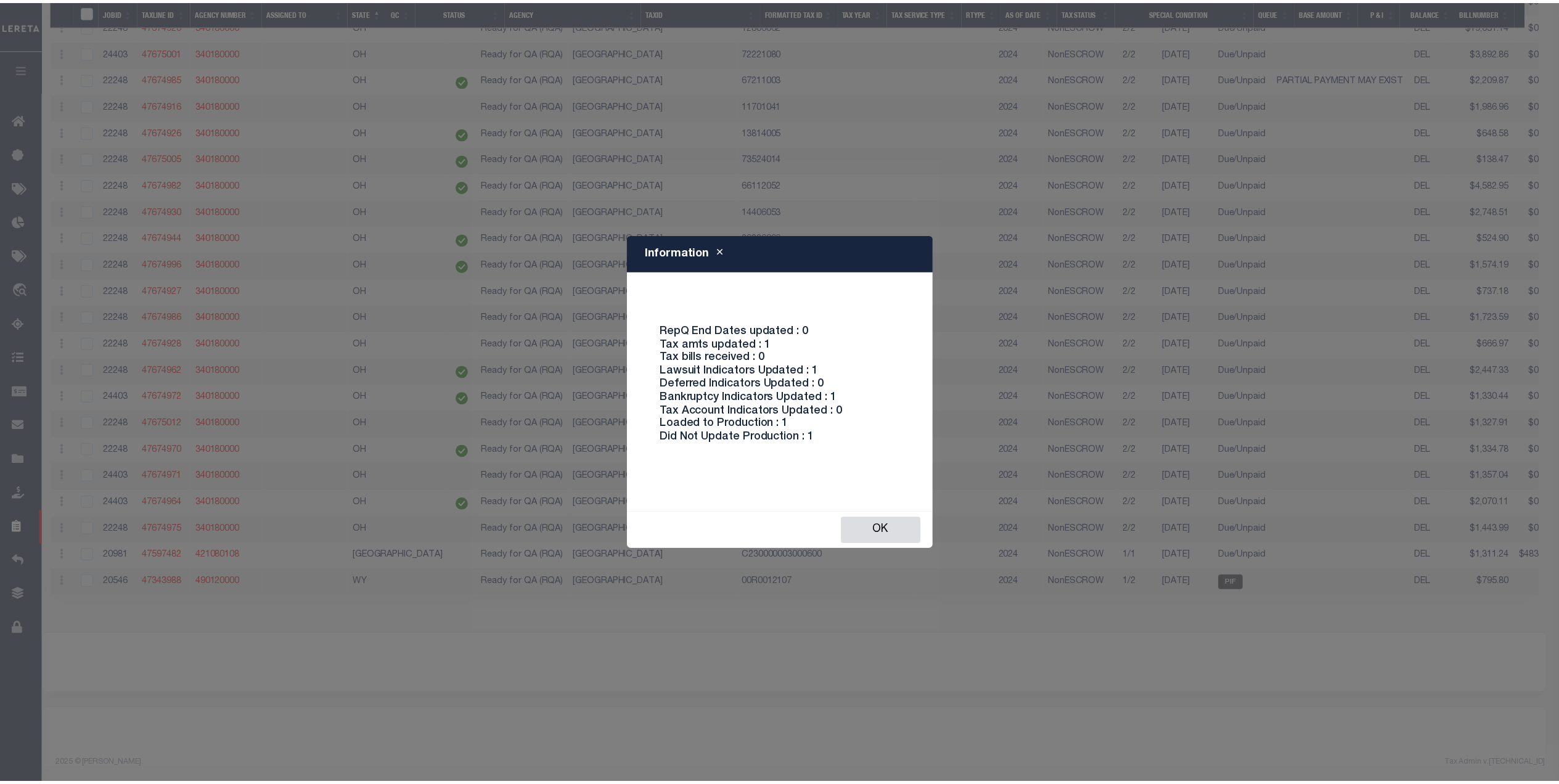
scroll to position [8147, 0]
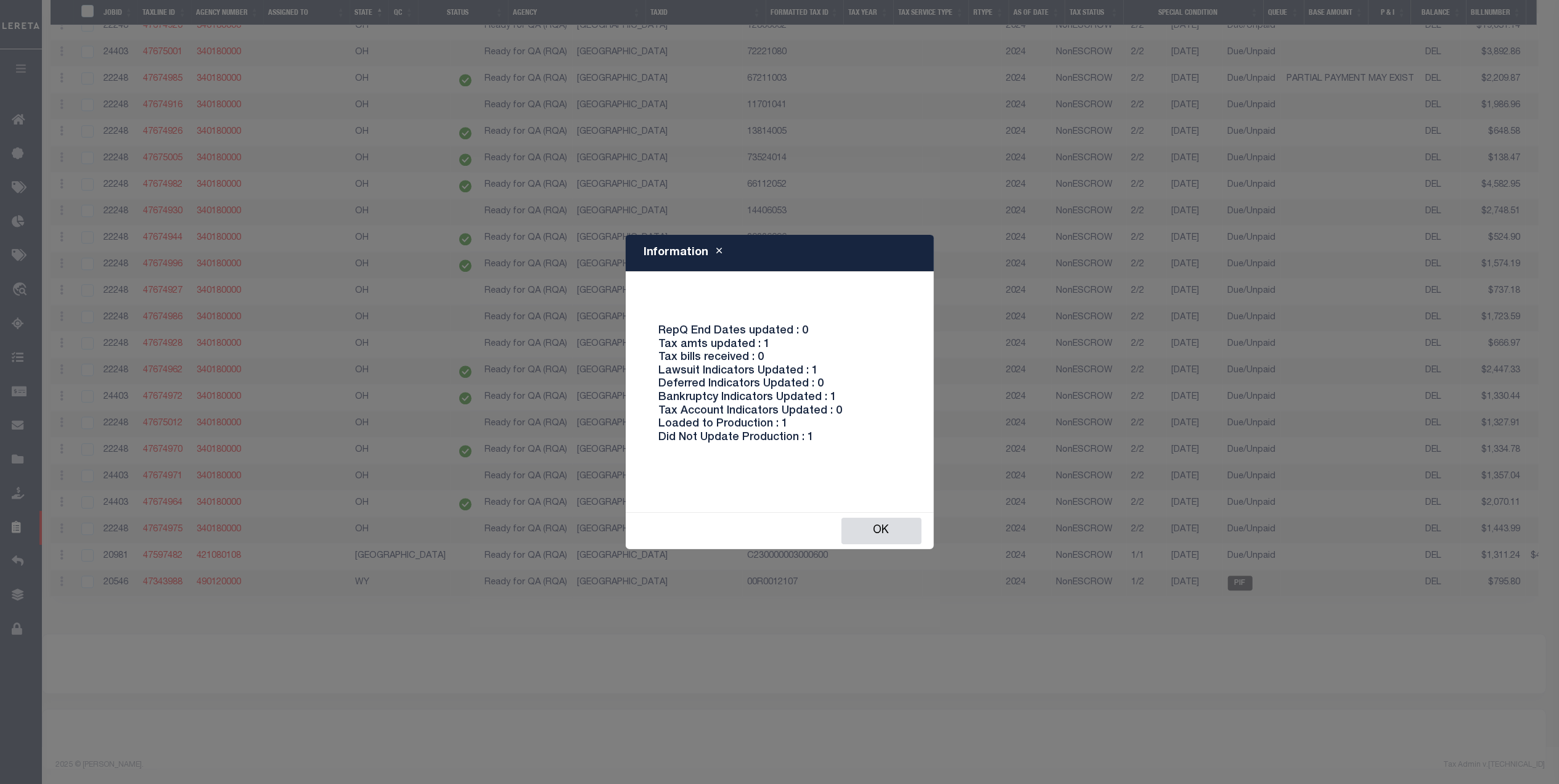
click at [711, 250] on button "Close" at bounding box center [720, 252] width 22 height 15
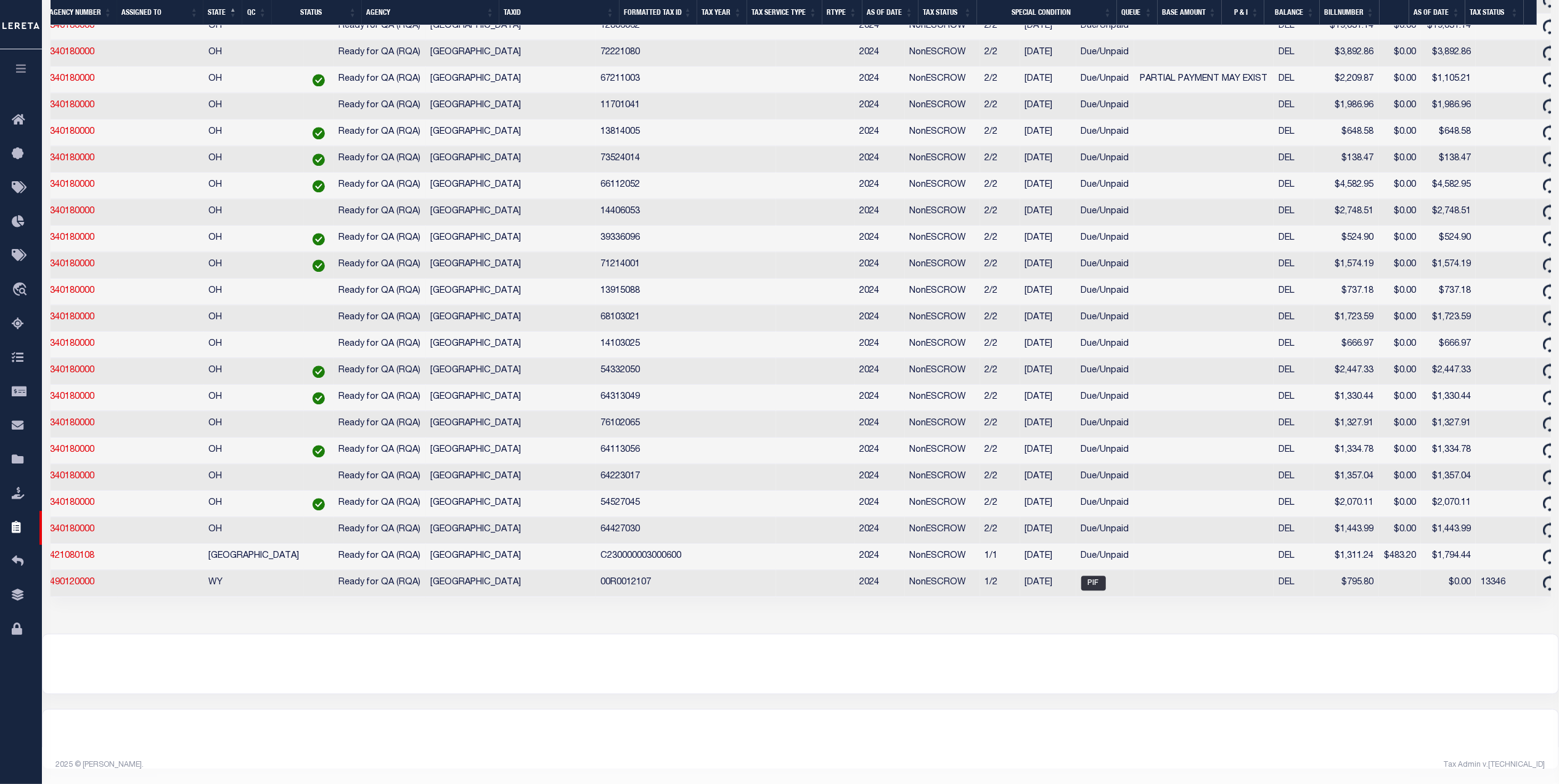
scroll to position [0, 0]
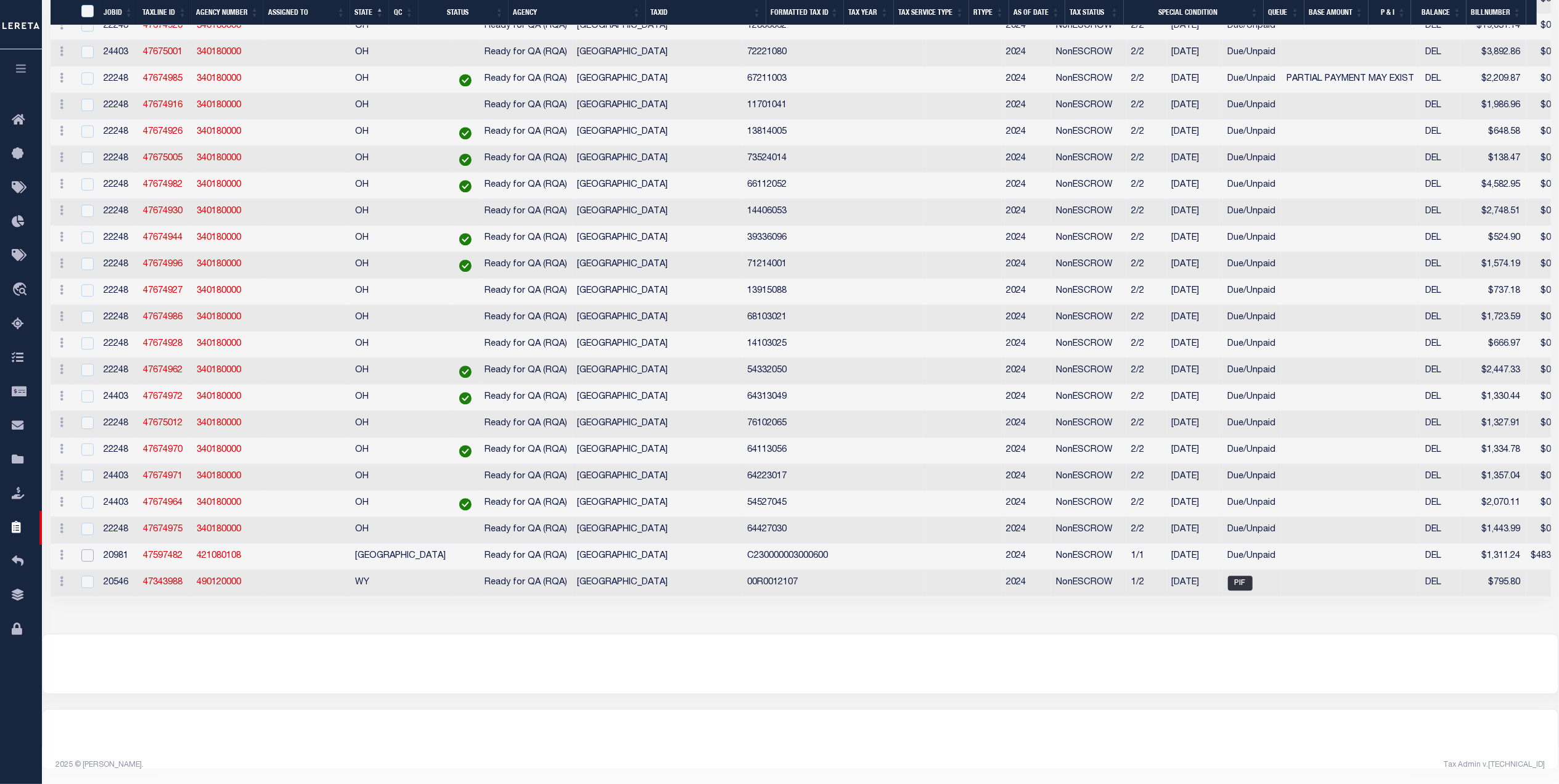
click at [90, 549] on input "checkbox" at bounding box center [87, 554] width 12 height 12
checkbox input "true"
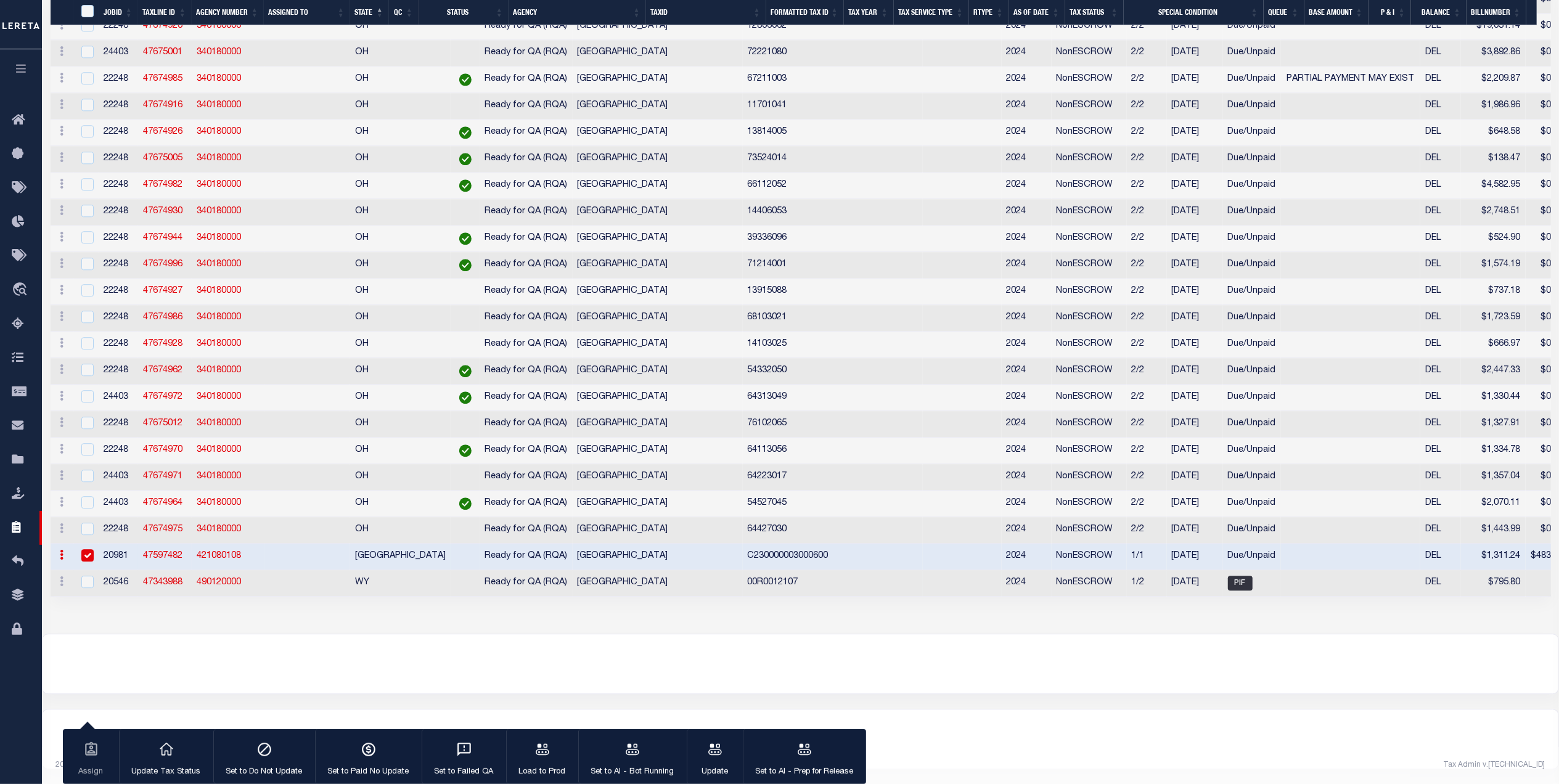
scroll to position [8144, 0]
click at [84, 576] on input "checkbox" at bounding box center [87, 581] width 12 height 12
checkbox input "true"
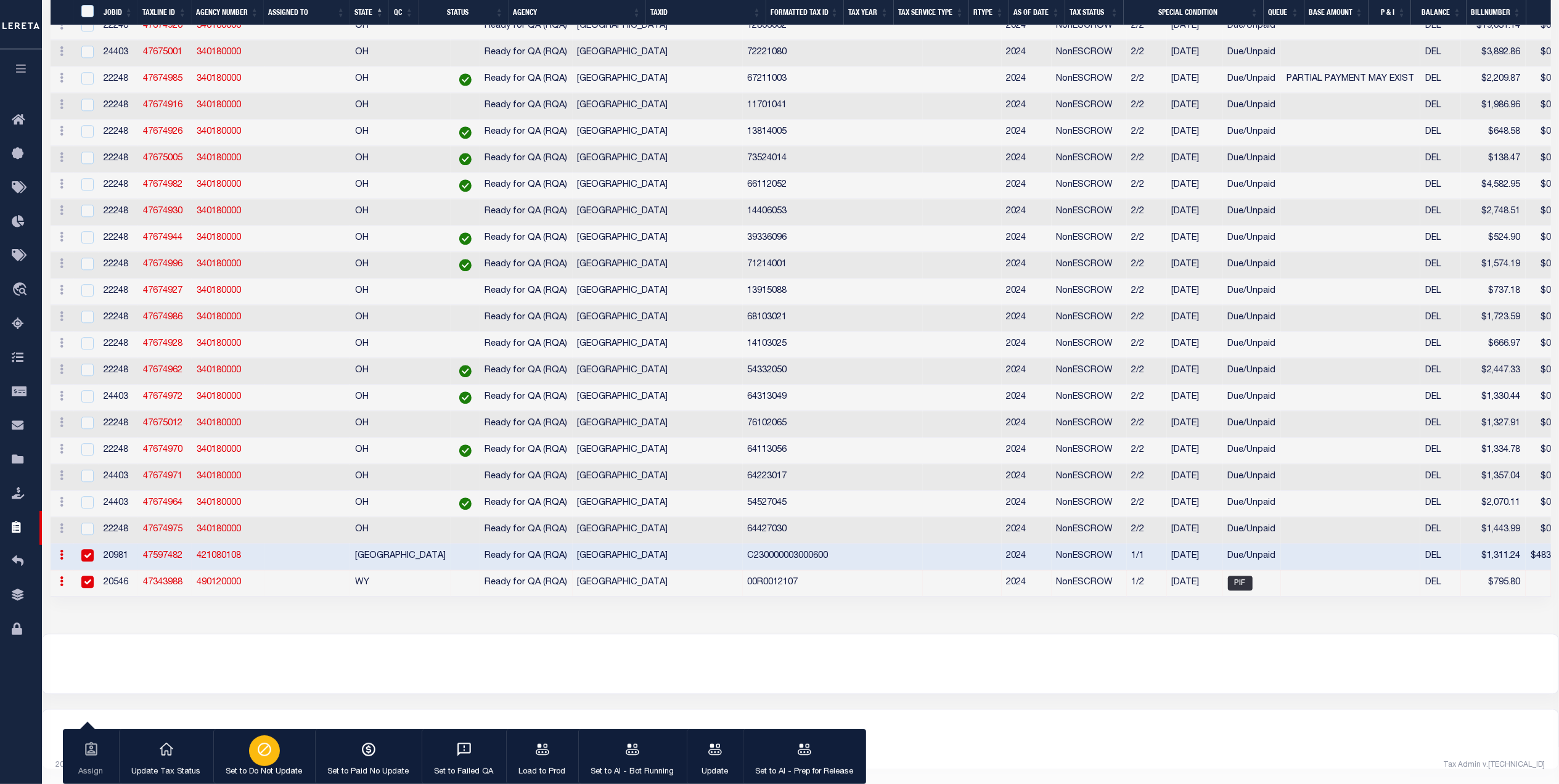
click at [273, 754] on div "button" at bounding box center [264, 751] width 31 height 31
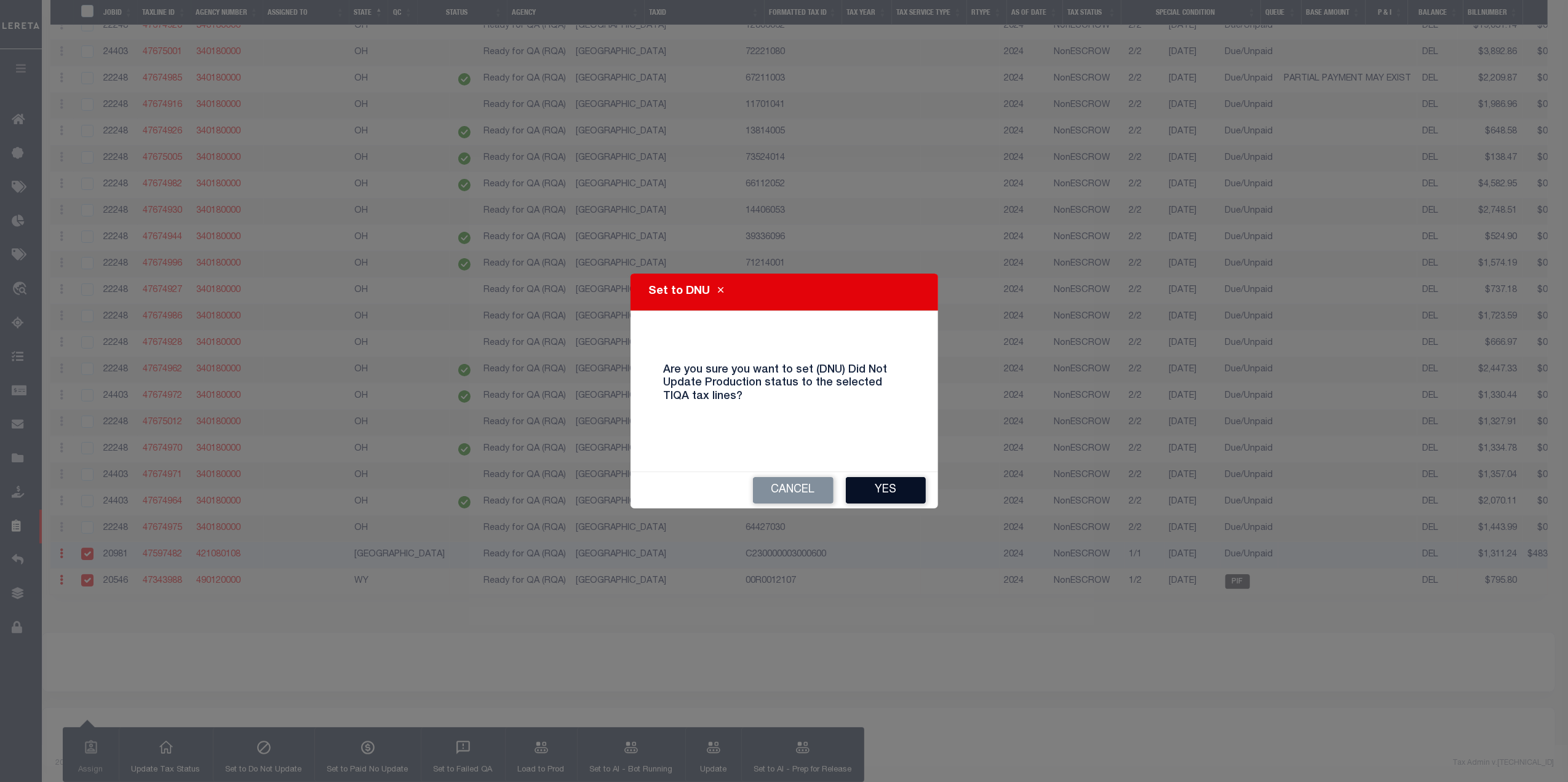
click at [901, 491] on button "Yes" at bounding box center [885, 490] width 80 height 27
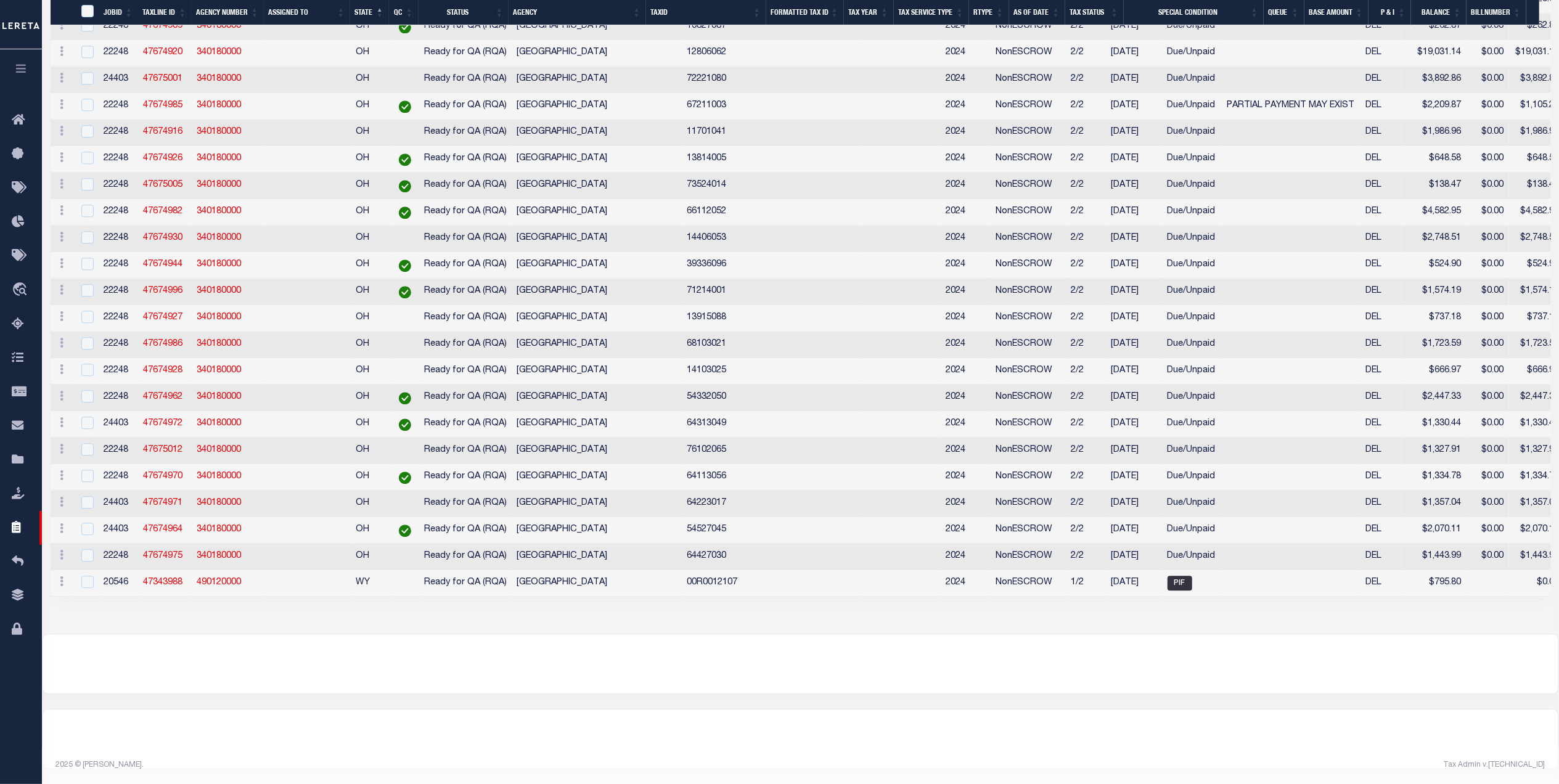
scroll to position [8118, 0]
click at [85, 576] on input "checkbox" at bounding box center [87, 581] width 12 height 12
checkbox input "true"
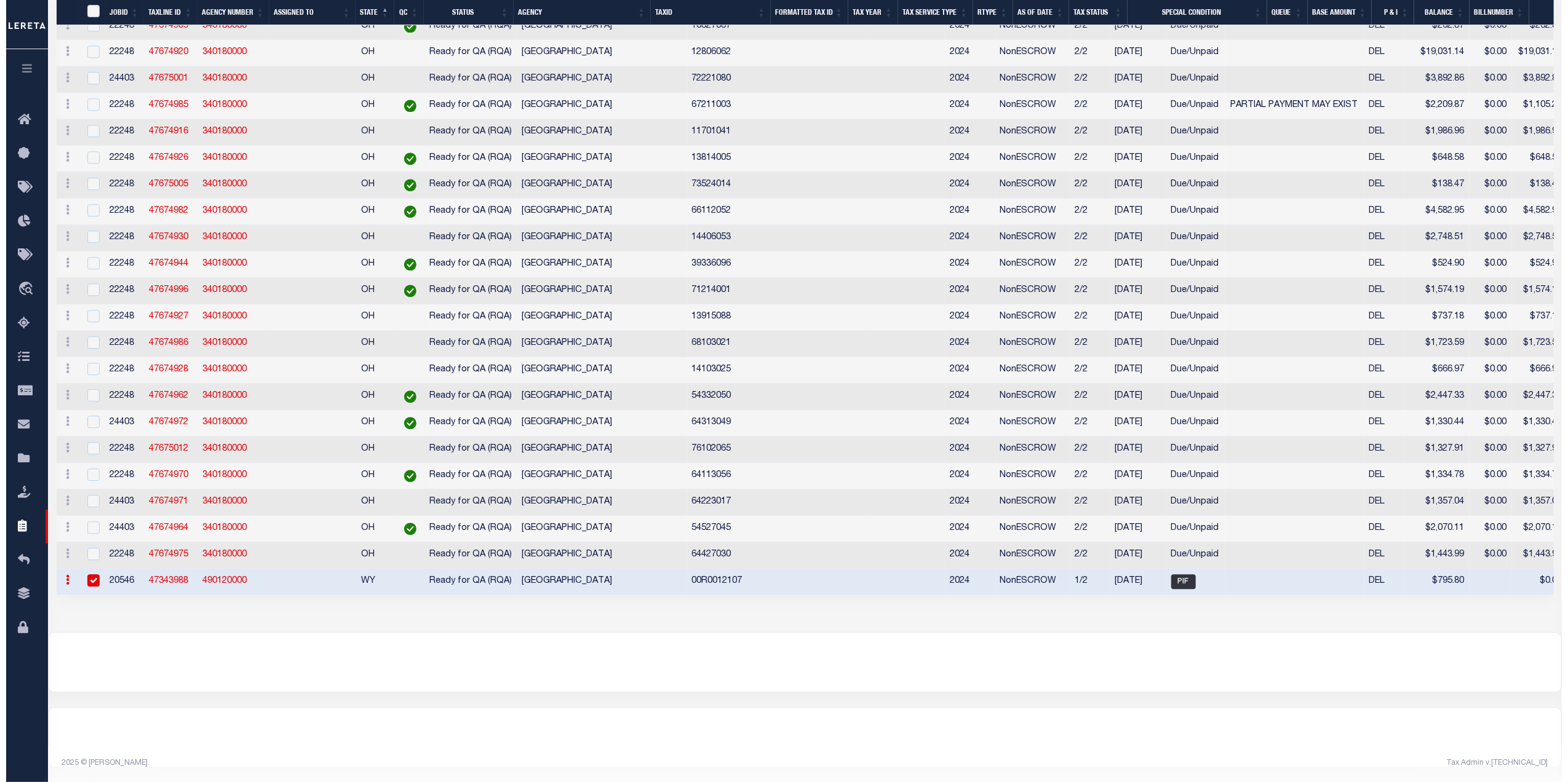
scroll to position [8071, 0]
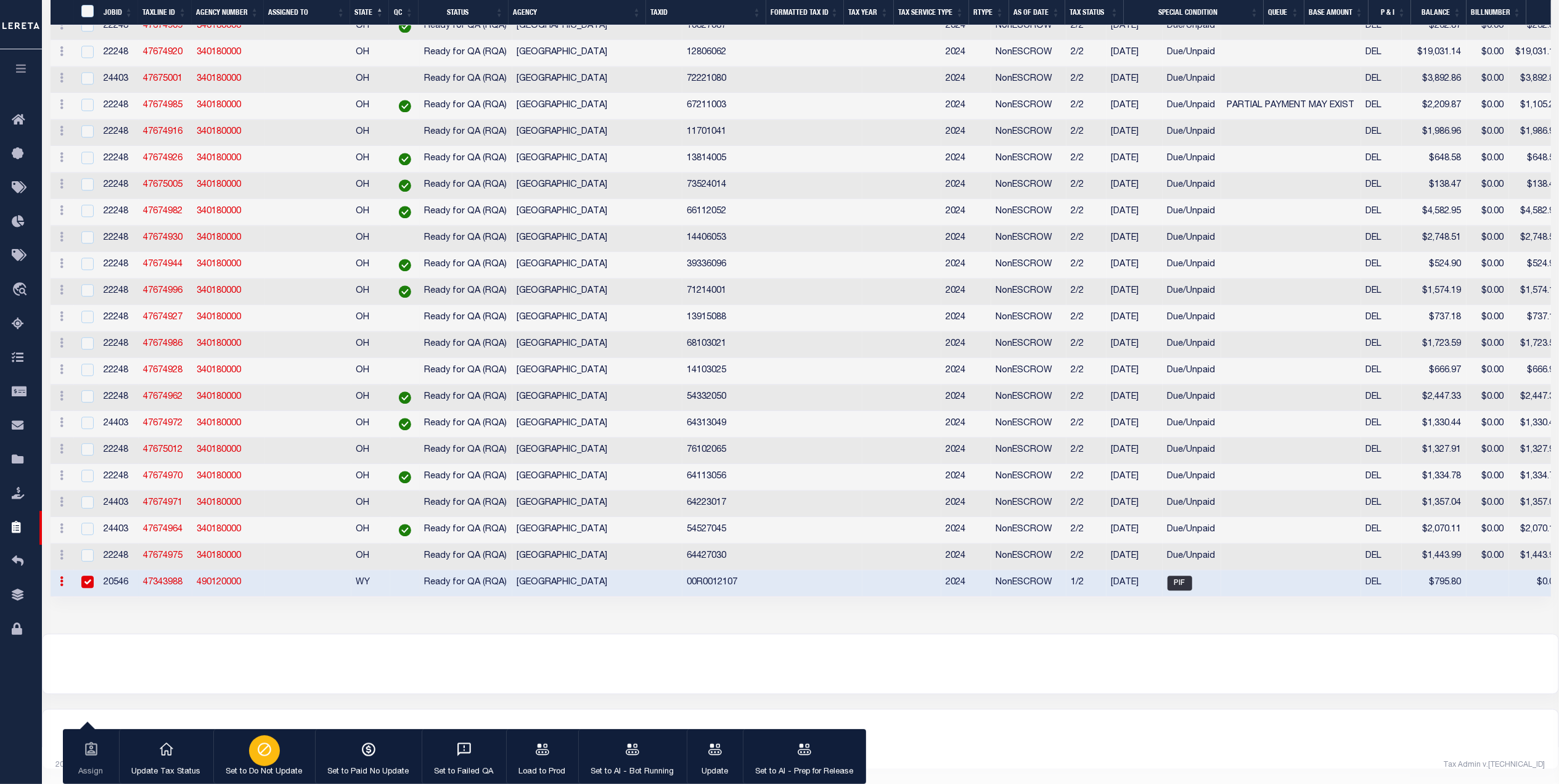
click at [279, 763] on button "Set to Do Not Update" at bounding box center [264, 756] width 102 height 55
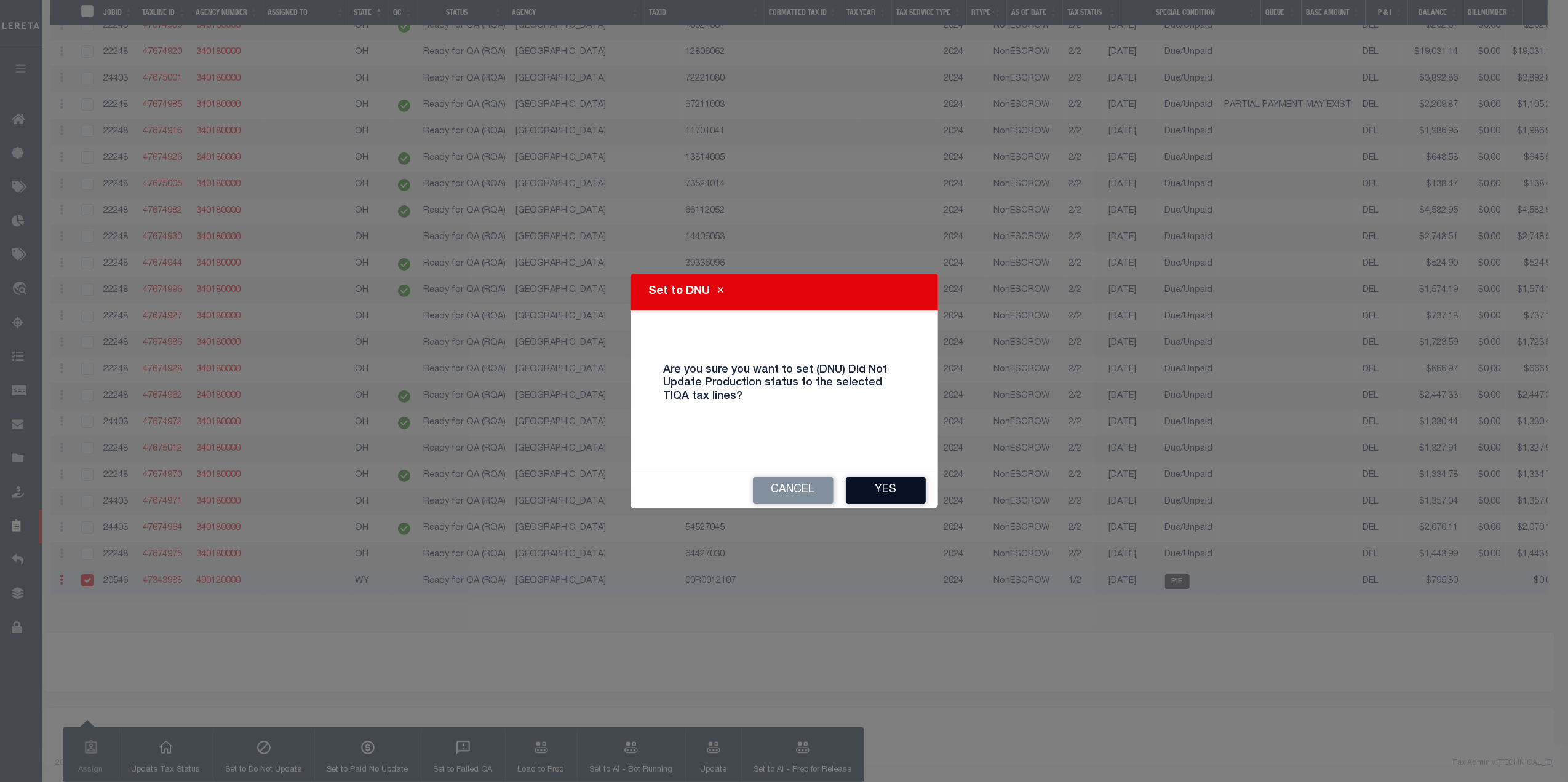
click at [892, 494] on button "Yes" at bounding box center [885, 490] width 80 height 27
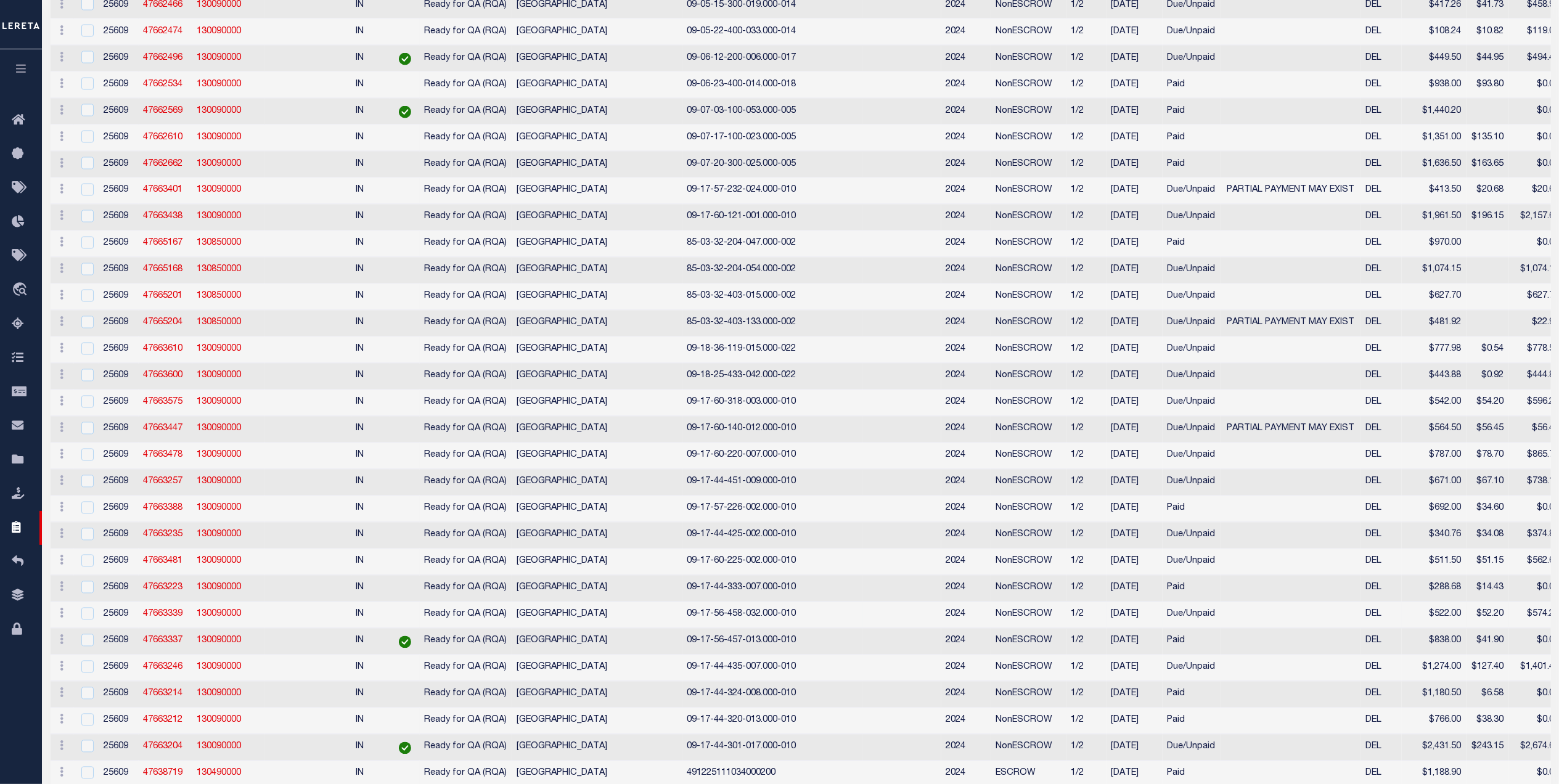
scroll to position [0, 0]
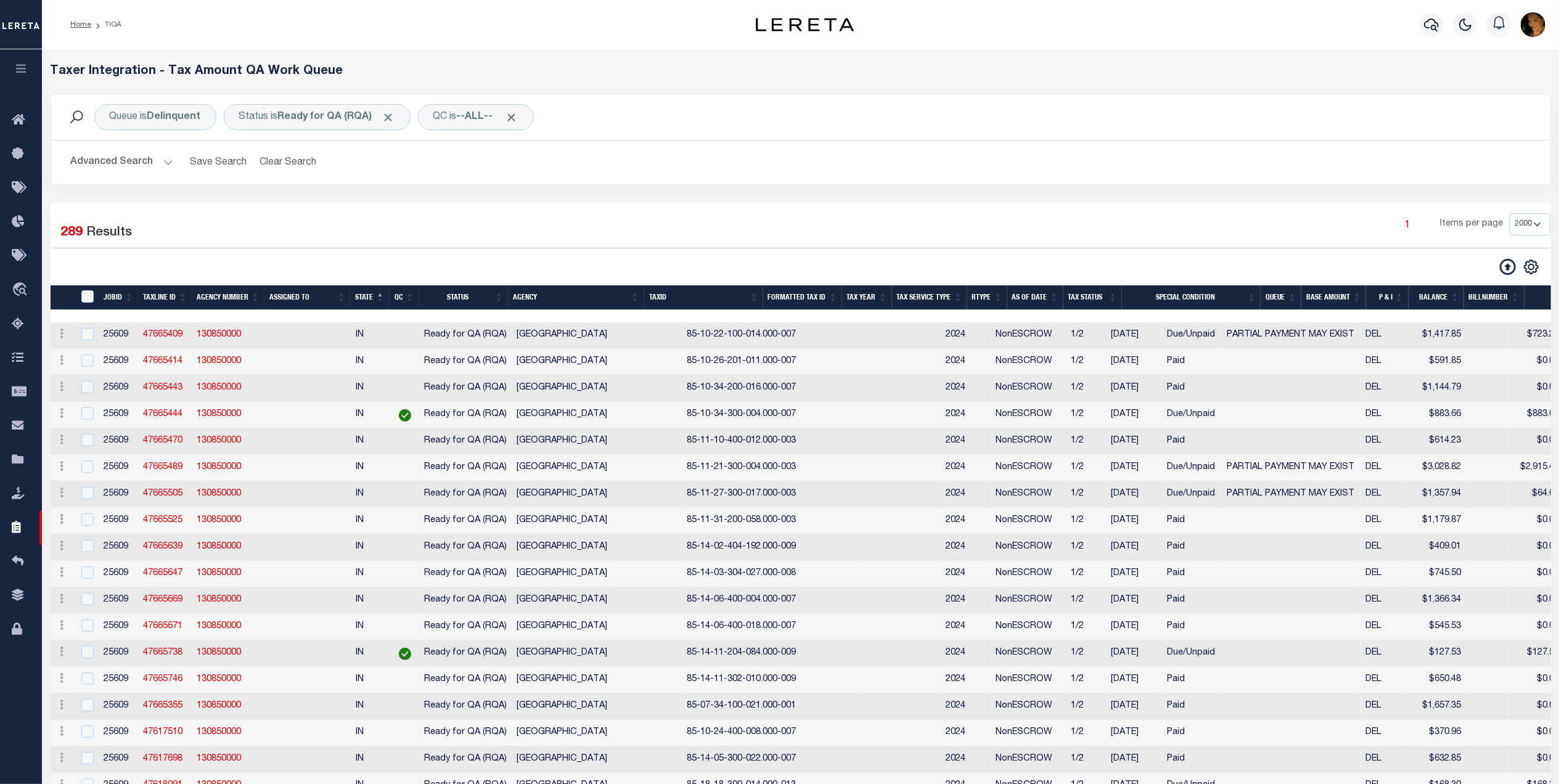
click at [836, 218] on div "1 Items per page 10 25 50 100 200 500 1000 2000" at bounding box center [991, 229] width 1120 height 32
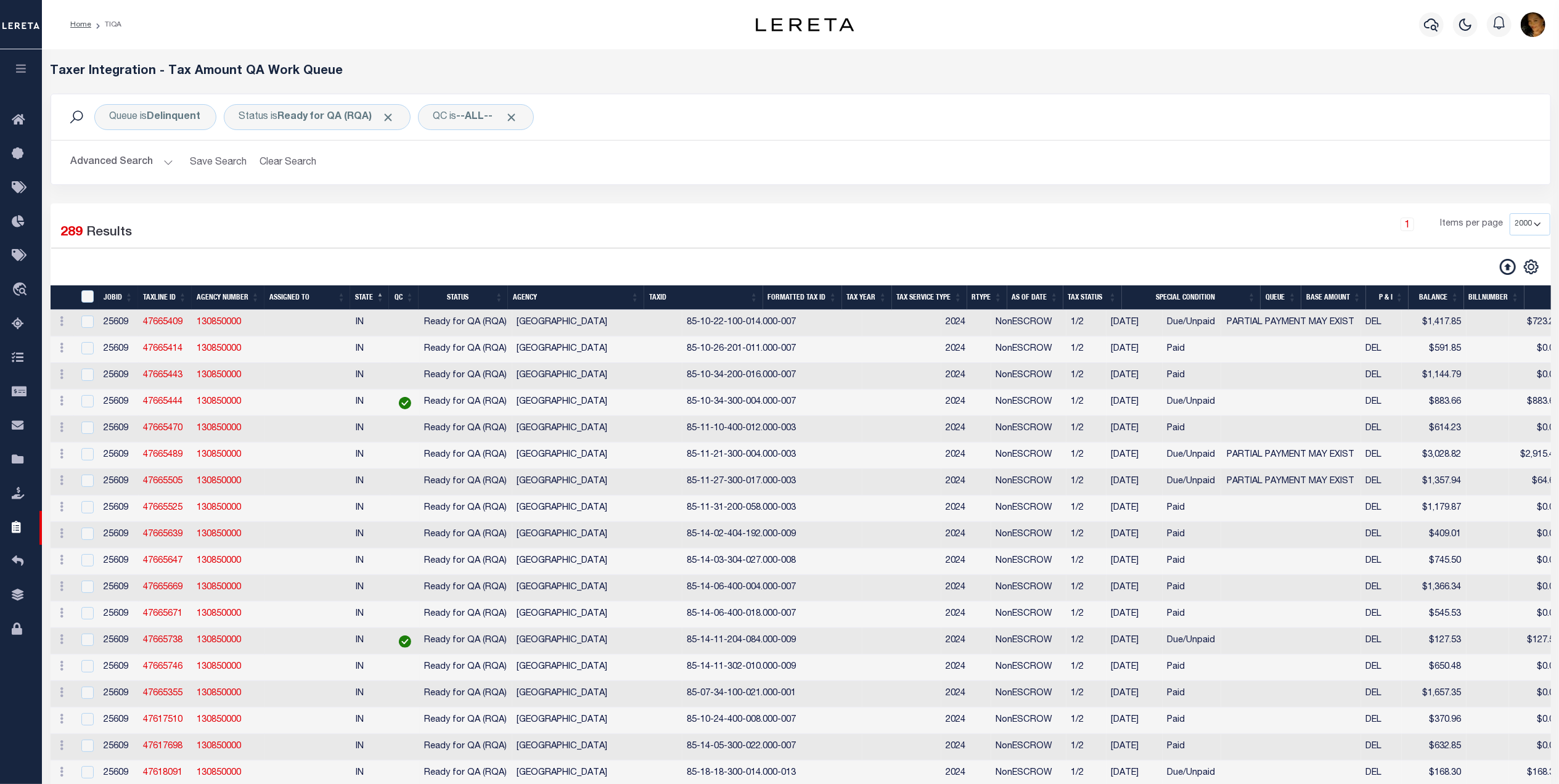
click at [171, 168] on button "Advanced Search" at bounding box center [121, 162] width 102 height 24
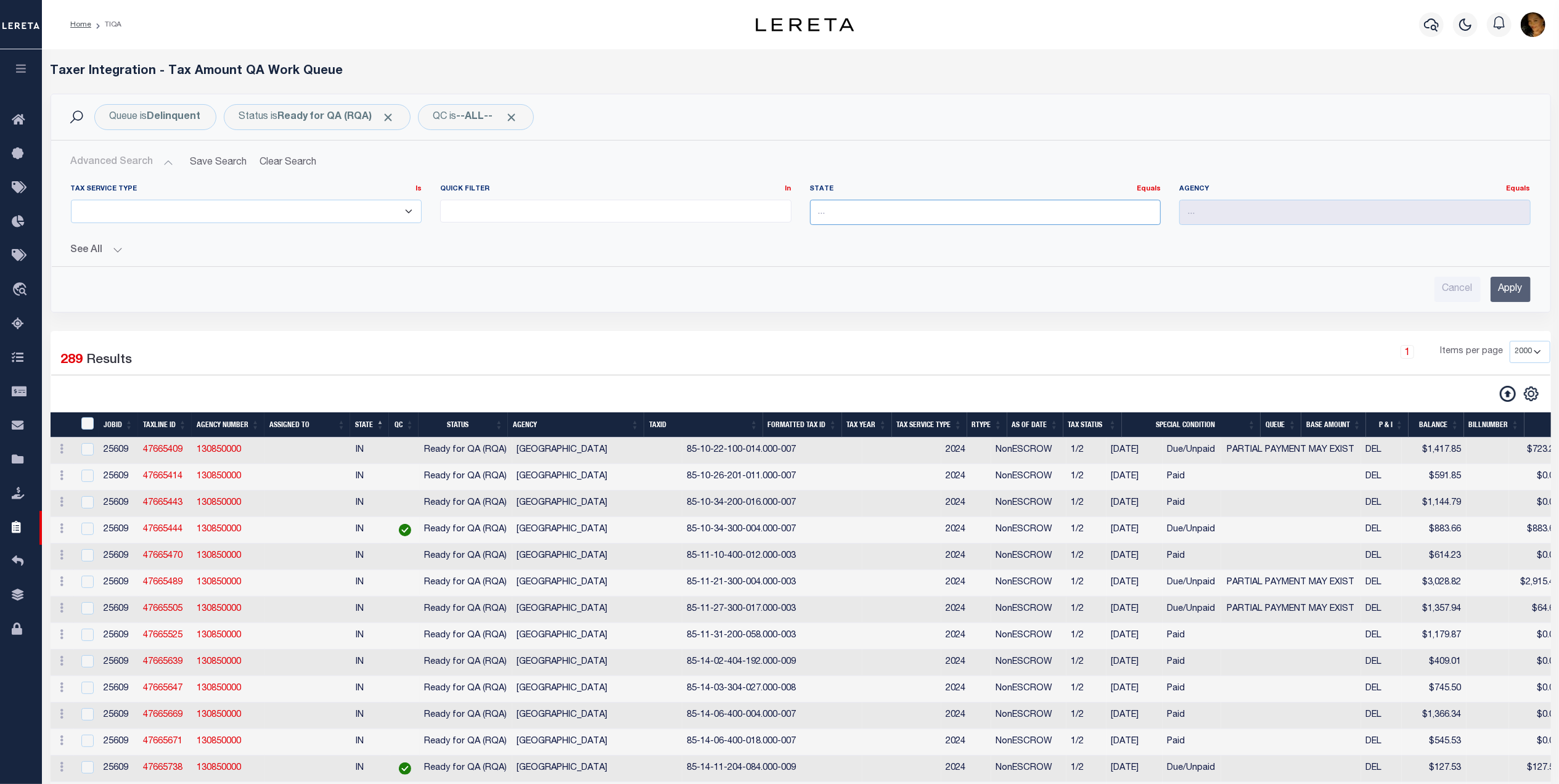
click at [831, 210] on input "text" at bounding box center [985, 213] width 352 height 26
click at [881, 240] on div "NJ" at bounding box center [985, 236] width 350 height 19
type input "NJ"
click at [1504, 288] on input "Apply" at bounding box center [1511, 289] width 40 height 26
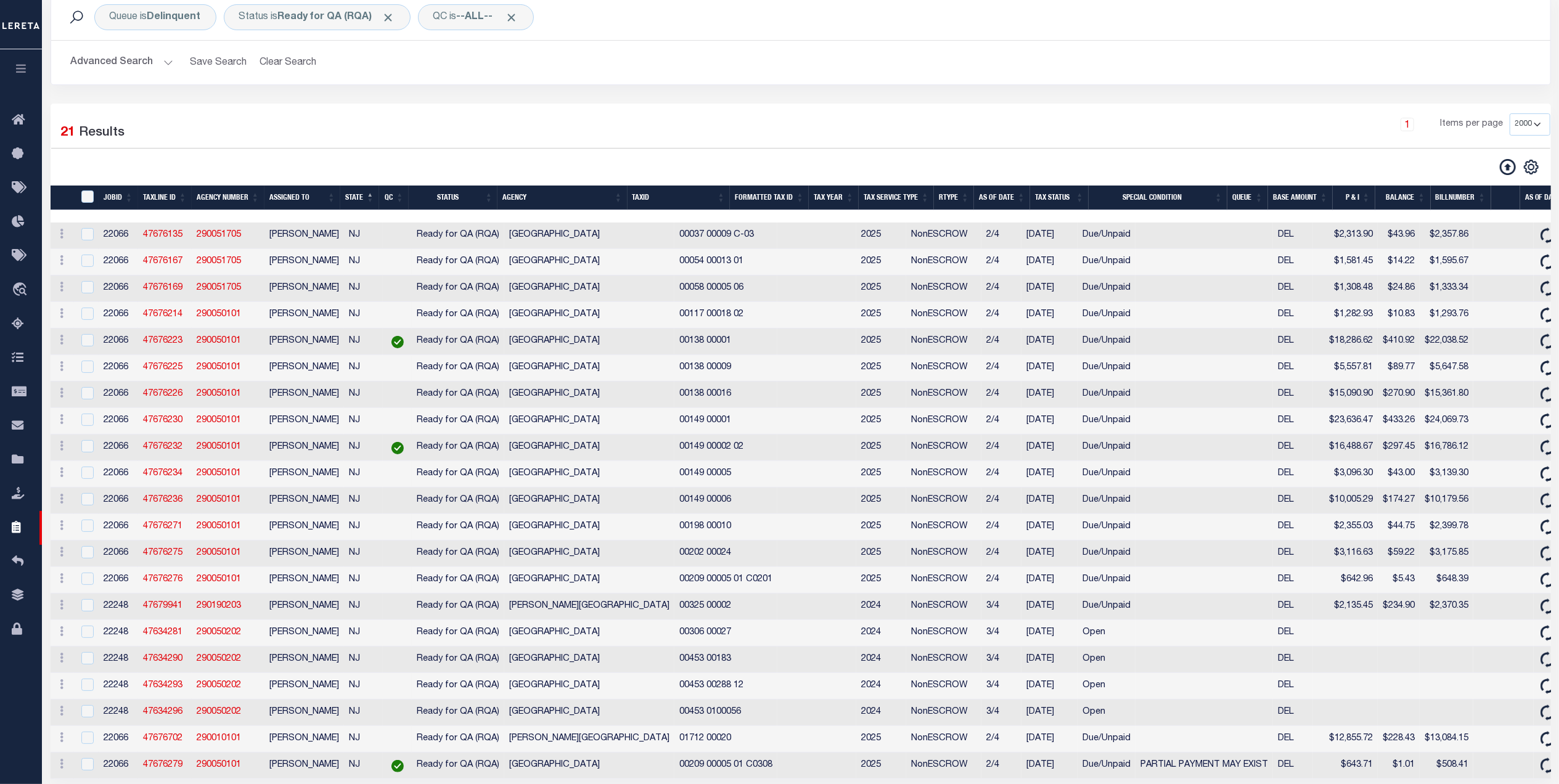
scroll to position [95, 0]
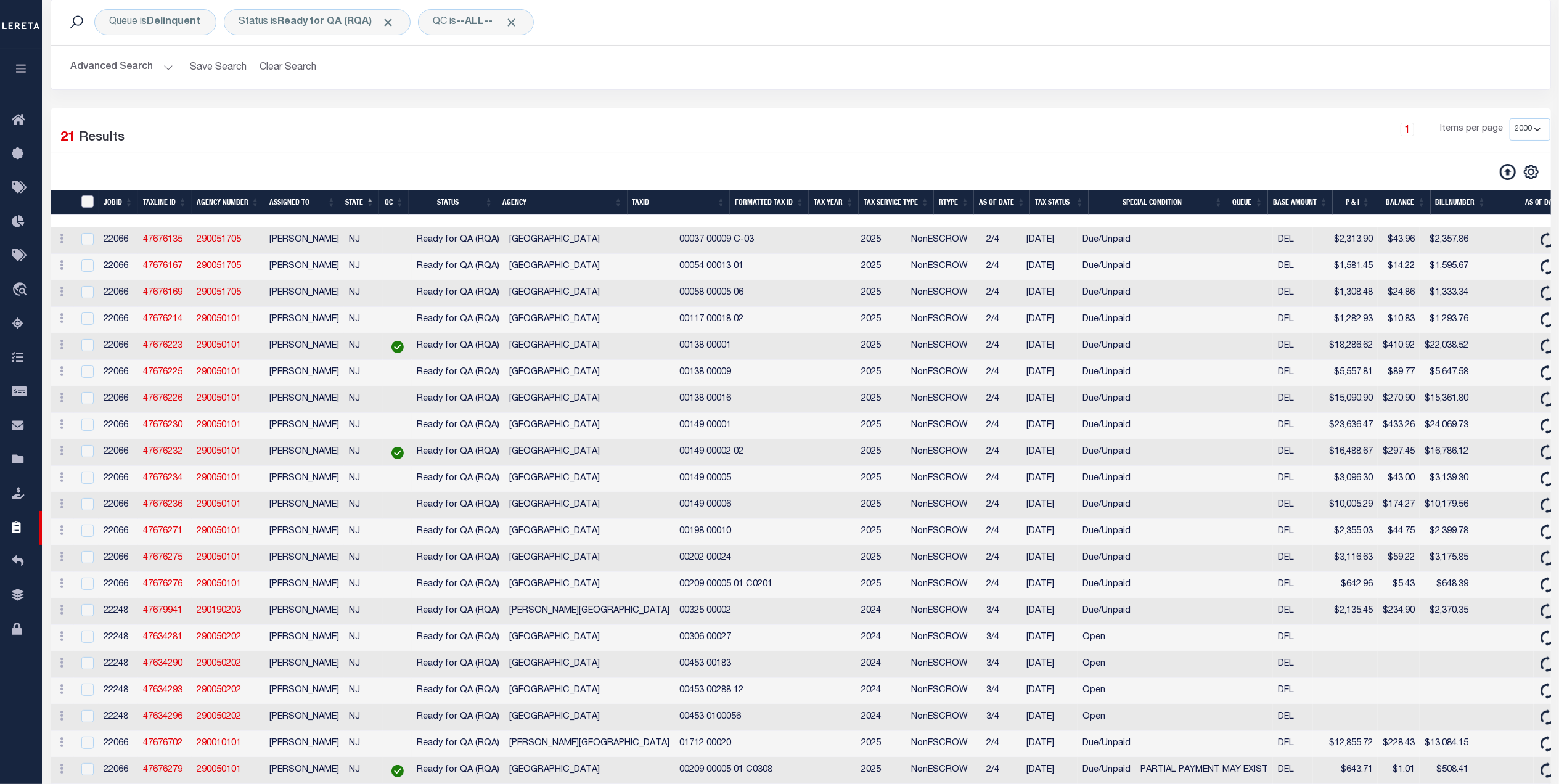
click at [89, 203] on input "TaxID" at bounding box center [87, 201] width 12 height 12
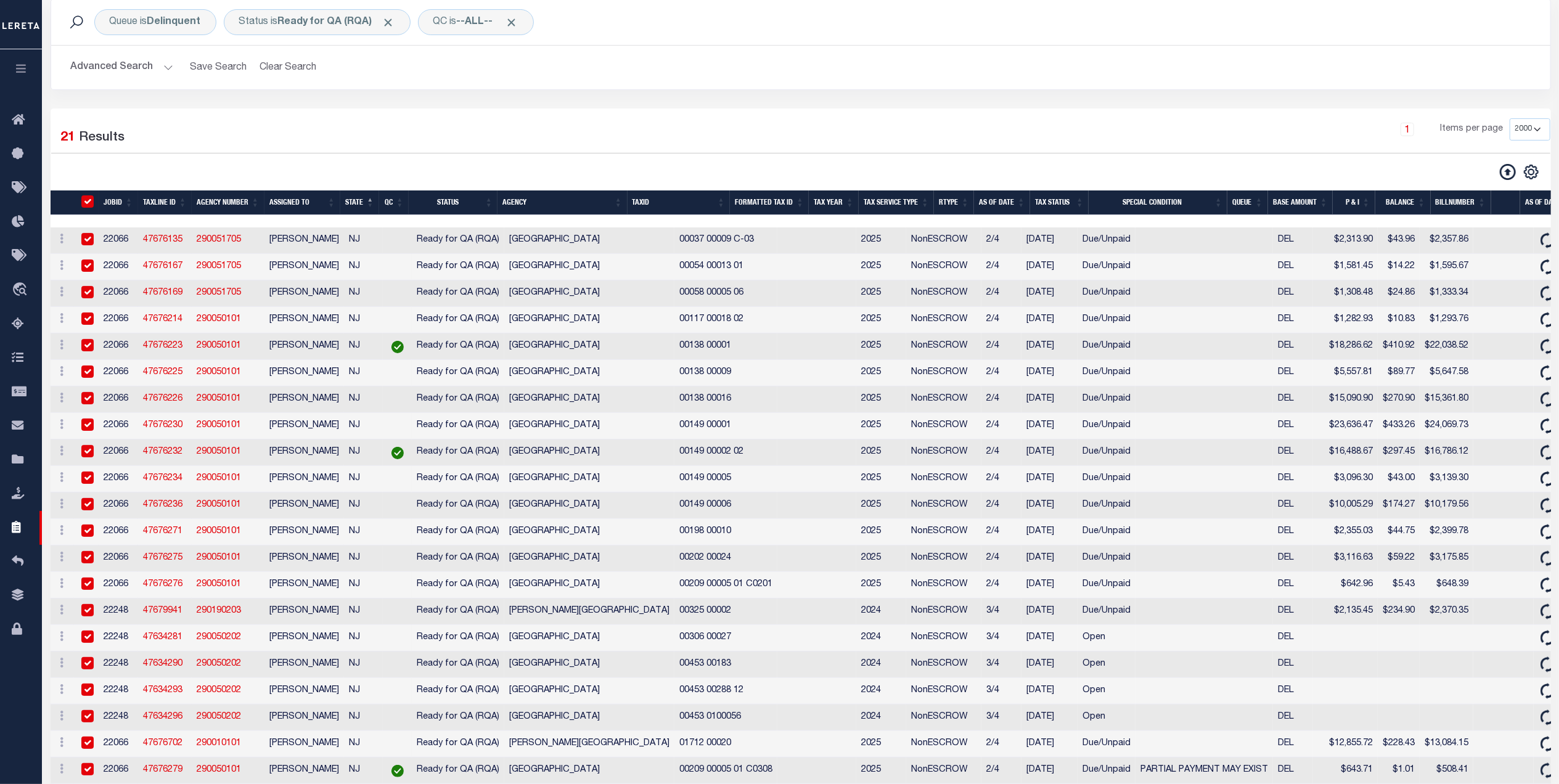
checkbox input "true"
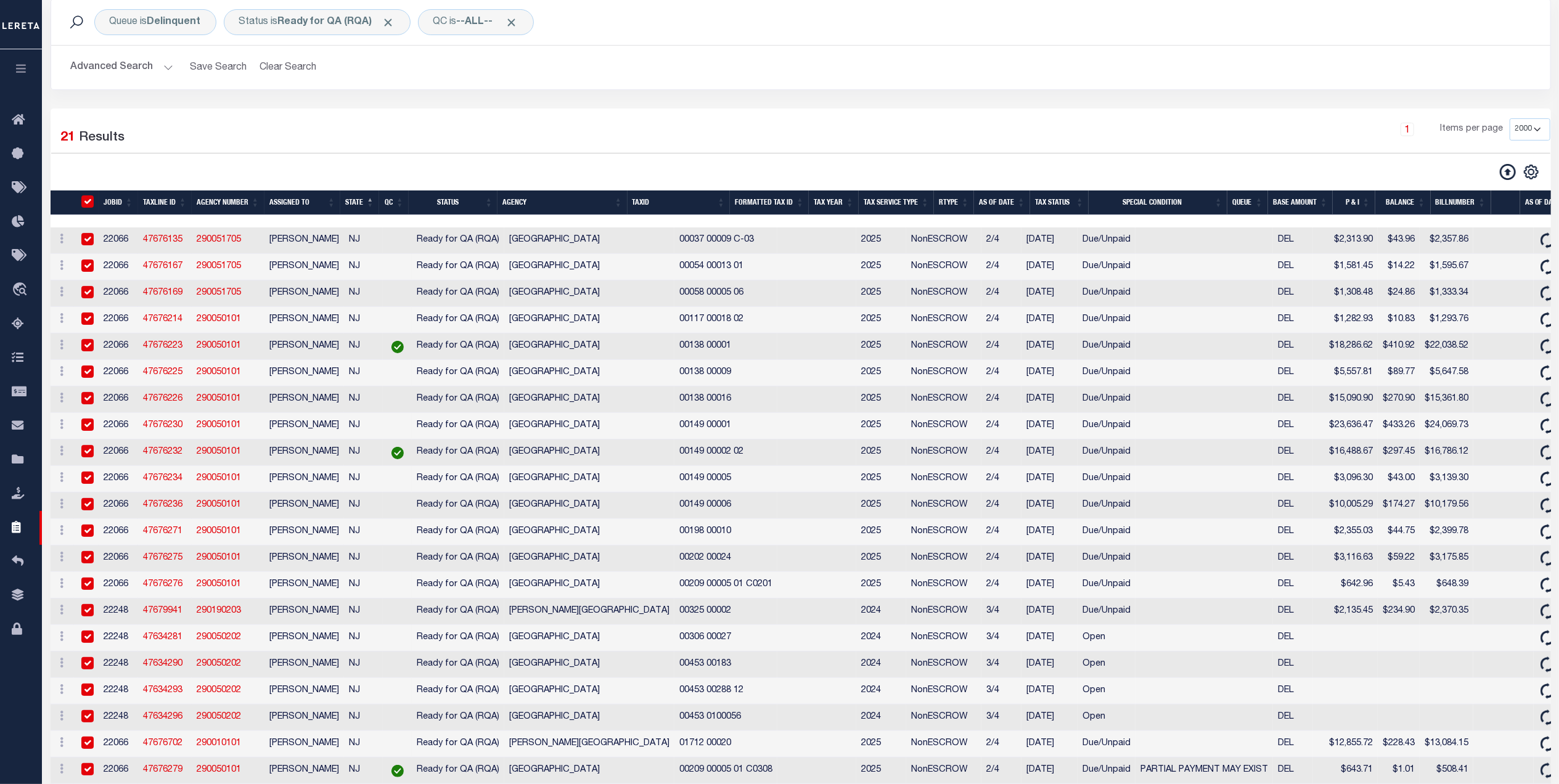
checkbox input "true"
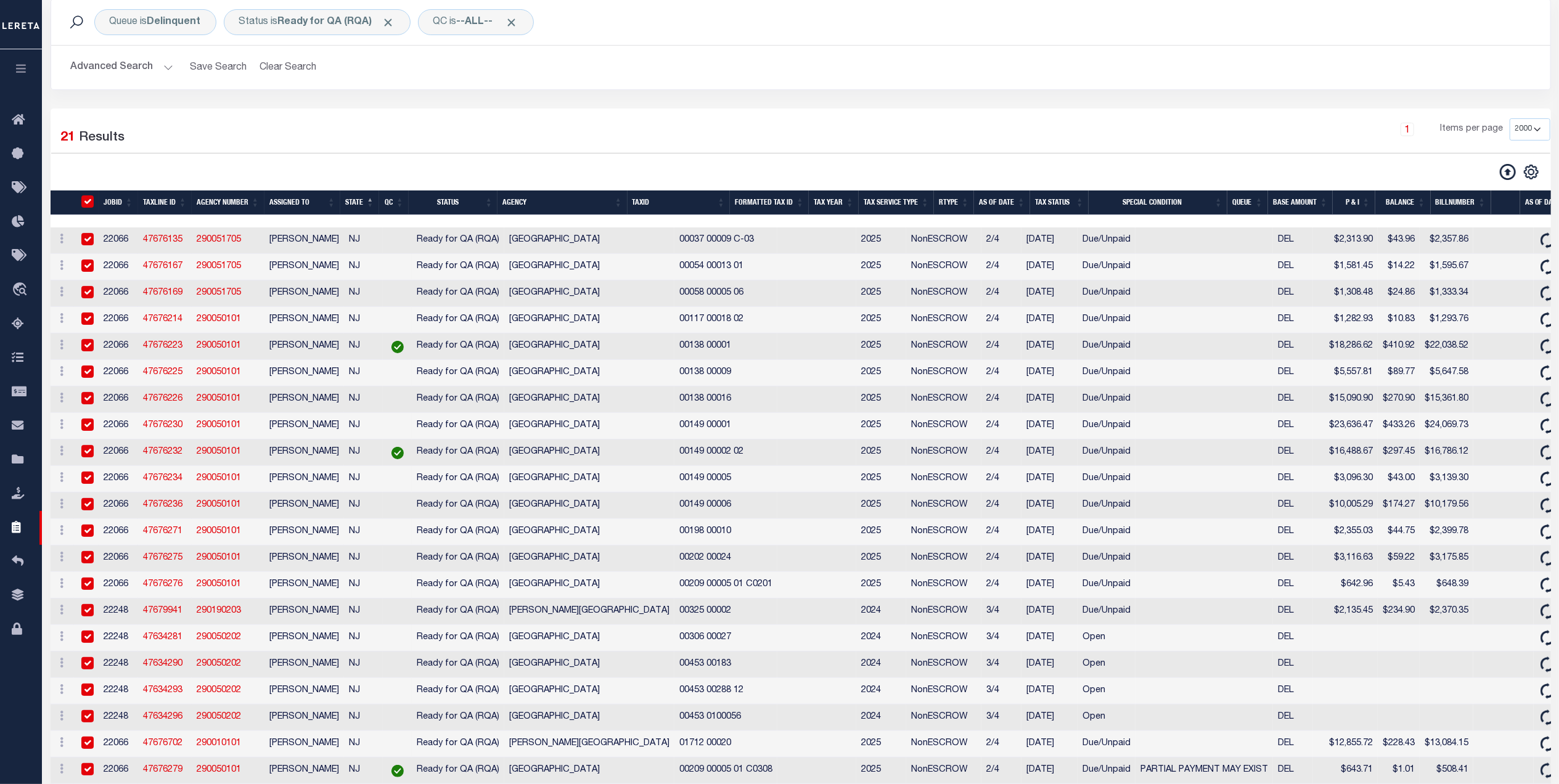
checkbox input "true"
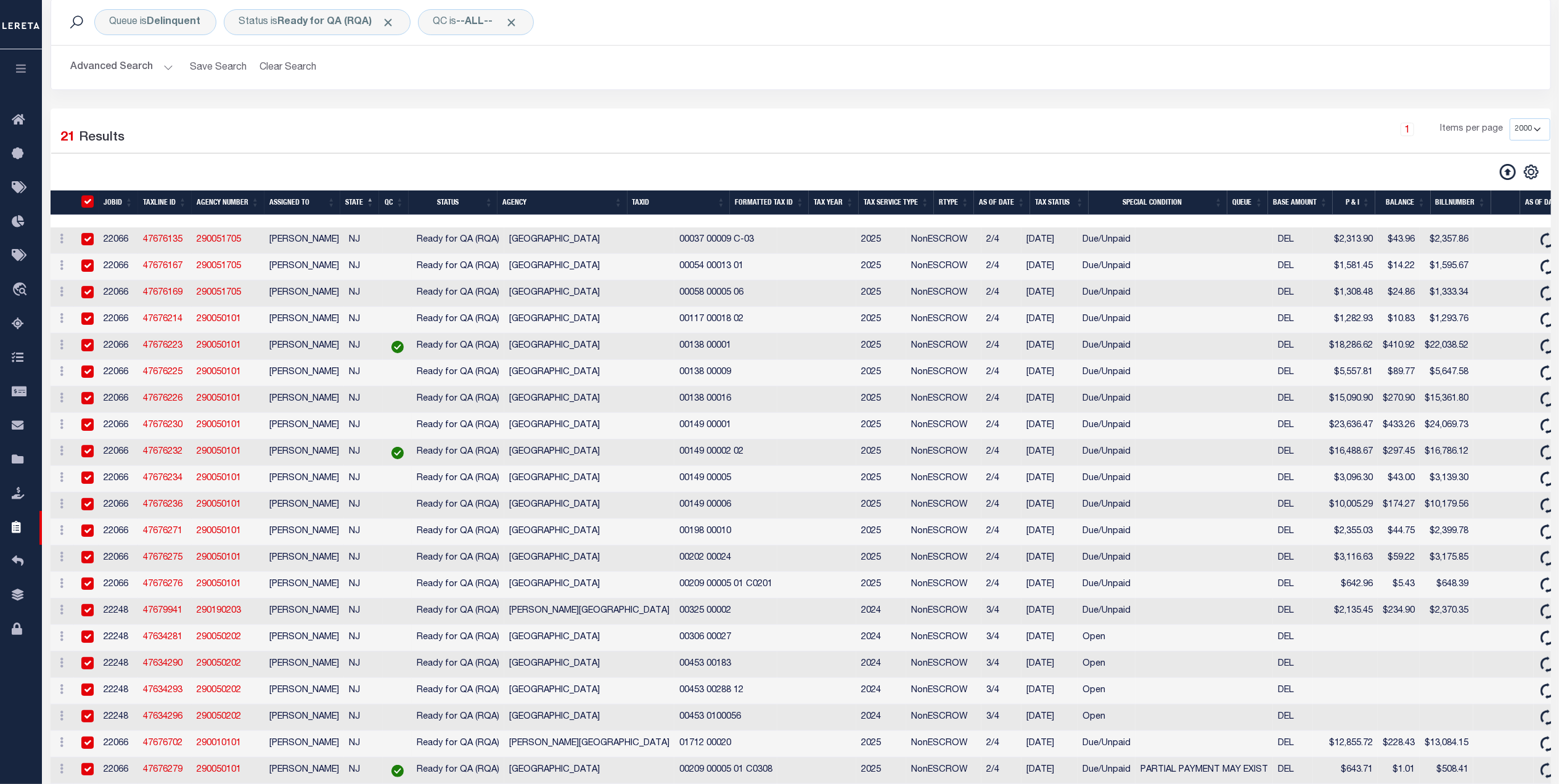
checkbox input "true"
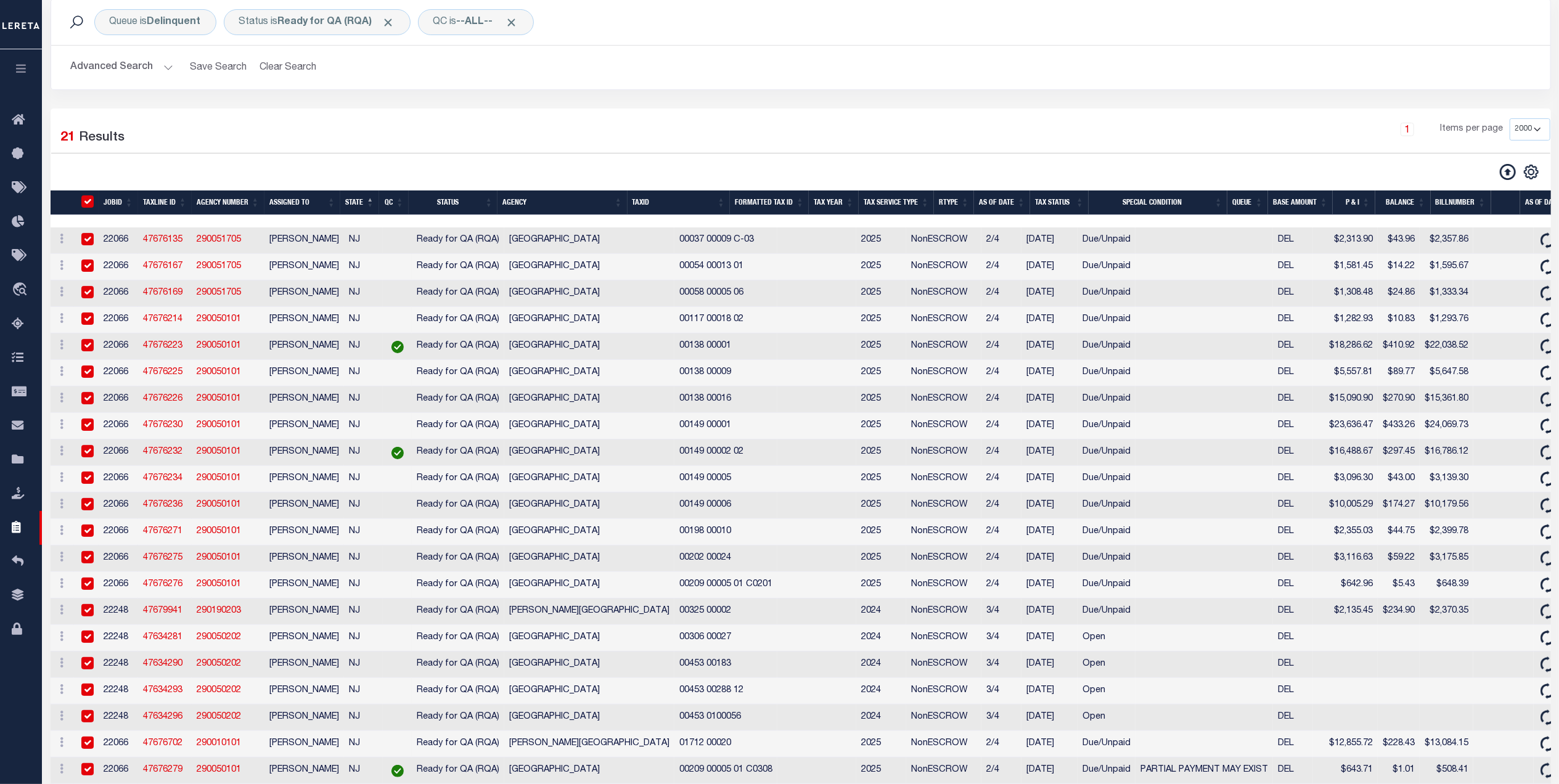
checkbox input "true"
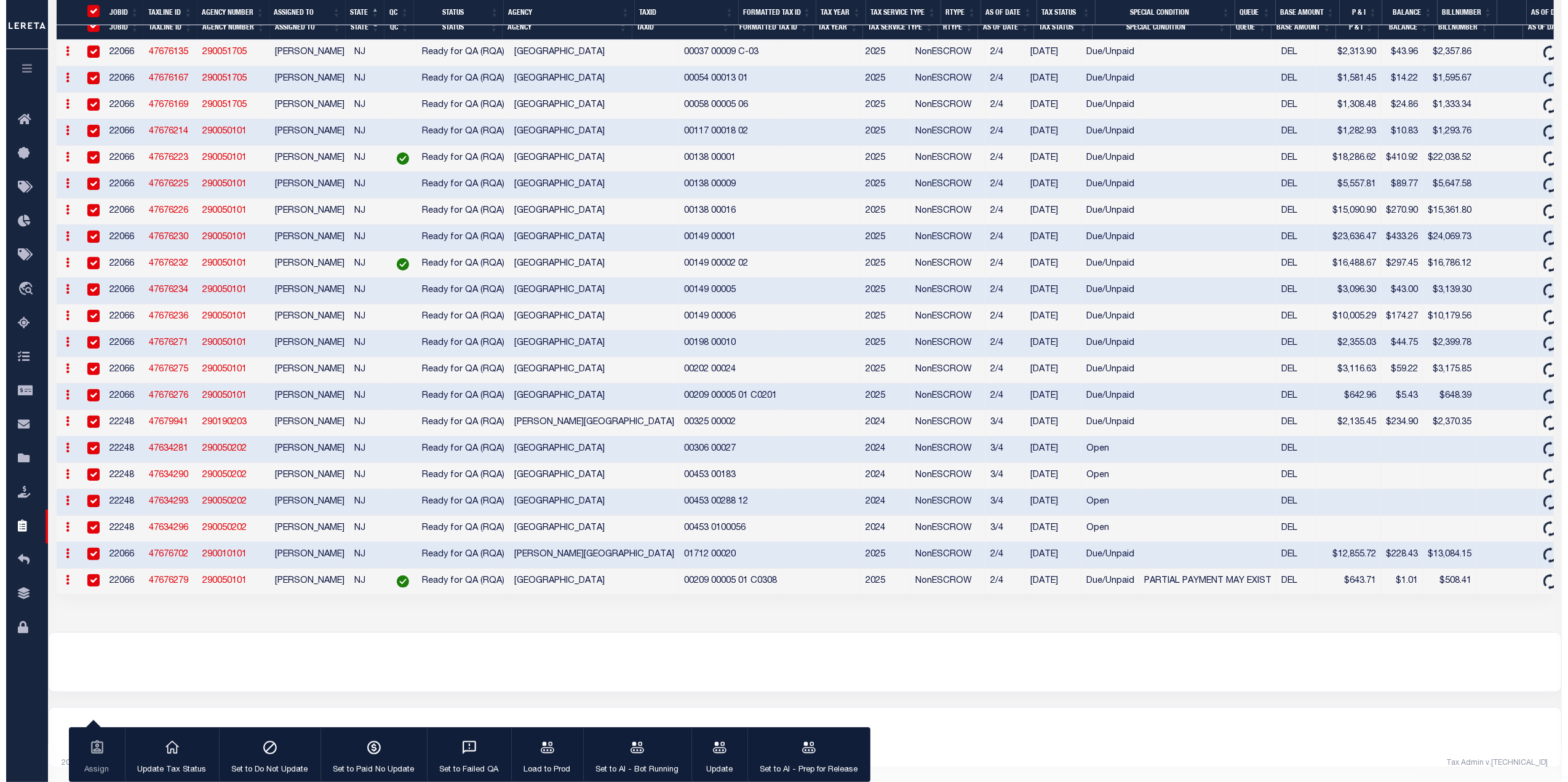
scroll to position [299, 0]
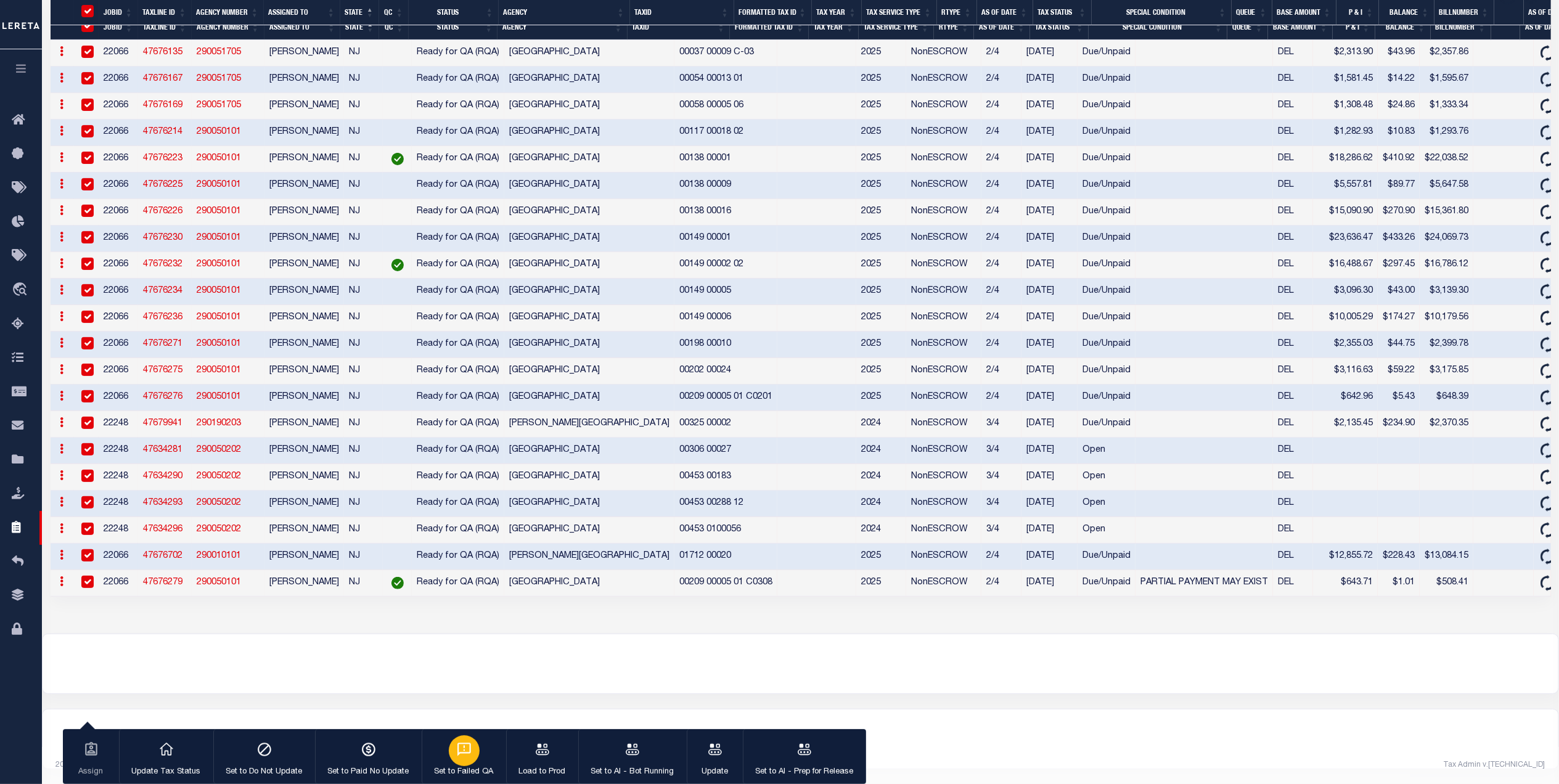
click at [474, 765] on button "Set to Failed QA" at bounding box center [464, 756] width 84 height 55
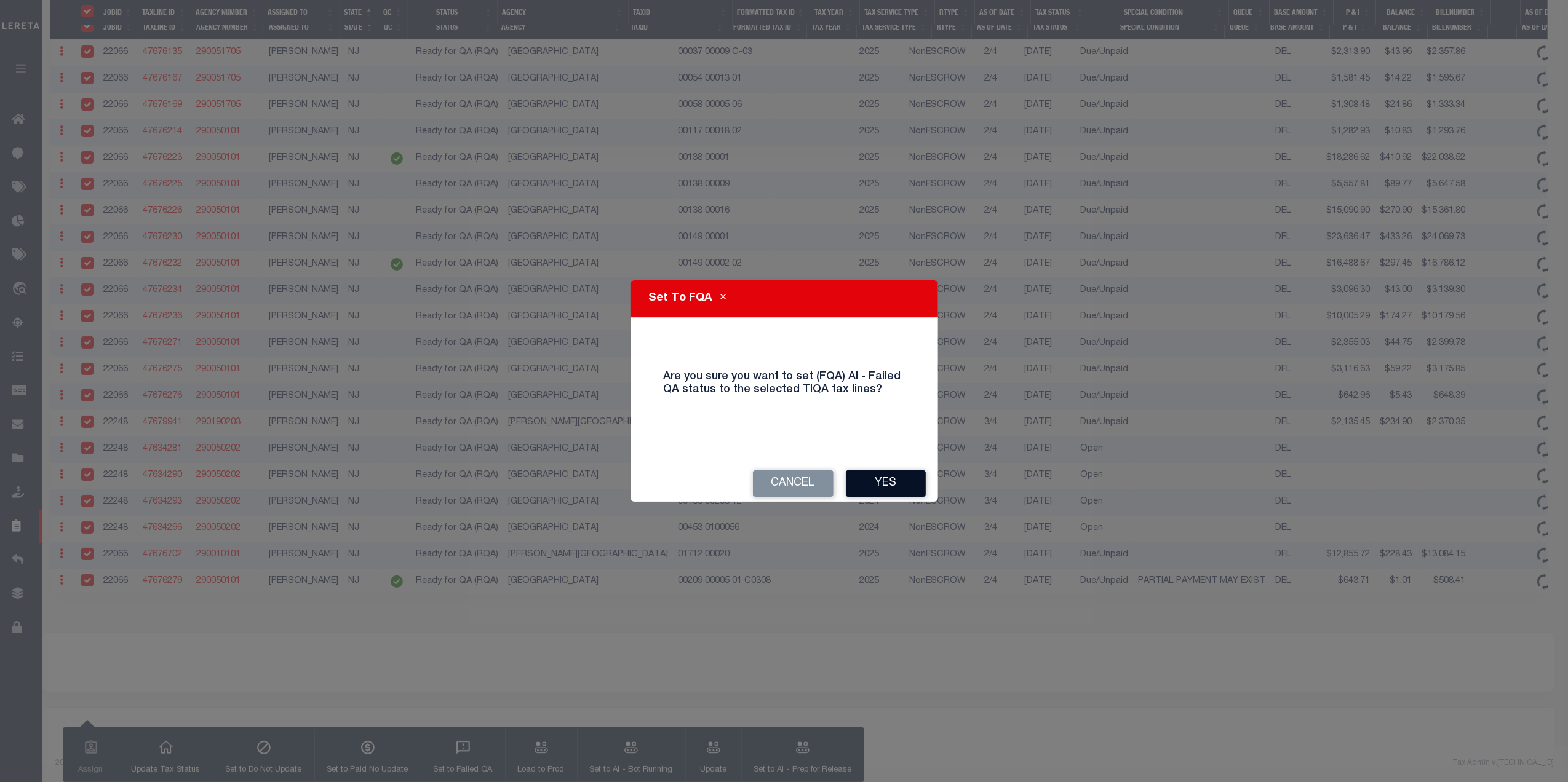
click at [896, 485] on button "Yes" at bounding box center [885, 483] width 80 height 27
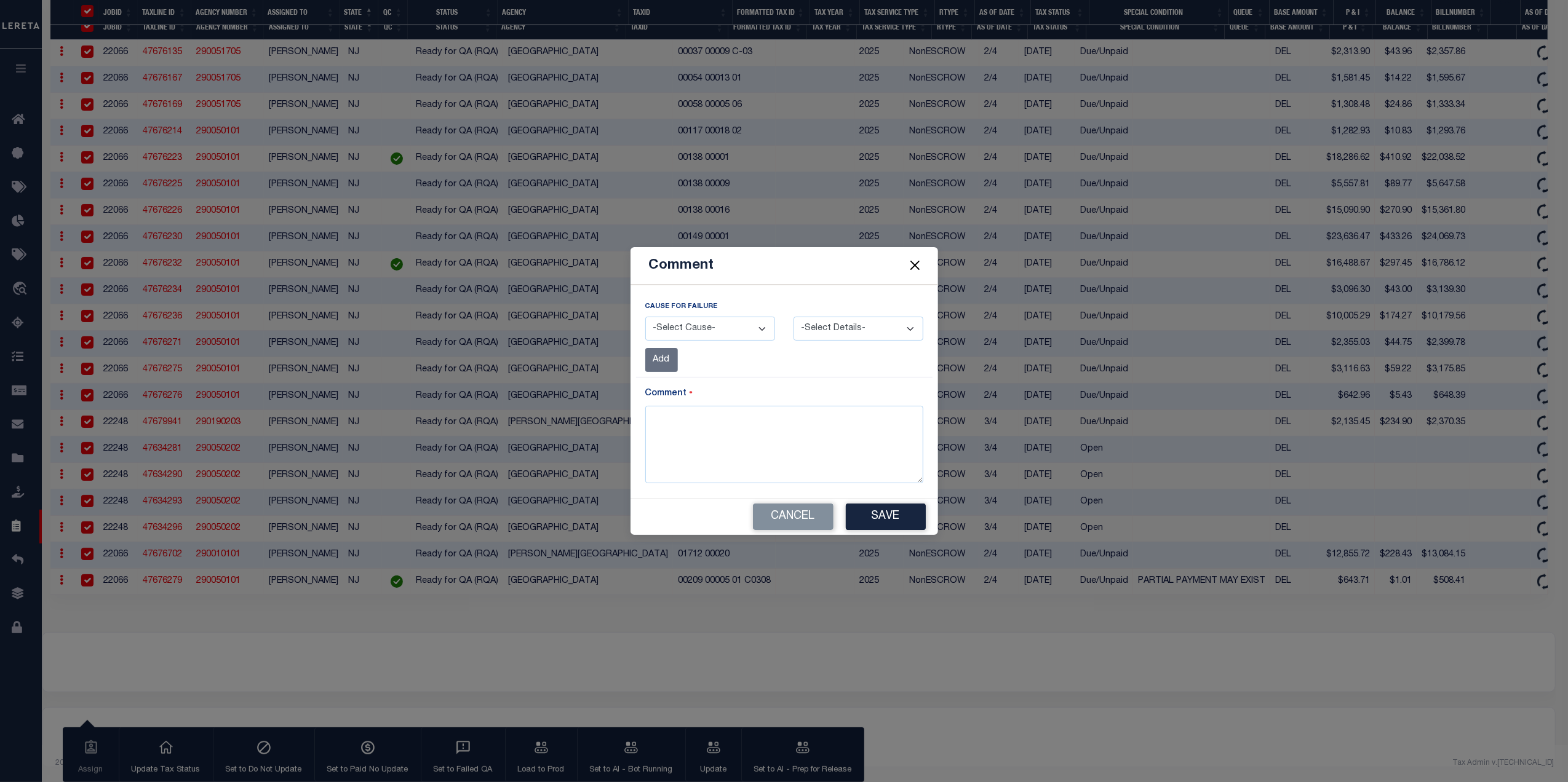
click at [753, 331] on select "-Select Cause- Website Data Differs Missing Data Payment Status Other" at bounding box center [710, 329] width 130 height 24
select select "1"
click at [645, 317] on select "-Select Cause- Website Data Differs Missing Data Payment Status Other" at bounding box center [710, 329] width 130 height 24
click at [829, 328] on select "-Select Details- Amounts due are not the same as website Tax information not th…" at bounding box center [858, 329] width 130 height 24
select select "Amounts due are not the same as website"
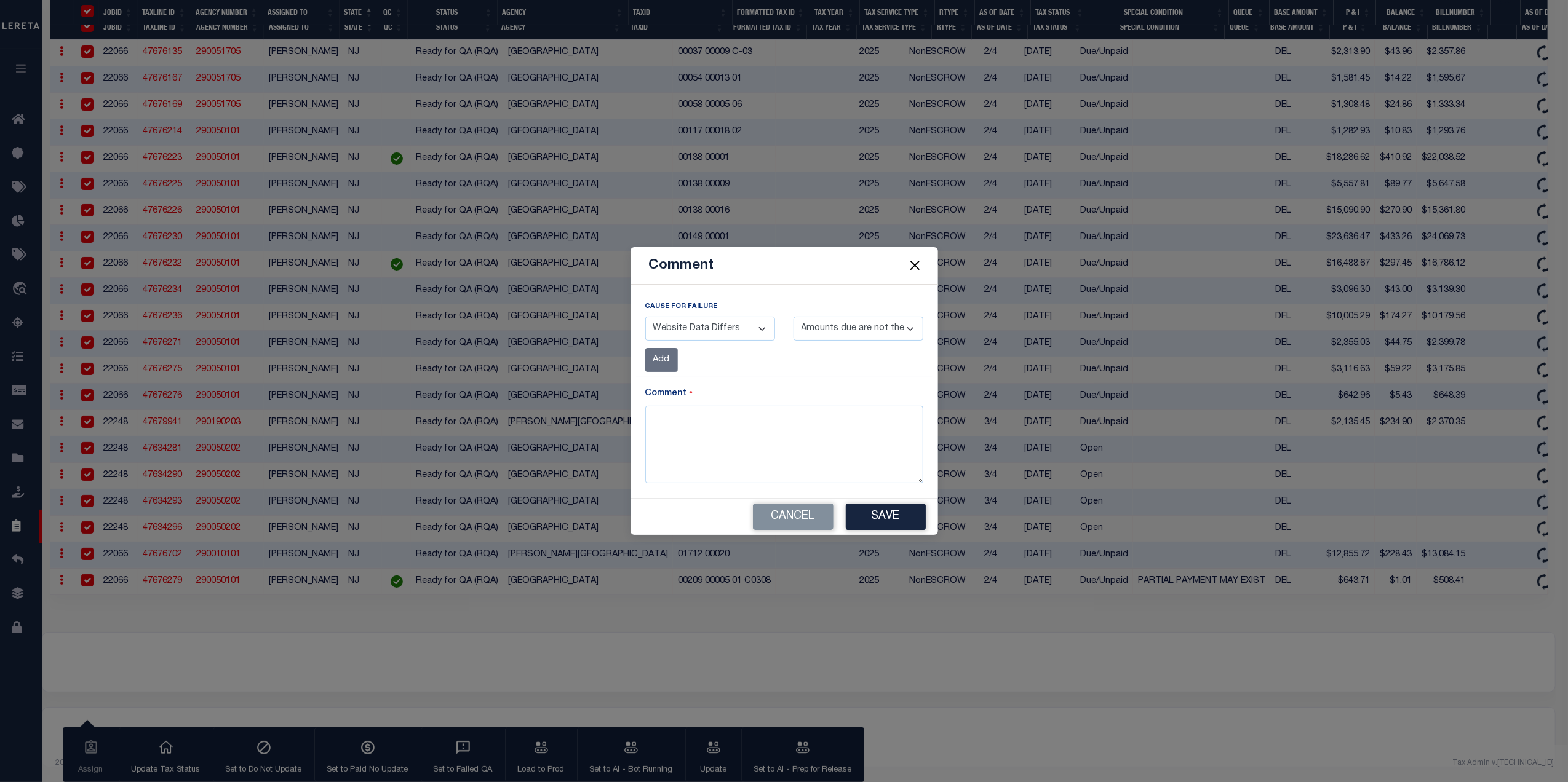
click at [793, 317] on select "-Select Details- Amounts due are not the same as website Tax information not th…" at bounding box center [858, 329] width 130 height 24
click at [748, 433] on textarea at bounding box center [784, 444] width 278 height 78
type textarea "File date is a month old need new amounts"
click at [896, 512] on button "Save" at bounding box center [885, 516] width 80 height 27
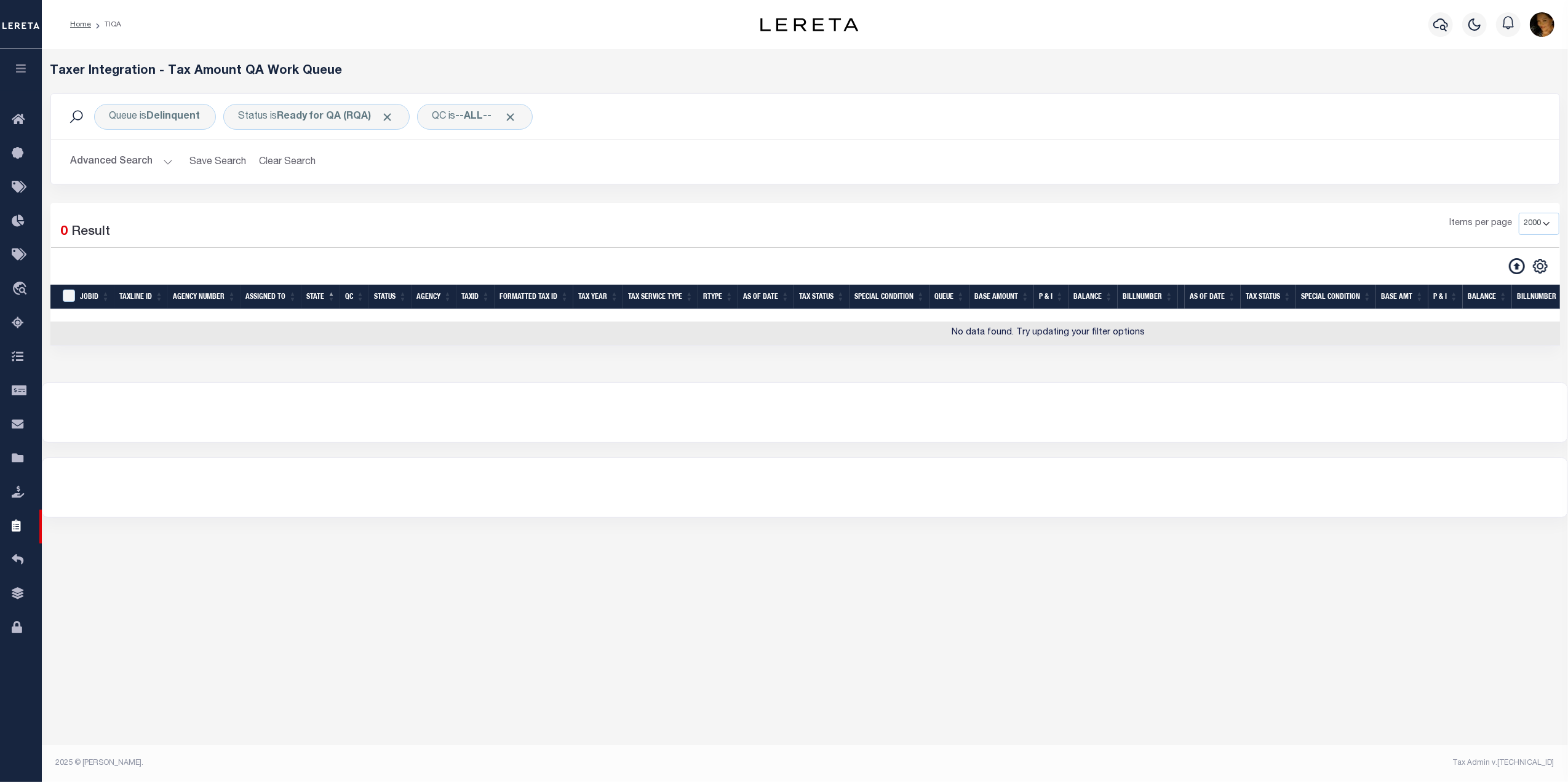
scroll to position [0, 0]
click at [163, 162] on button "Advanced Search" at bounding box center [121, 162] width 102 height 24
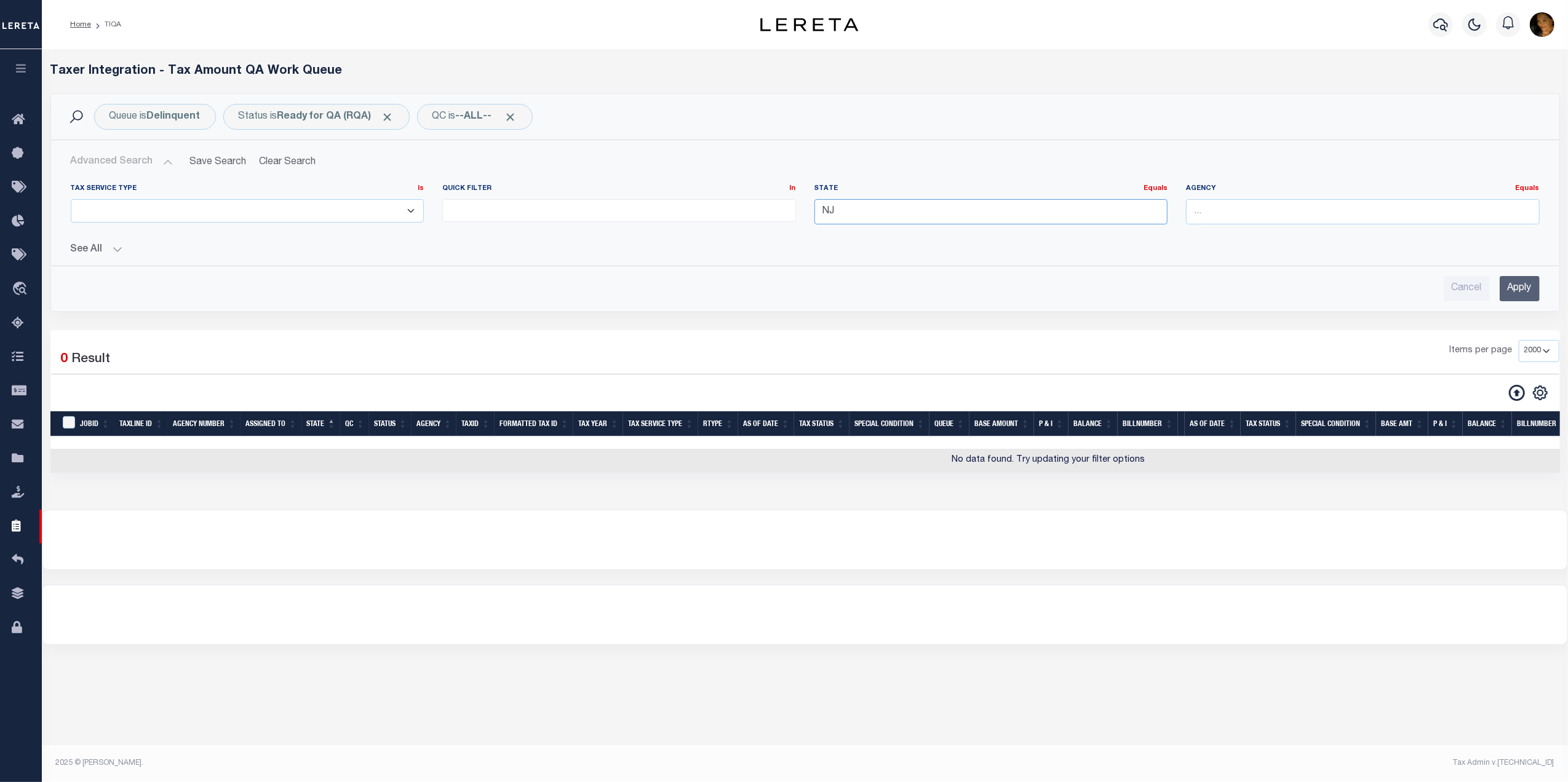
drag, startPoint x: 869, startPoint y: 204, endPoint x: 789, endPoint y: 214, distance: 80.6
click at [789, 214] on div "Tax Service Type Is Is Contains ESCROW NonESCROW Quick Filter In In View Only L…" at bounding box center [805, 209] width 1487 height 50
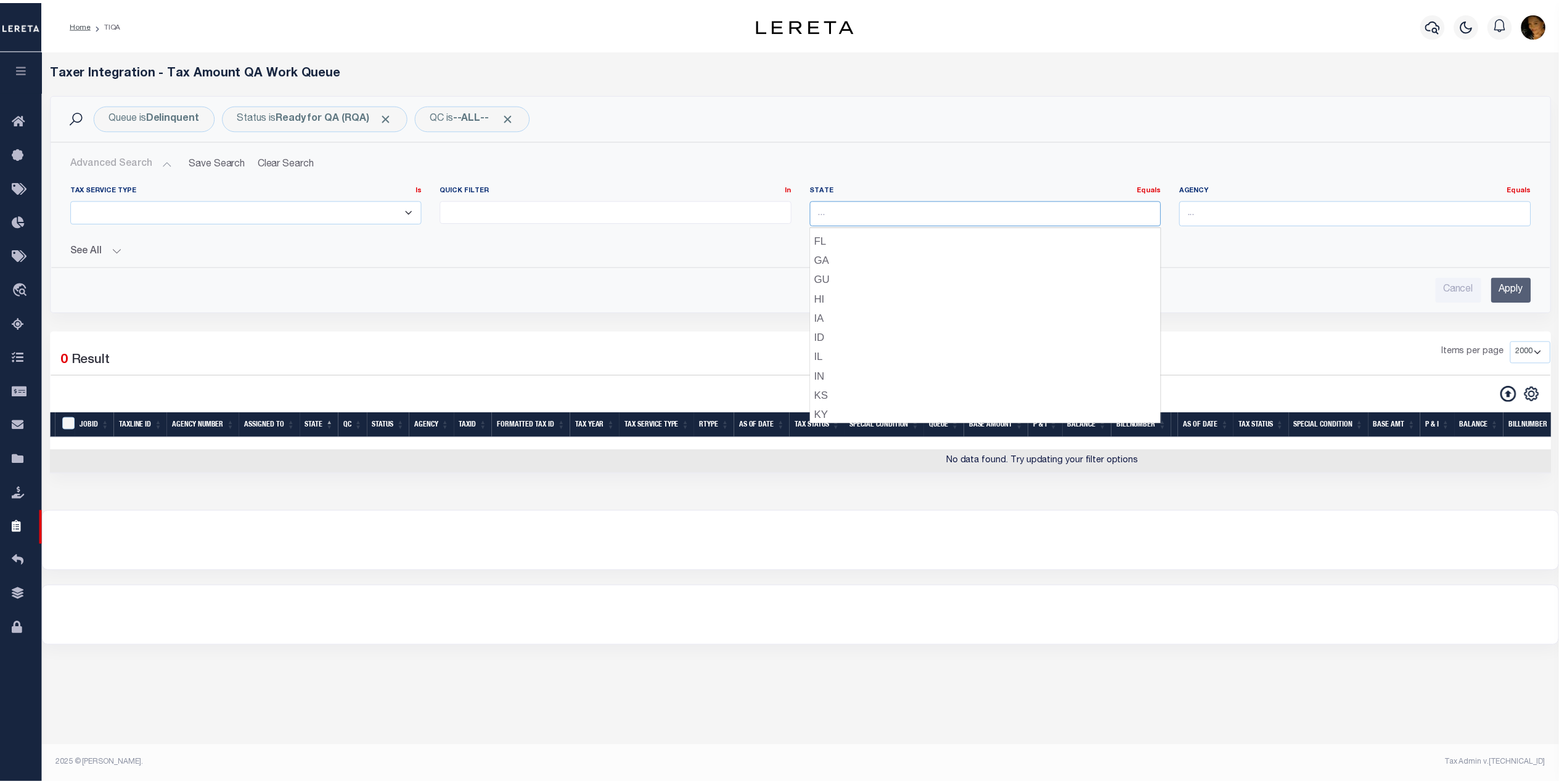
scroll to position [172, 0]
click at [1288, 326] on div "Queue is Delinquent Status is Ready for QA (RQA) QC is --ALL-- Search Advanced …" at bounding box center [807, 212] width 1531 height 238
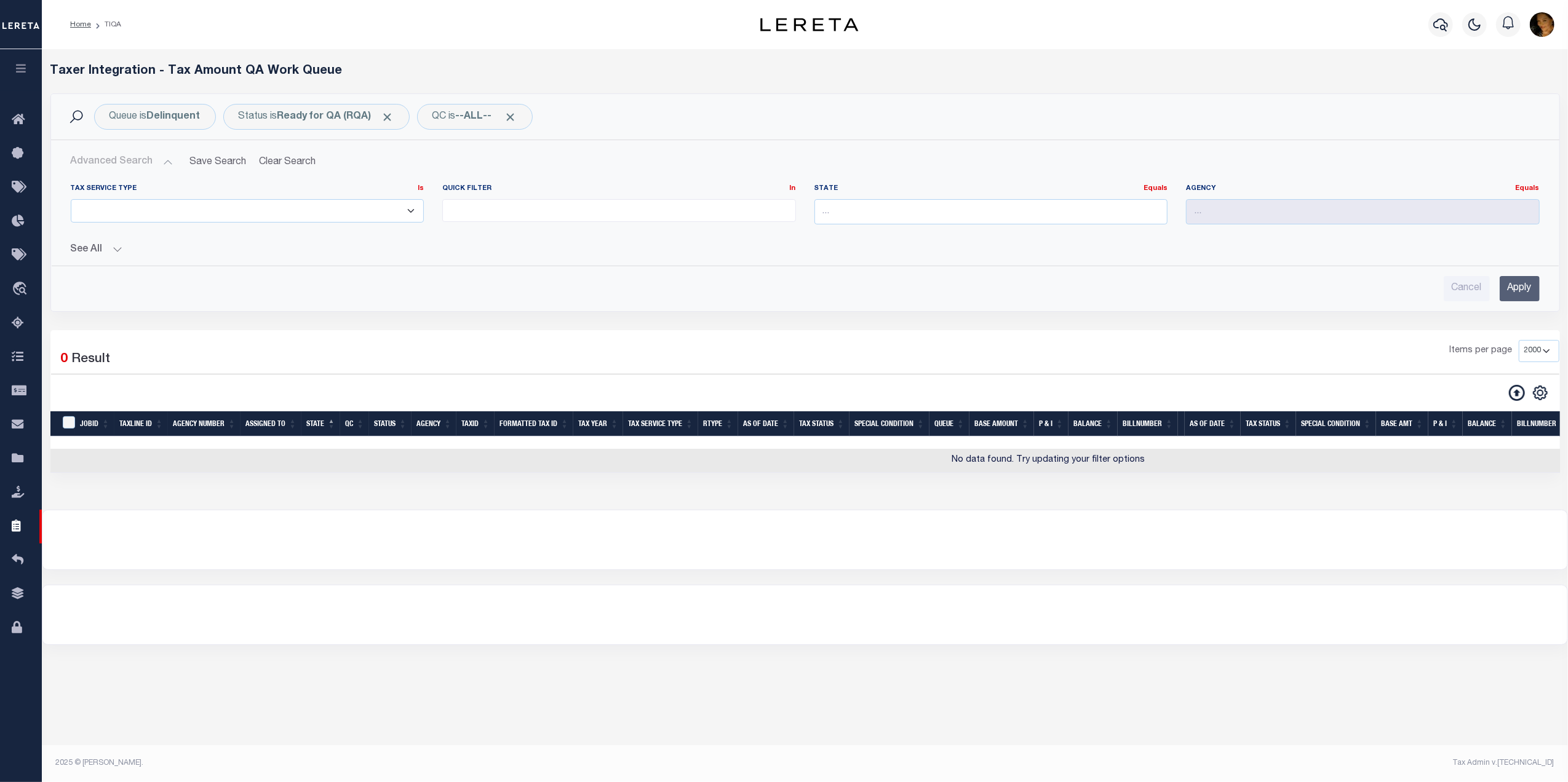
click at [866, 352] on div "Items per page 10 25 50 100 200 500 1000 2000" at bounding box center [996, 355] width 1127 height 32
click at [1523, 291] on input "Apply" at bounding box center [1519, 288] width 40 height 26
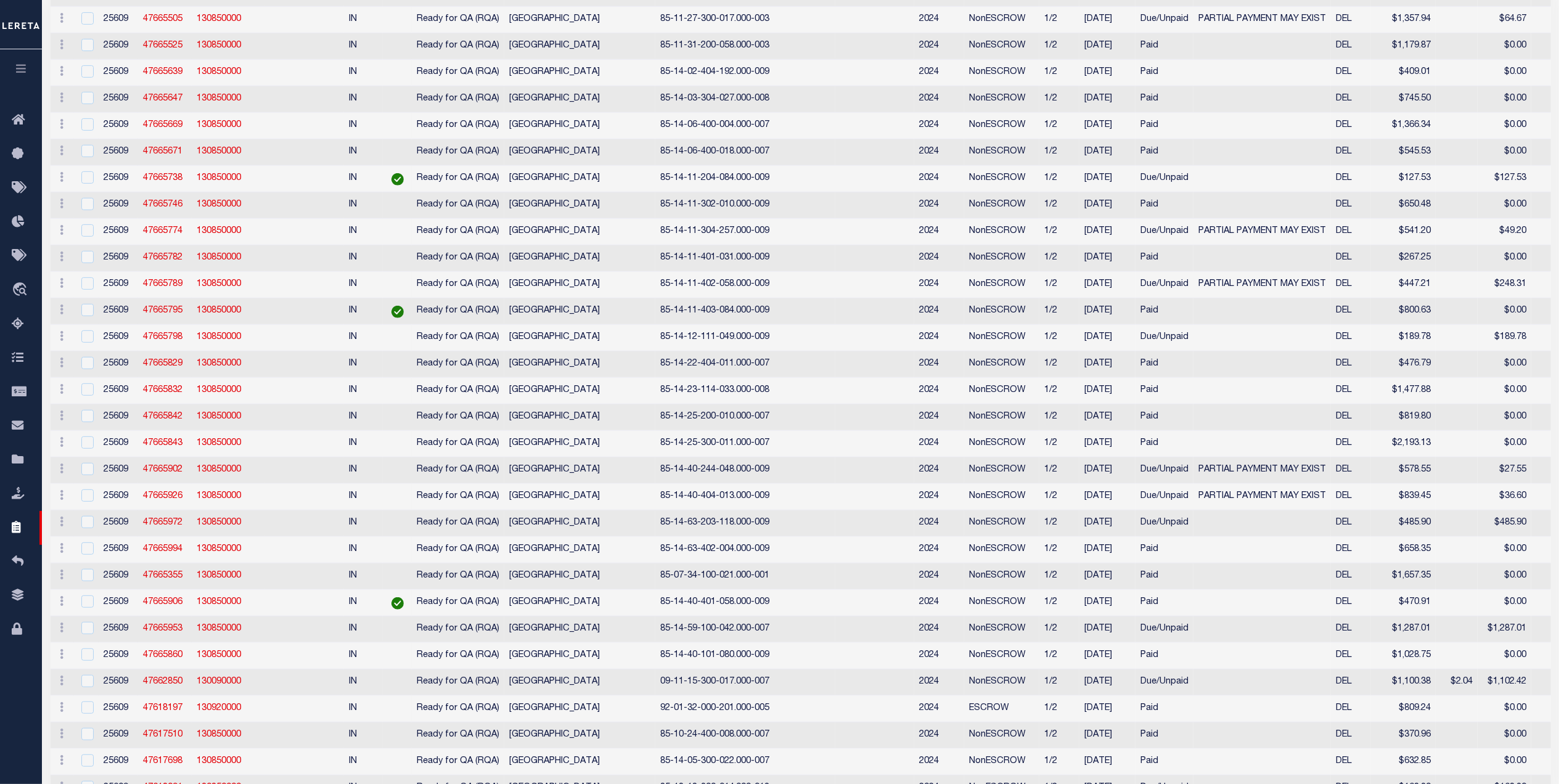
scroll to position [0, 0]
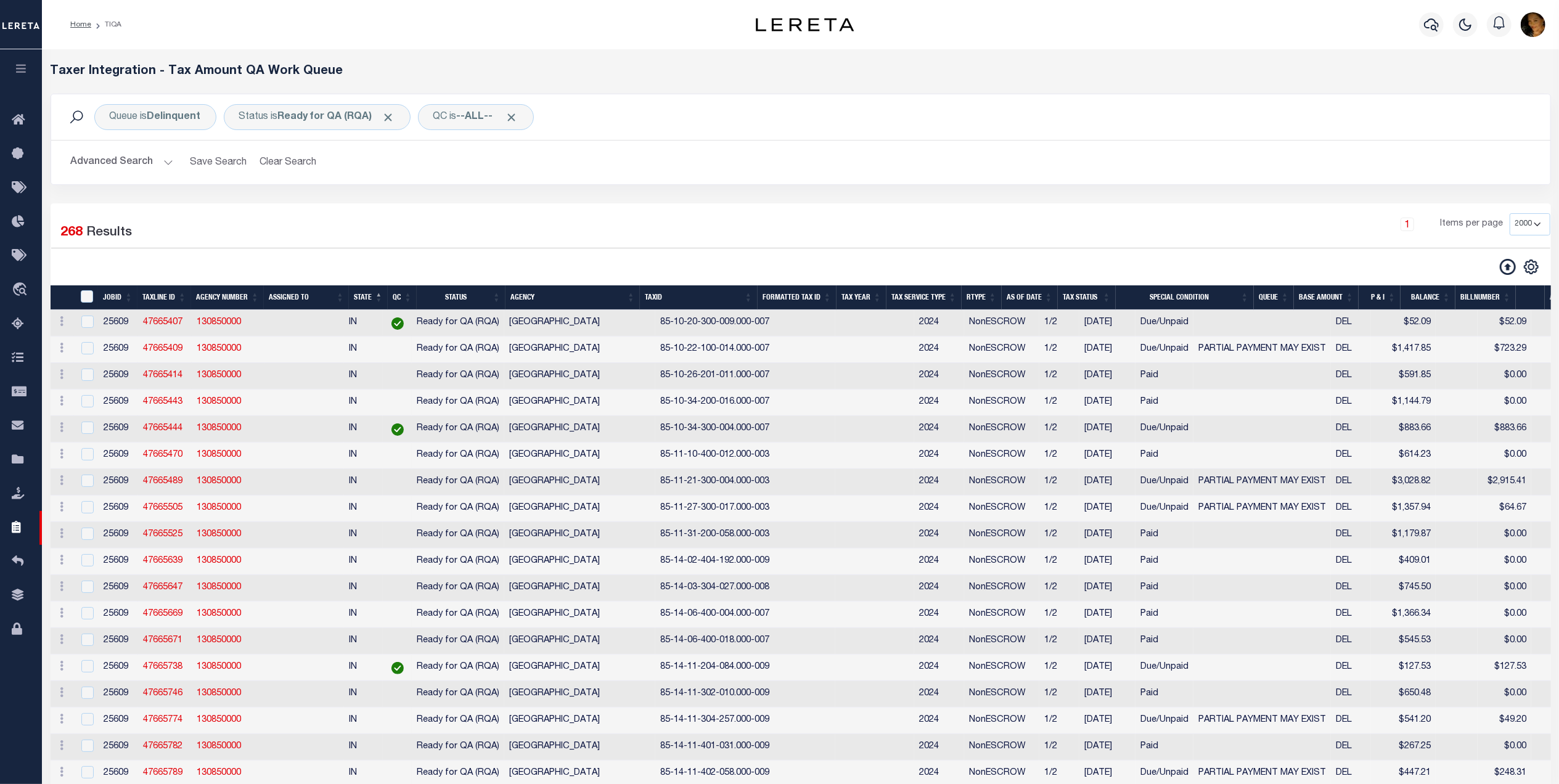
click at [168, 165] on button "Advanced Search" at bounding box center [121, 162] width 102 height 24
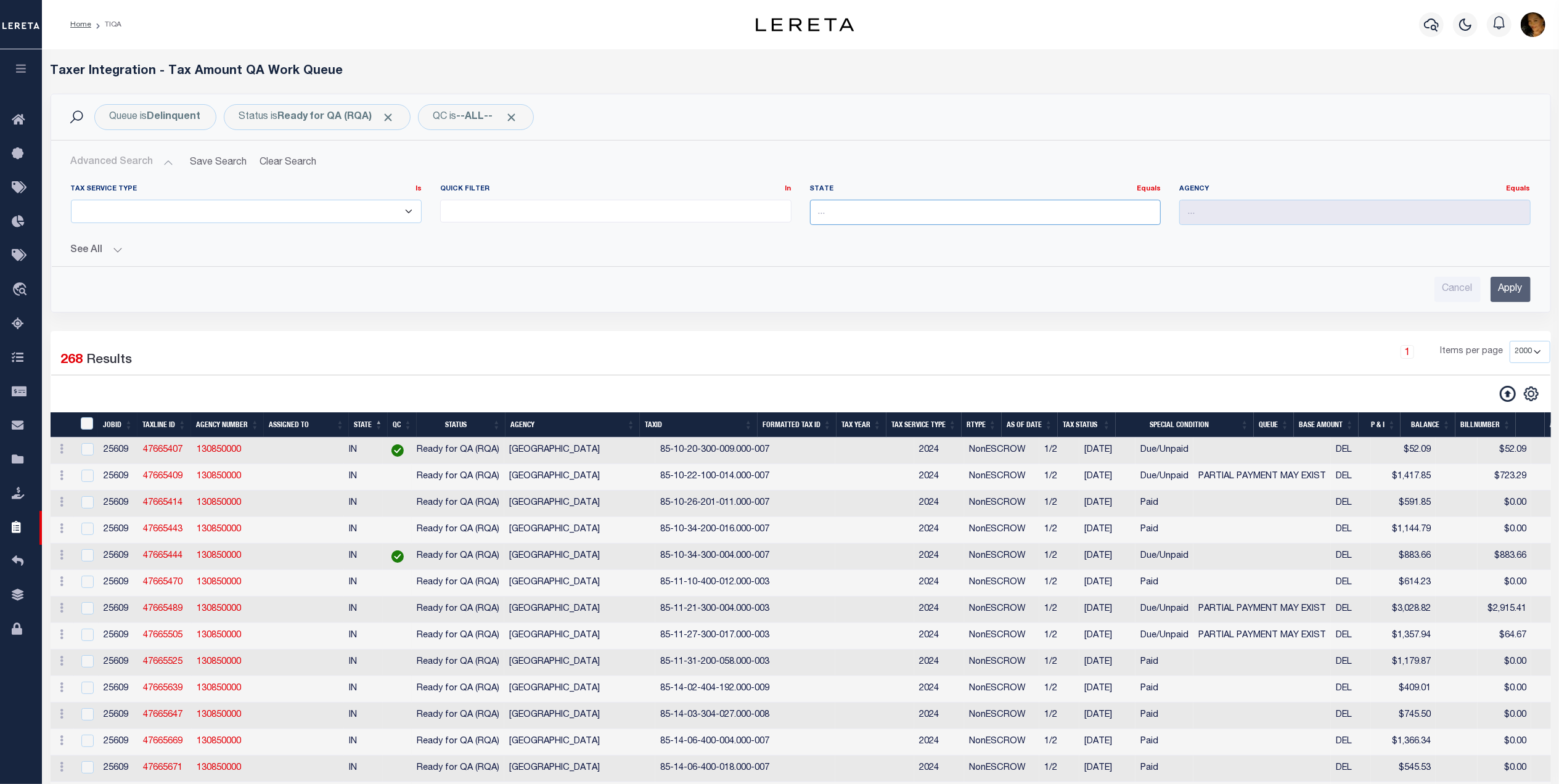
click at [856, 216] on input "text" at bounding box center [985, 213] width 352 height 26
click at [831, 240] on div "OH" at bounding box center [985, 236] width 350 height 19
type input "OH"
click at [1515, 291] on input "Apply" at bounding box center [1511, 289] width 40 height 26
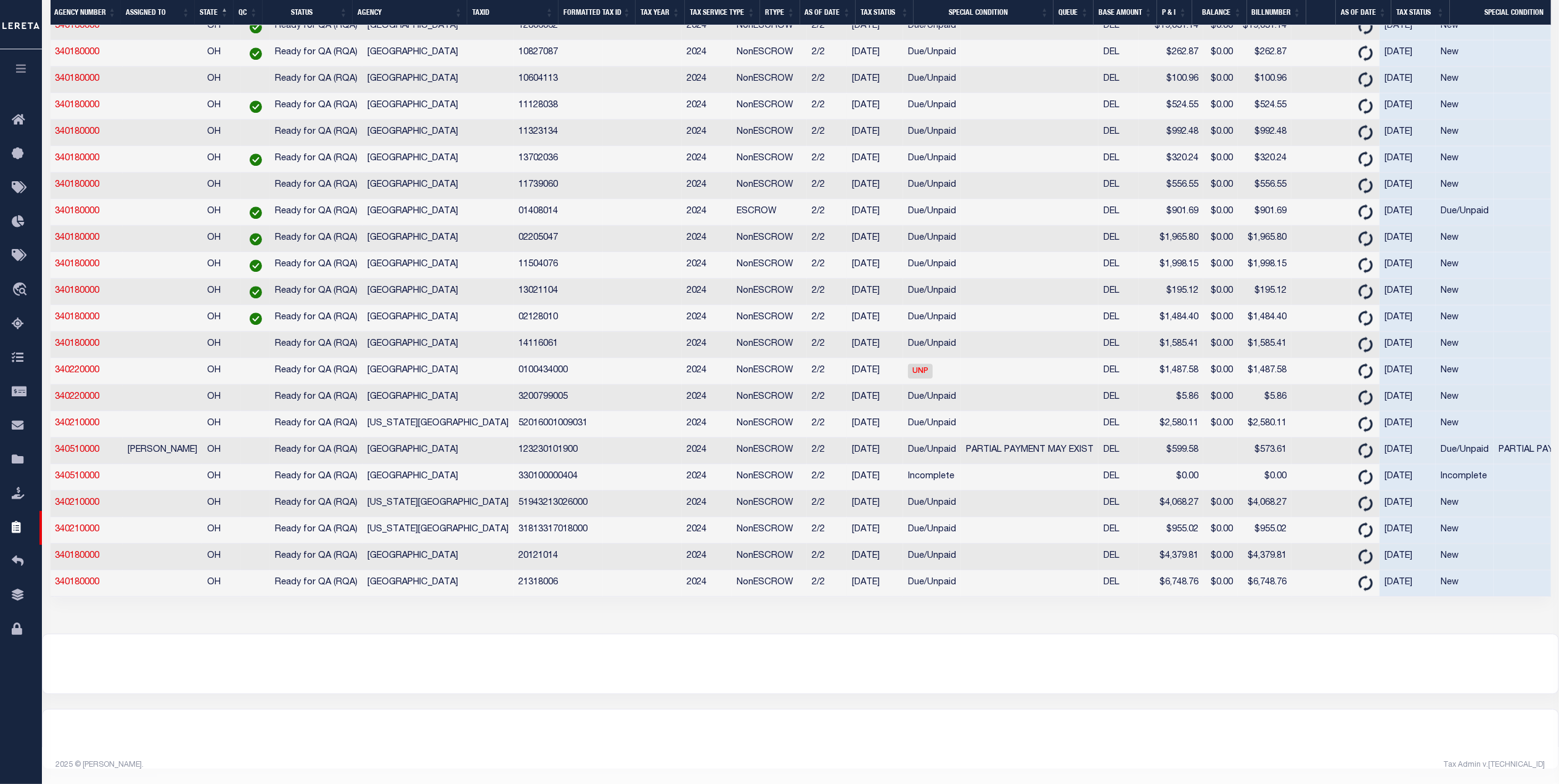
scroll to position [0, 234]
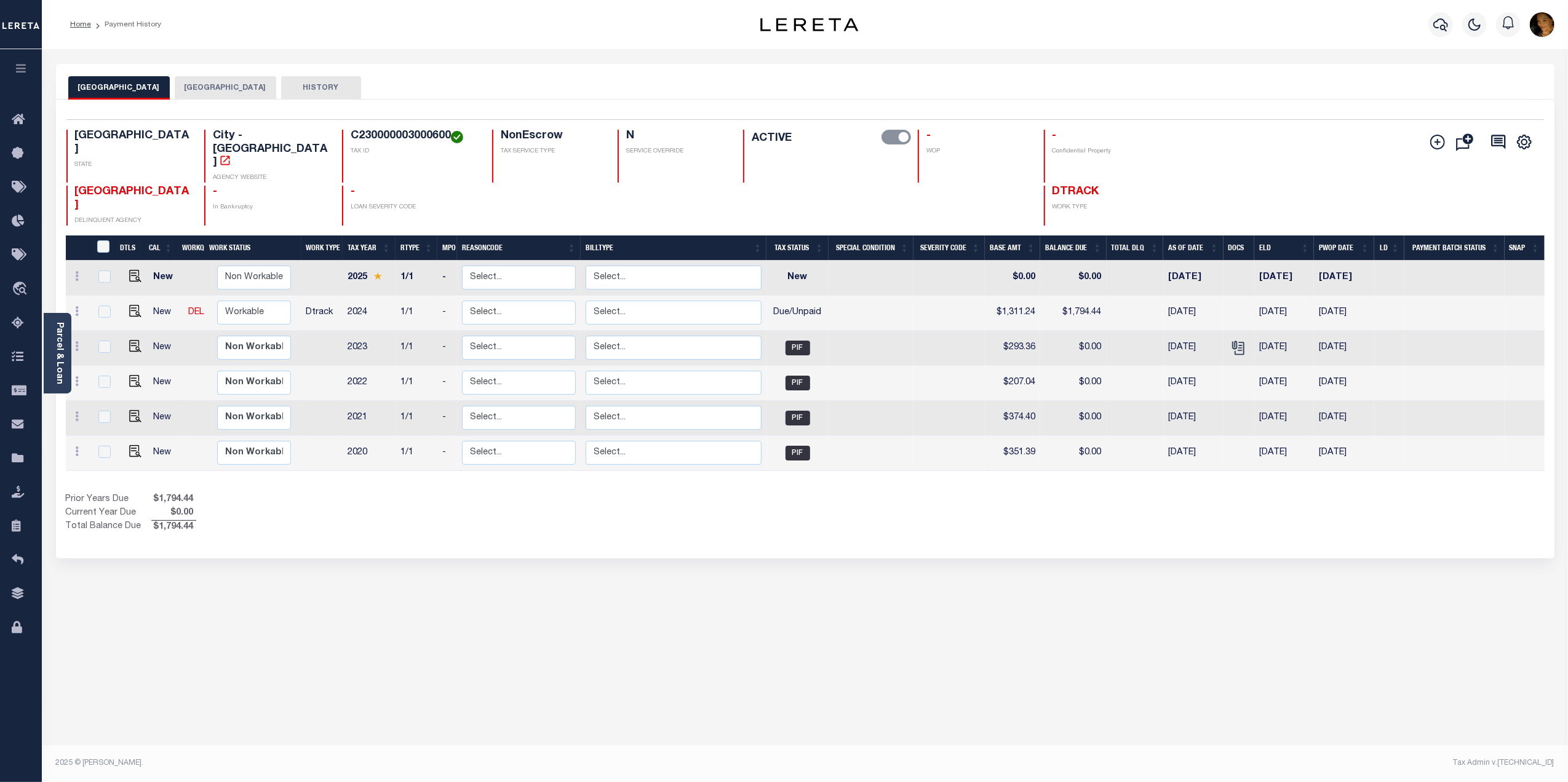
click at [692, 609] on div "[GEOGRAPHIC_DATA] HIDALGO COUNTY HISTORY Selected 6" at bounding box center [805, 411] width 1517 height 694
click at [233, 300] on select "Non Workable Workable" at bounding box center [255, 312] width 74 height 24
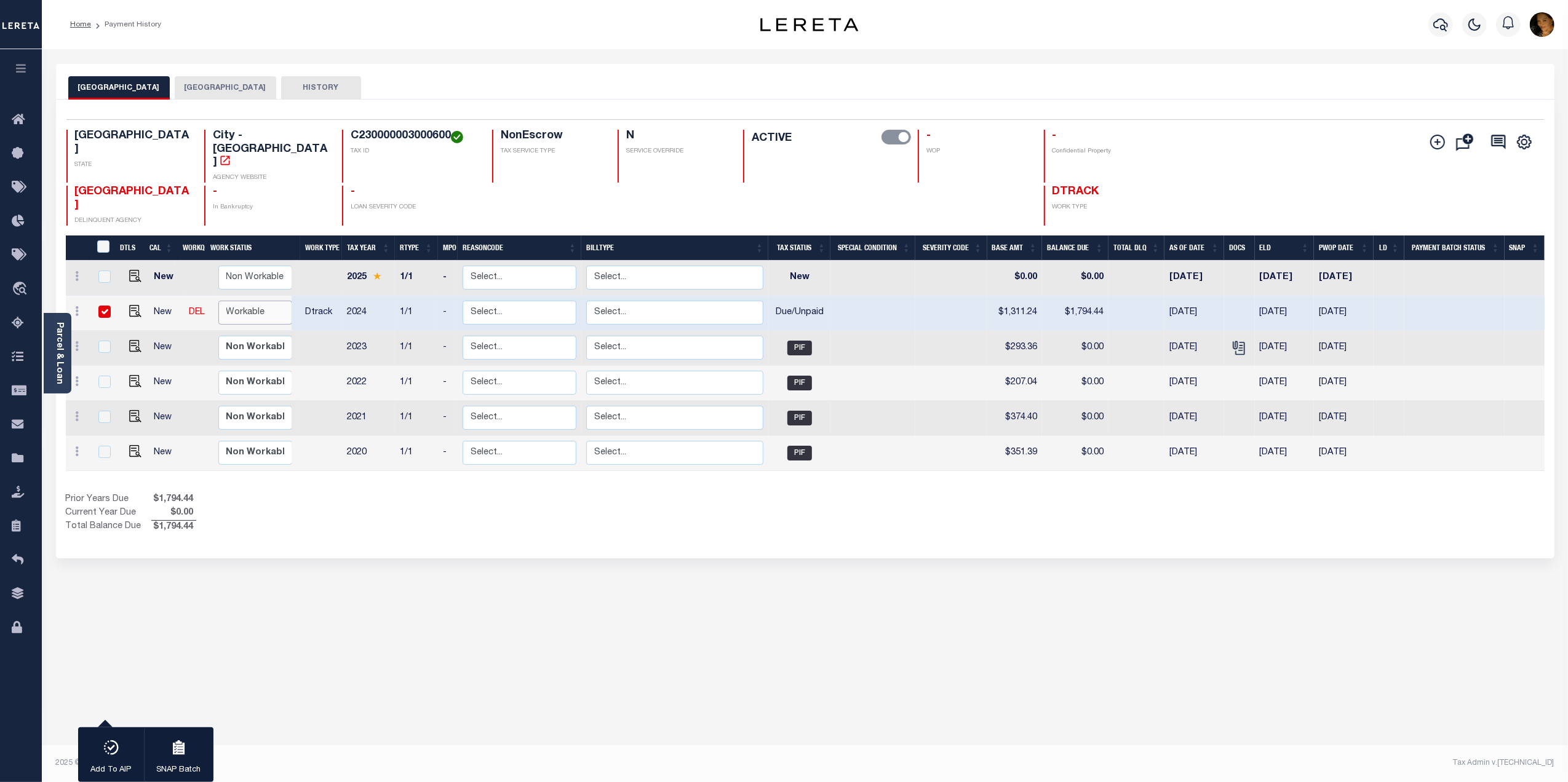
checkbox input "true"
select select "true"
click at [218, 300] on select "Non Workable Workable" at bounding box center [255, 312] width 74 height 24
checkbox input "false"
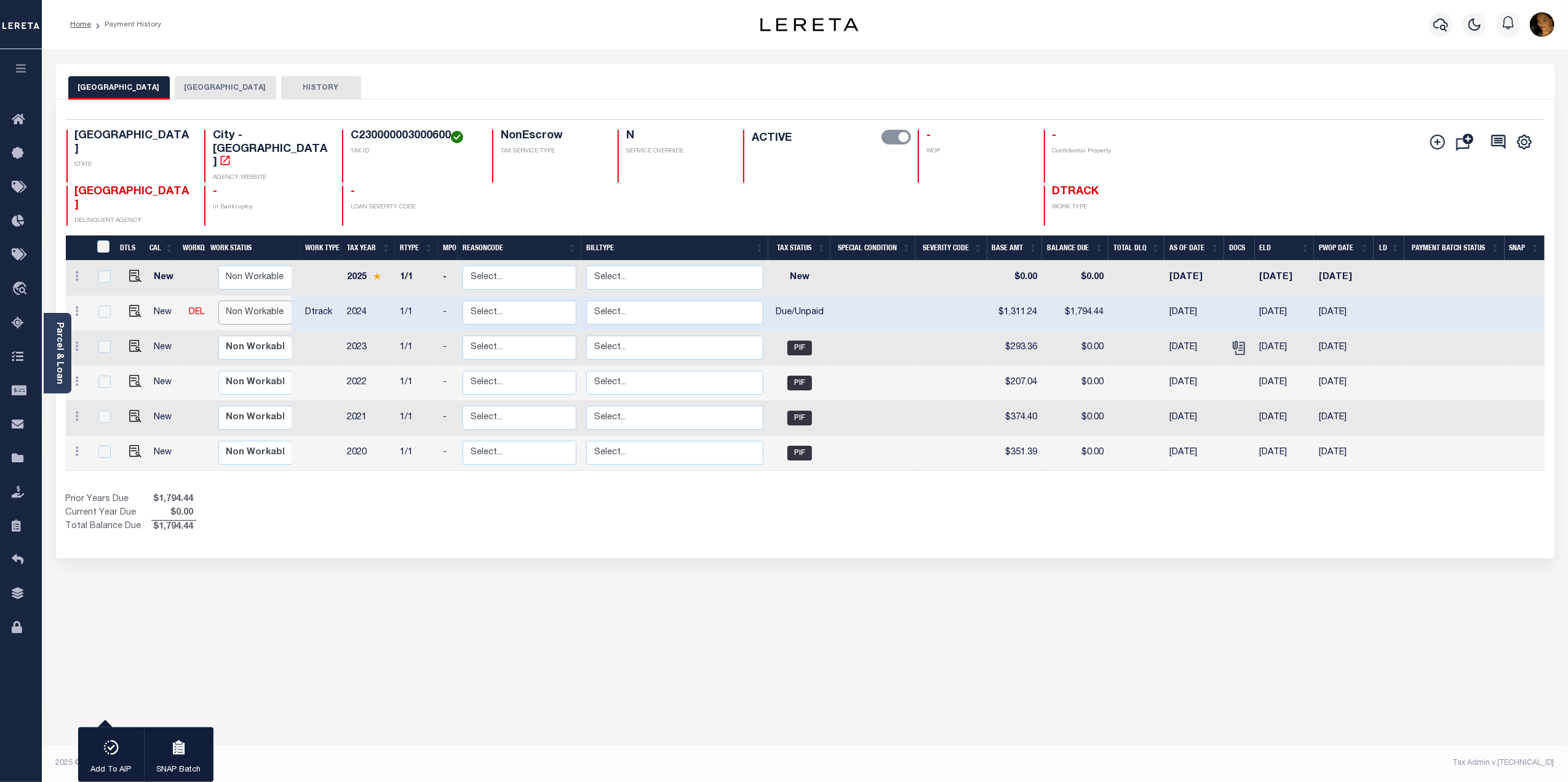
checkbox input "false"
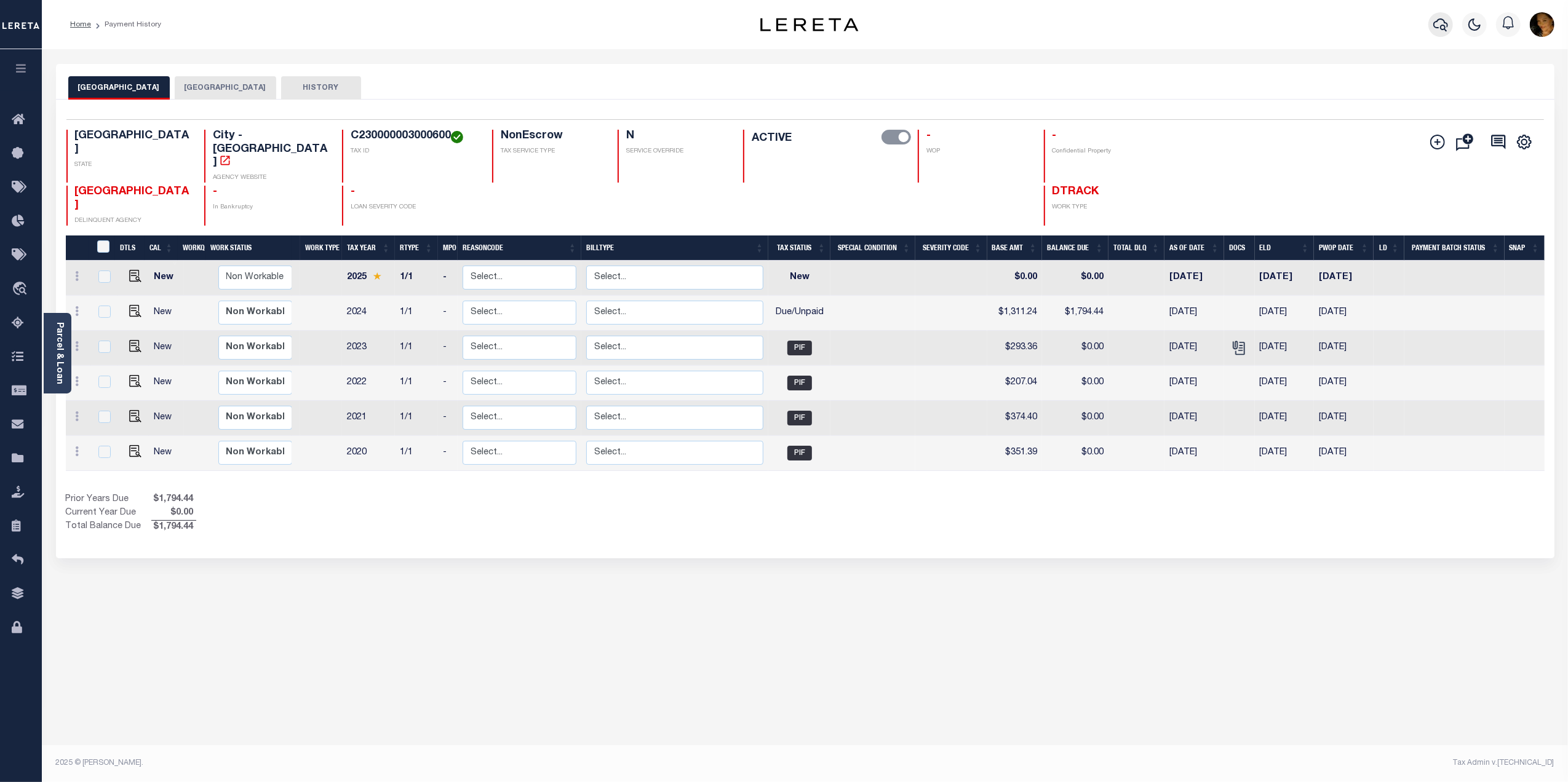
click at [1443, 27] on icon "button" at bounding box center [1441, 25] width 15 height 15
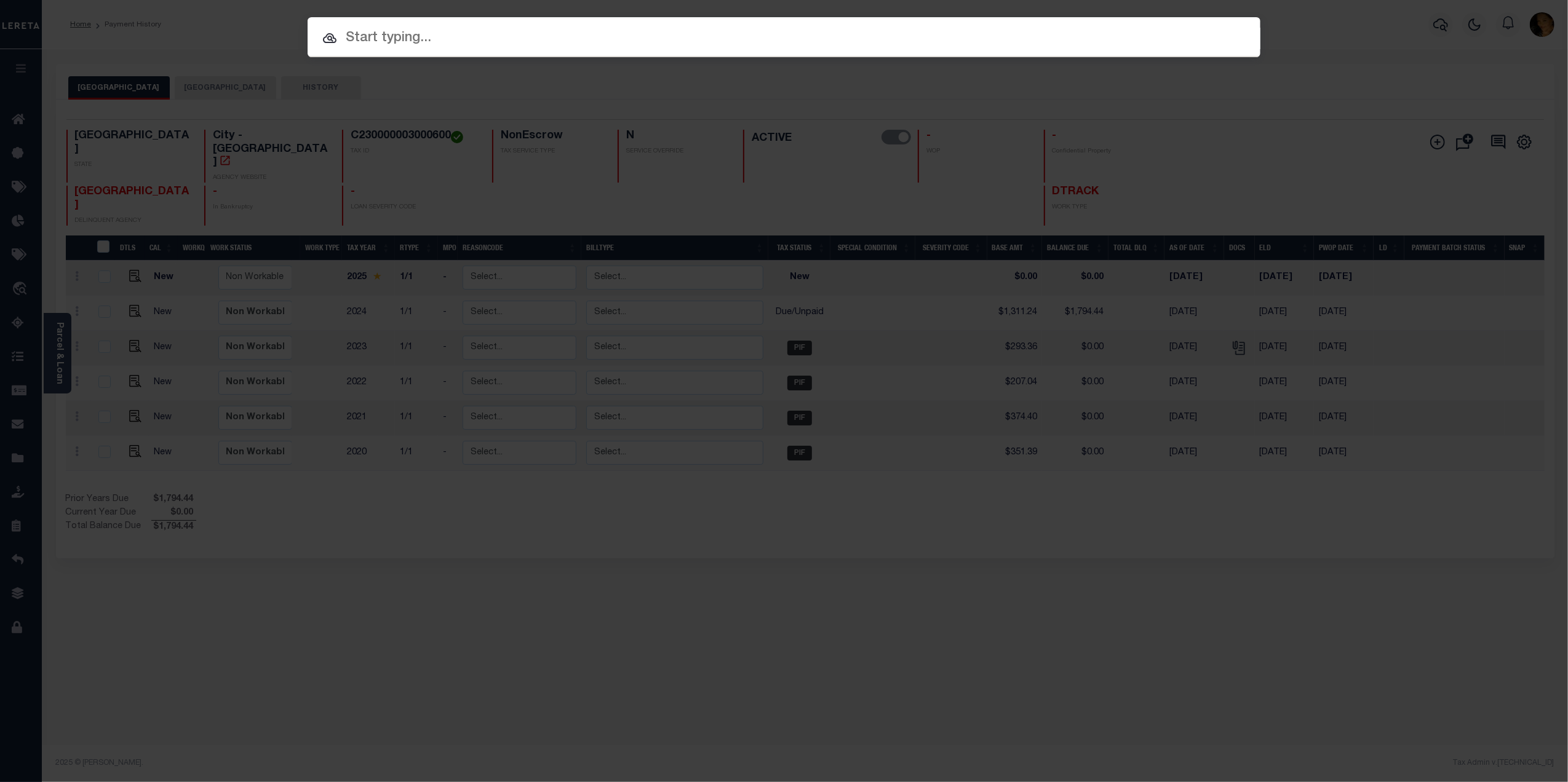
click at [402, 40] on input "text" at bounding box center [784, 38] width 953 height 22
paste input "17094"
type input "17094"
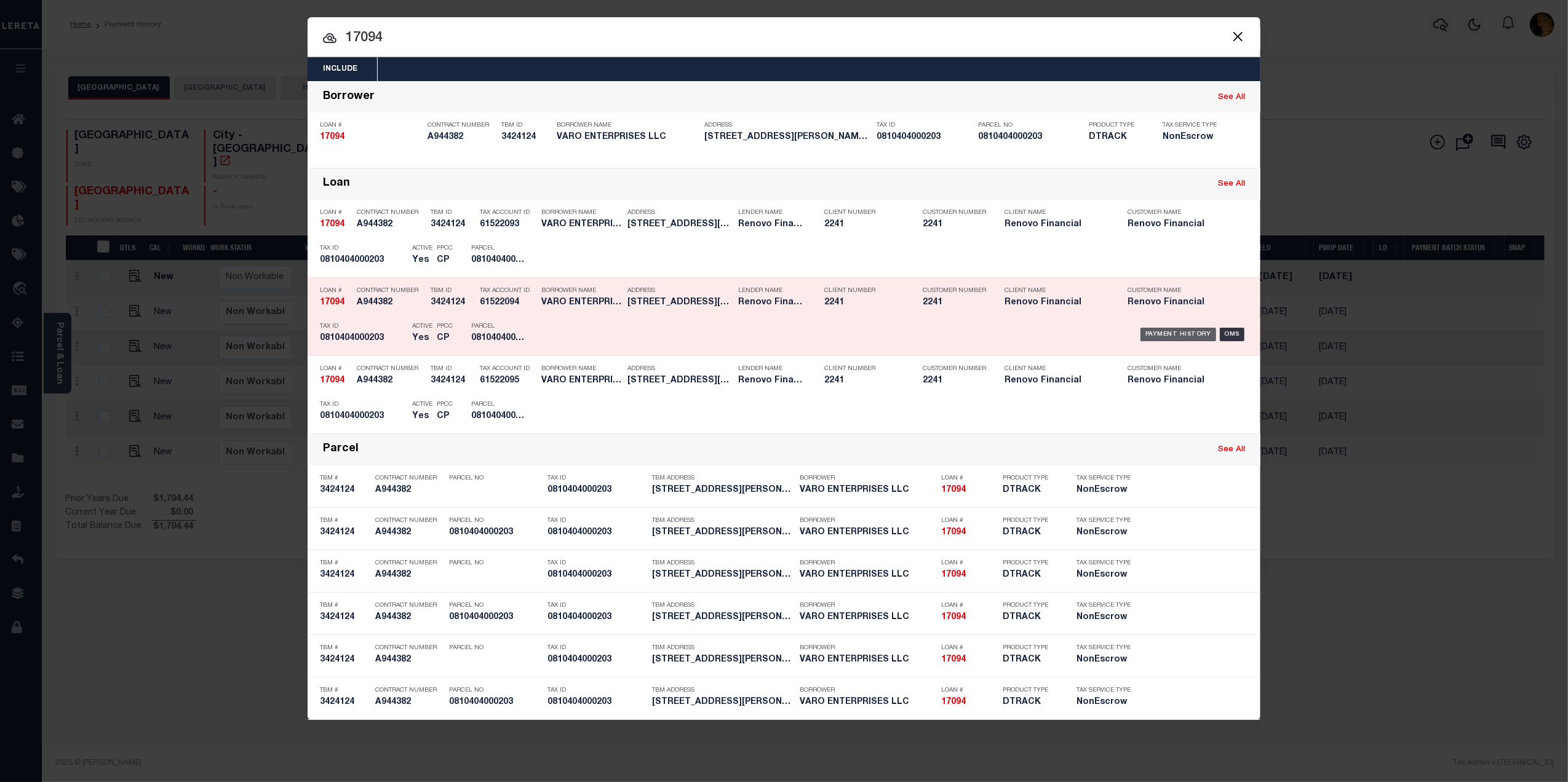
click at [1172, 340] on div "Payment History" at bounding box center [1178, 334] width 76 height 14
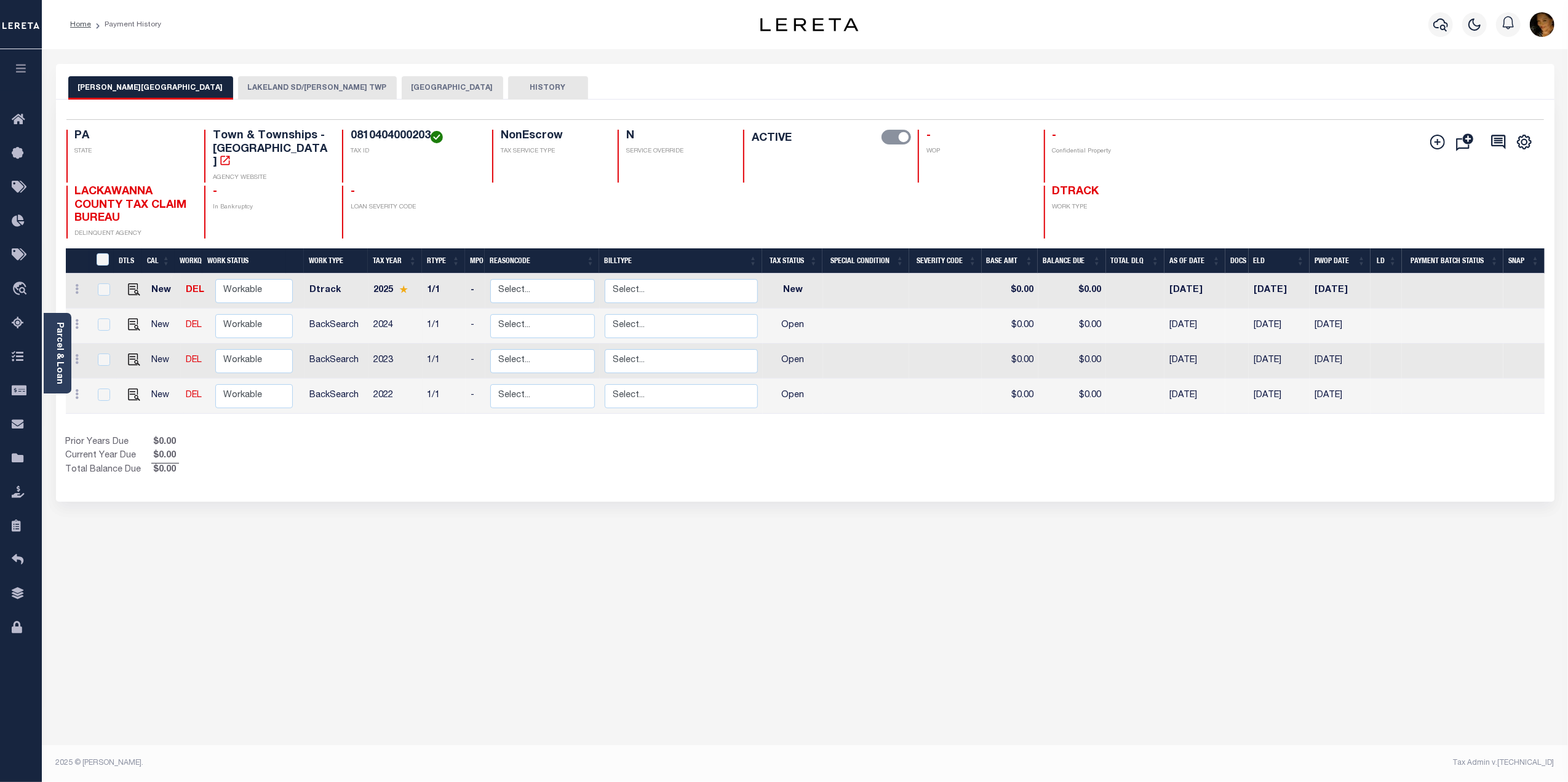
click at [238, 86] on button "LAKELAND SD/[PERSON_NAME] TWP" at bounding box center [317, 88] width 158 height 24
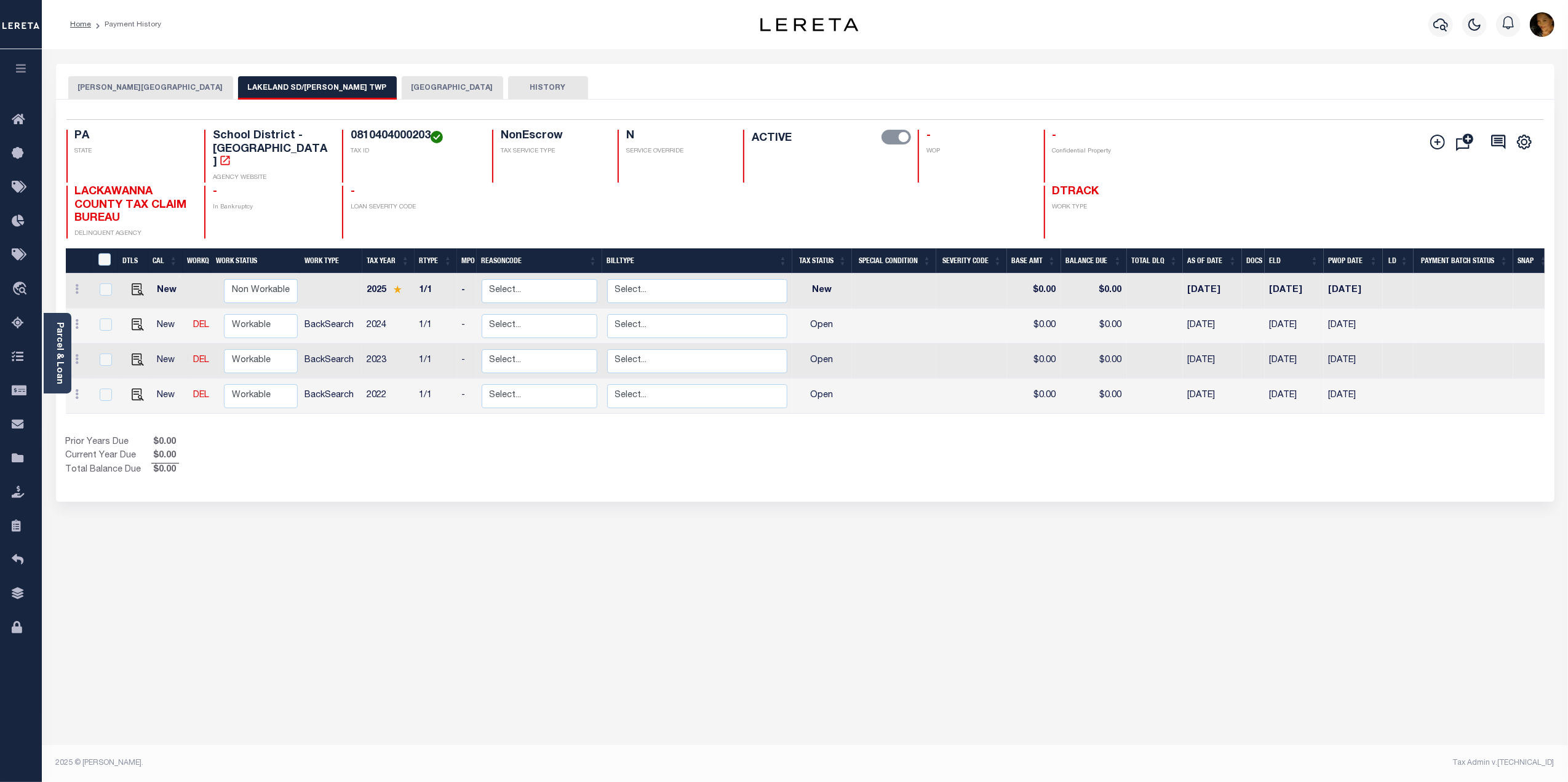
click at [401, 81] on button "[GEOGRAPHIC_DATA]" at bounding box center [452, 88] width 102 height 24
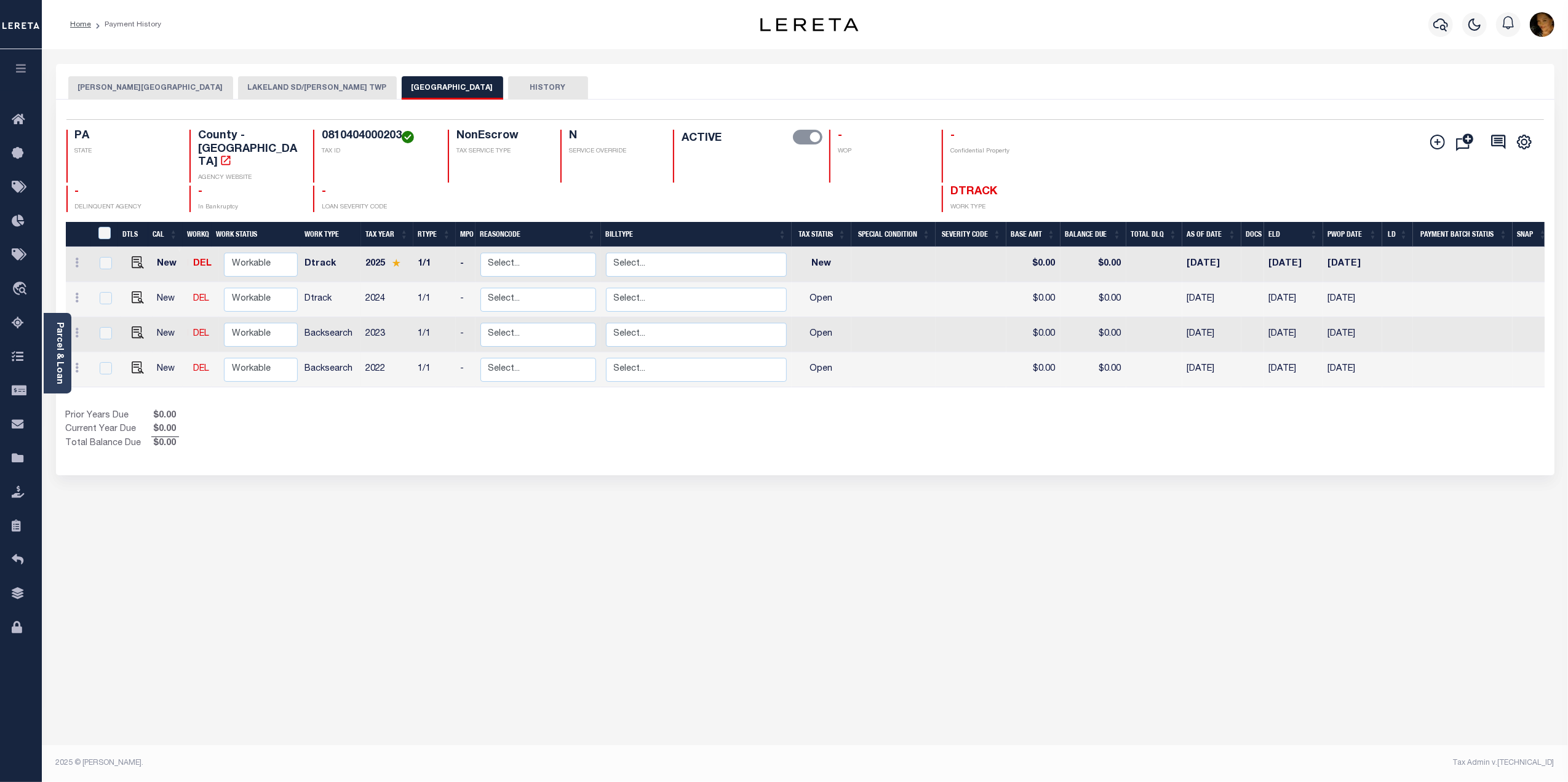
click at [238, 91] on button "LAKELAND SD/[PERSON_NAME] TWP" at bounding box center [317, 88] width 158 height 24
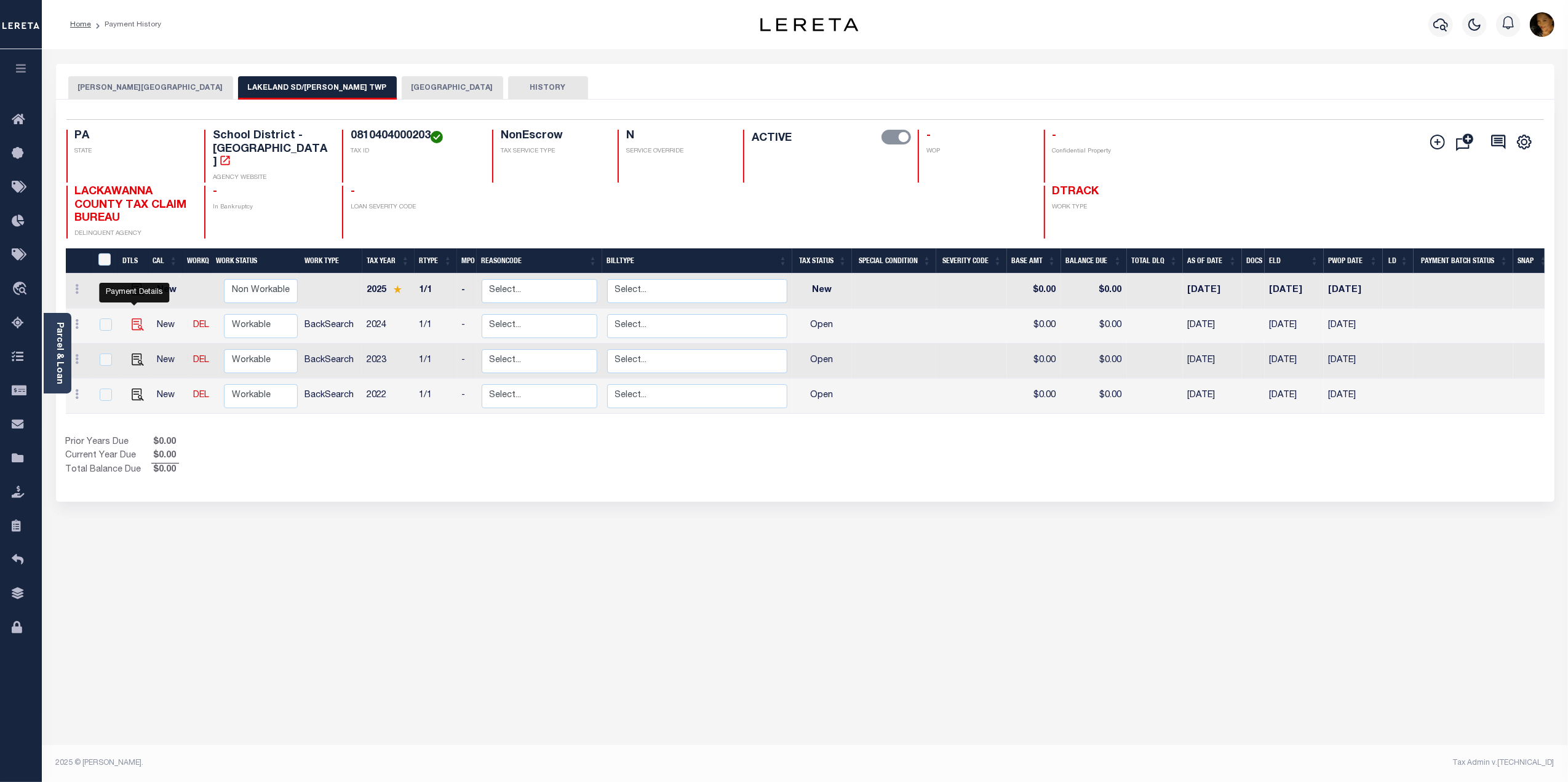
click at [132, 319] on img "" at bounding box center [137, 324] width 12 height 12
checkbox input "true"
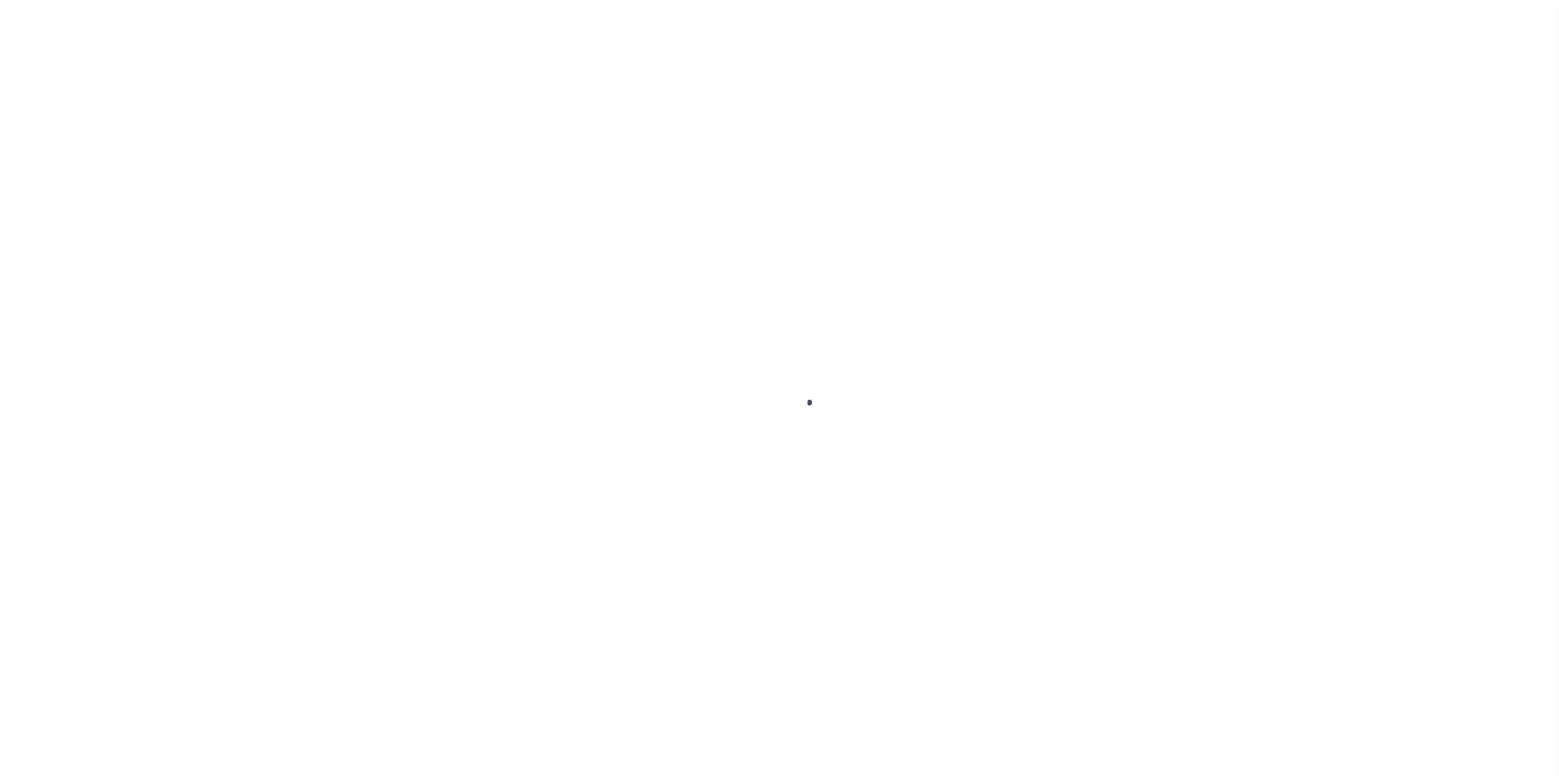
select select "OP2"
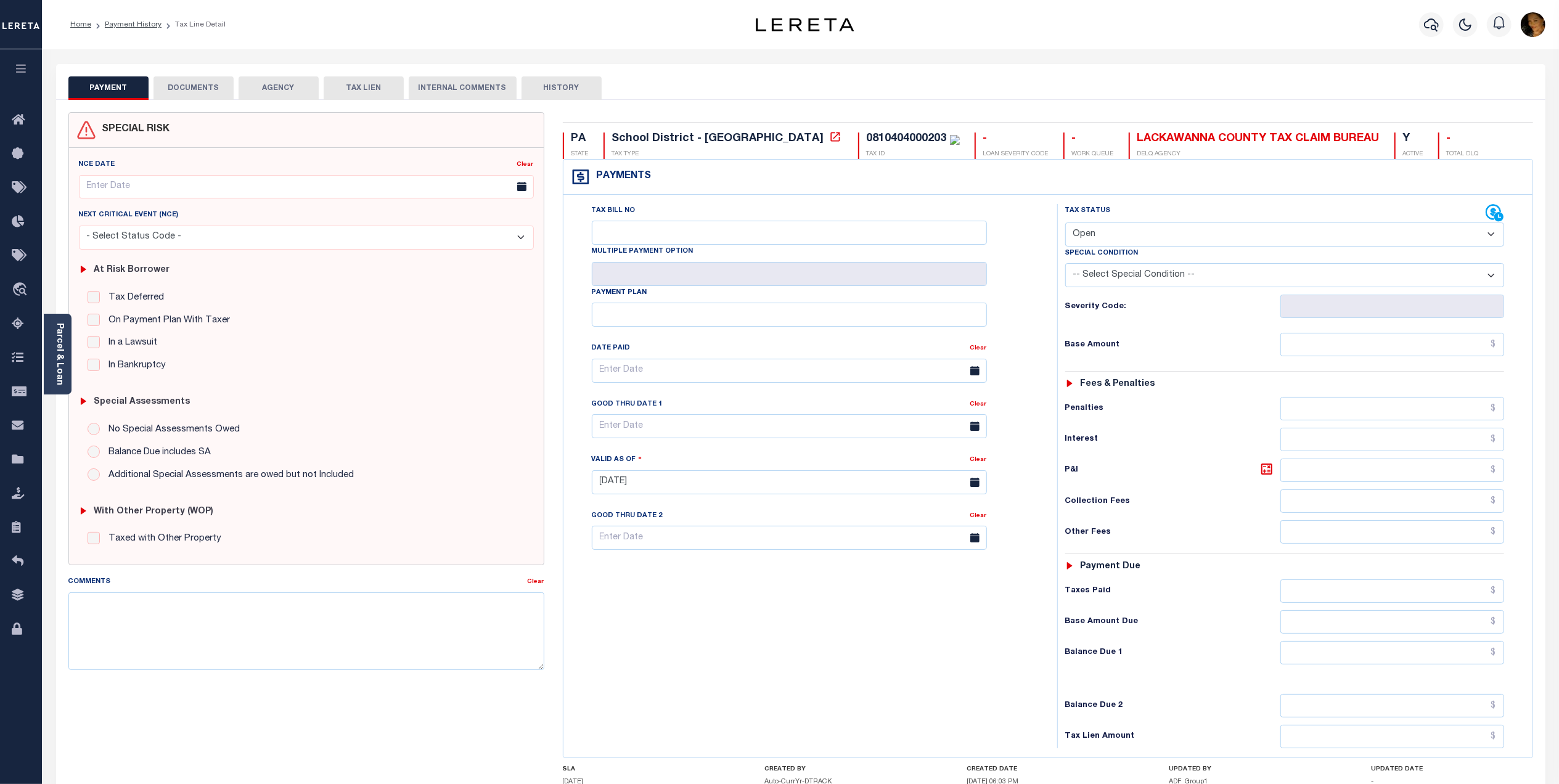
click at [281, 92] on button "AGENCY" at bounding box center [278, 88] width 80 height 24
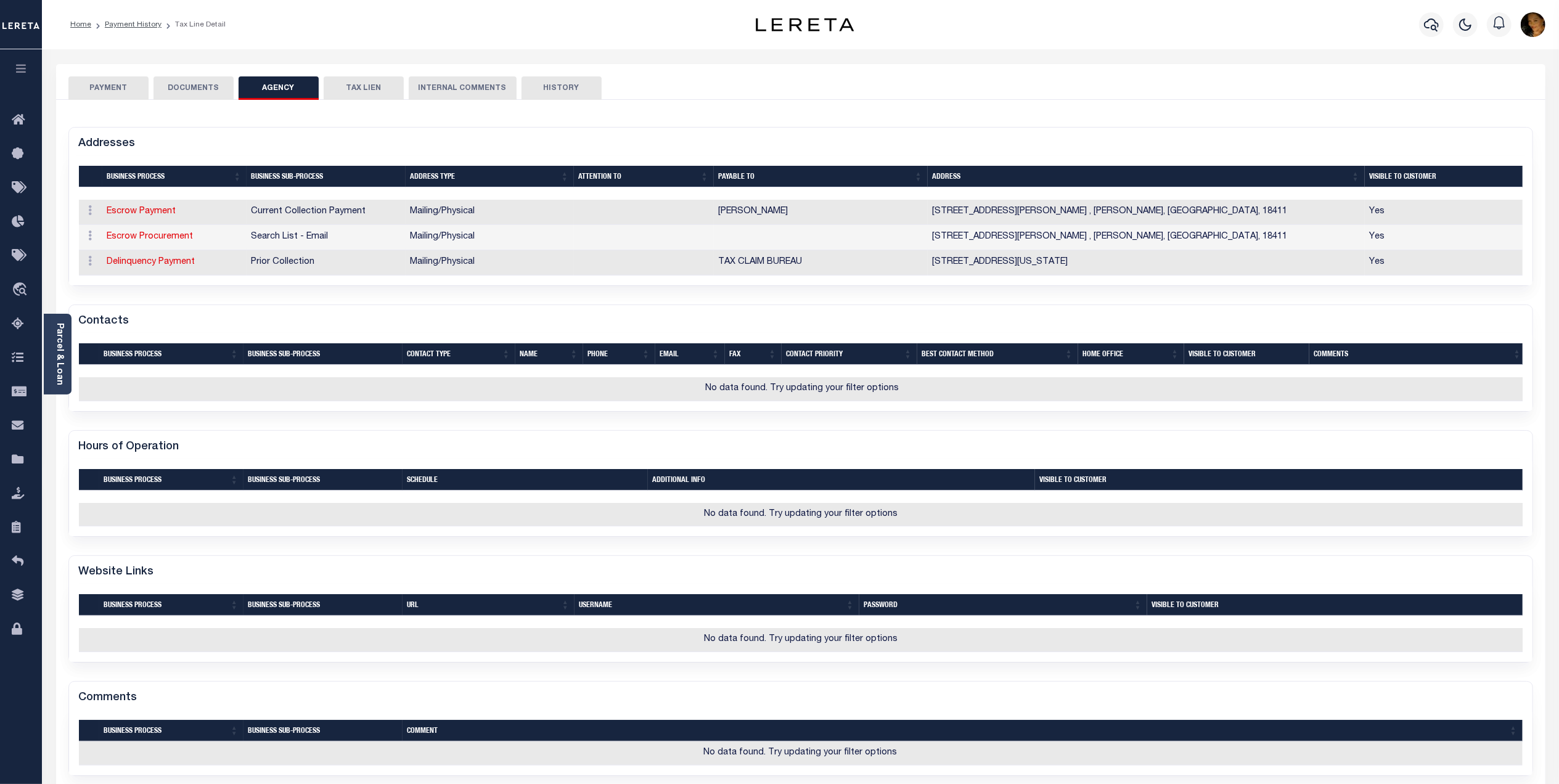
click at [59, 341] on link "Parcel & Loan" at bounding box center [59, 354] width 8 height 62
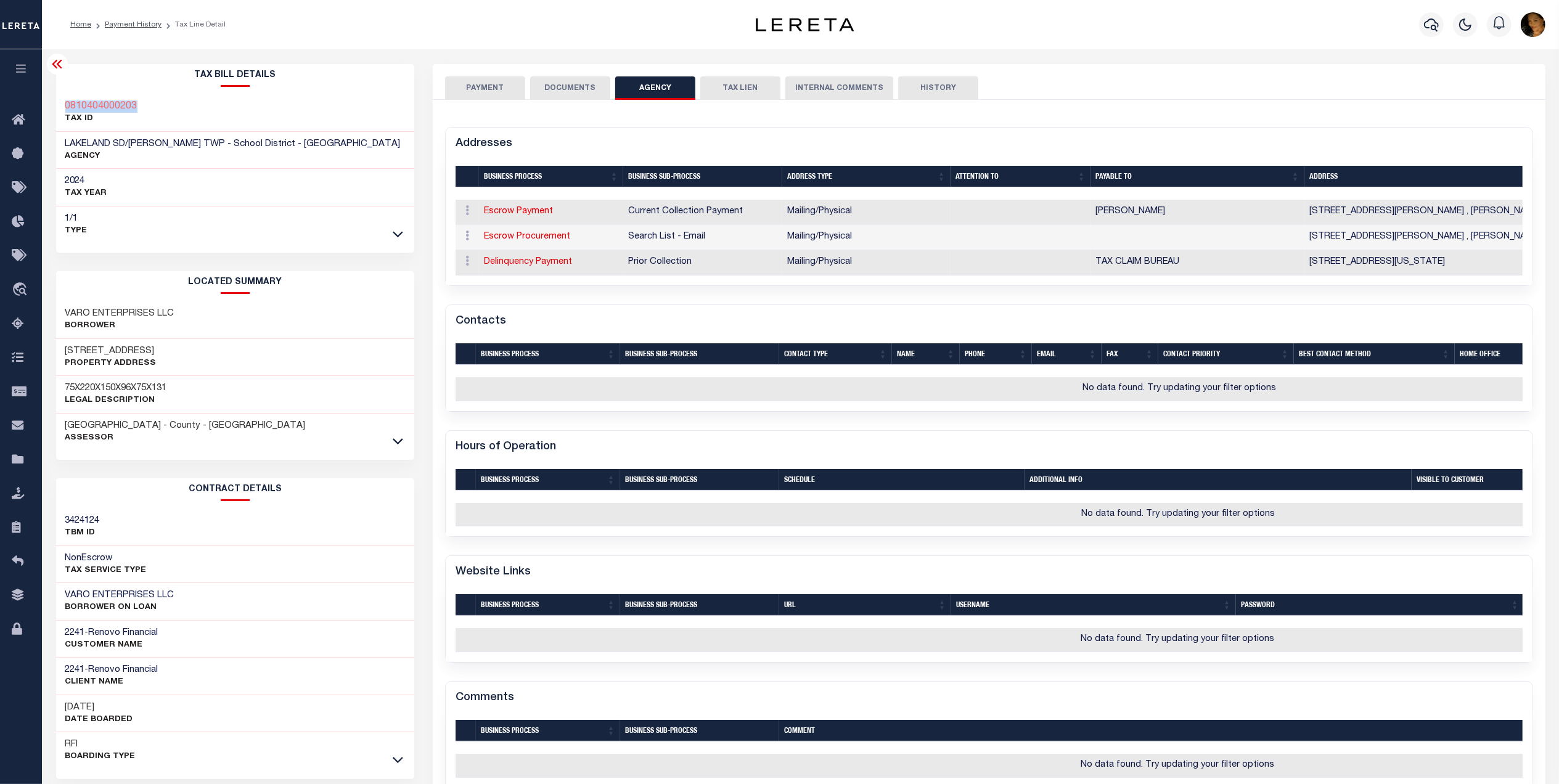
drag, startPoint x: 148, startPoint y: 106, endPoint x: 62, endPoint y: 104, distance: 86.0
click at [62, 104] on div "0810404000203 TAX ID" at bounding box center [235, 113] width 359 height 38
copy h3 "0810404000203"
click at [396, 440] on icon at bounding box center [398, 441] width 10 height 13
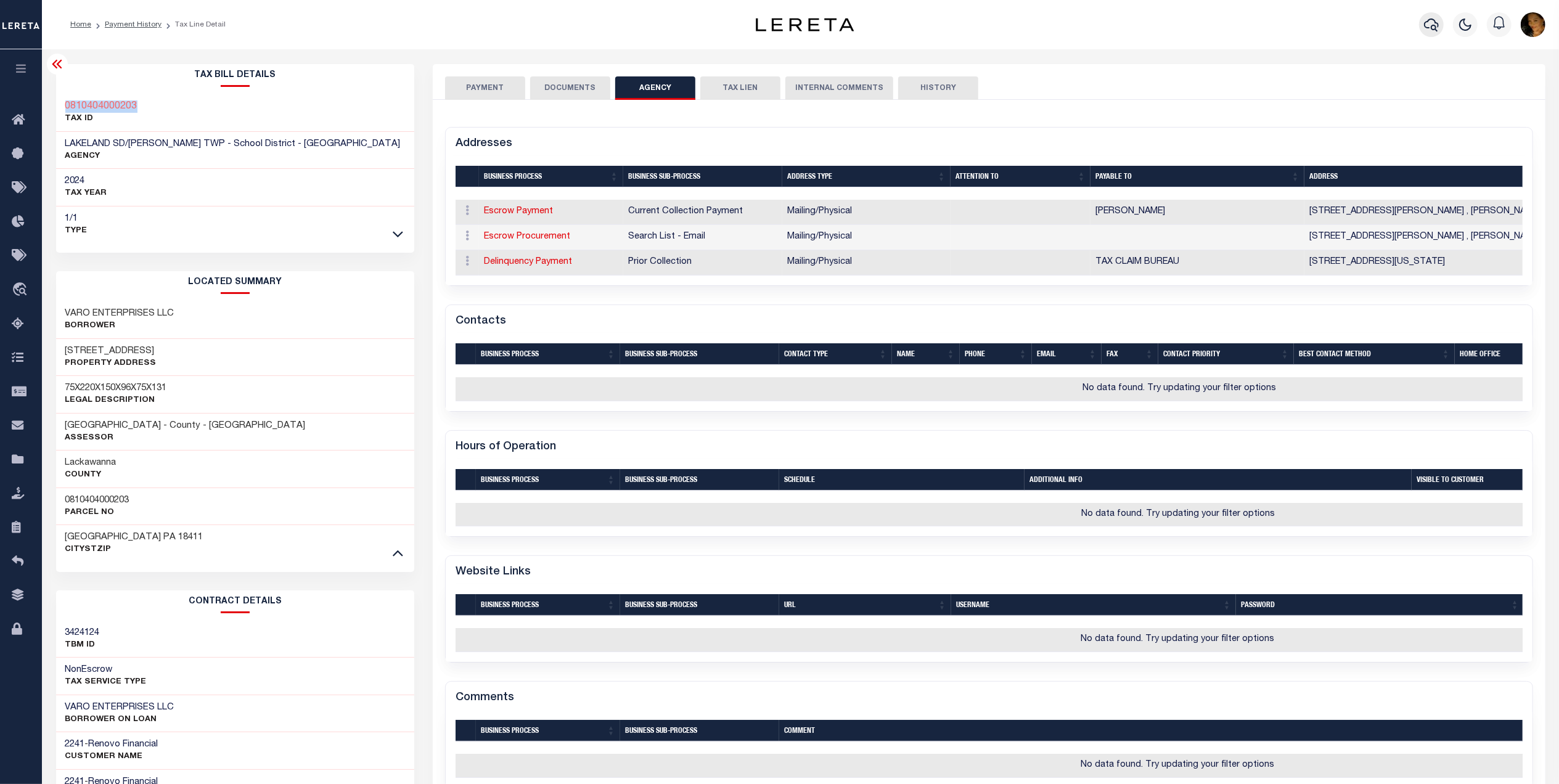
click at [1433, 29] on icon "button" at bounding box center [1431, 25] width 15 height 15
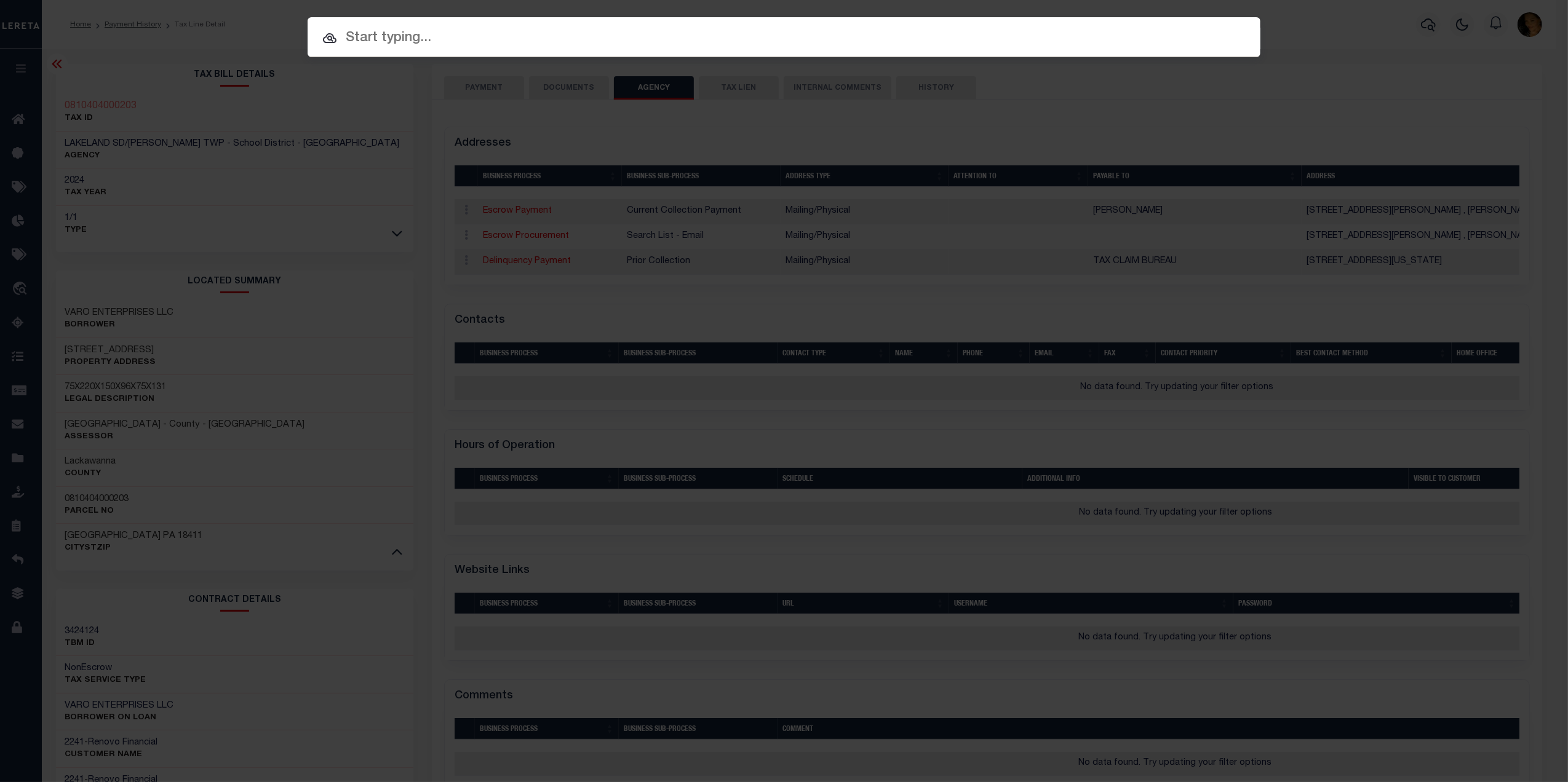
click at [495, 43] on input "text" at bounding box center [784, 38] width 953 height 22
paste input "10020853"
type input "10020853"
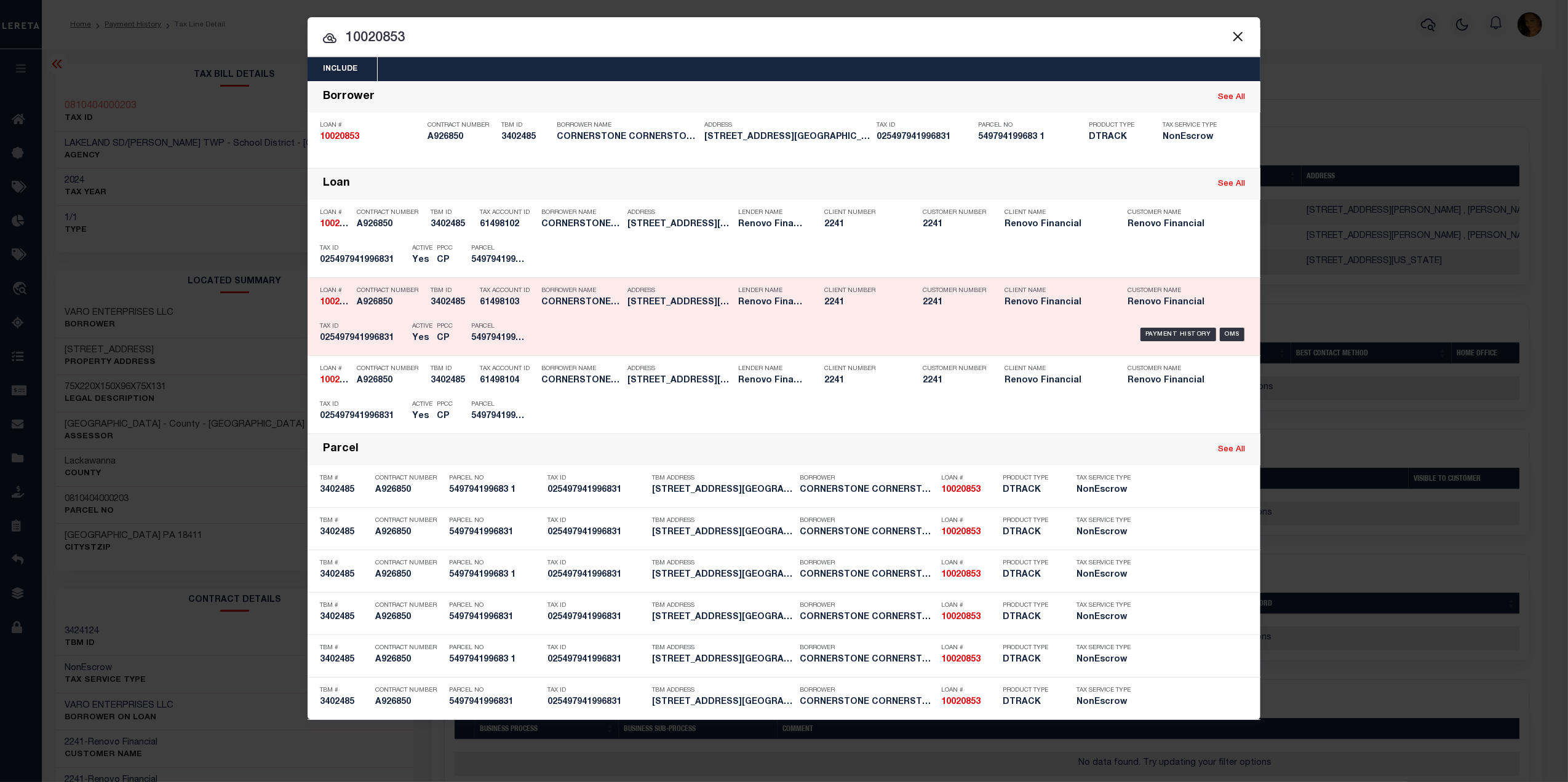
click at [581, 308] on h5 "CORNERSTONE CORNERSTONE LIVINGS INC" at bounding box center [581, 302] width 80 height 10
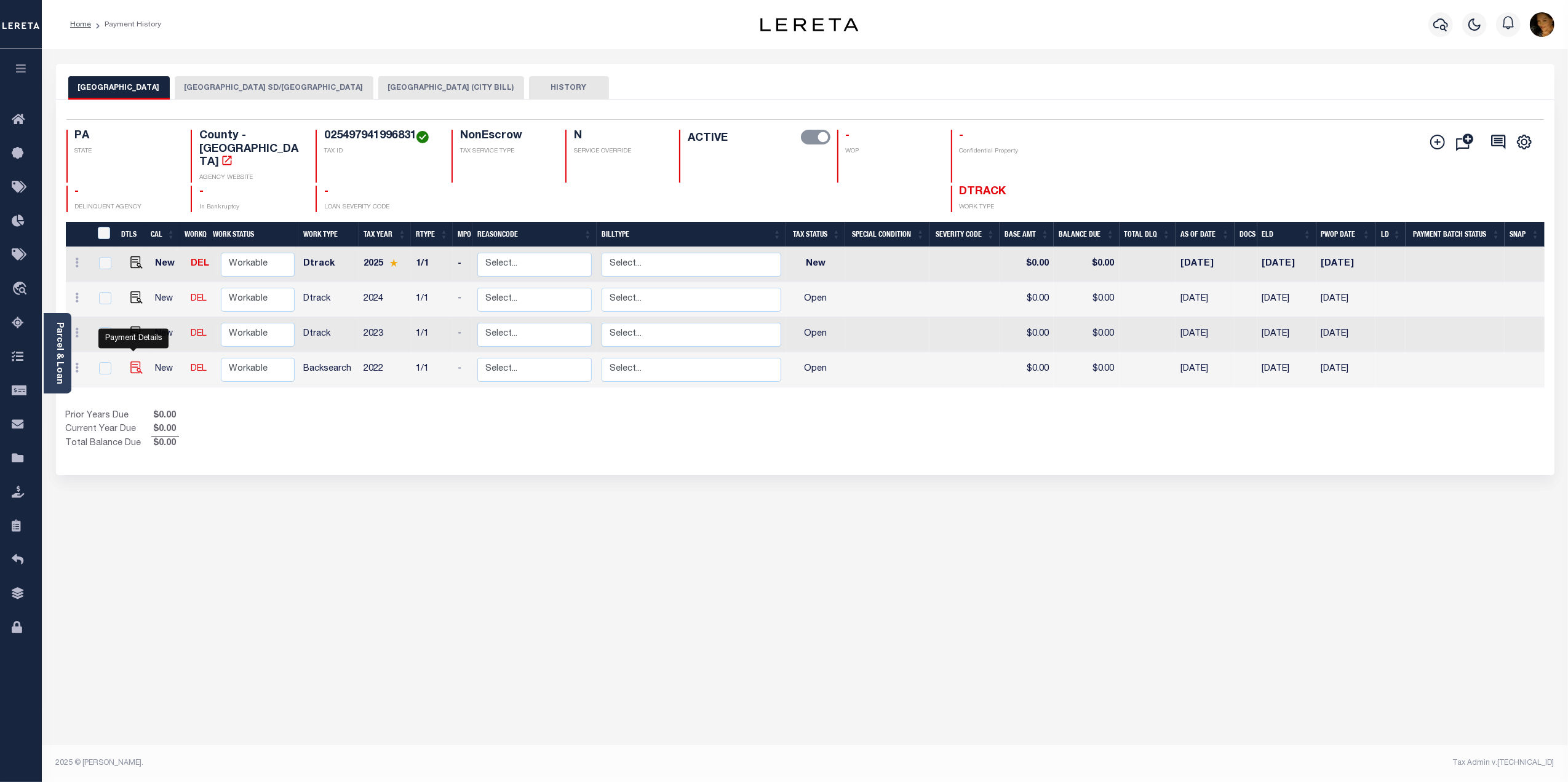
click at [136, 362] on img "" at bounding box center [136, 367] width 12 height 12
checkbox input "true"
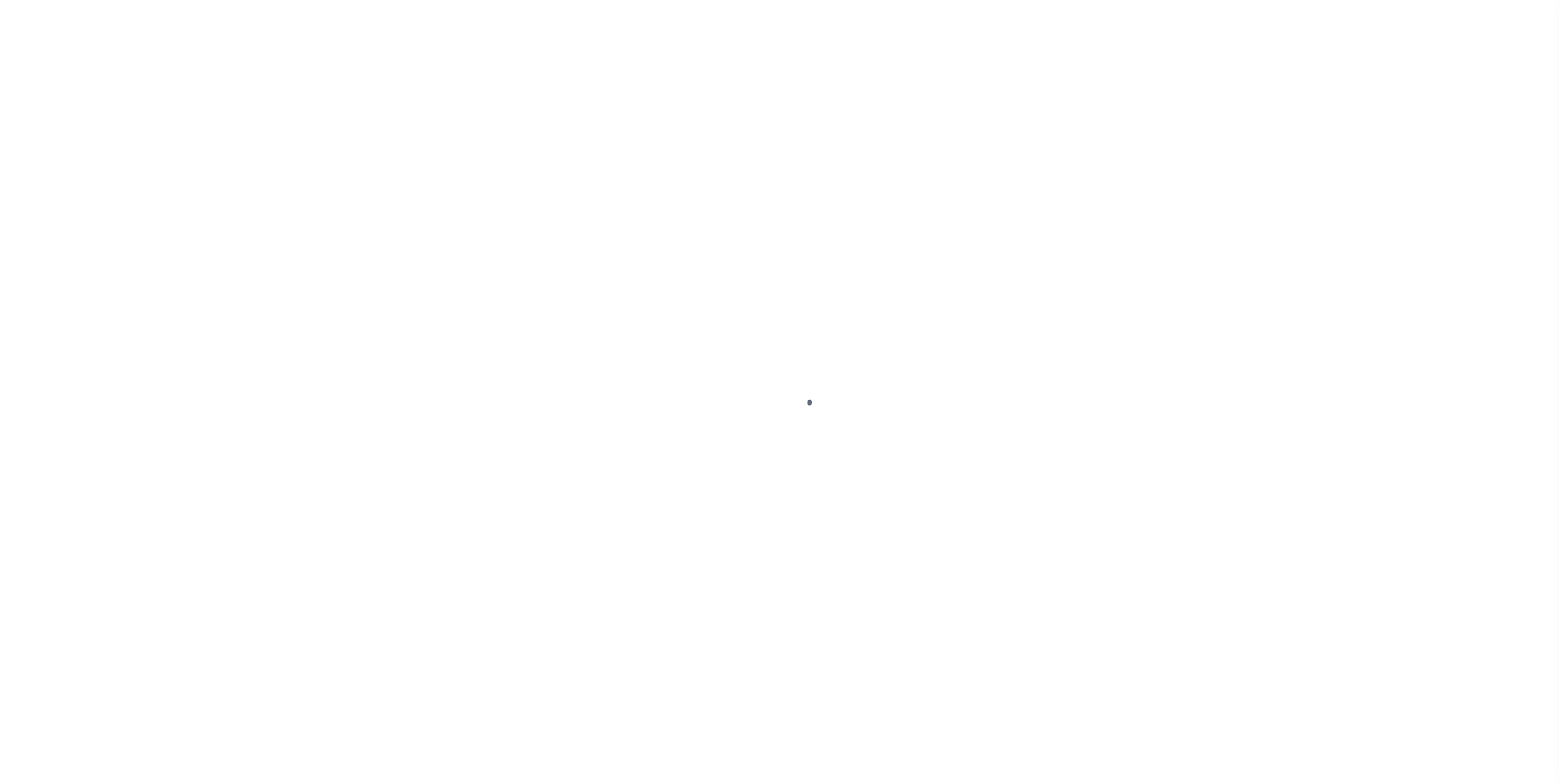
select select "OP2"
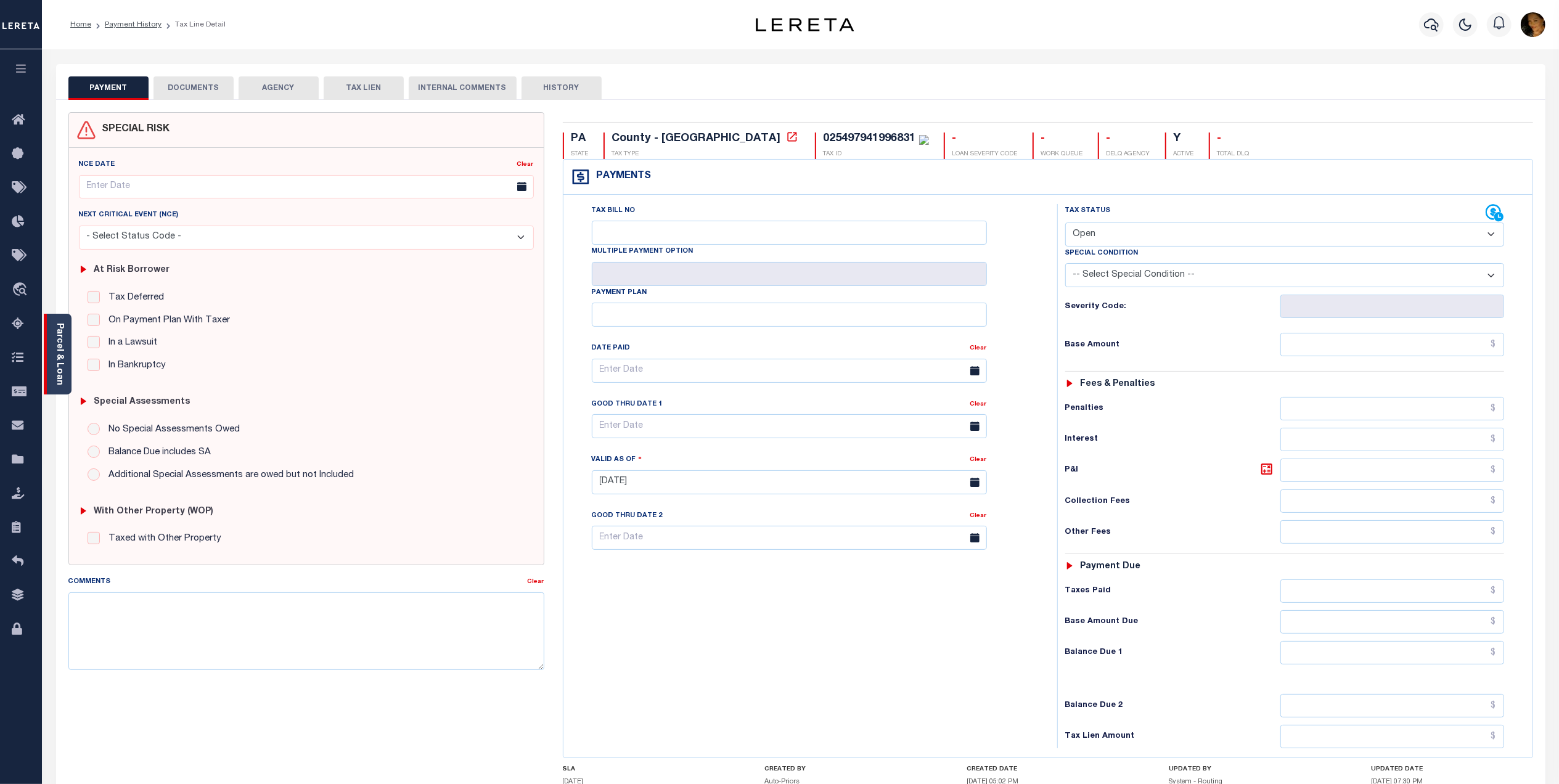
click at [55, 331] on link "Parcel & Loan" at bounding box center [59, 354] width 8 height 62
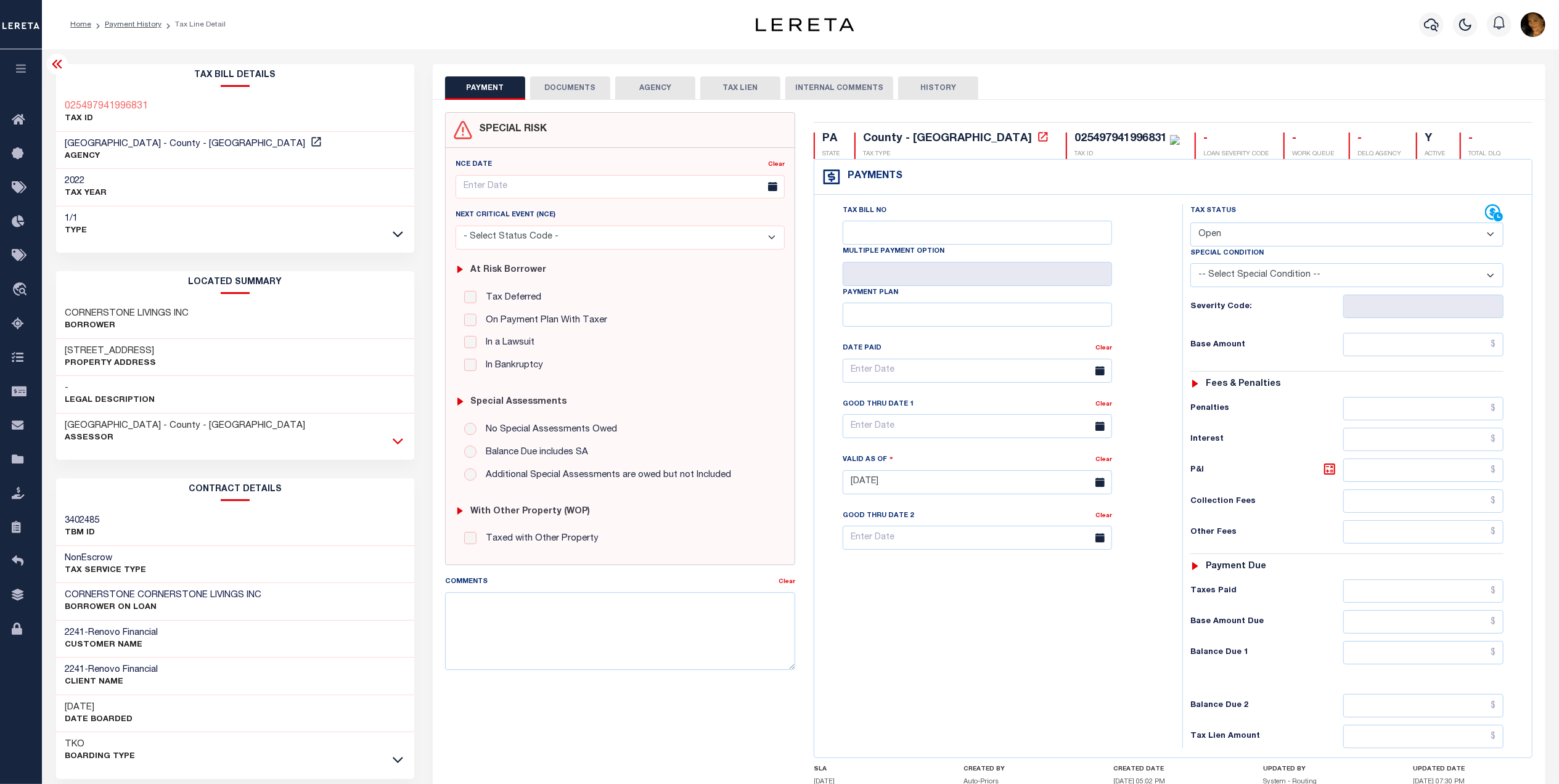
click at [393, 438] on icon at bounding box center [398, 441] width 10 height 13
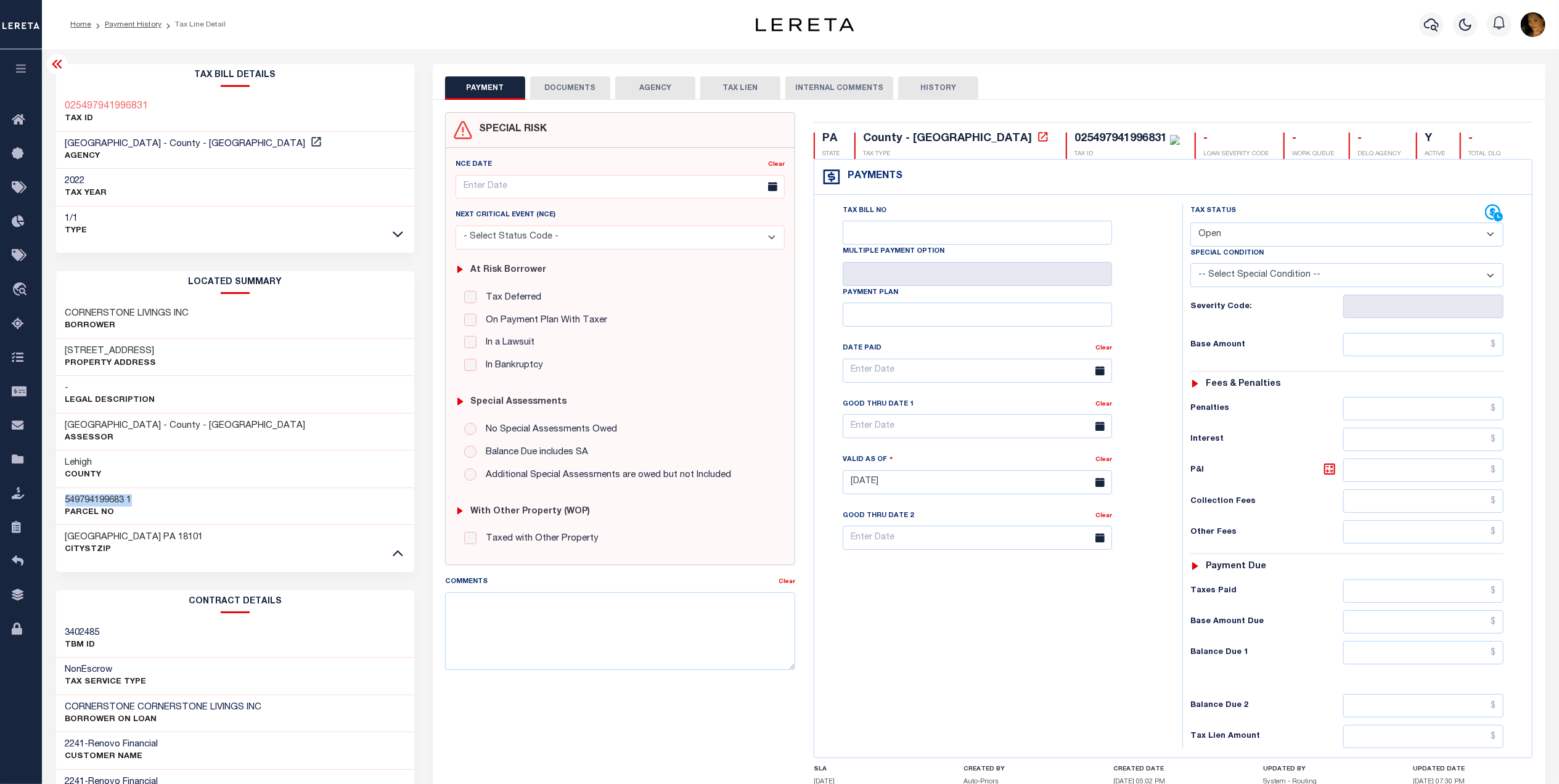
drag, startPoint x: 148, startPoint y: 501, endPoint x: 57, endPoint y: 494, distance: 91.3
click at [57, 494] on div "549794199683 1 Parcel No" at bounding box center [235, 506] width 359 height 38
copy h3 "549794199683 1"
click at [267, 702] on div "CORNERSTONE CORNERSTONE LIVINGS INC BORROWER ON LOAN" at bounding box center [235, 713] width 359 height 38
drag, startPoint x: 193, startPoint y: 316, endPoint x: 65, endPoint y: 316, distance: 128.0
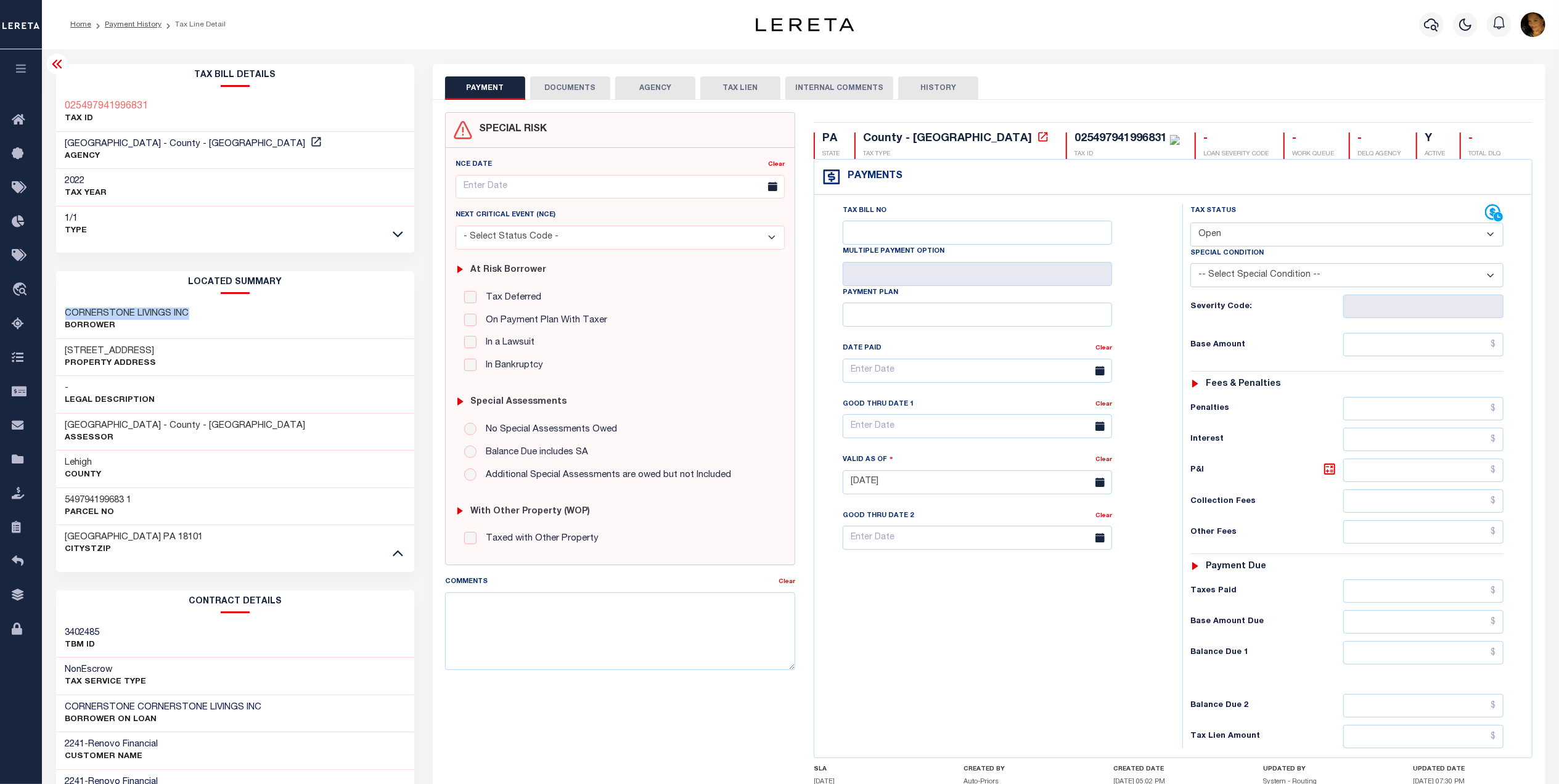
click at [65, 316] on div "CORNERSTONE LIVINGS INC Borrower" at bounding box center [235, 319] width 359 height 38
copy h3 "CORNERSTONE LIVINGS INC"
click at [562, 85] on button "DOCUMENTS" at bounding box center [569, 88] width 80 height 24
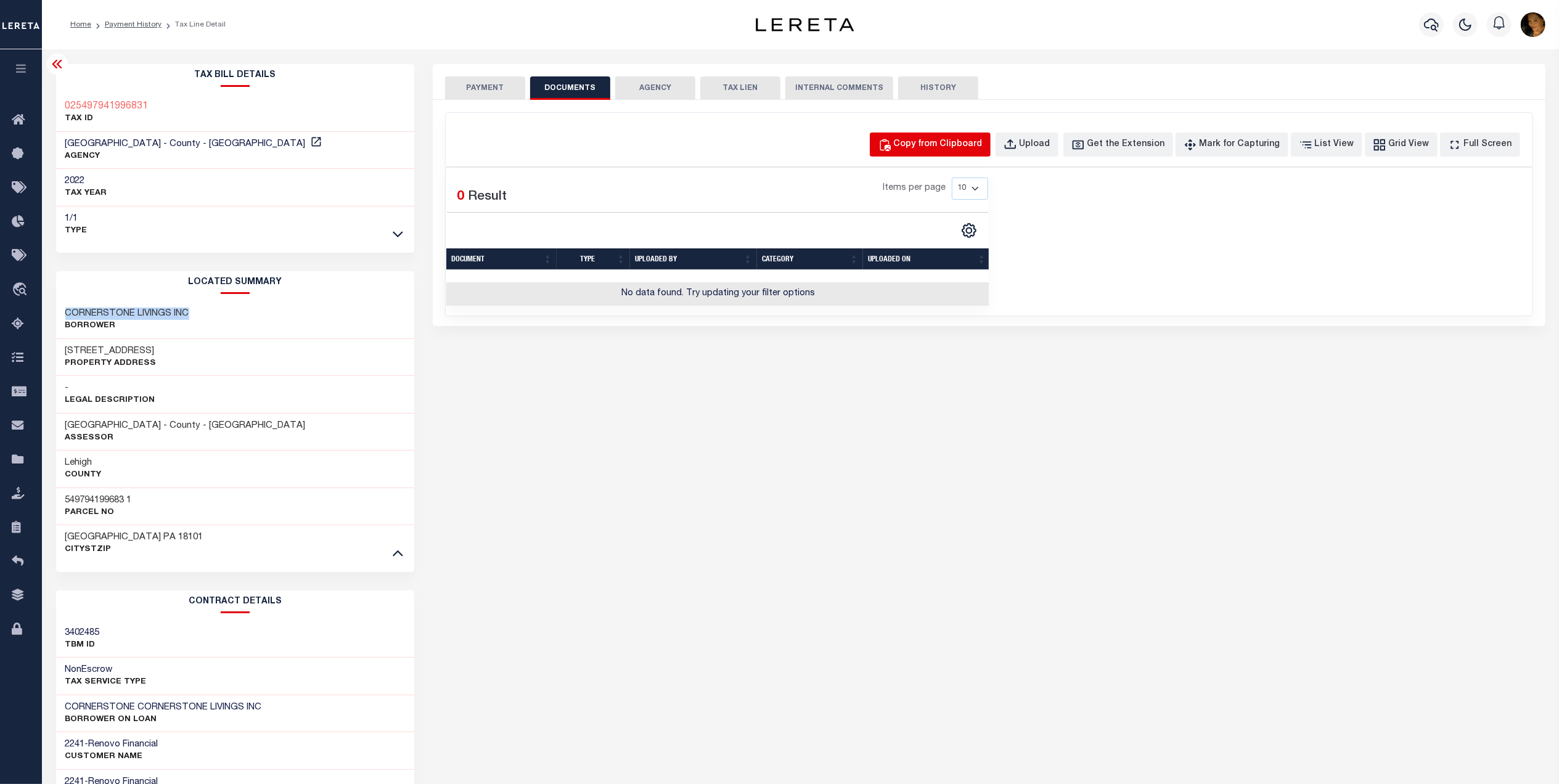
click at [958, 143] on div "Copy from Clipboard" at bounding box center [938, 144] width 89 height 14
select select "POP"
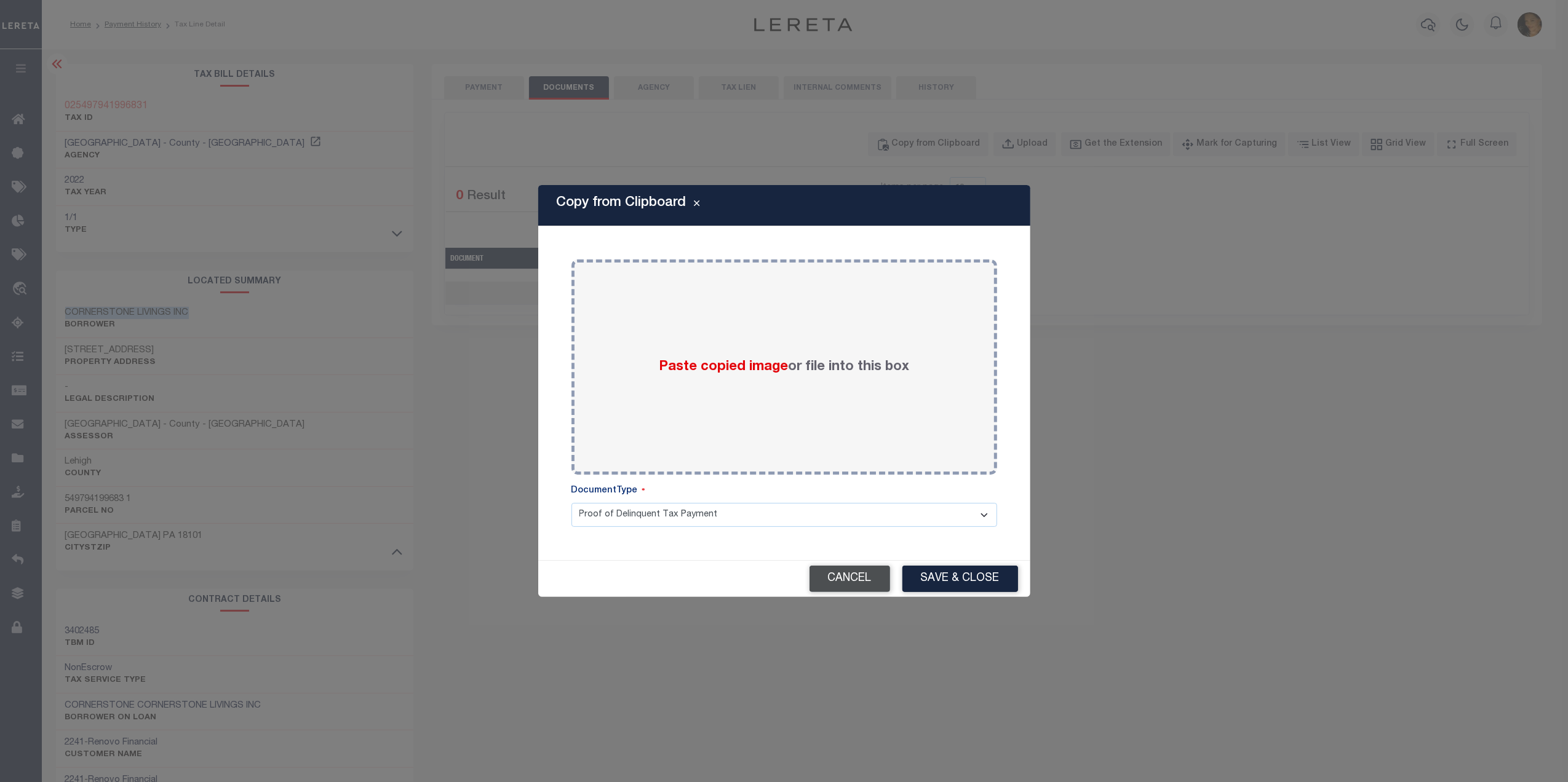
click at [862, 577] on button "Cancel" at bounding box center [850, 579] width 81 height 27
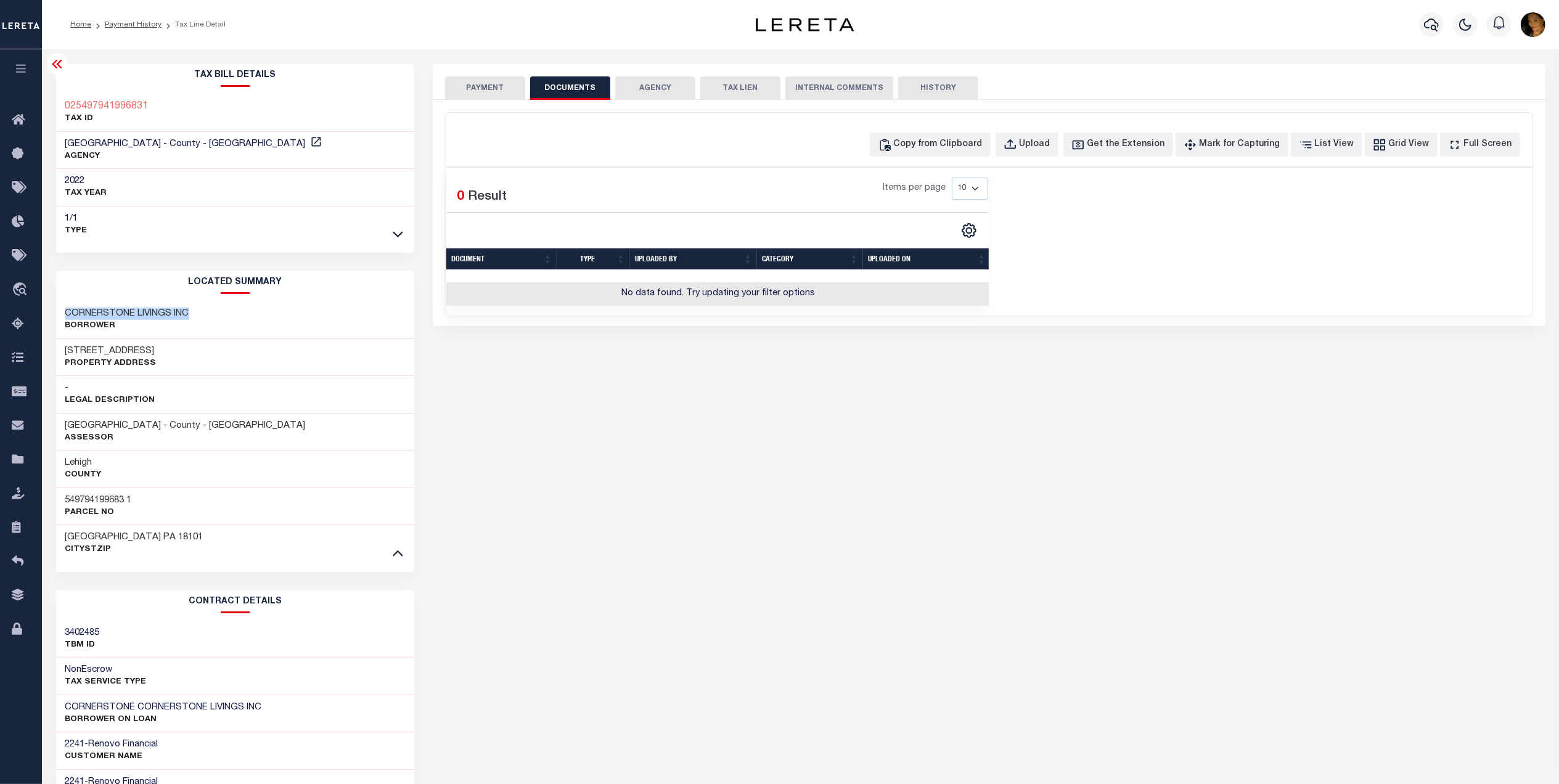
click at [479, 87] on button "PAYMENT" at bounding box center [485, 88] width 80 height 24
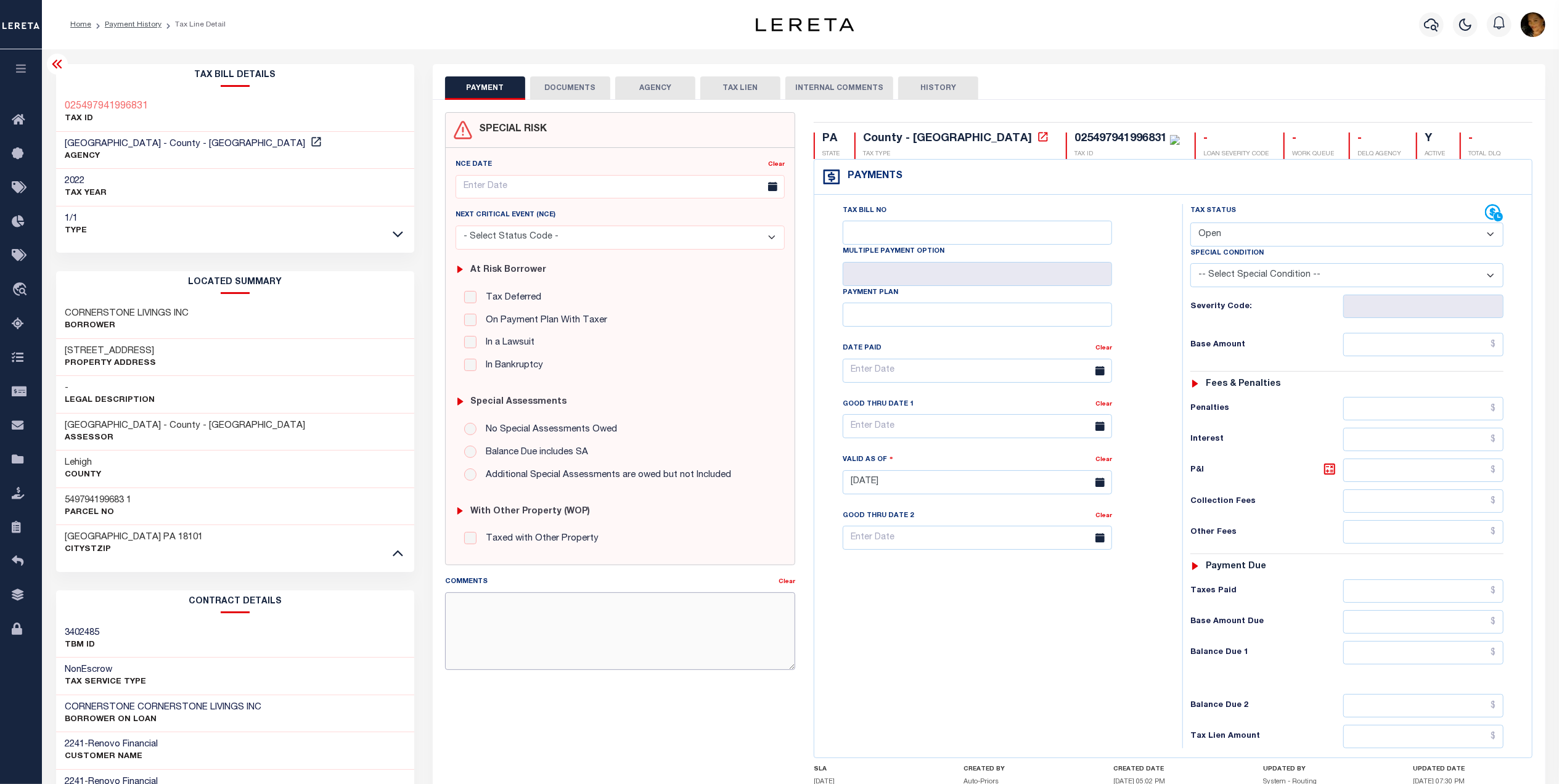
click at [622, 634] on textarea "Comments" at bounding box center [620, 631] width 350 height 78
paste textarea "See attached on the 2024 tax line."
type textarea "See attached on the 2024 tax line."
type input "[DATE]"
click at [1430, 665] on input "text" at bounding box center [1423, 653] width 161 height 24
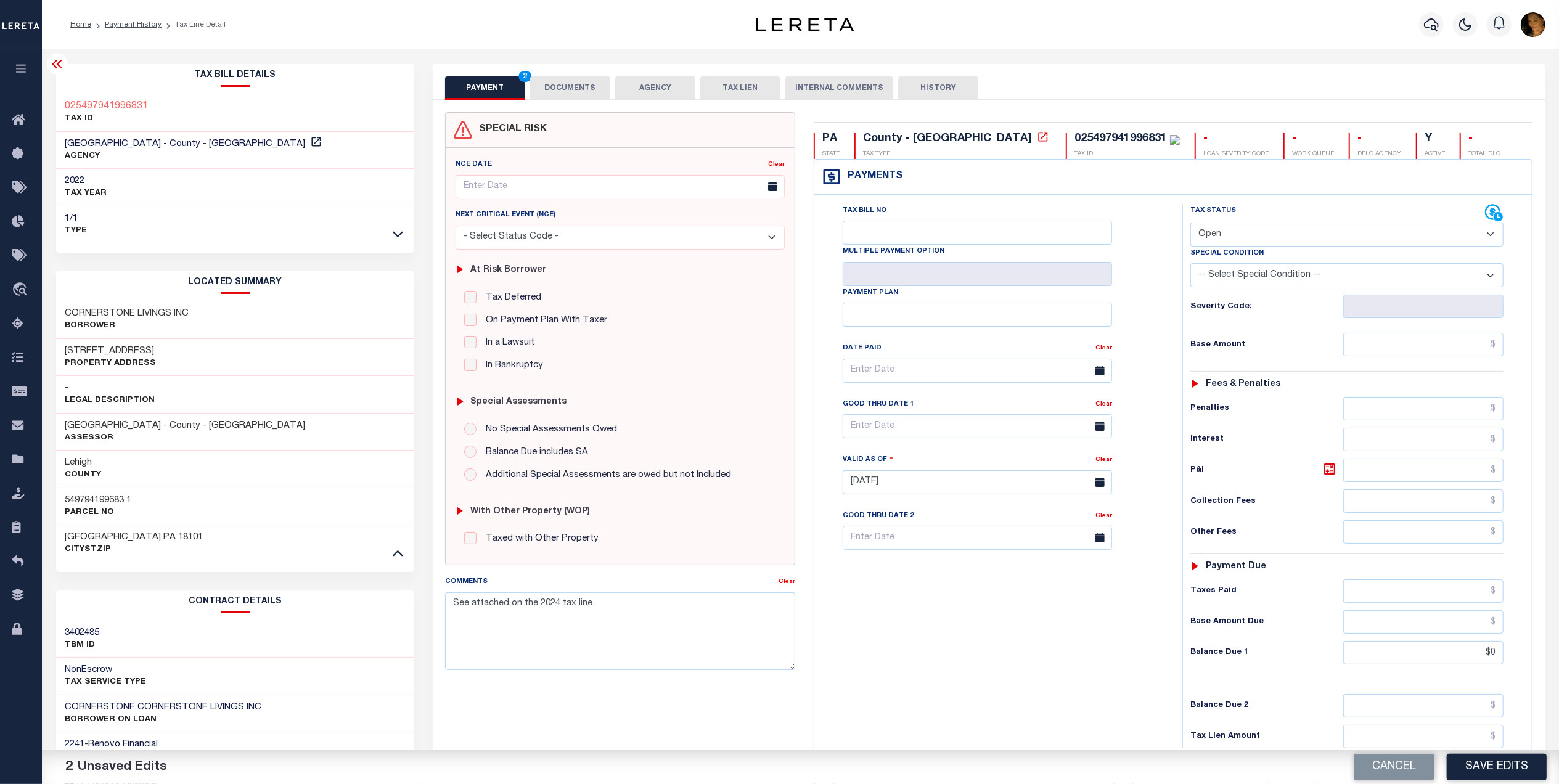
type input "$0.00"
click at [1331, 230] on select "- Select Status Code - Open Due/Unpaid Paid Incomplete No Tax Due Internal Refu…" at bounding box center [1347, 234] width 313 height 24
select select "PYD"
click at [1191, 224] on select "- Select Status Code - Open Due/Unpaid Paid Incomplete No Tax Due Internal Refu…" at bounding box center [1347, 234] width 313 height 24
click at [1491, 773] on button "Save Edits" at bounding box center [1497, 767] width 100 height 27
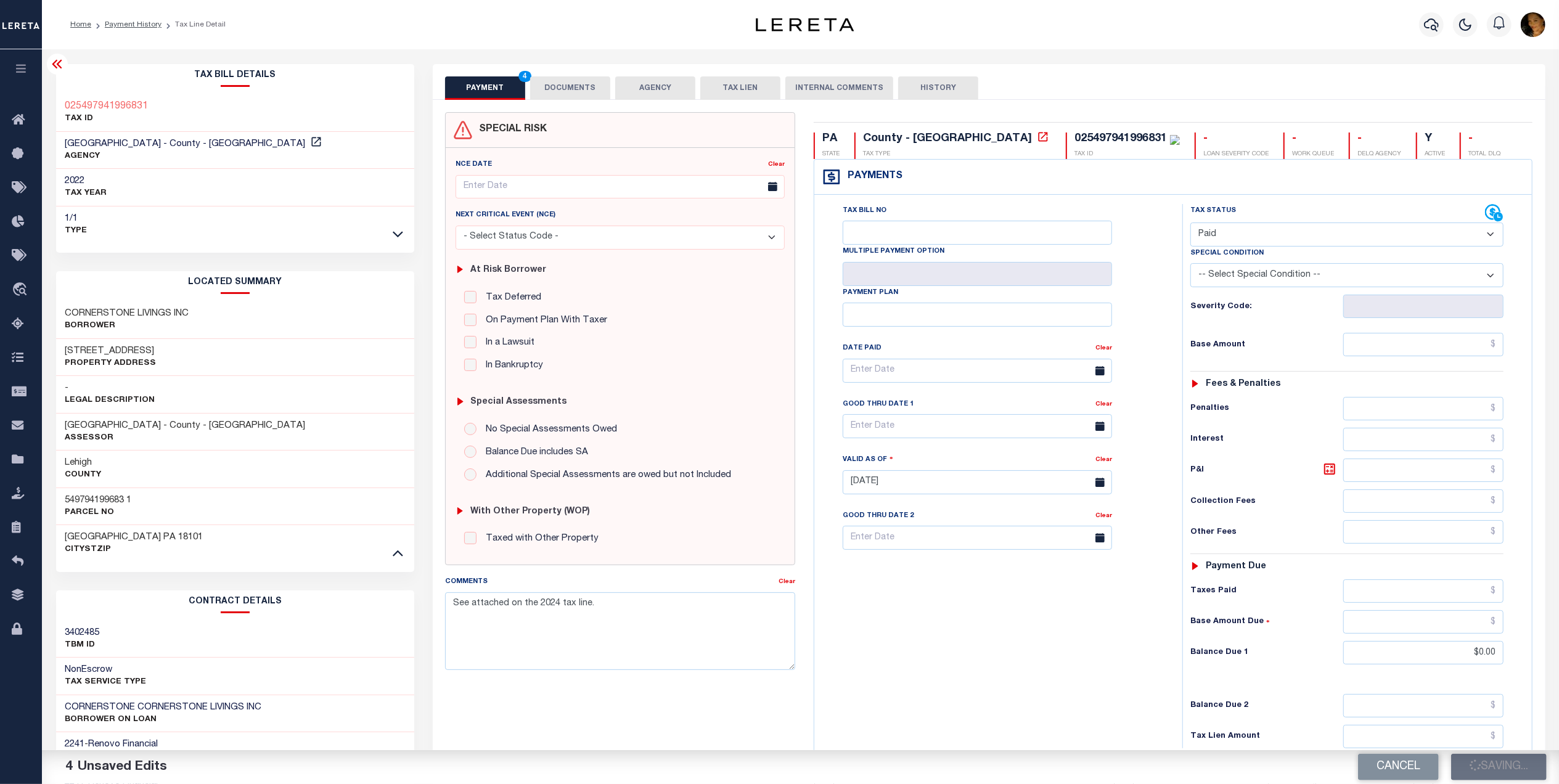
checkbox input "false"
type input "$0"
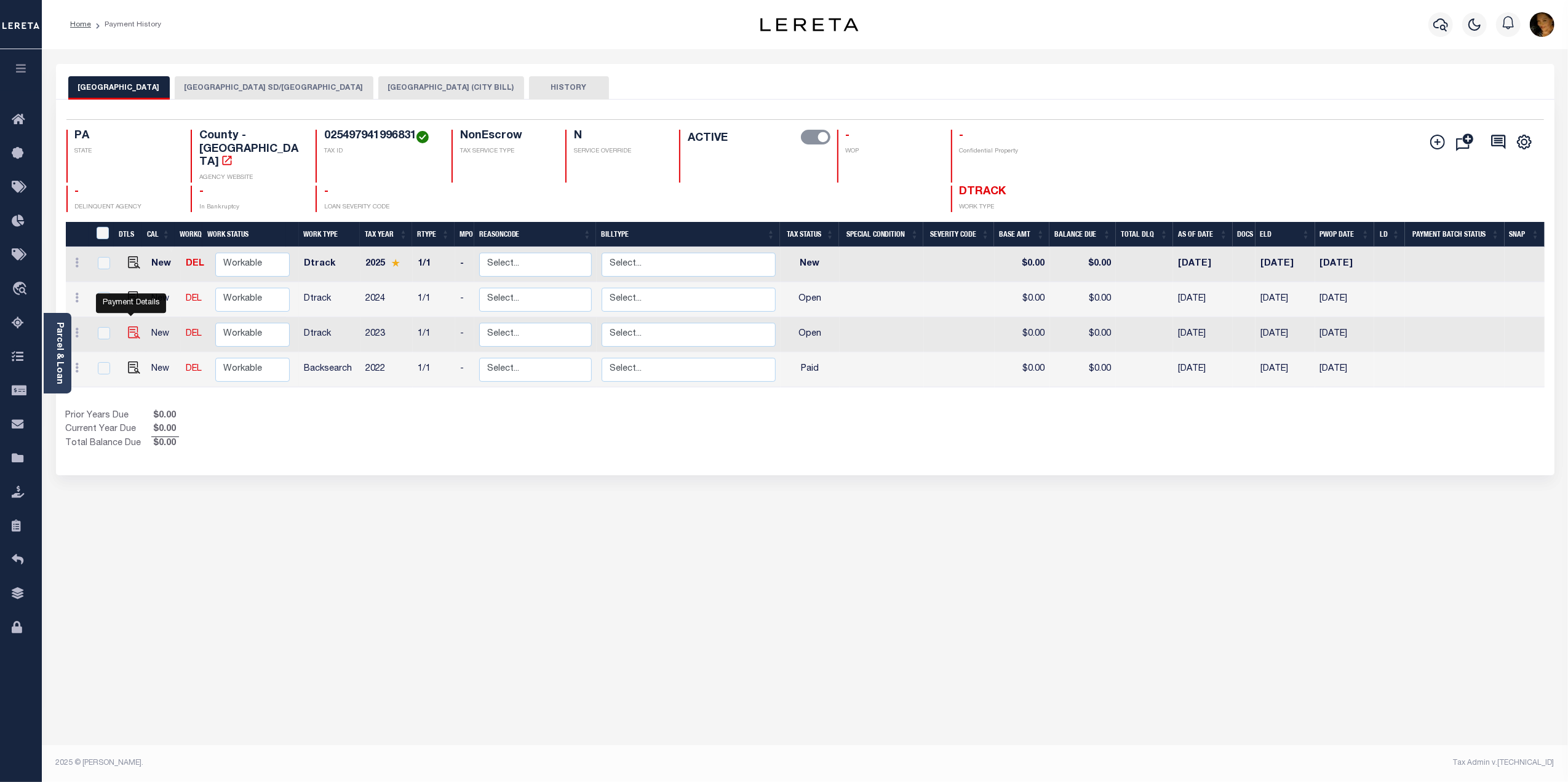
click at [136, 327] on img "" at bounding box center [134, 332] width 12 height 12
checkbox input "true"
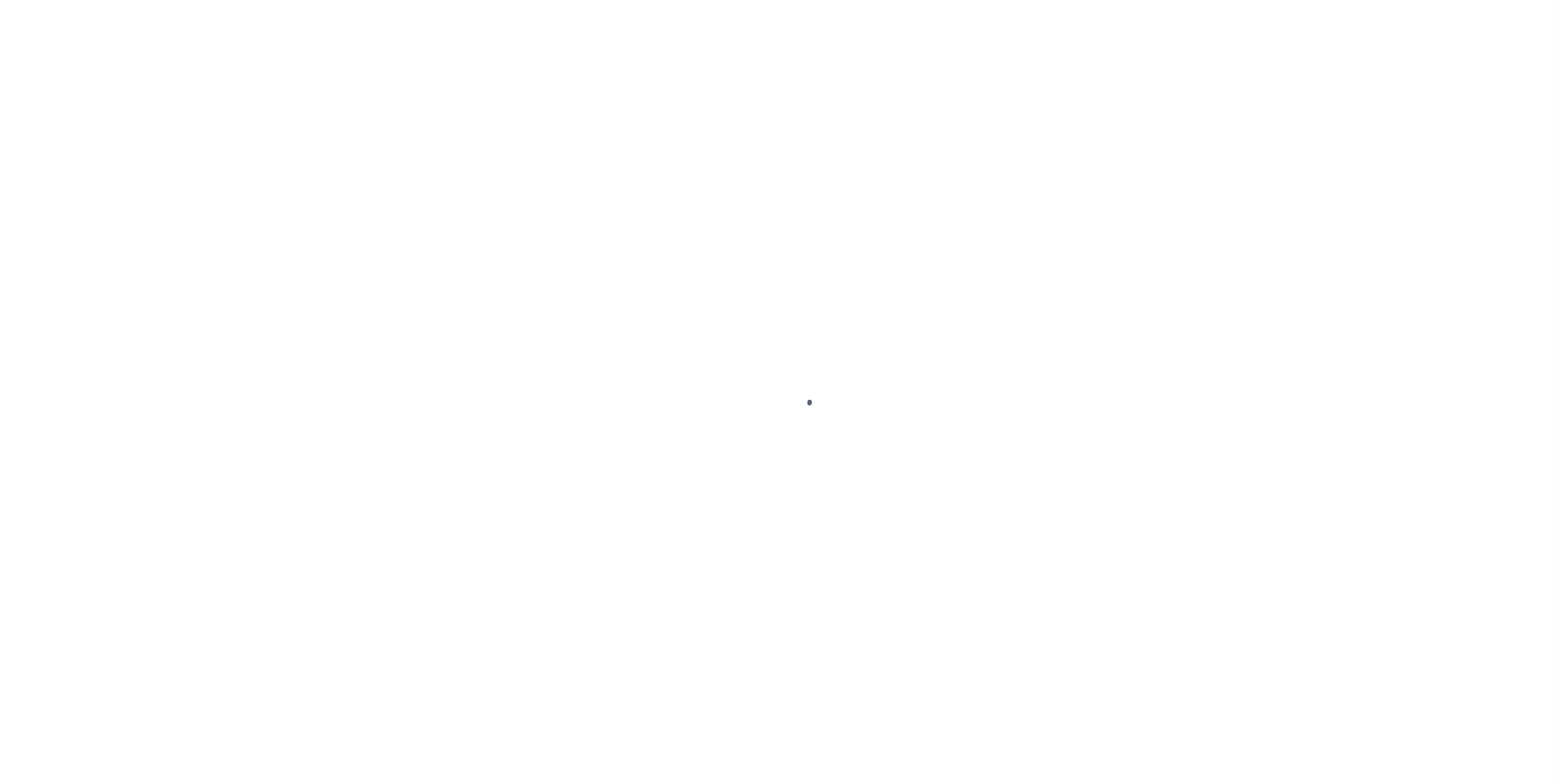
select select "OP2"
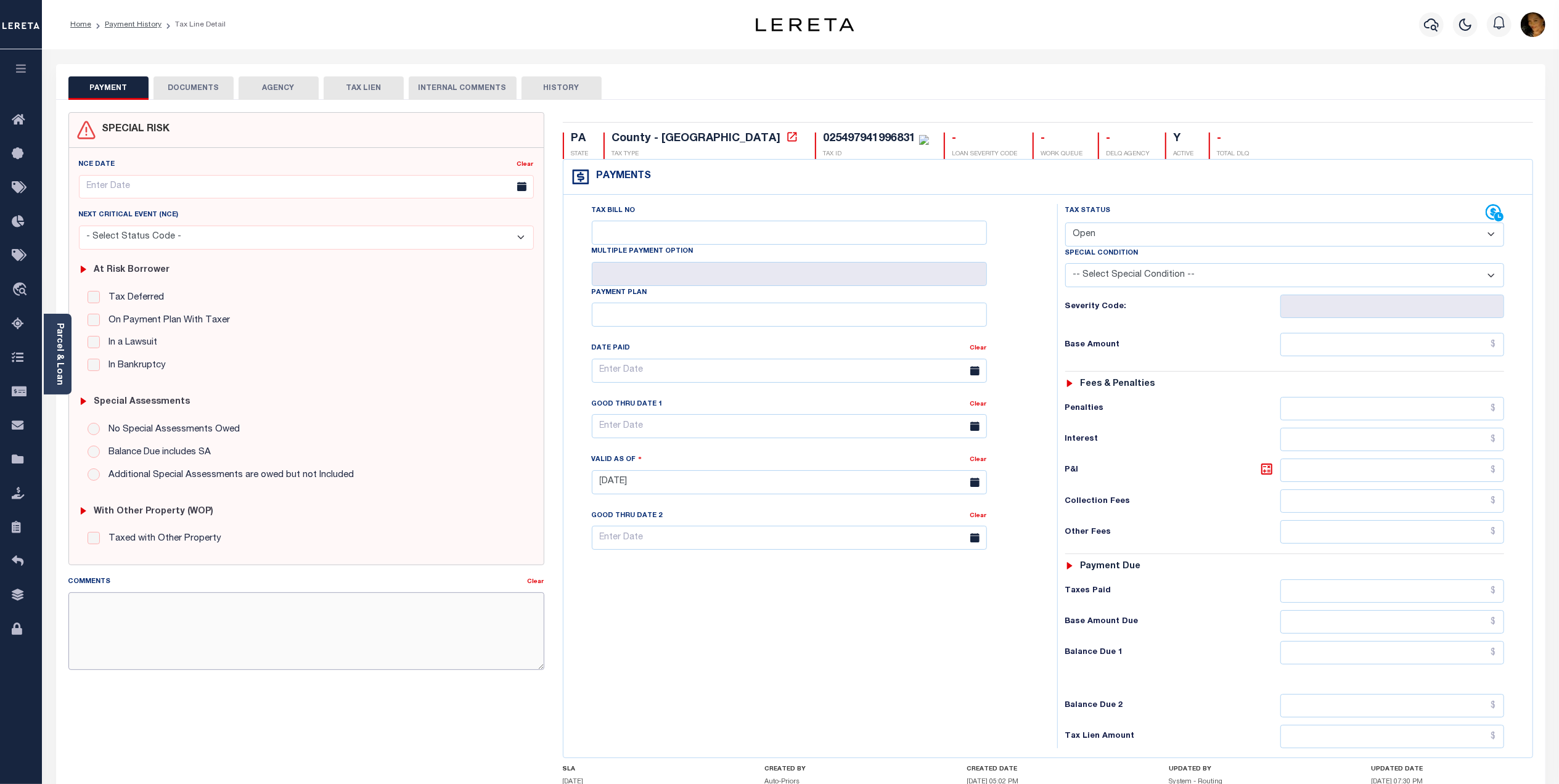
click at [212, 630] on textarea "Comments" at bounding box center [307, 631] width 476 height 78
paste textarea "See attached on the 2024 tax line."
type textarea "See attached on the 2024 tax line."
type input "[DATE]"
drag, startPoint x: 1115, startPoint y: 230, endPoint x: 1120, endPoint y: 244, distance: 14.9
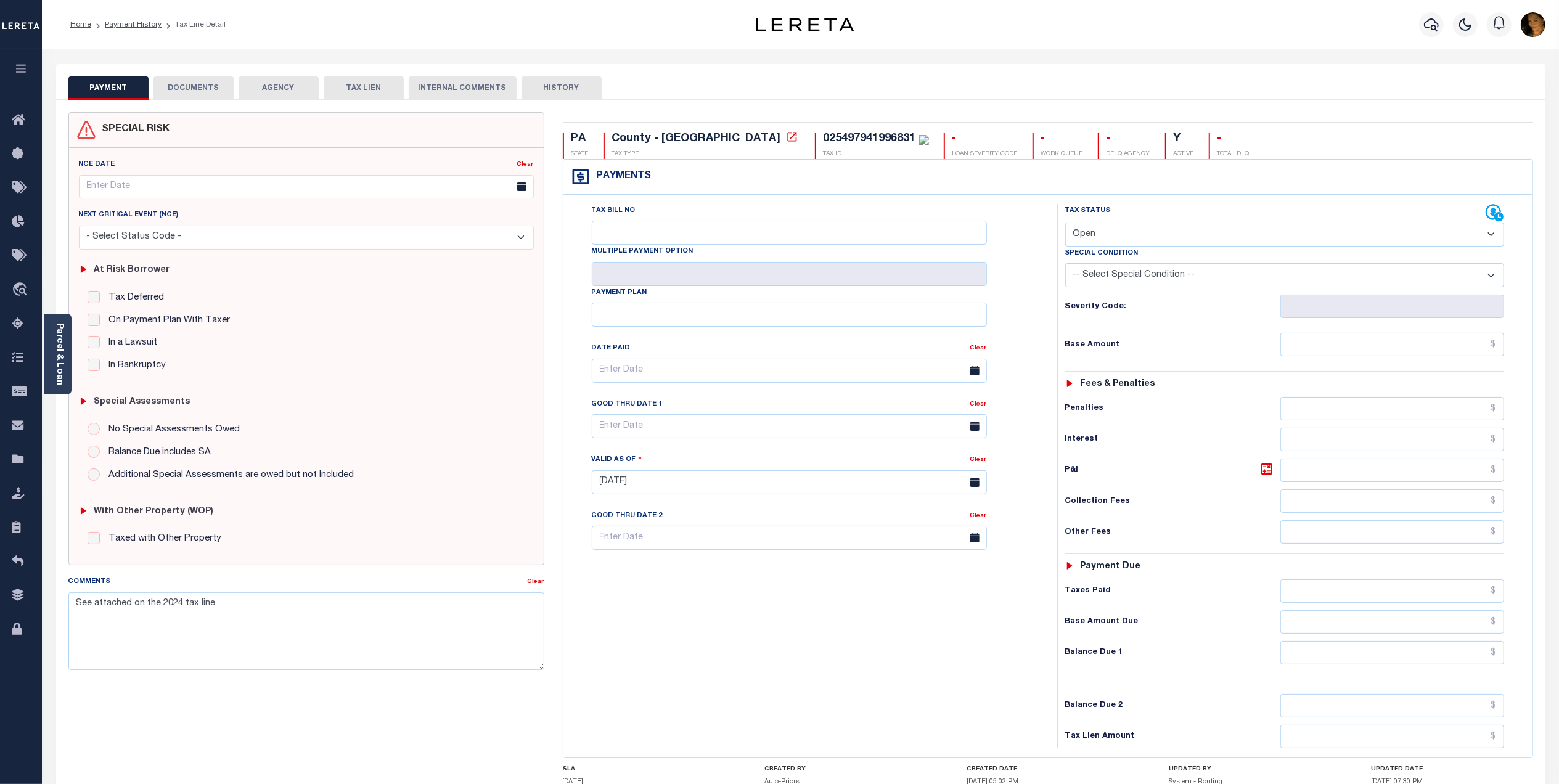
click at [1115, 230] on select "- Select Status Code - Open Due/Unpaid Paid Incomplete No Tax Due Internal Refu…" at bounding box center [1284, 234] width 439 height 24
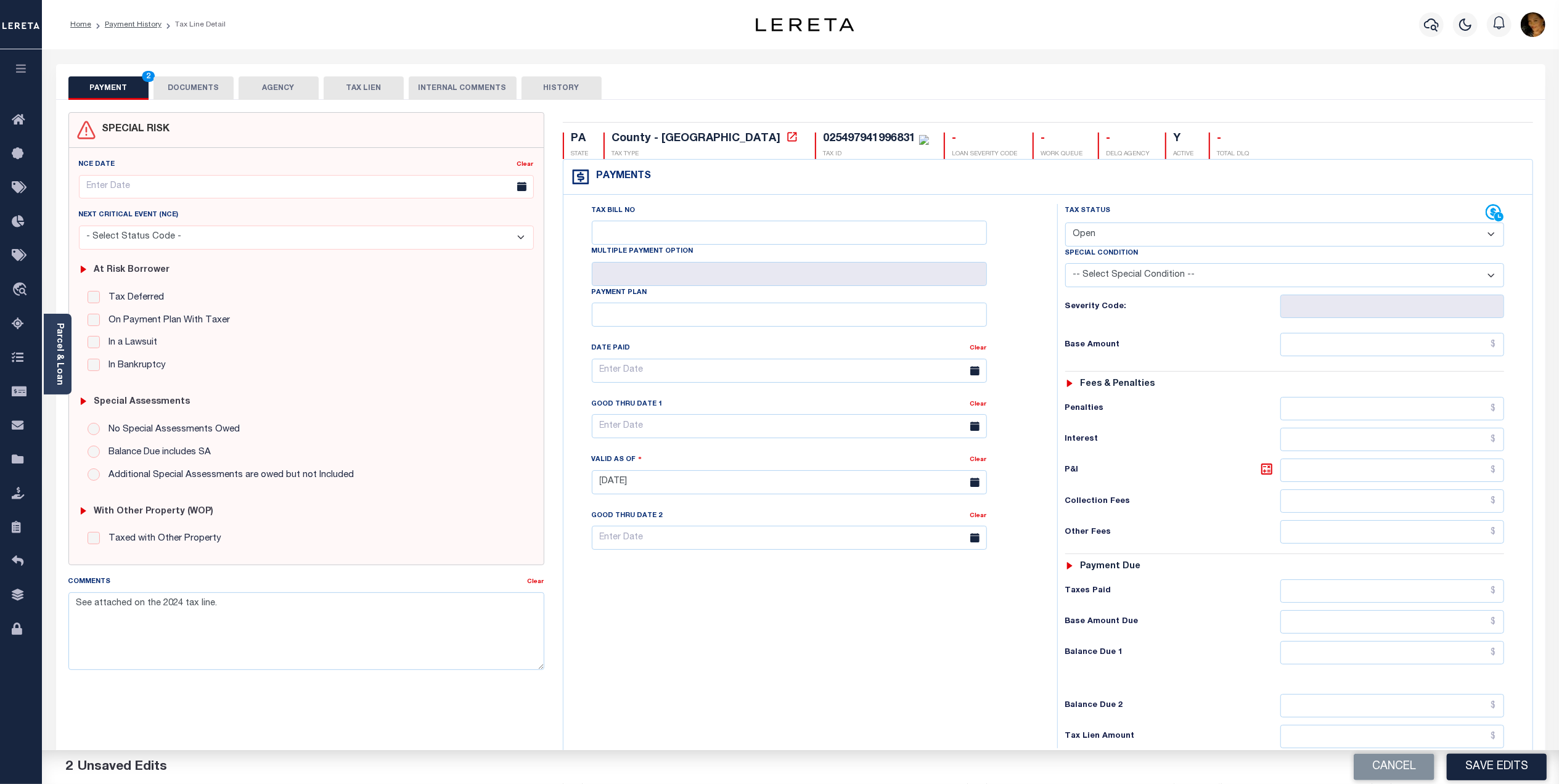
select select "PYD"
click at [1065, 224] on select "- Select Status Code - Open Due/Unpaid Paid Incomplete No Tax Due Internal Refu…" at bounding box center [1284, 234] width 439 height 24
click at [1441, 657] on input "text" at bounding box center [1393, 653] width 224 height 24
type input "$0.00"
click at [1486, 766] on button "Save Edits" at bounding box center [1497, 767] width 100 height 27
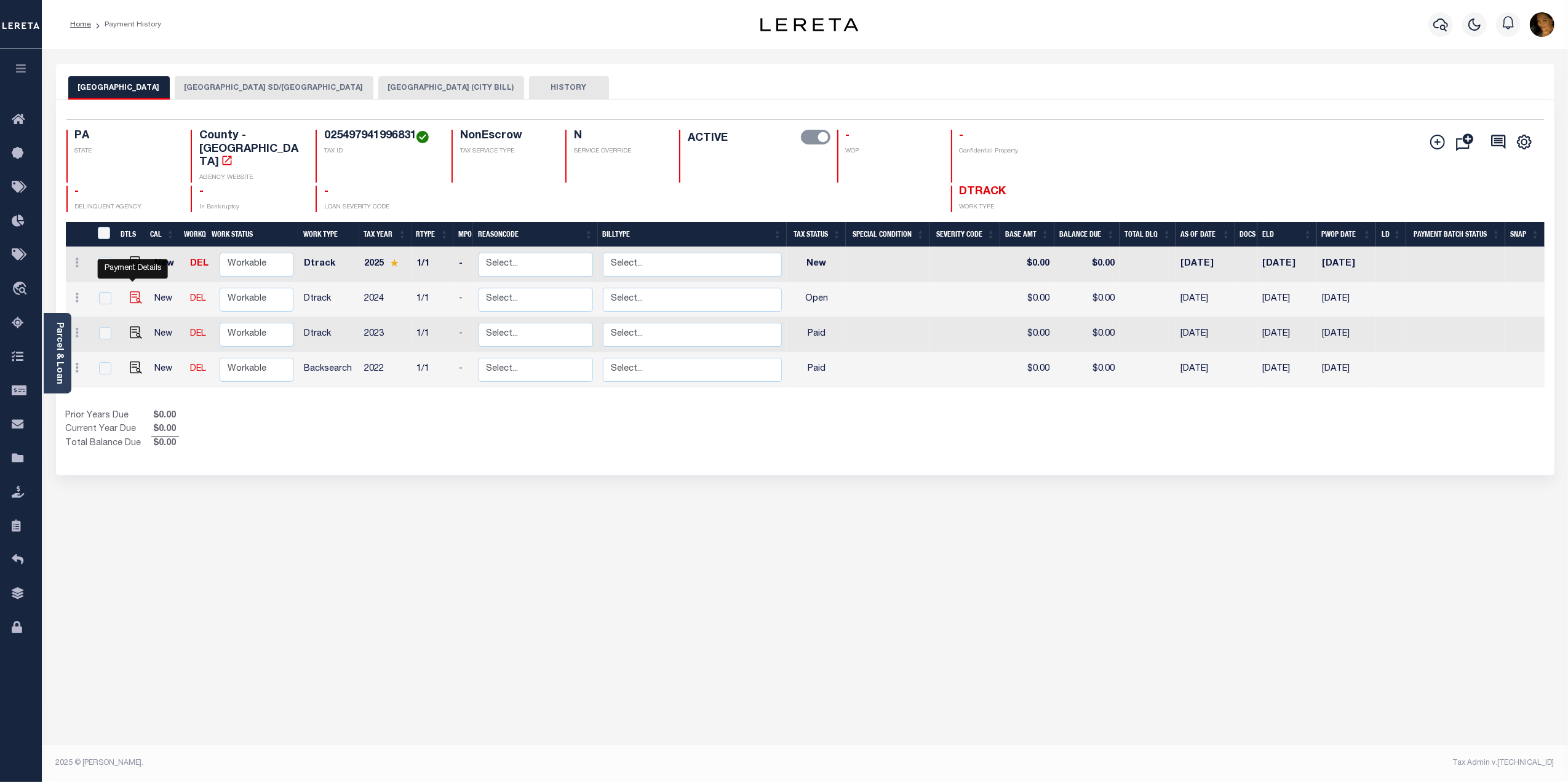
click at [131, 291] on img "" at bounding box center [136, 297] width 12 height 12
checkbox input "true"
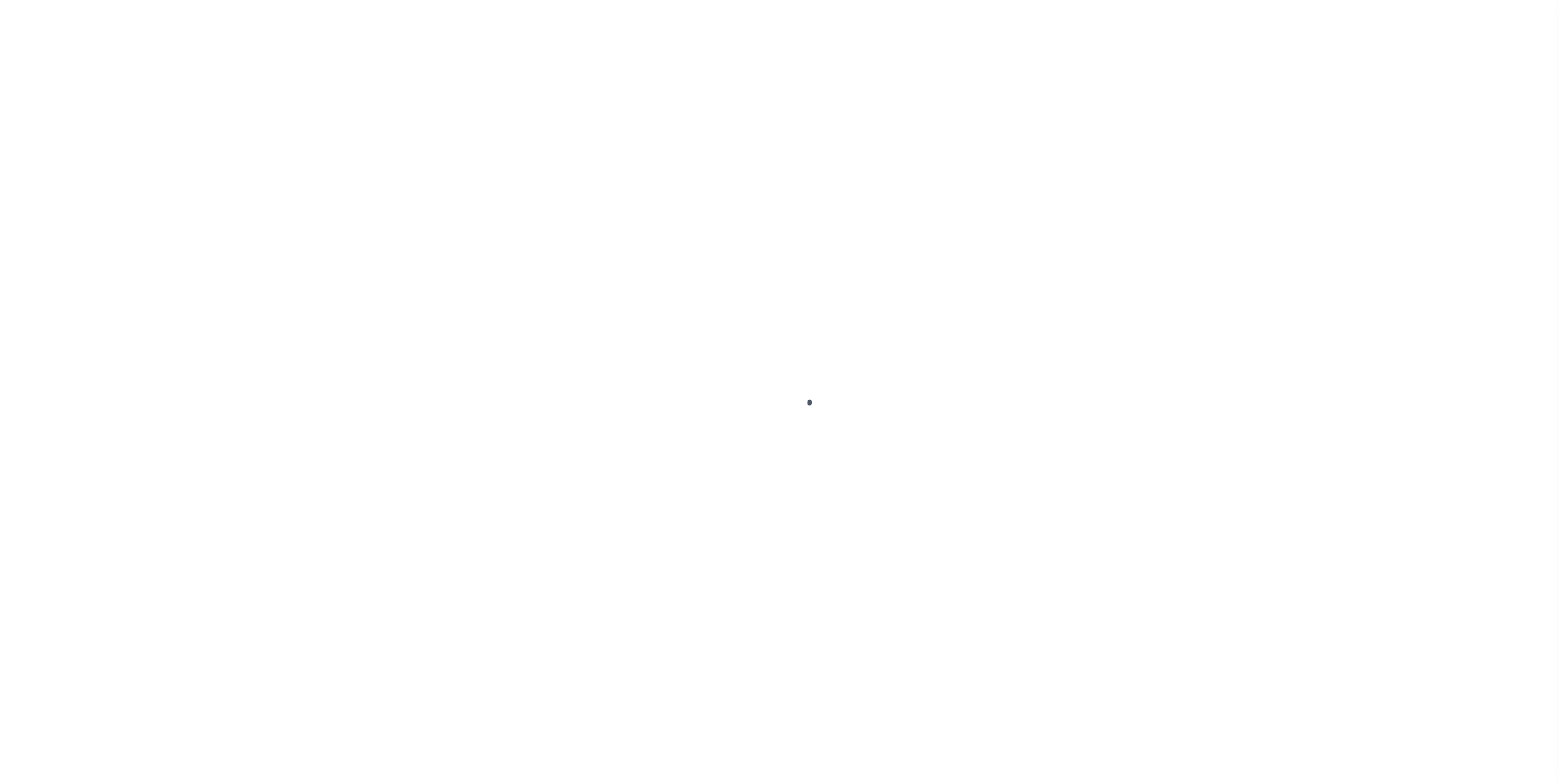
select select "OP2"
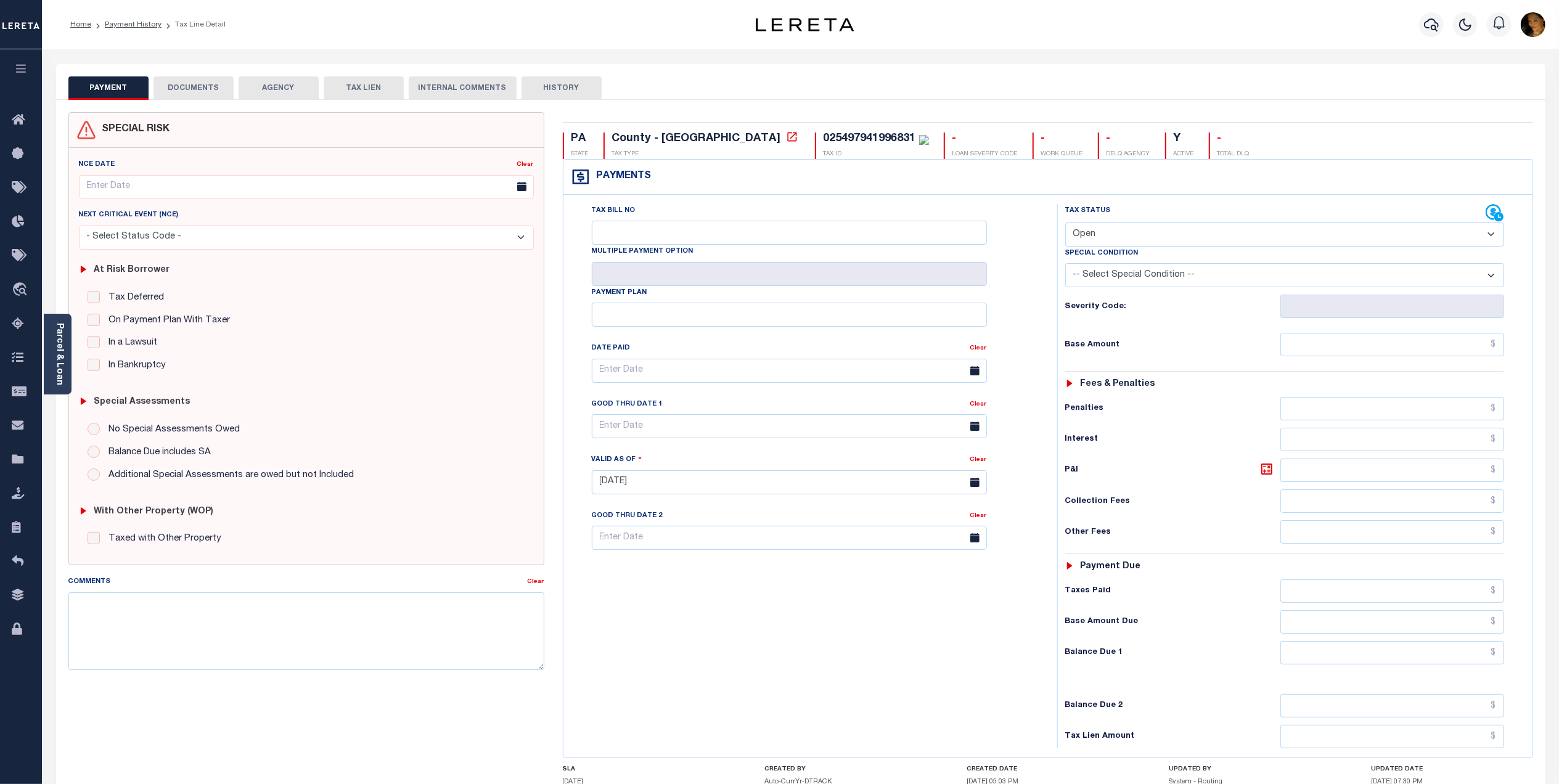
drag, startPoint x: 205, startPoint y: 90, endPoint x: 215, endPoint y: 95, distance: 11.2
click at [206, 90] on button "DOCUMENTS" at bounding box center [193, 88] width 80 height 24
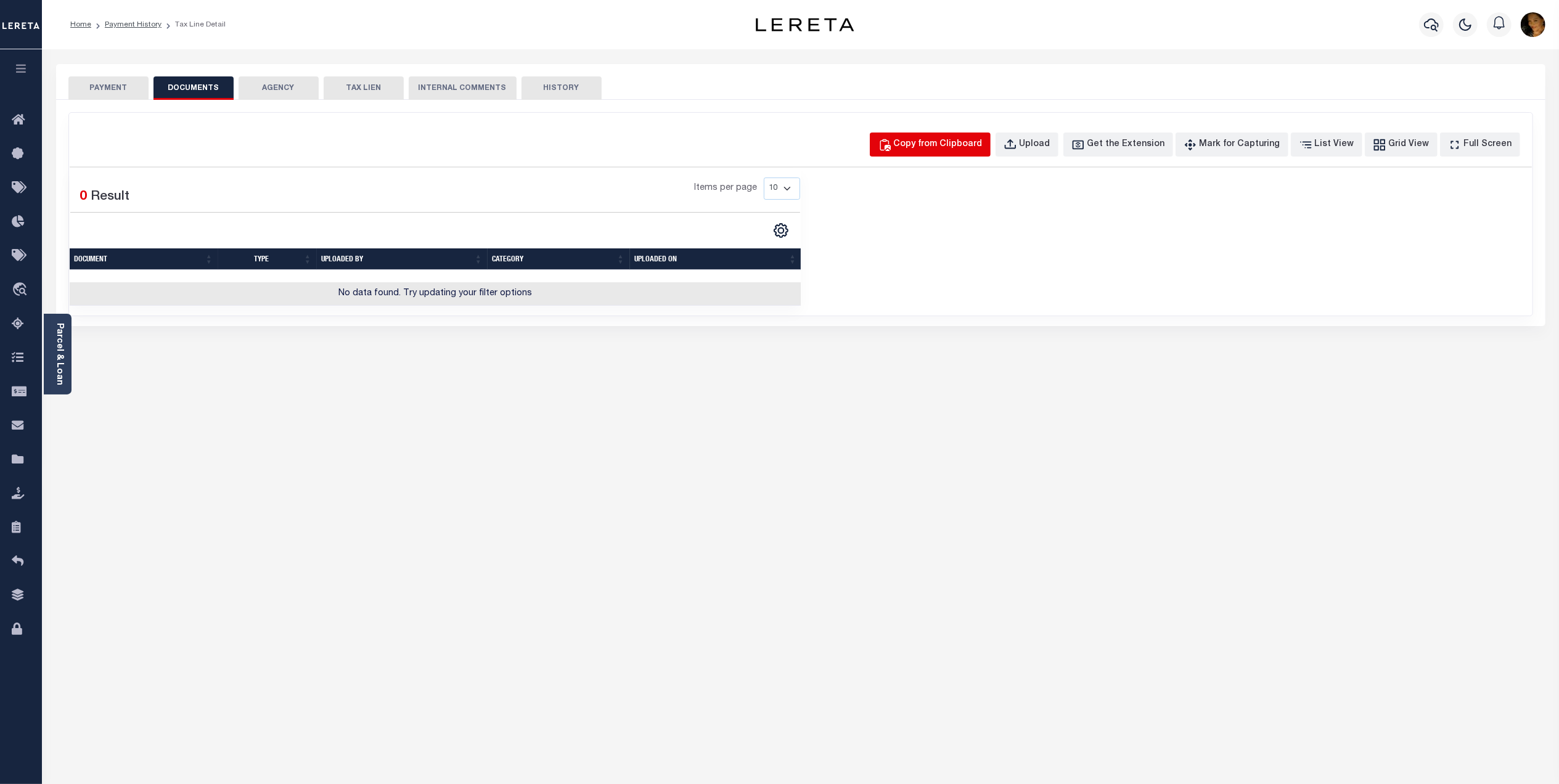
click at [955, 149] on div "Copy from Clipboard" at bounding box center [938, 144] width 89 height 14
select select "POP"
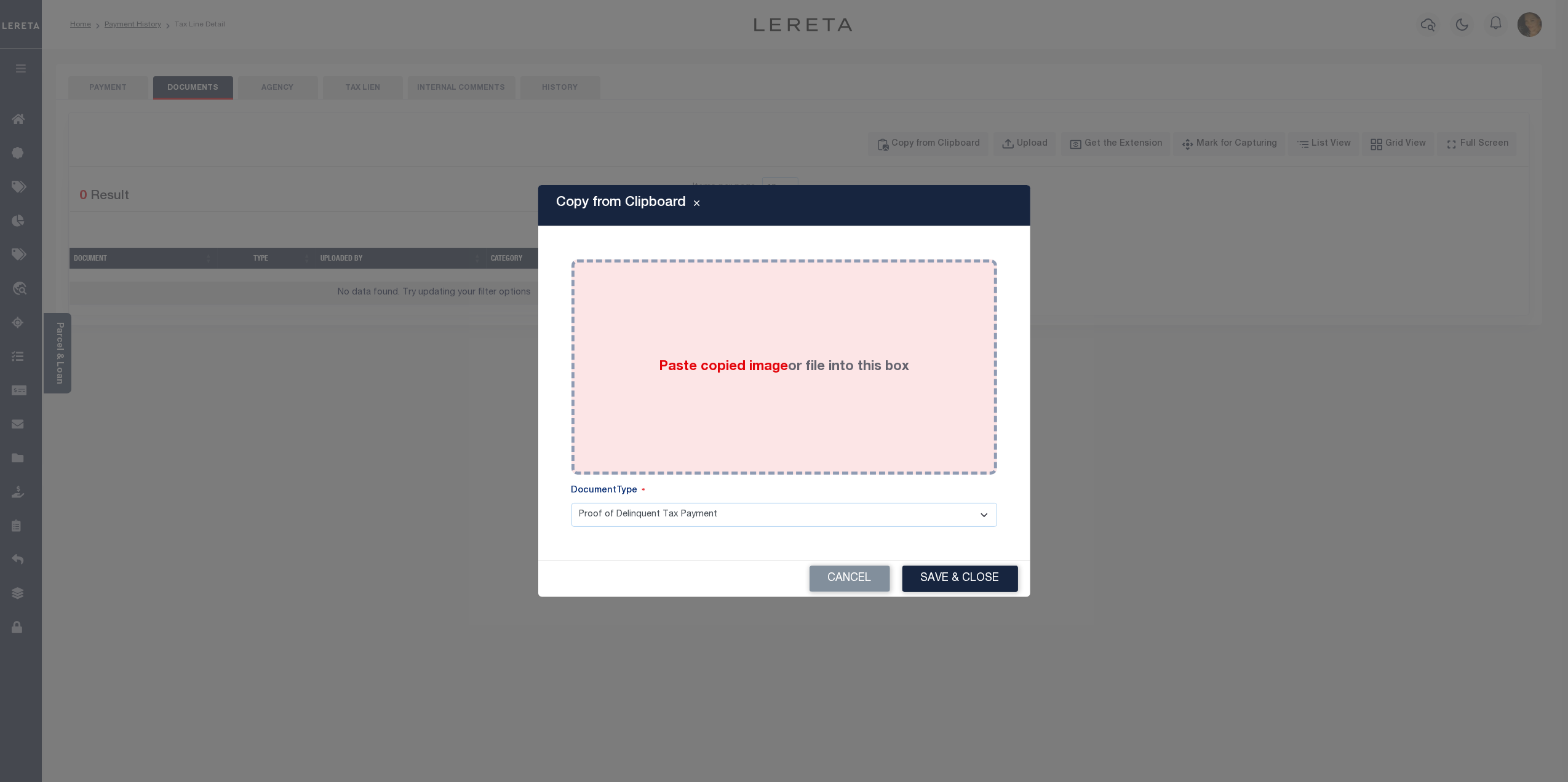
click at [690, 354] on div "Paste copied image or file into this box" at bounding box center [784, 366] width 408 height 197
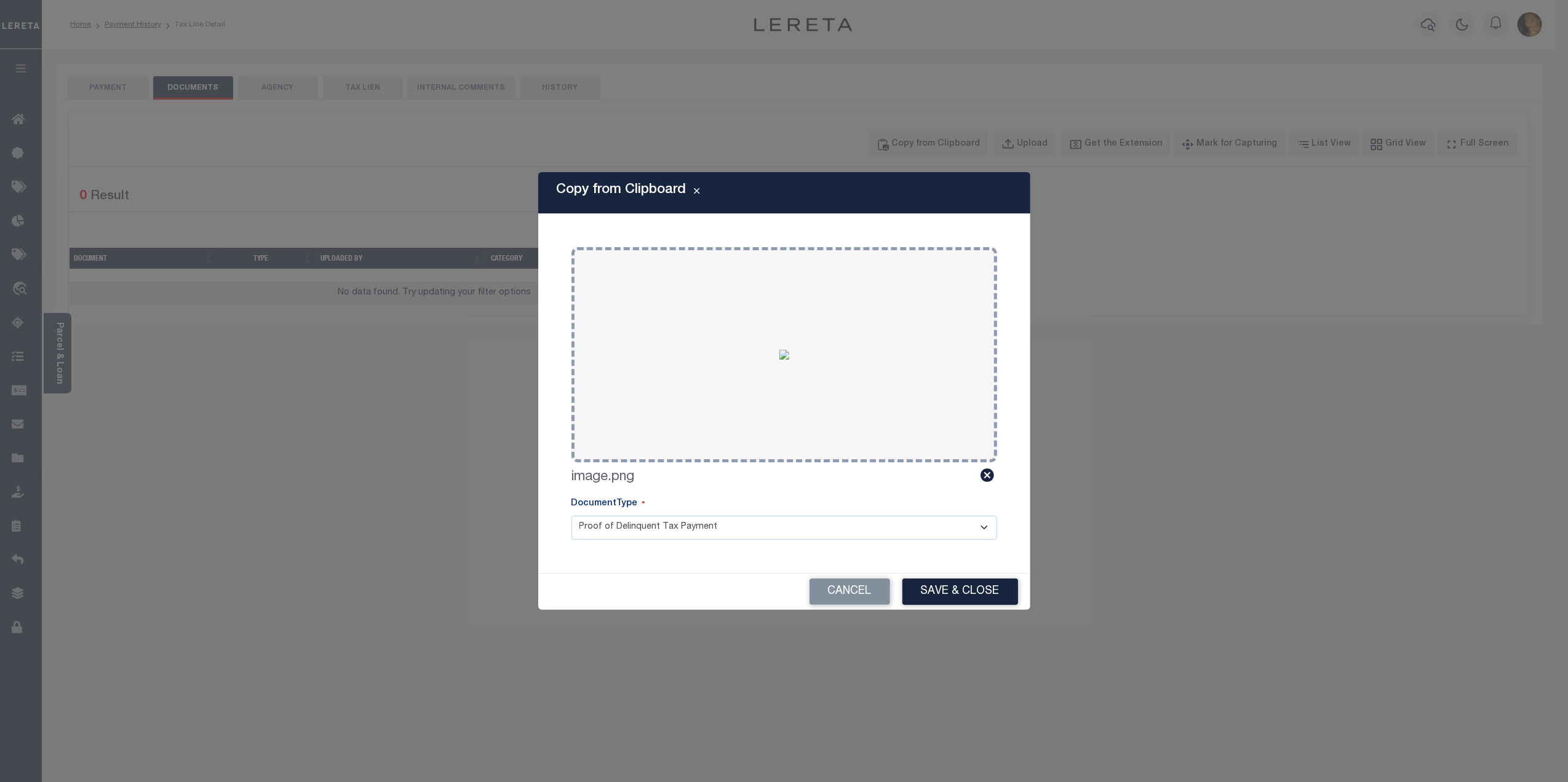
click at [606, 527] on select "Proof of Delinquent Tax Payment" at bounding box center [784, 527] width 426 height 24
click at [572, 516] on select "Proof of Delinquent Tax Payment" at bounding box center [784, 527] width 426 height 24
click at [923, 587] on button "Save & Close" at bounding box center [960, 592] width 115 height 27
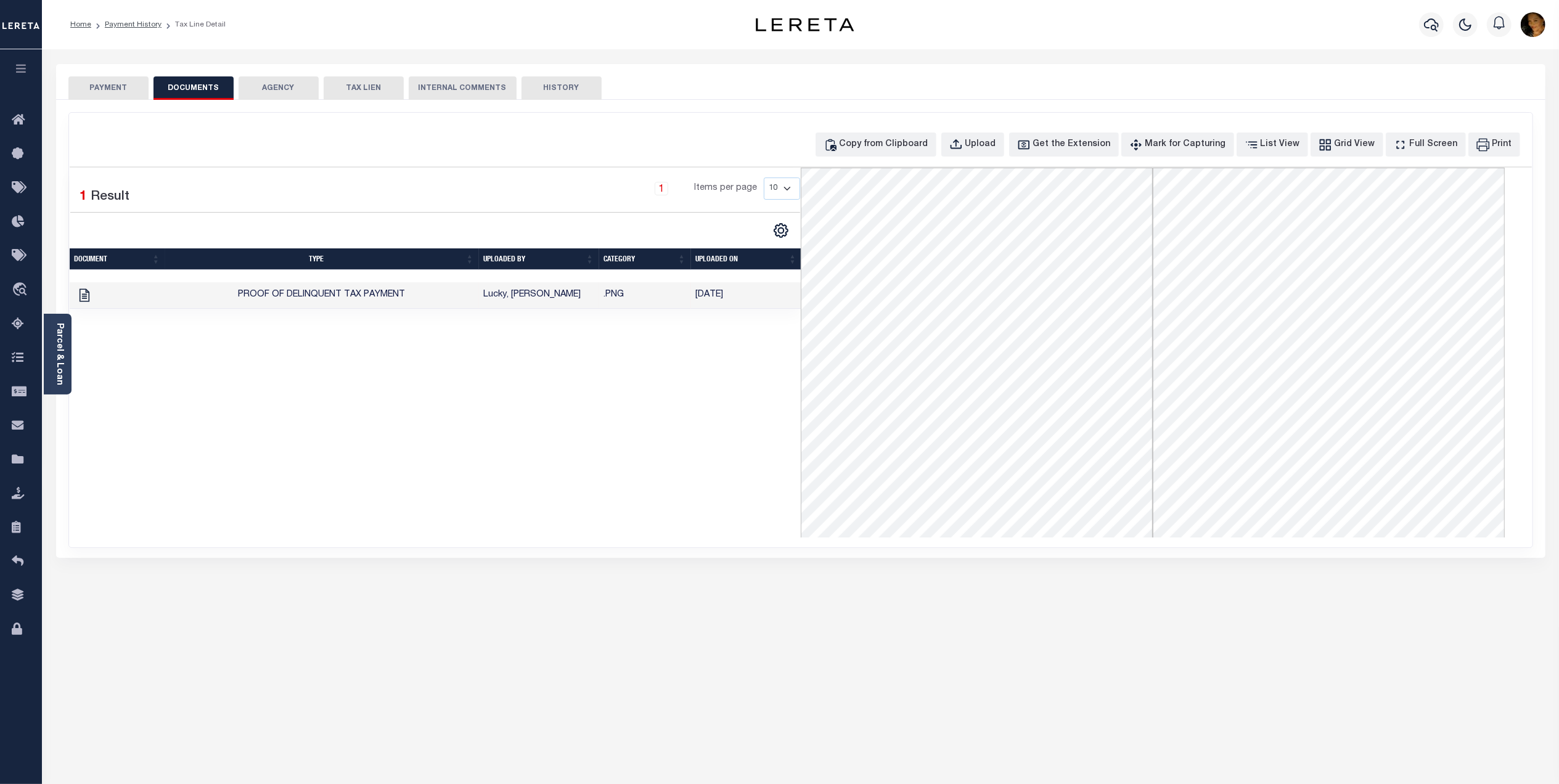
click at [118, 86] on button "PAYMENT" at bounding box center [108, 88] width 80 height 24
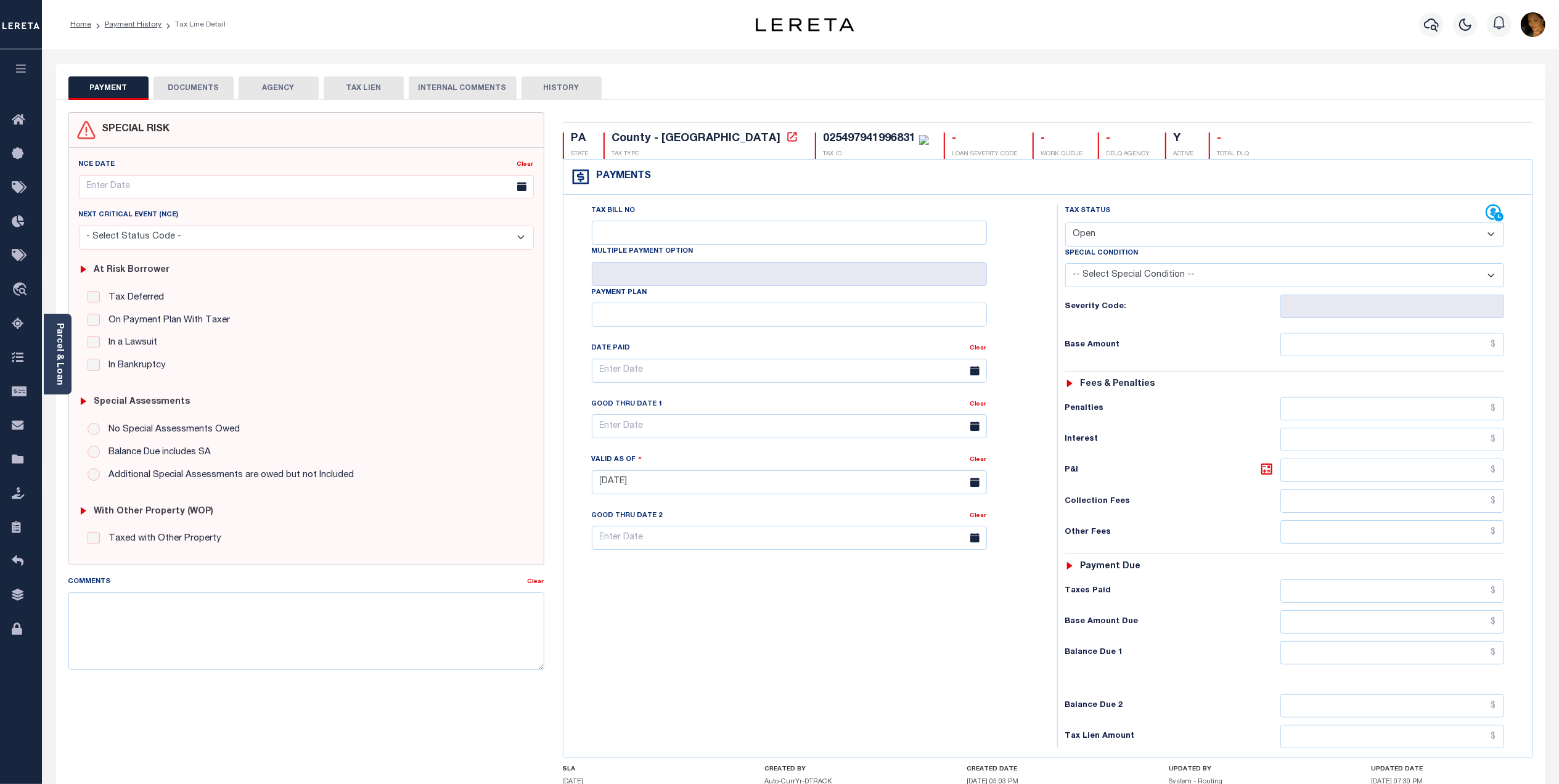
click at [1180, 228] on select "- Select Status Code - Open Due/Unpaid Paid Incomplete No Tax Due Internal Refu…" at bounding box center [1284, 234] width 439 height 24
select select "PYD"
click at [1065, 224] on select "- Select Status Code - Open Due/Unpaid Paid Incomplete No Tax Due Internal Refu…" at bounding box center [1284, 234] width 439 height 24
type input "[DATE]"
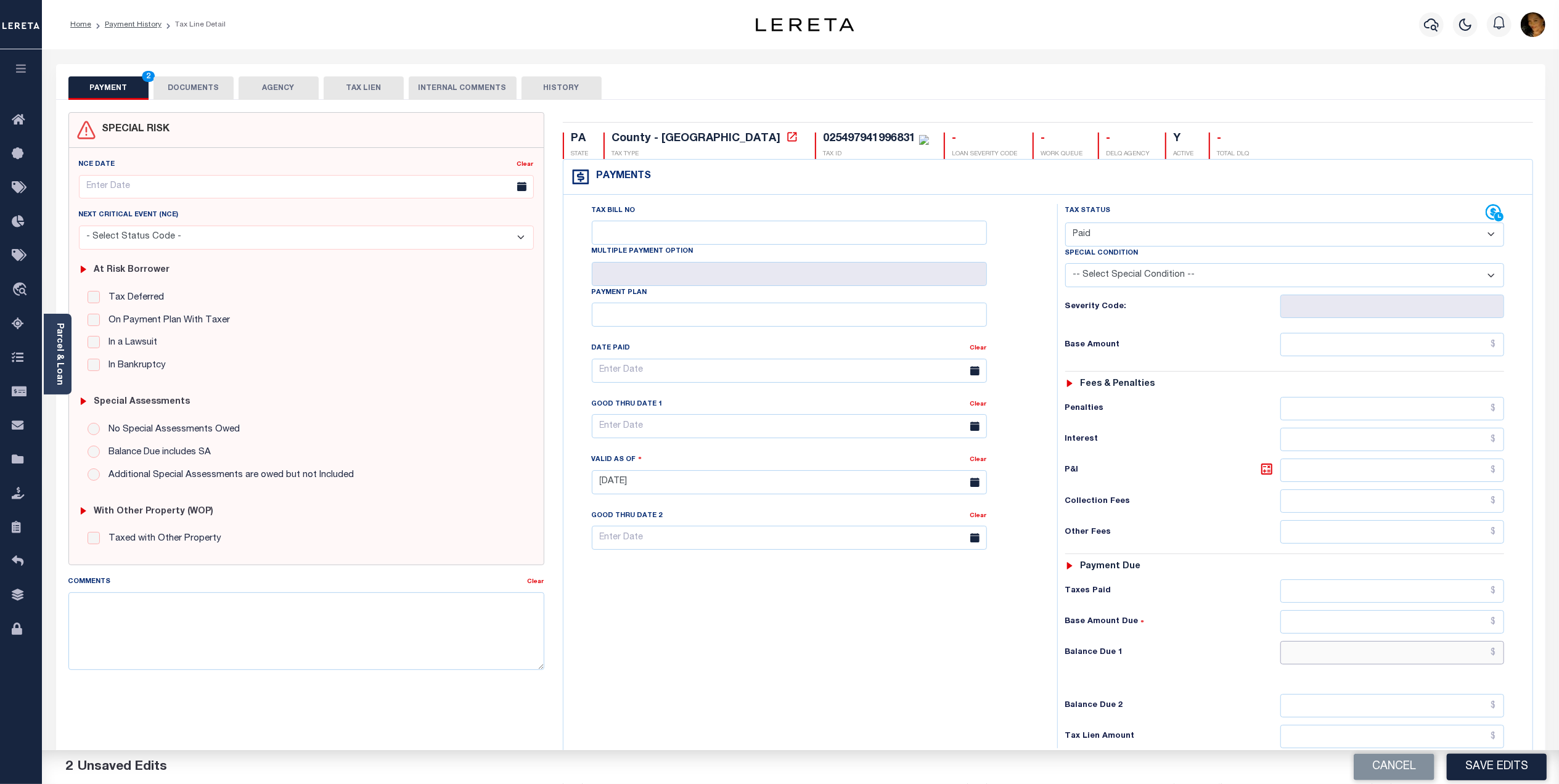
click at [1486, 659] on input "text" at bounding box center [1393, 653] width 224 height 24
type input "$0.00"
click at [1513, 768] on button "Save Edits" at bounding box center [1497, 767] width 100 height 27
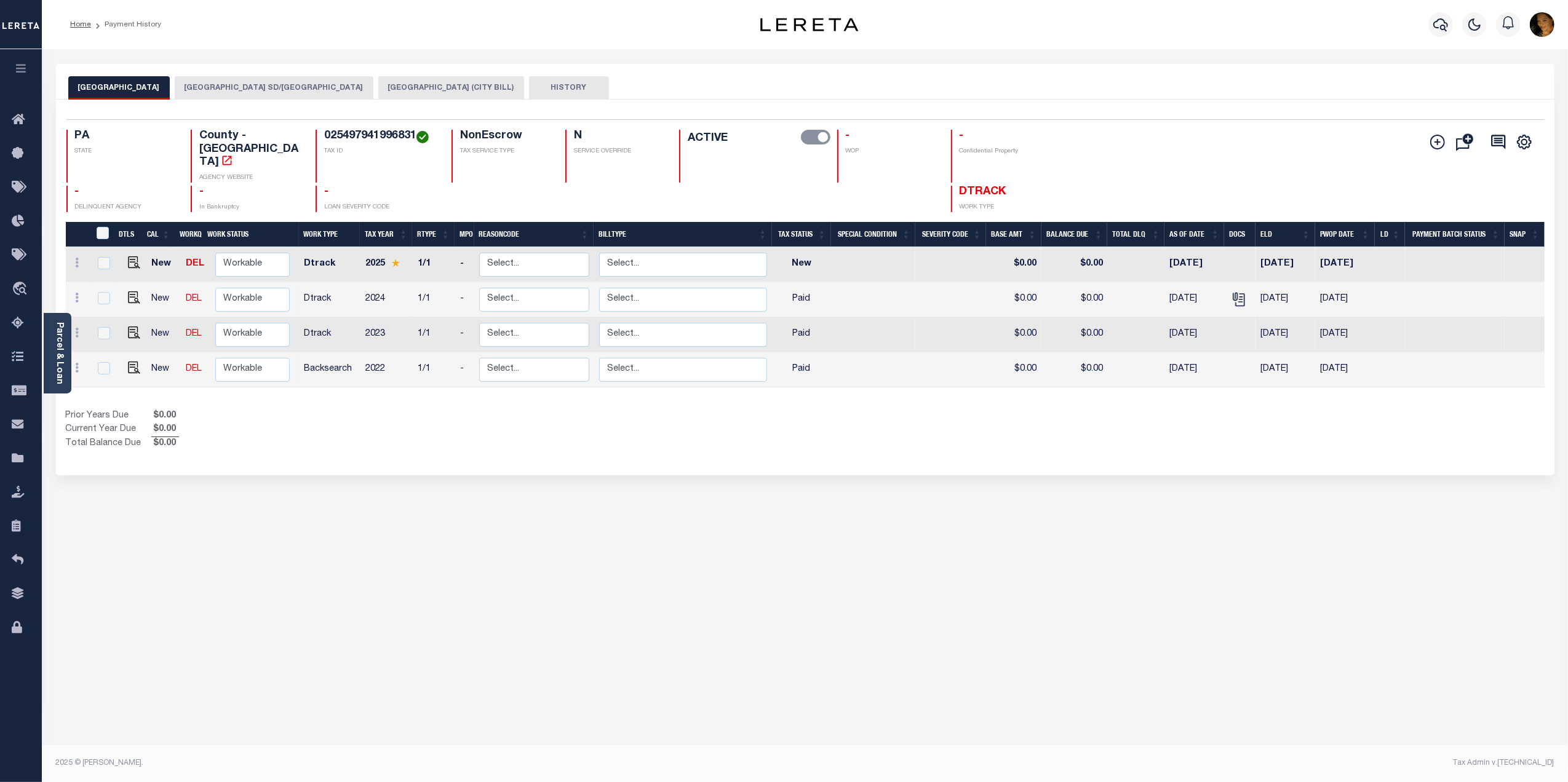
click at [220, 93] on button "[GEOGRAPHIC_DATA] SD/[GEOGRAPHIC_DATA]" at bounding box center [274, 88] width 199 height 24
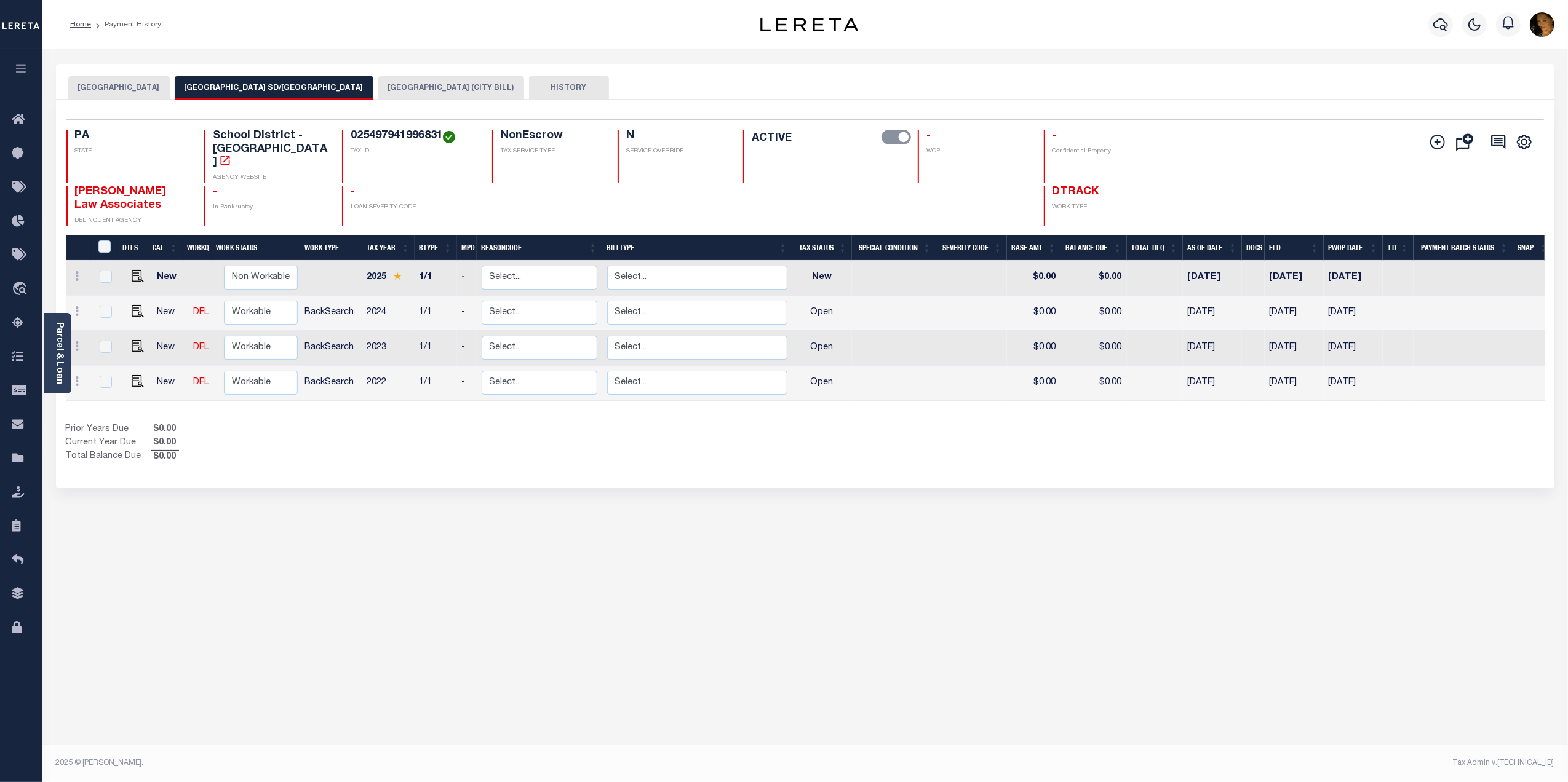
click at [392, 84] on button "[GEOGRAPHIC_DATA] (CITY BILL)" at bounding box center [451, 88] width 146 height 24
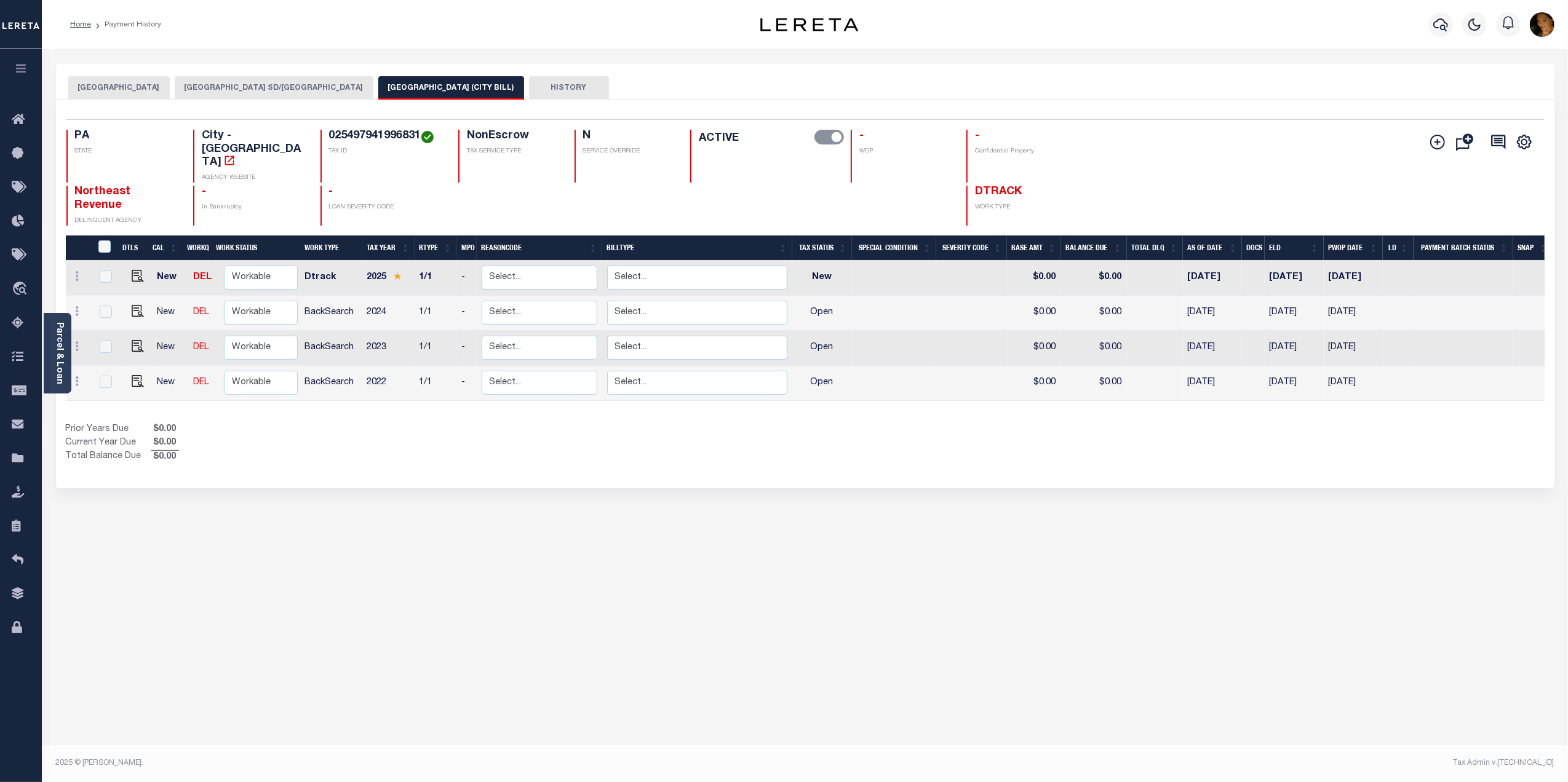
click at [251, 89] on button "[GEOGRAPHIC_DATA] SD/[GEOGRAPHIC_DATA]" at bounding box center [274, 88] width 199 height 24
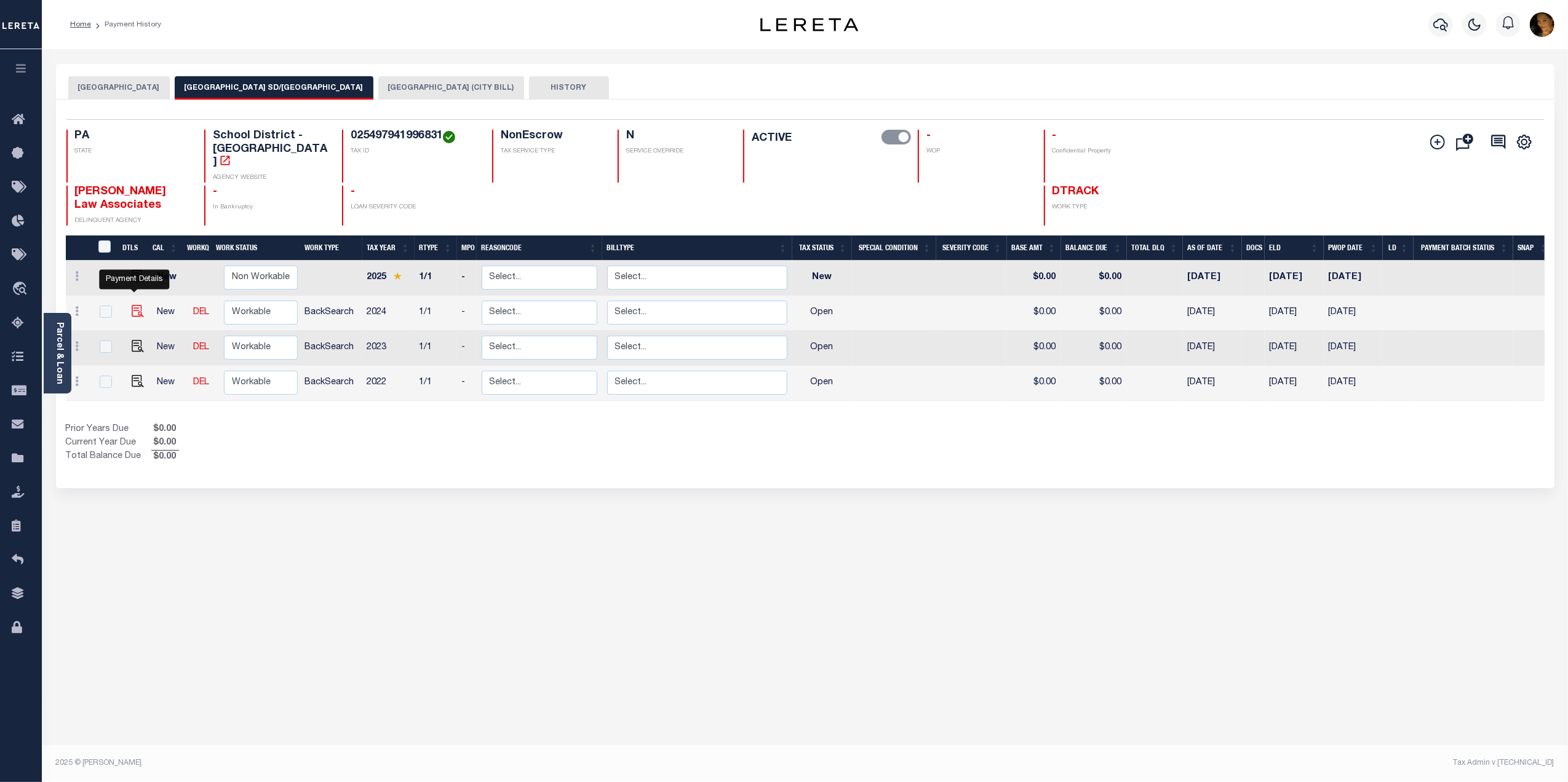
click at [132, 305] on img "" at bounding box center [137, 310] width 12 height 12
checkbox input "true"
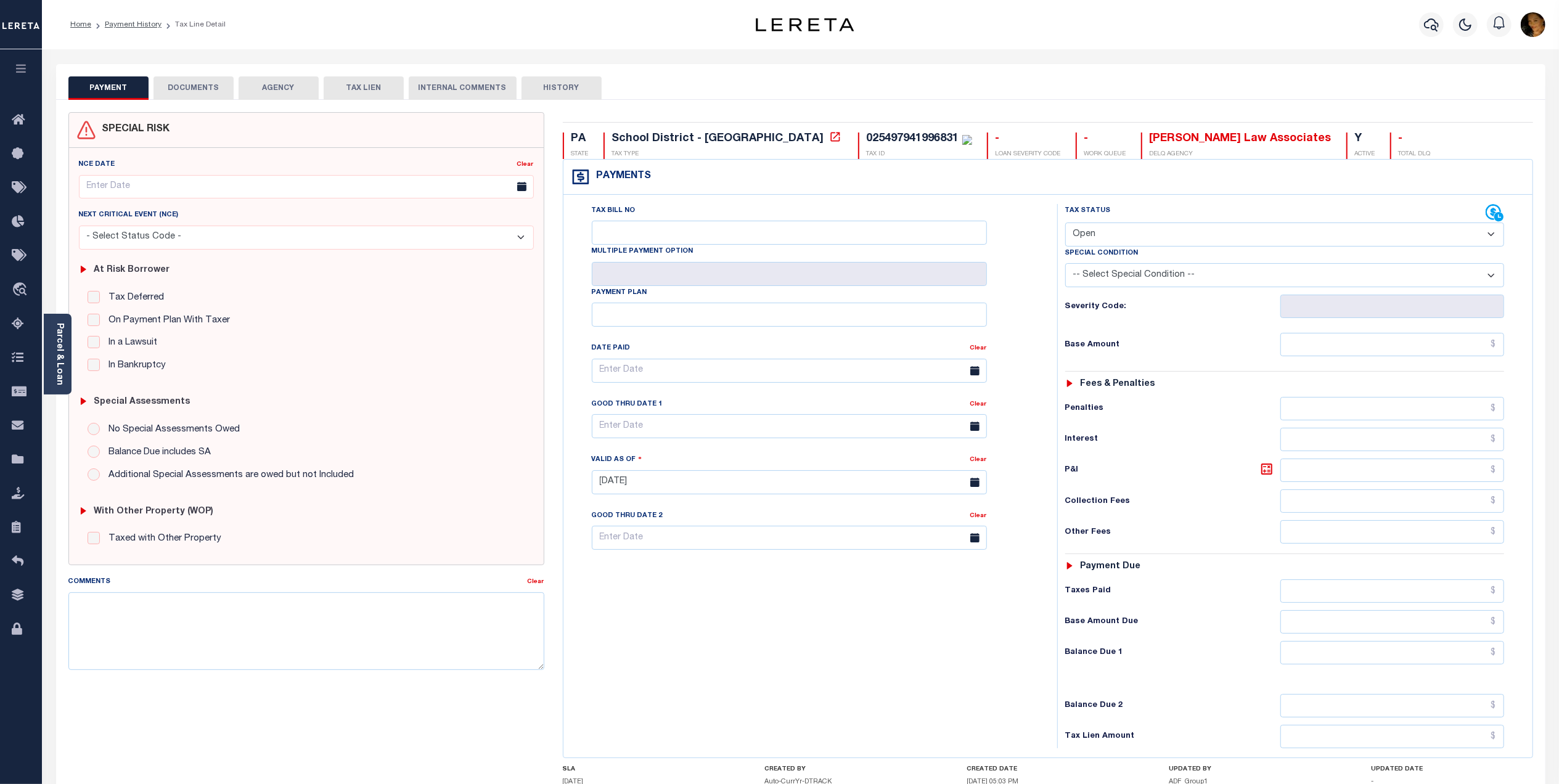
click at [279, 89] on button "AGENCY" at bounding box center [278, 88] width 80 height 24
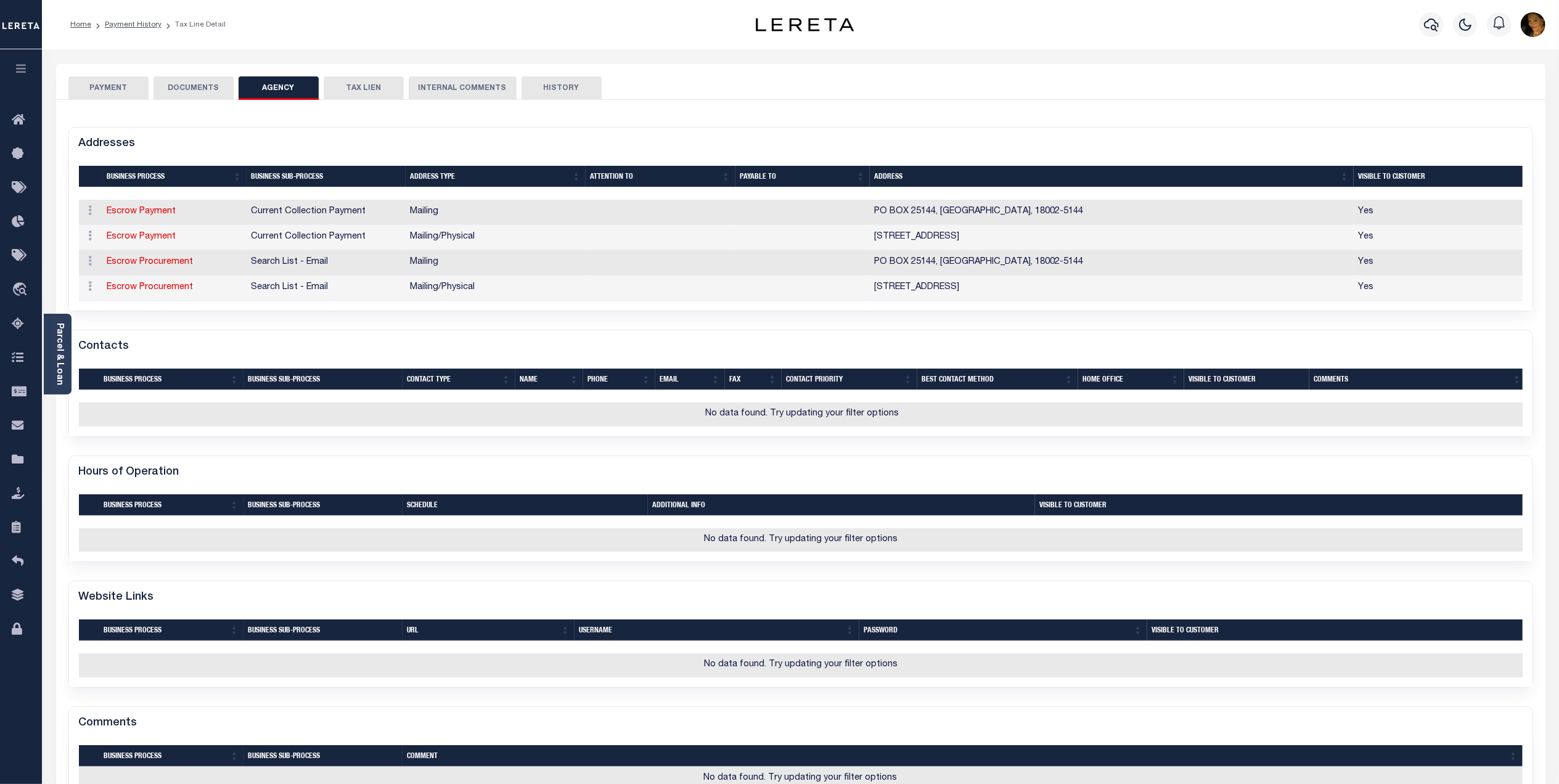
click at [119, 92] on button "PAYMENT" at bounding box center [108, 88] width 80 height 24
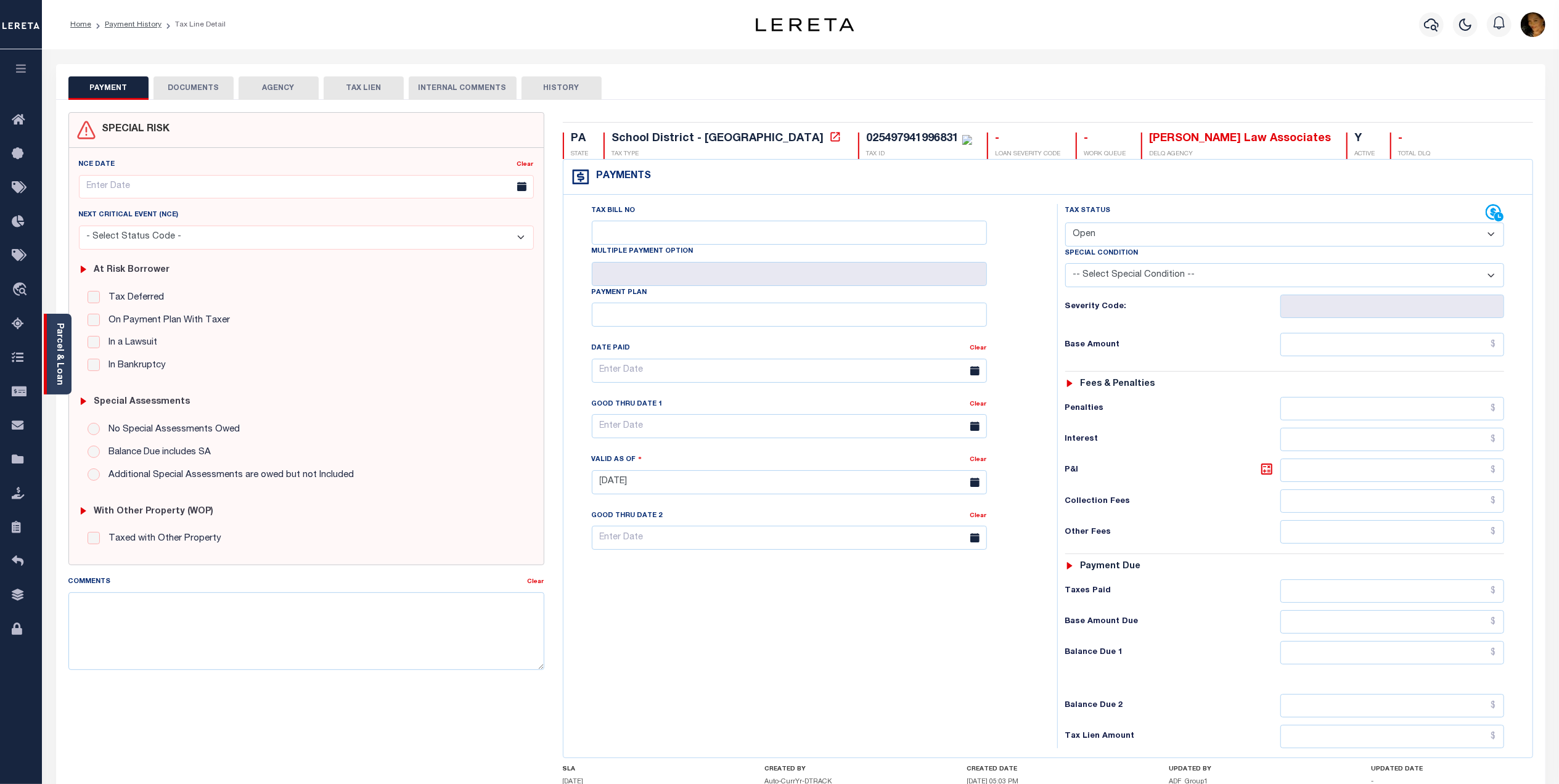
click at [52, 344] on div "Parcel & Loan" at bounding box center [58, 354] width 28 height 81
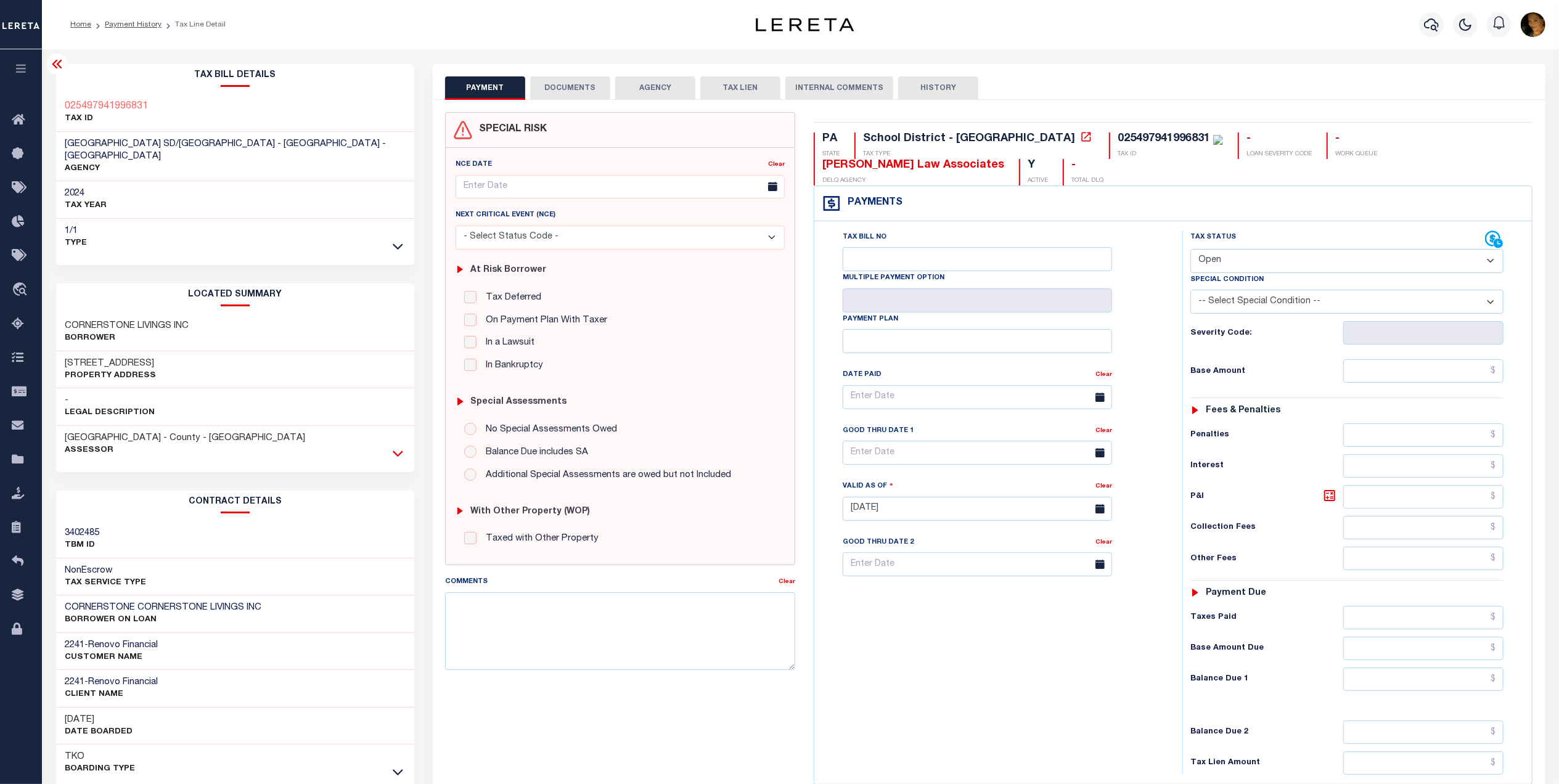
click at [402, 447] on icon at bounding box center [398, 454] width 10 height 13
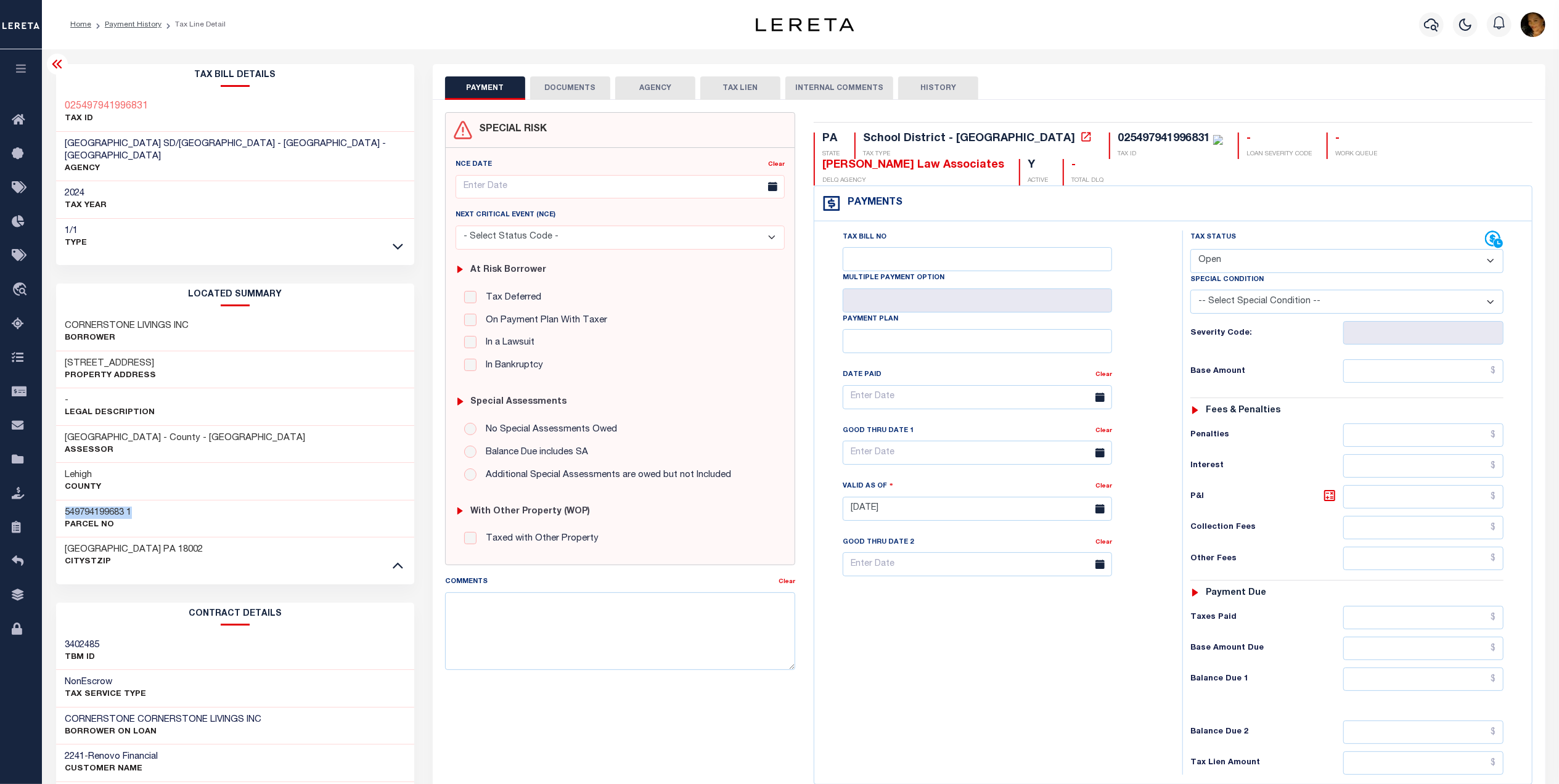
drag, startPoint x: 144, startPoint y: 501, endPoint x: 58, endPoint y: 496, distance: 86.1
click at [58, 500] on div "549794199683 1 Parcel No" at bounding box center [235, 519] width 359 height 38
drag, startPoint x: 87, startPoint y: 510, endPoint x: 180, endPoint y: 521, distance: 93.6
click at [181, 537] on div "[GEOGRAPHIC_DATA] [GEOGRAPHIC_DATA] 18002 CityStZip" at bounding box center [235, 555] width 359 height 38
click at [1265, 263] on select "- Select Status Code - Open Due/Unpaid Paid Incomplete No Tax Due Internal Refu…" at bounding box center [1347, 261] width 313 height 24
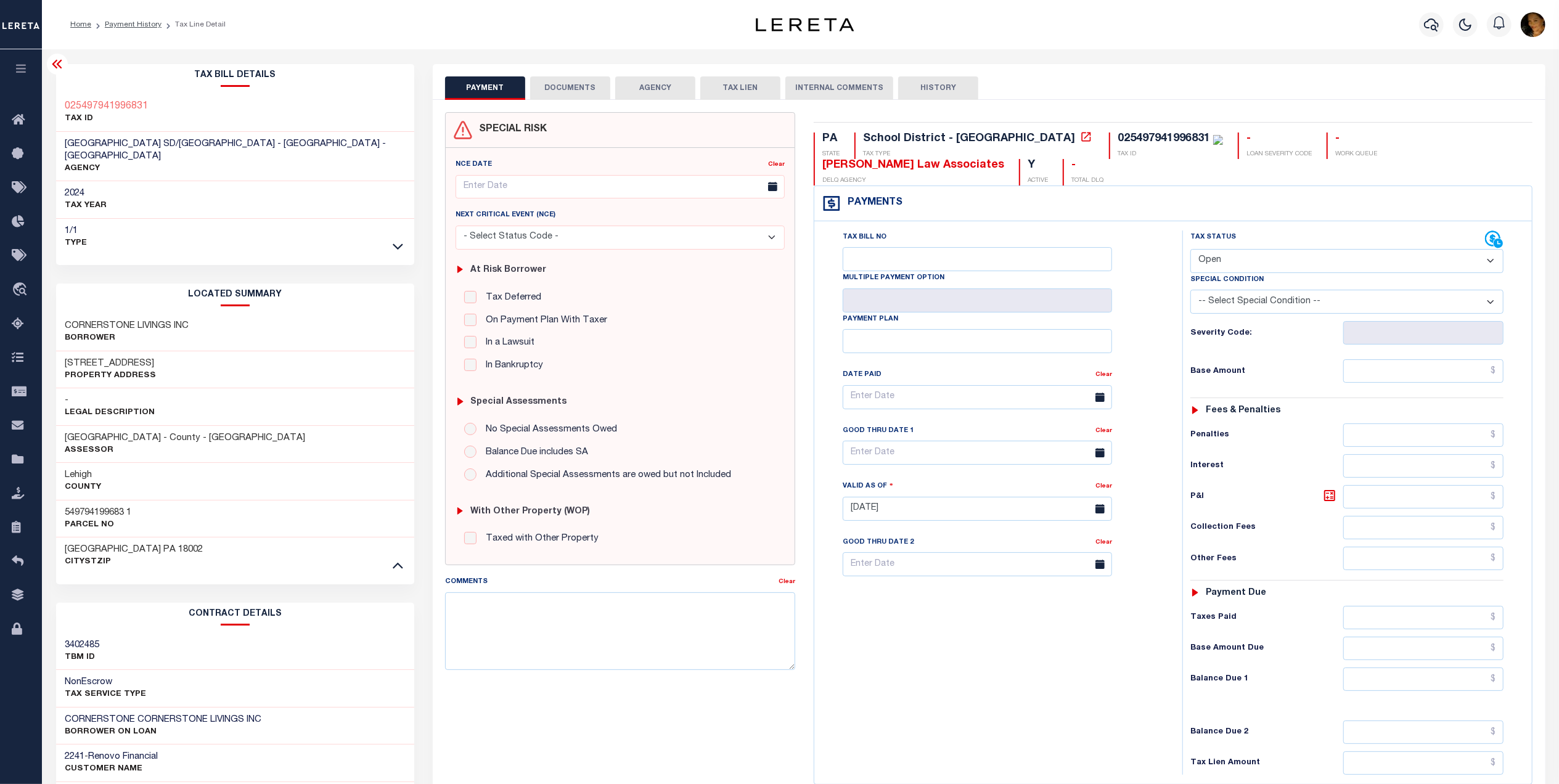
select select "PYD"
click at [1191, 251] on select "- Select Status Code - Open Due/Unpaid Paid Incomplete No Tax Due Internal Refu…" at bounding box center [1347, 261] width 313 height 24
type input "[DATE]"
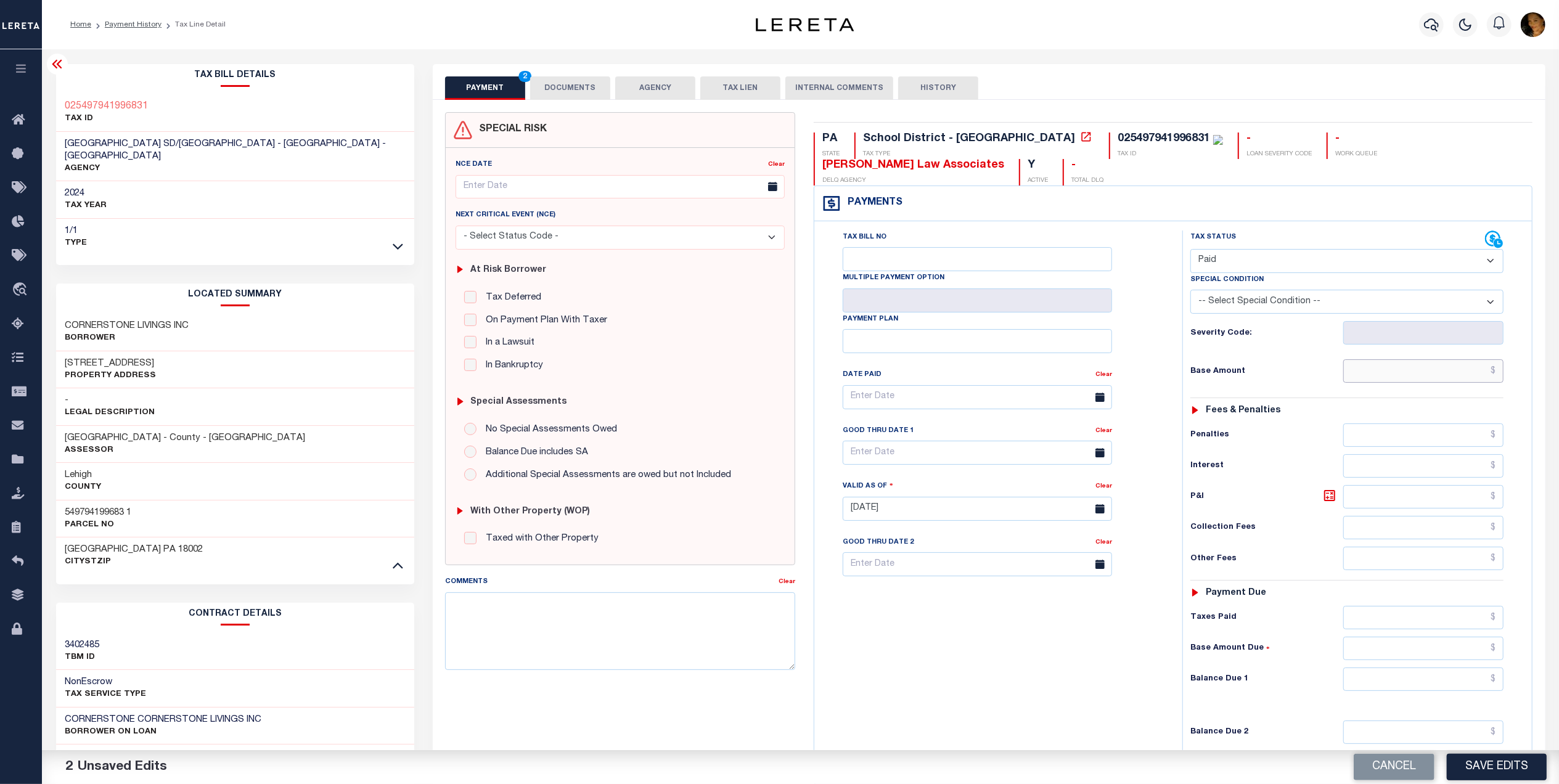
click at [1389, 374] on input "text" at bounding box center [1423, 371] width 161 height 24
paste input "2459.05"
type input "$2,459.05"
click at [1470, 684] on input "text" at bounding box center [1423, 679] width 161 height 24
type input "$0.00"
